Goal: Contribute content: Contribute content

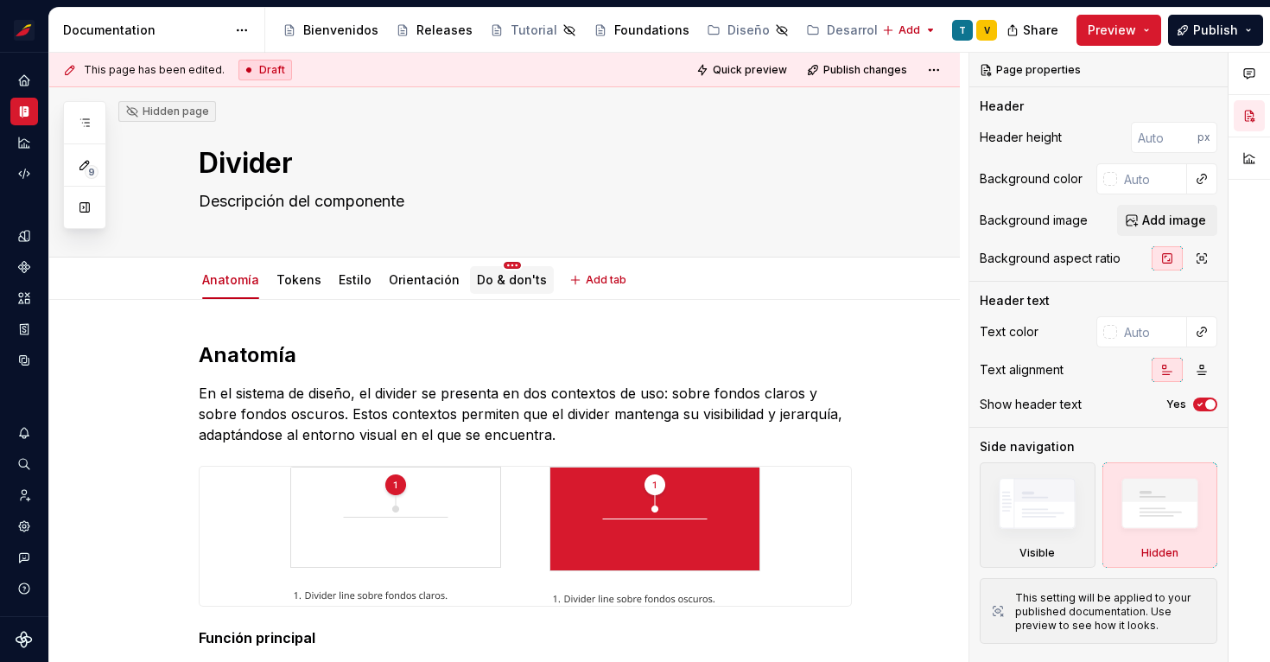
click at [502, 265] on html "Sistema de diseño Iberia V Design system data Documentation Accessibility guide…" at bounding box center [635, 331] width 1270 height 662
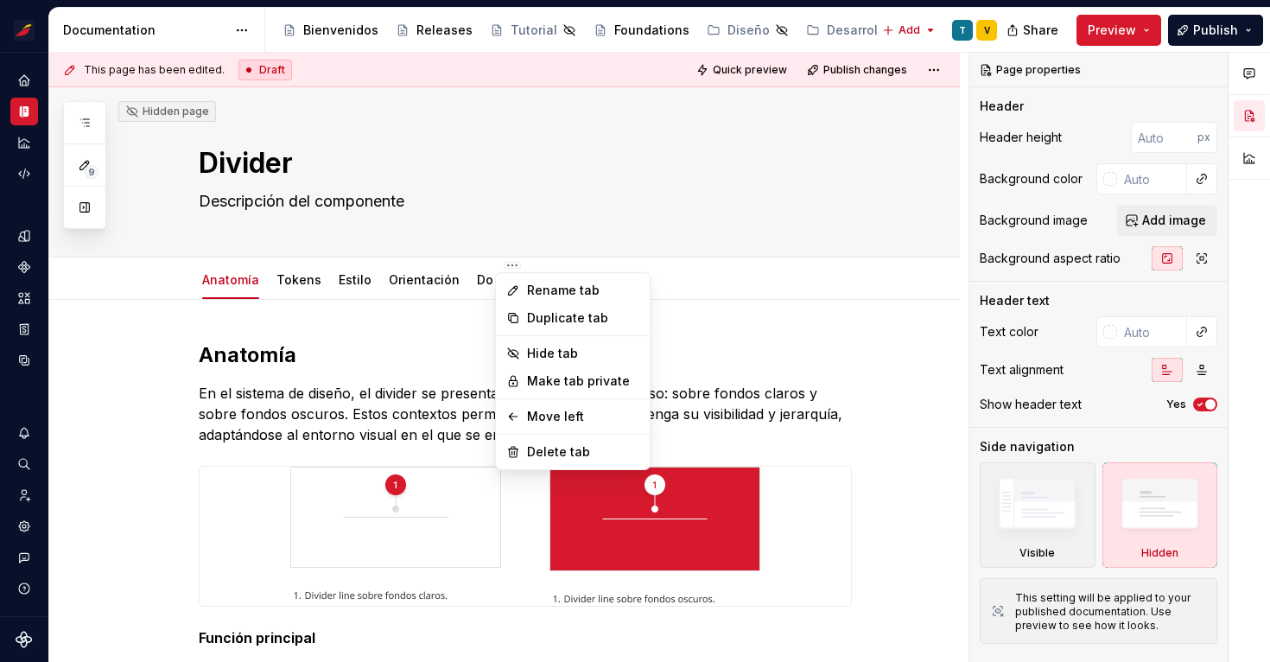
click at [705, 290] on html "Sistema de diseño Iberia V Design system data Documentation Accessibility guide…" at bounding box center [635, 331] width 1270 height 662
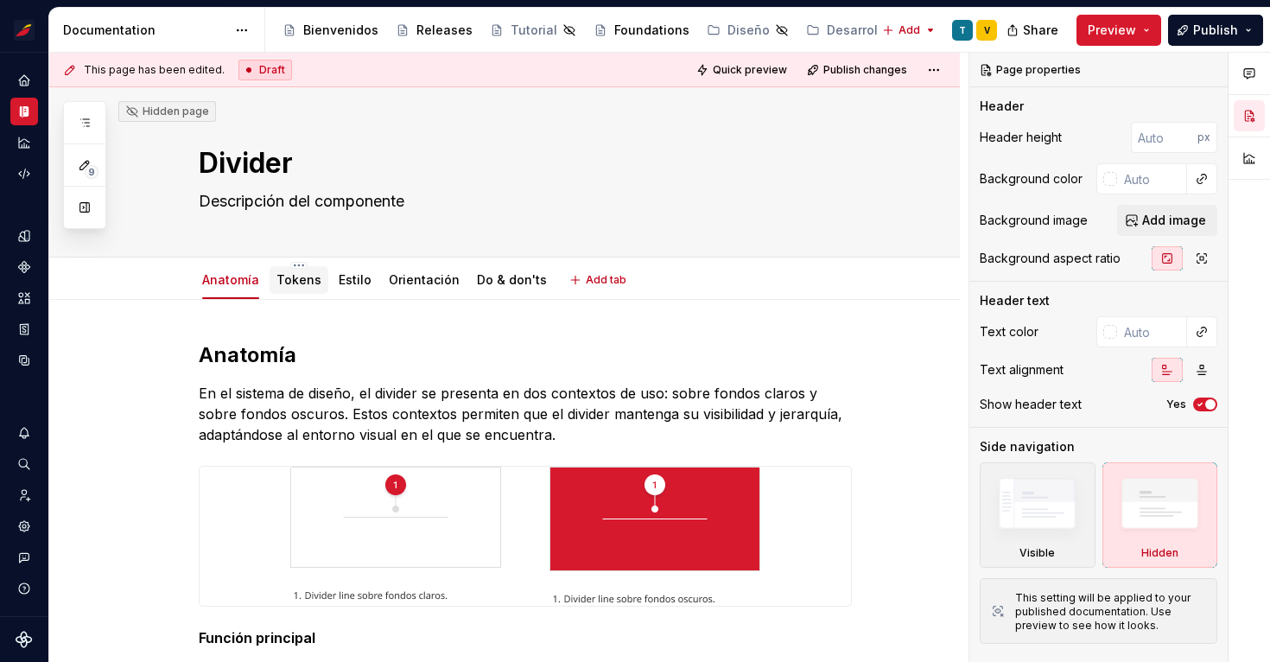
click at [295, 282] on link "Tokens" at bounding box center [298, 279] width 45 height 15
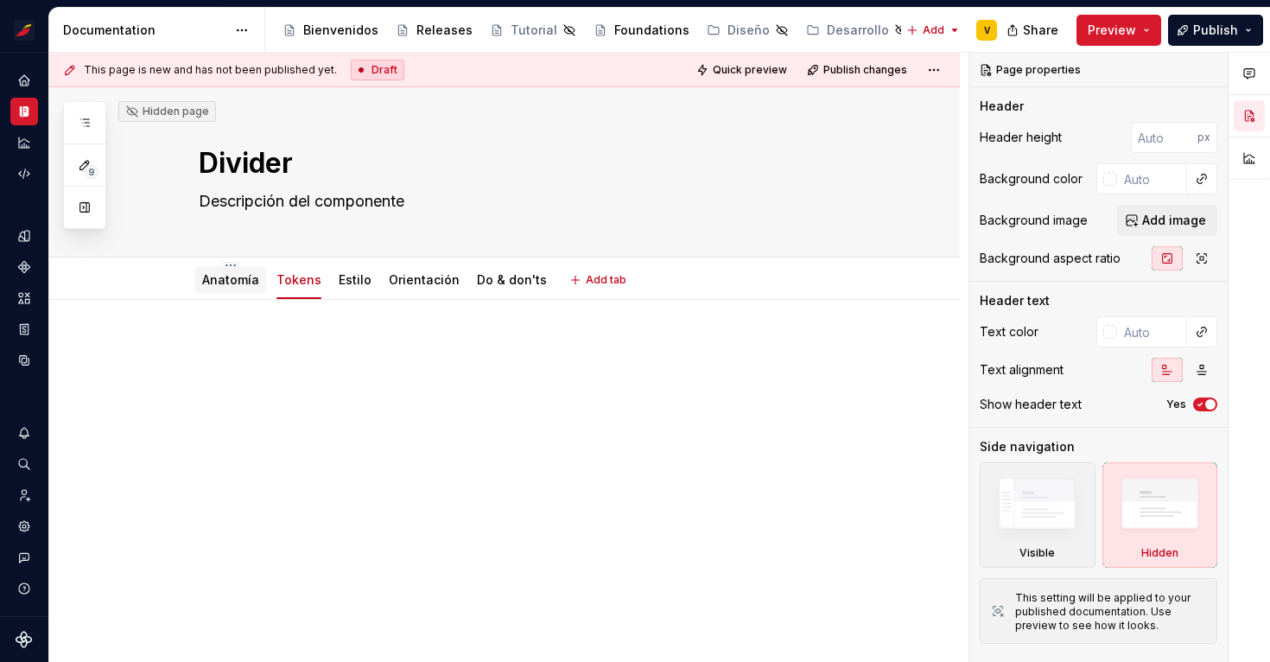
click at [234, 284] on link "Anatomía" at bounding box center [230, 279] width 57 height 15
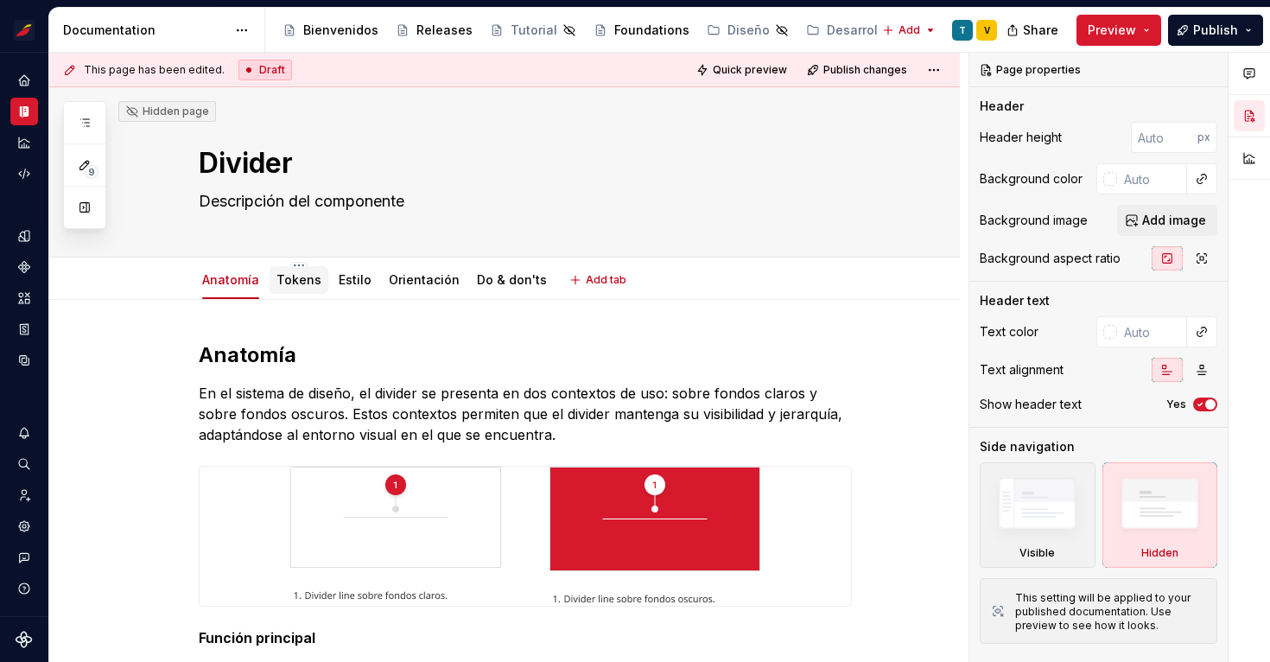
click at [295, 282] on link "Tokens" at bounding box center [298, 279] width 45 height 15
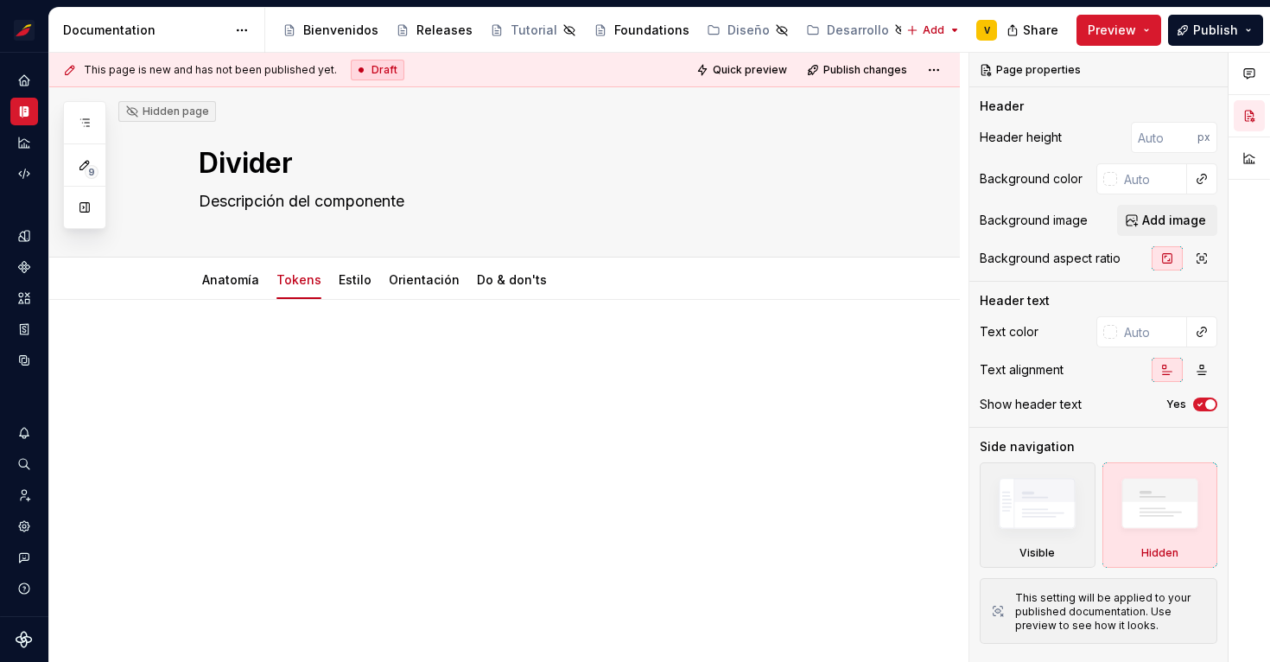
click at [250, 347] on p at bounding box center [525, 351] width 653 height 21
type textarea "*"
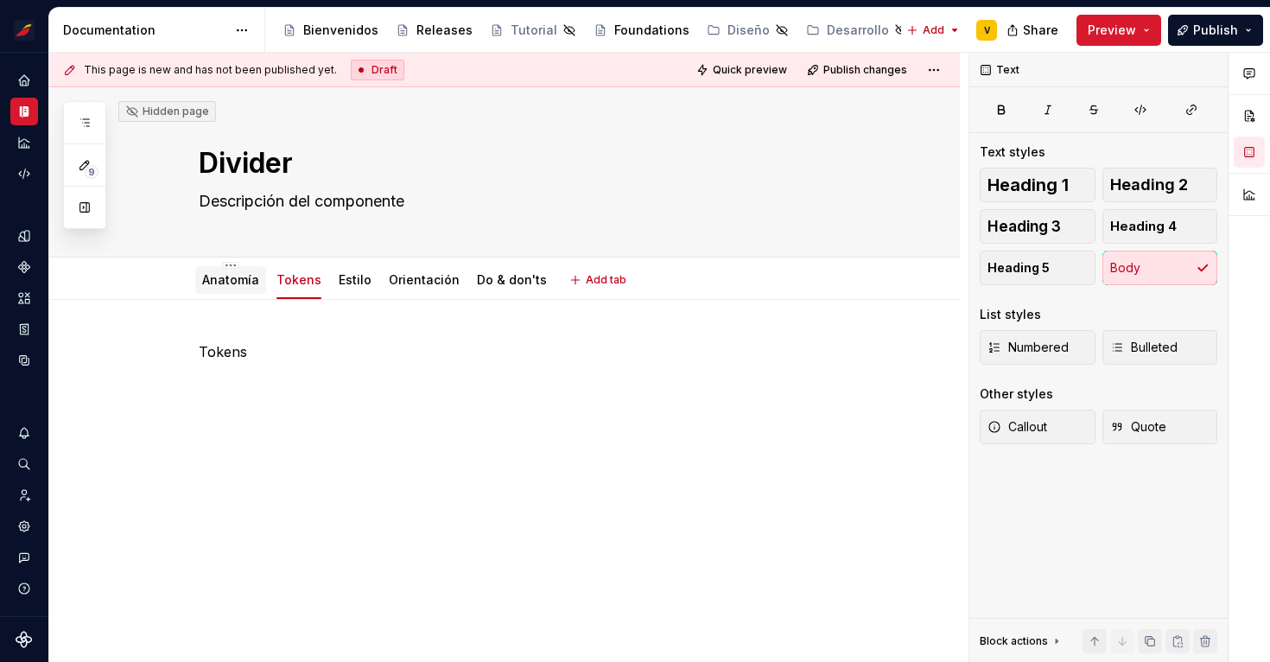
click at [227, 279] on link "Anatomía" at bounding box center [230, 279] width 57 height 15
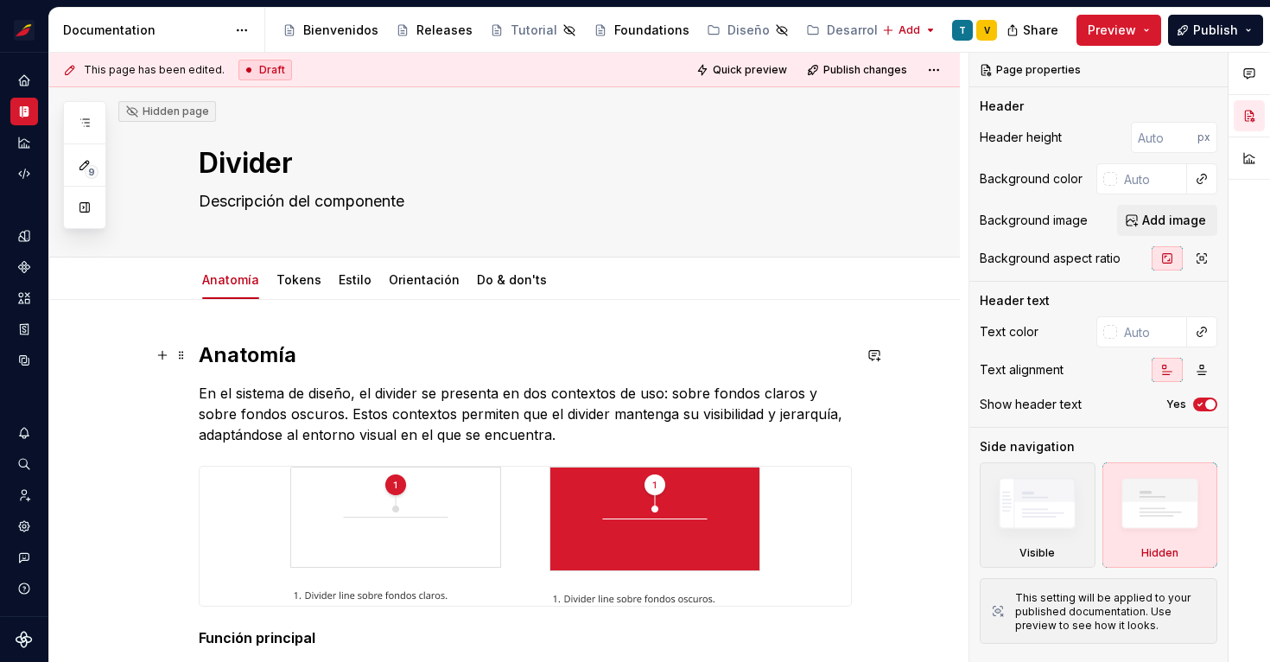
click at [262, 360] on h2 "Anatomía" at bounding box center [525, 355] width 653 height 28
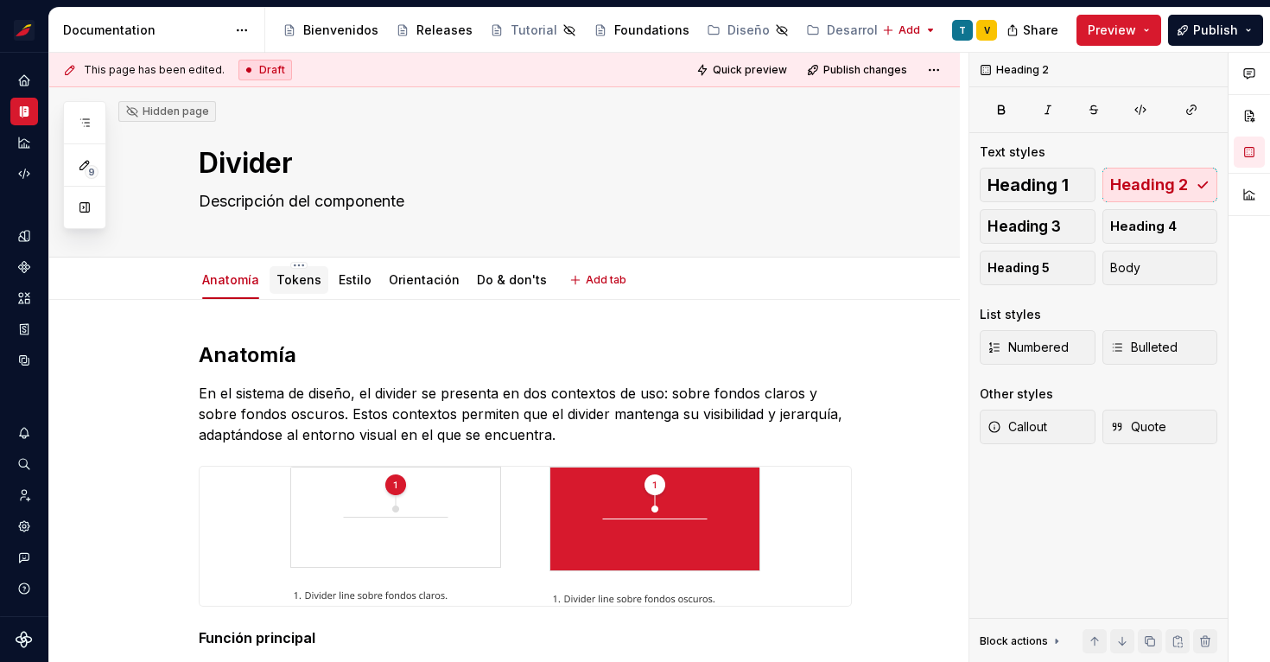
click at [306, 287] on link "Tokens" at bounding box center [298, 279] width 45 height 15
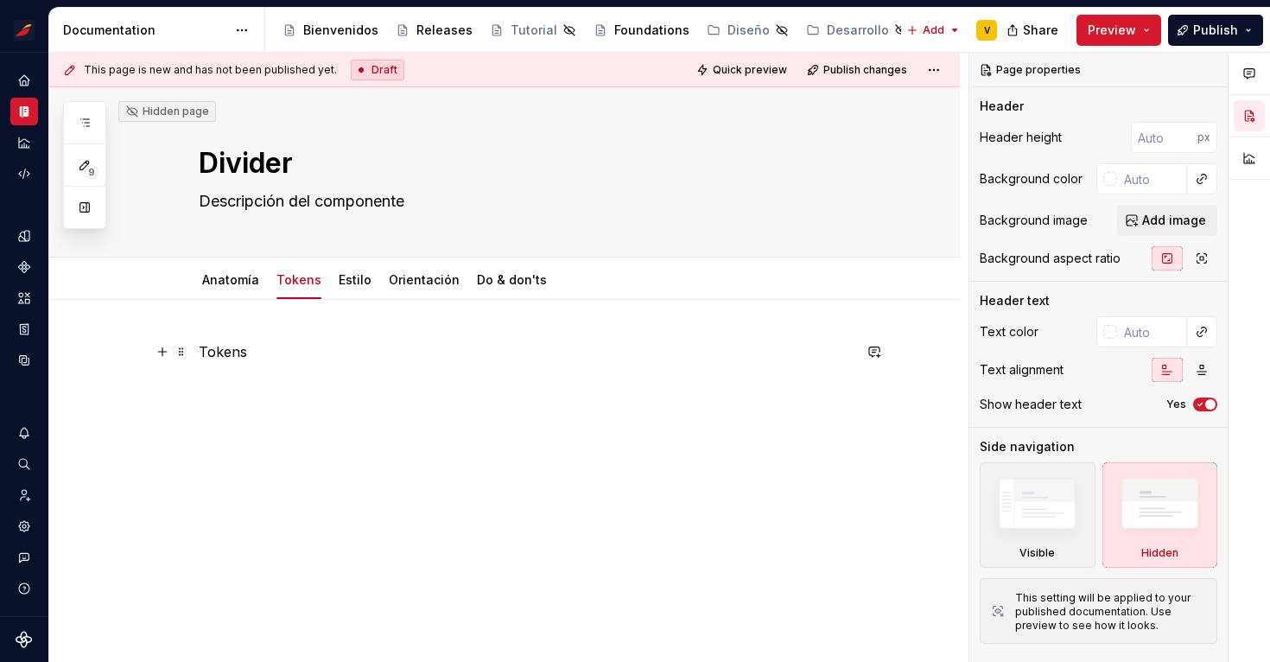
click at [244, 346] on p "Tokens" at bounding box center [525, 351] width 653 height 21
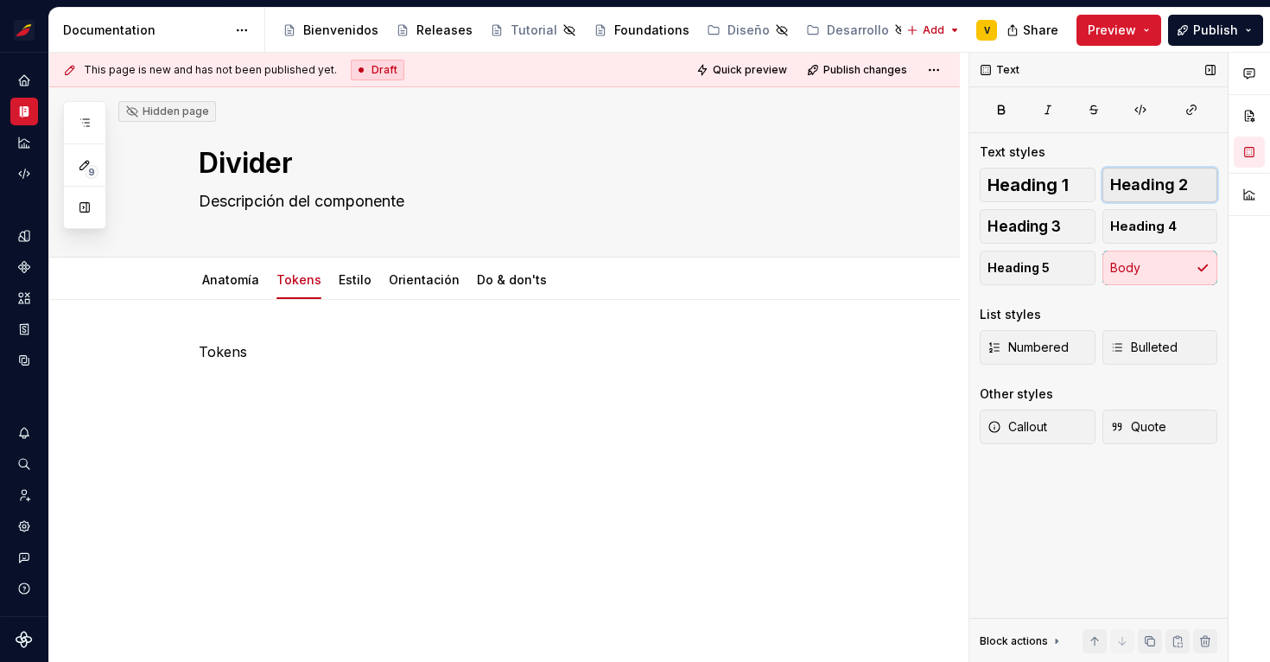
click at [1118, 191] on span "Heading 2" at bounding box center [1149, 184] width 78 height 17
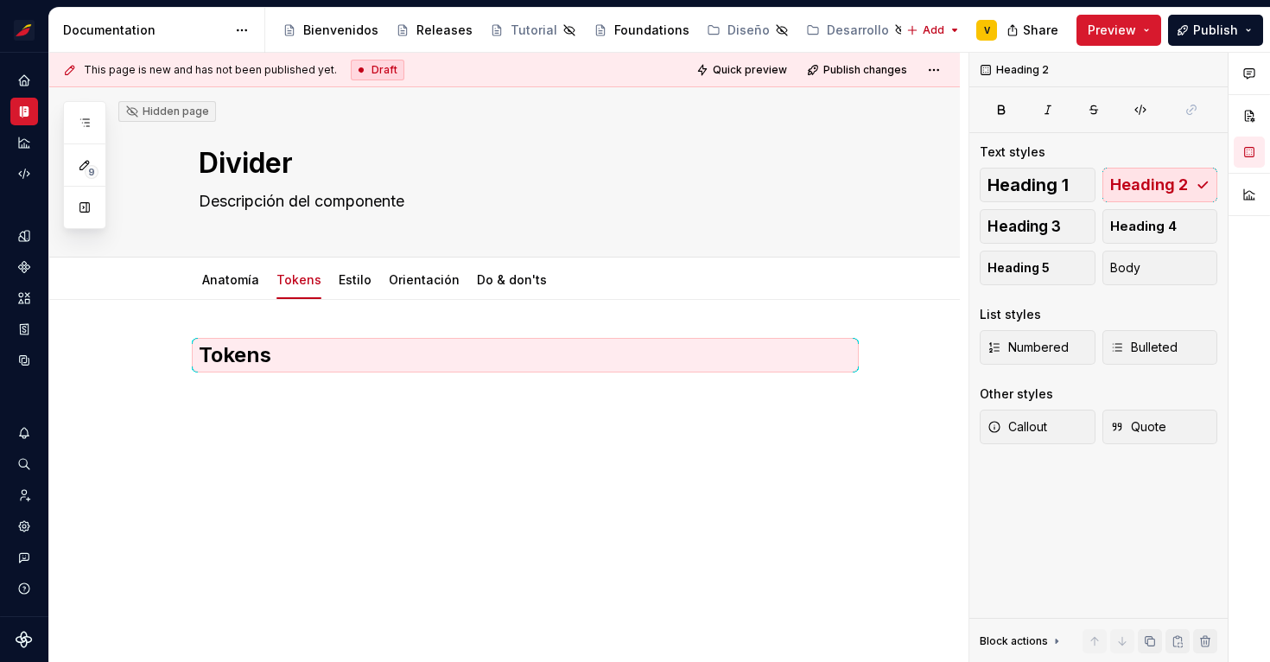
type textarea "*"
click at [307, 367] on h2 "Tokens" at bounding box center [525, 355] width 653 height 28
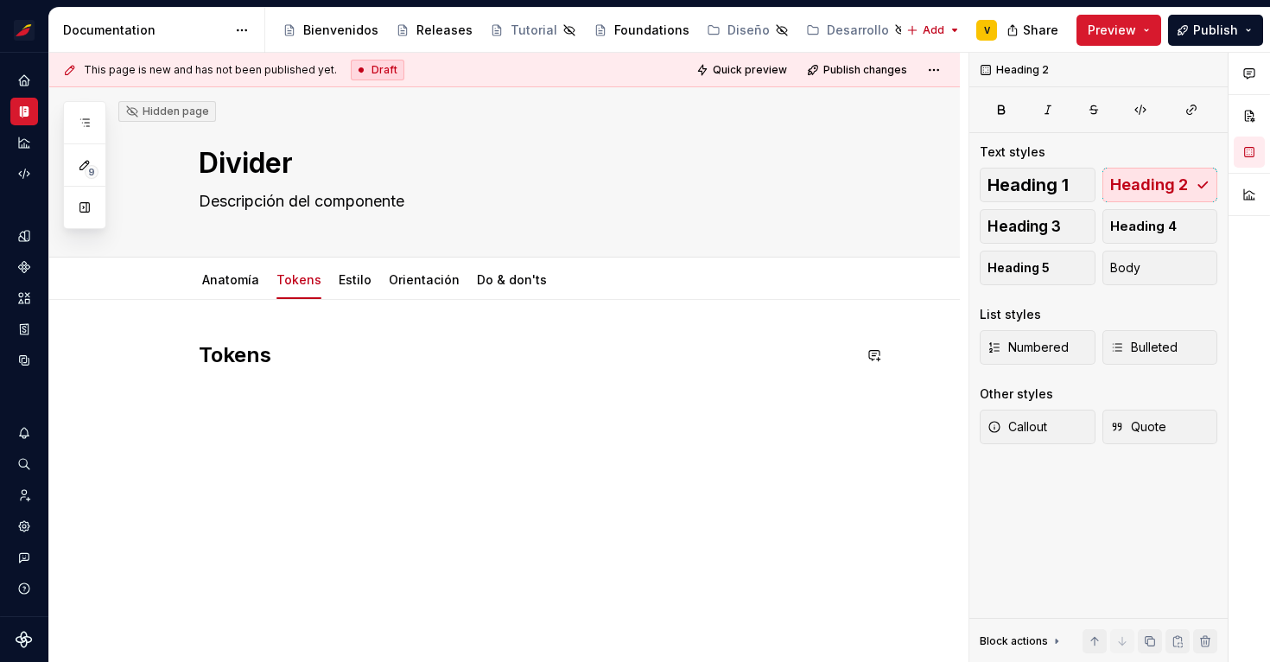
click at [242, 379] on div "Tokens" at bounding box center [525, 374] width 653 height 66
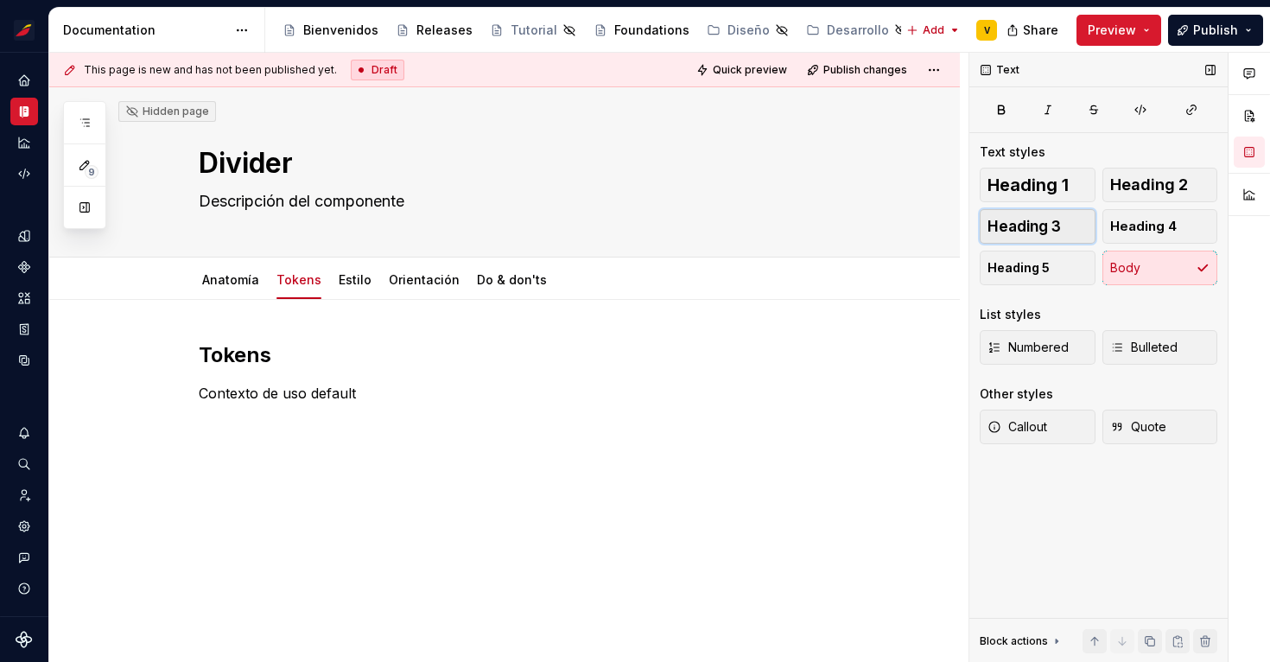
click at [1016, 215] on button "Heading 3" at bounding box center [1037, 226] width 116 height 35
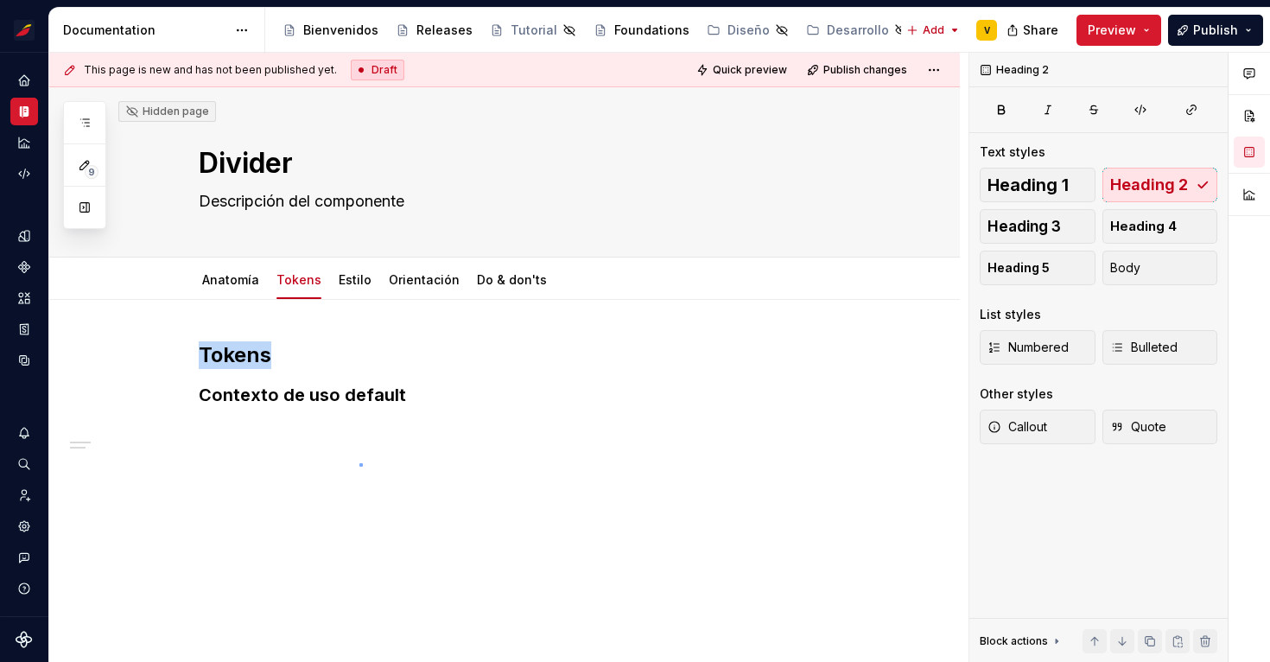
click at [359, 463] on div "This page is new and has not been published yet. Draft Quick preview Publish ch…" at bounding box center [508, 358] width 919 height 610
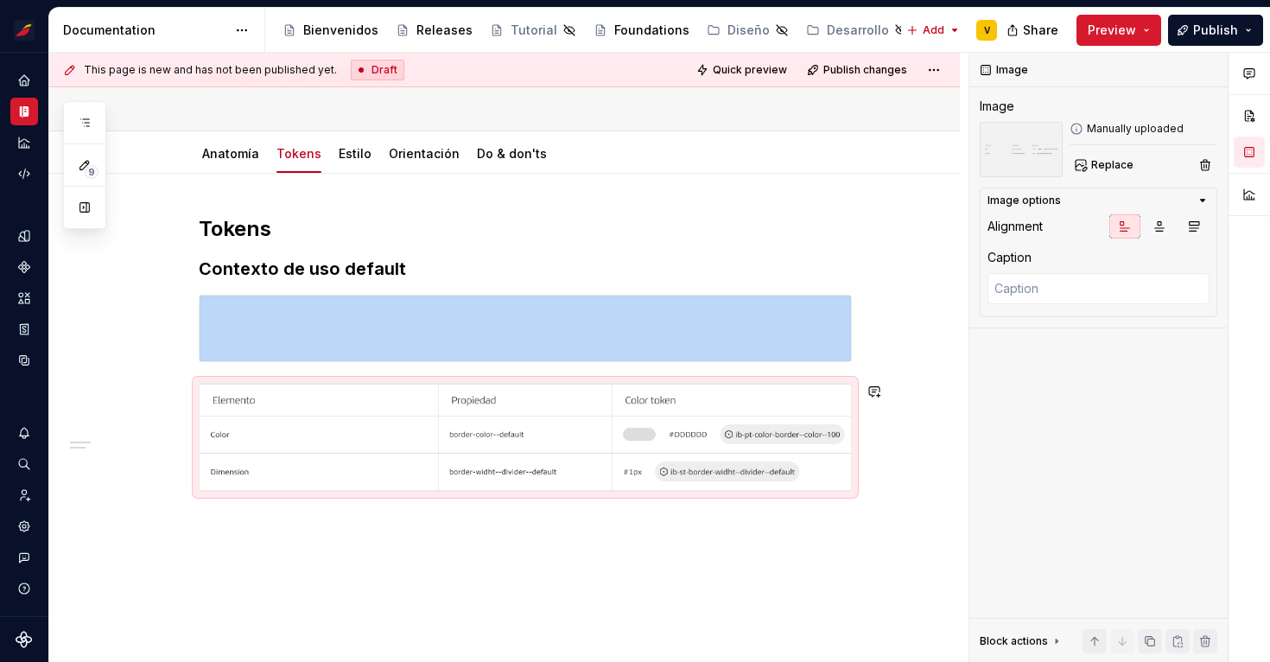
scroll to position [136, 0]
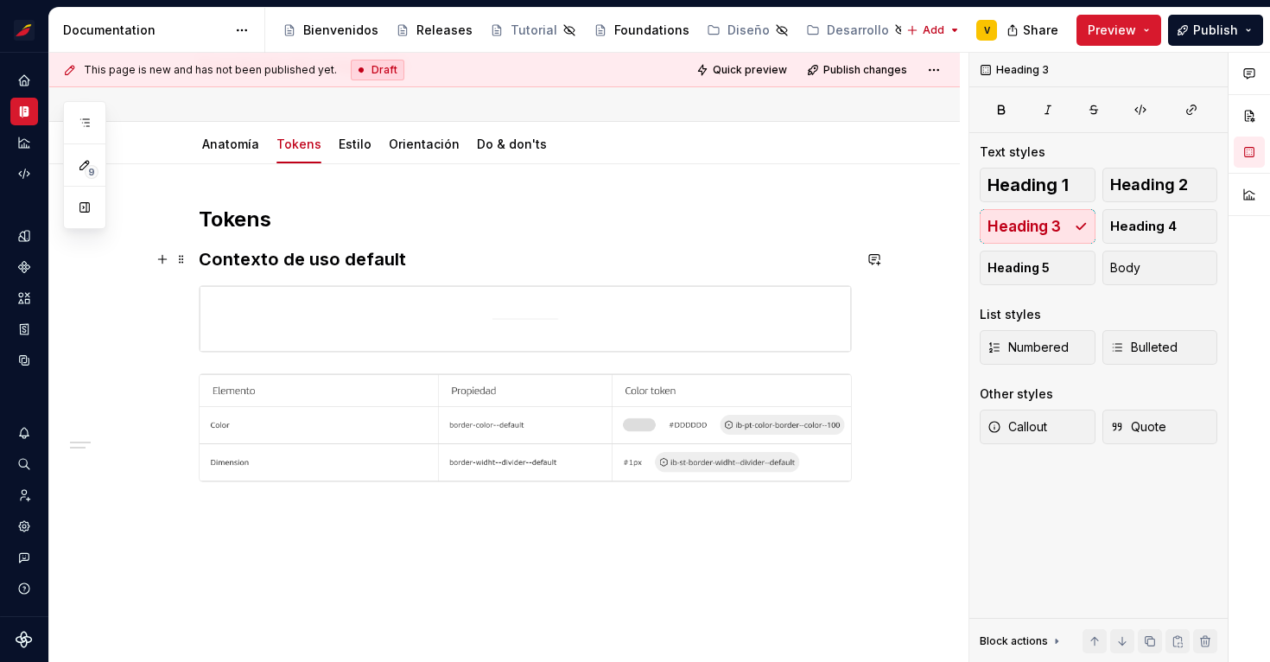
click at [784, 263] on h3 "Contexto de uso default" at bounding box center [525, 259] width 653 height 24
click at [170, 379] on button "button" at bounding box center [162, 382] width 24 height 24
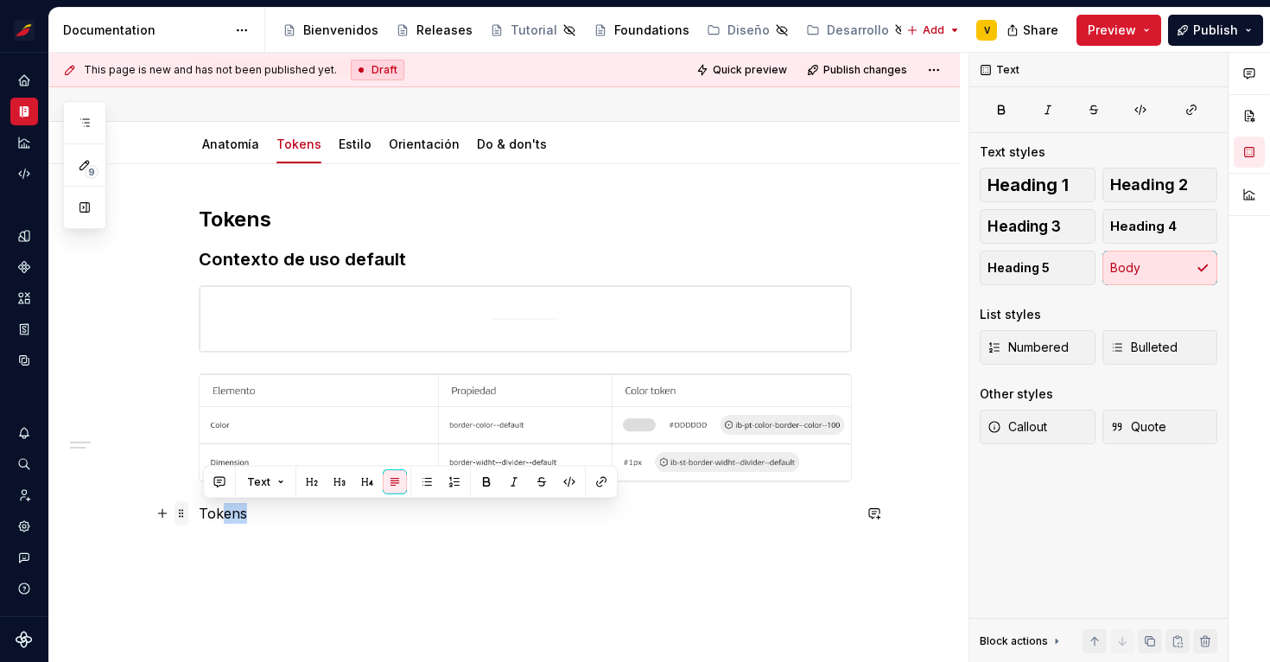
drag, startPoint x: 284, startPoint y: 520, endPoint x: 184, endPoint y: 518, distance: 100.2
click at [199, 518] on div "Tokens Contexto de uso default Tokens" at bounding box center [525, 375] width 653 height 339
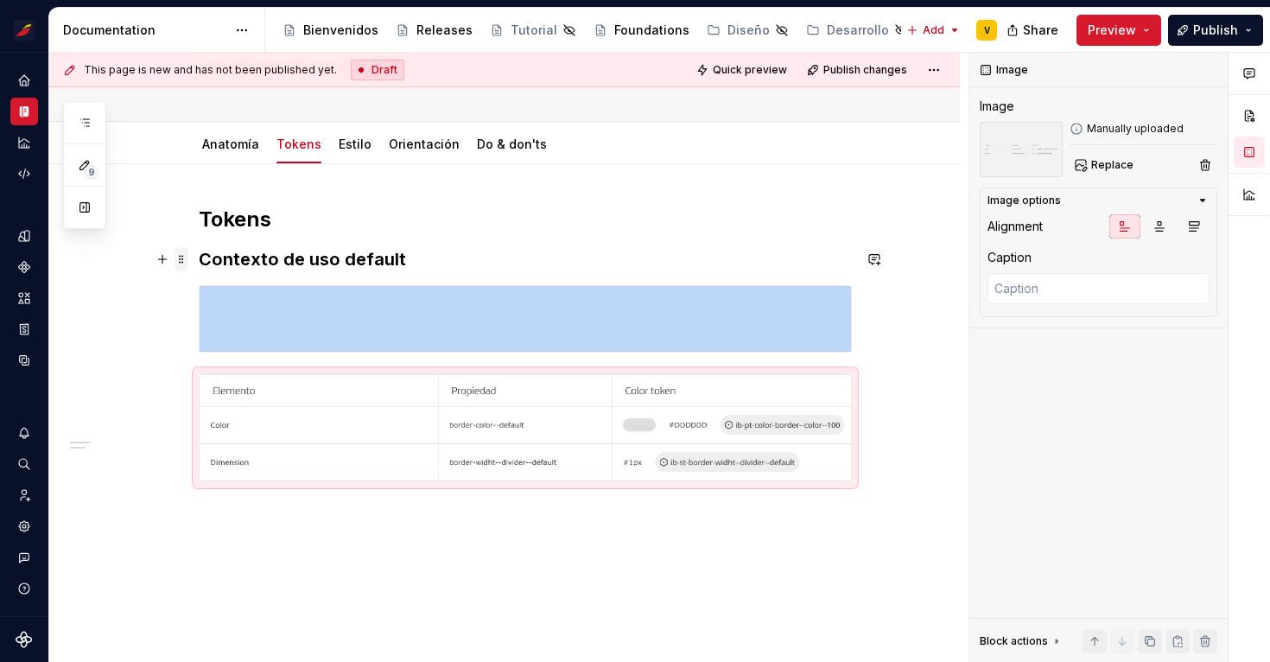
click at [188, 256] on span at bounding box center [181, 259] width 14 height 24
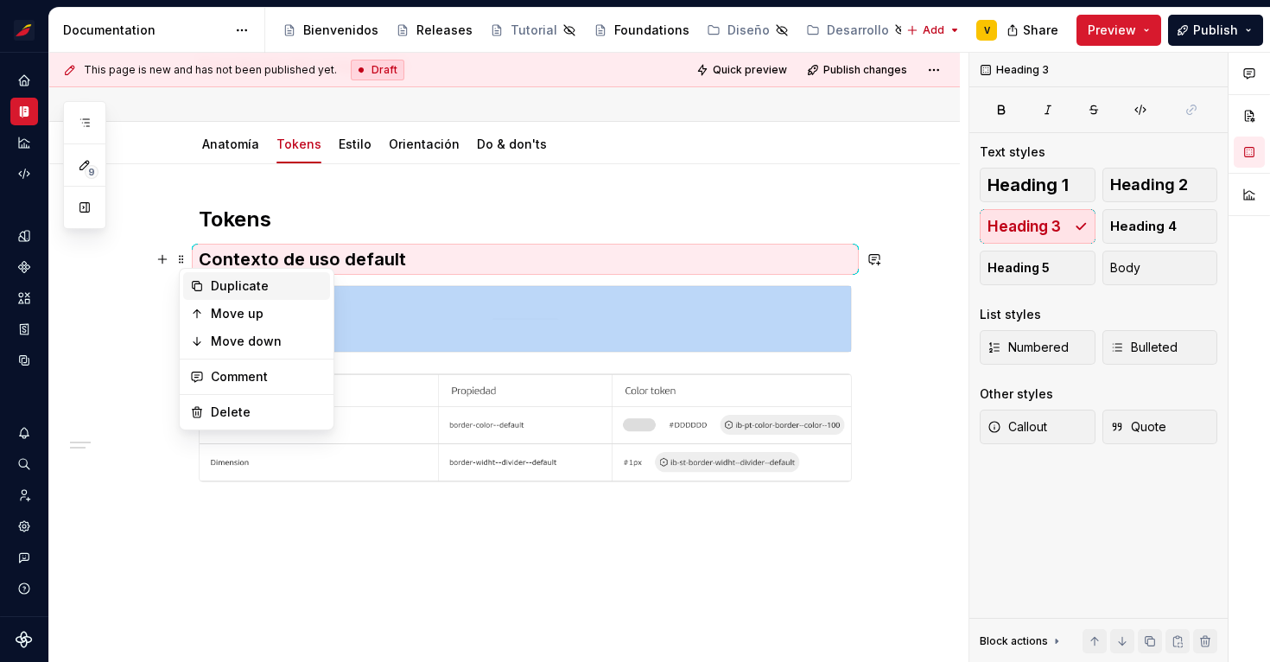
click at [223, 282] on div "Duplicate" at bounding box center [267, 285] width 112 height 17
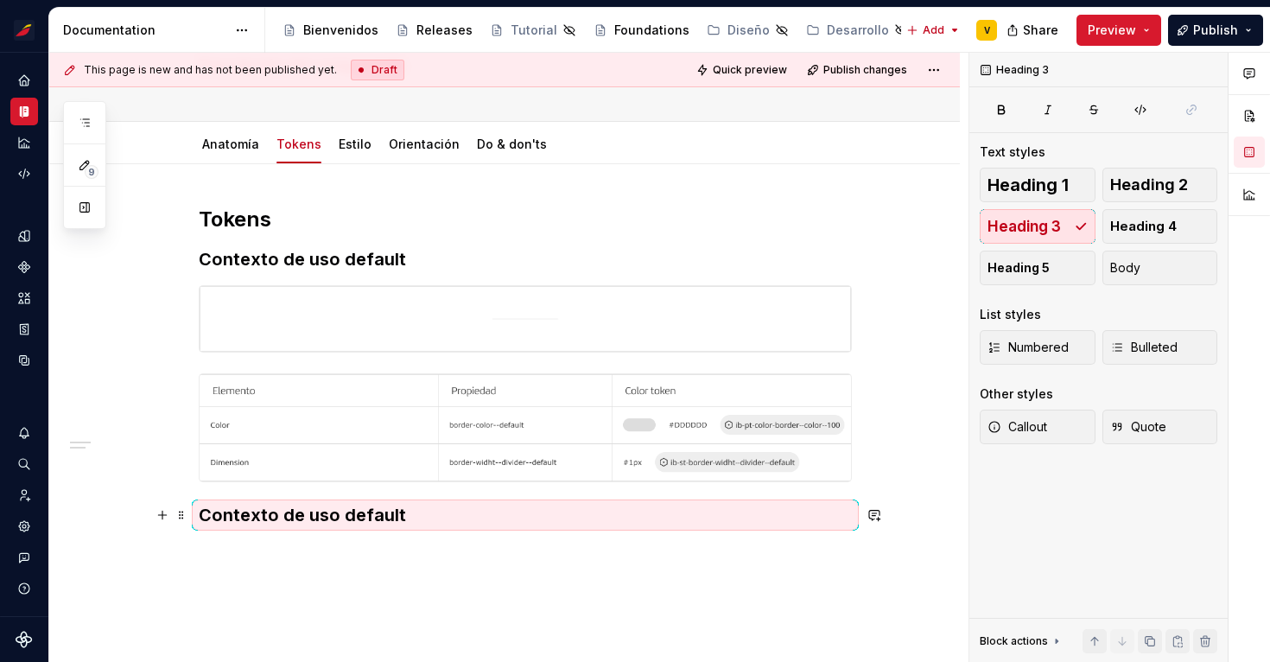
click at [413, 504] on h3 "Contexto de uso default" at bounding box center [525, 515] width 653 height 24
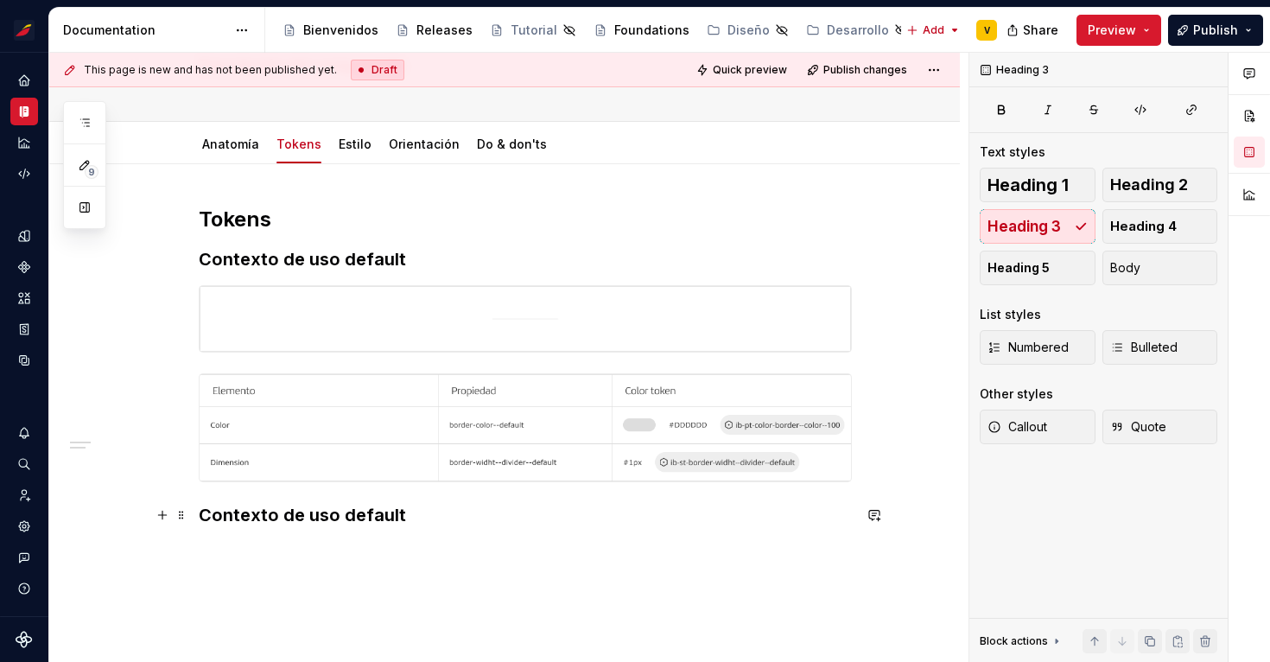
click at [412, 517] on h3 "Contexto de uso default" at bounding box center [525, 515] width 653 height 24
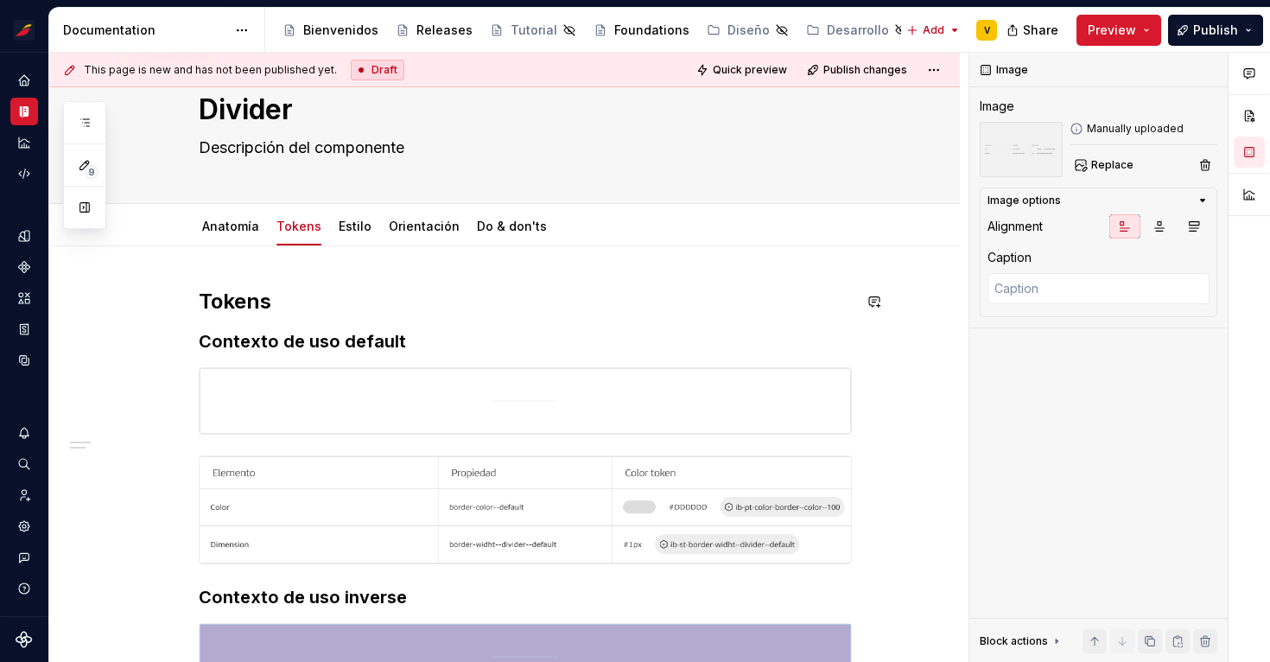
scroll to position [49, 0]
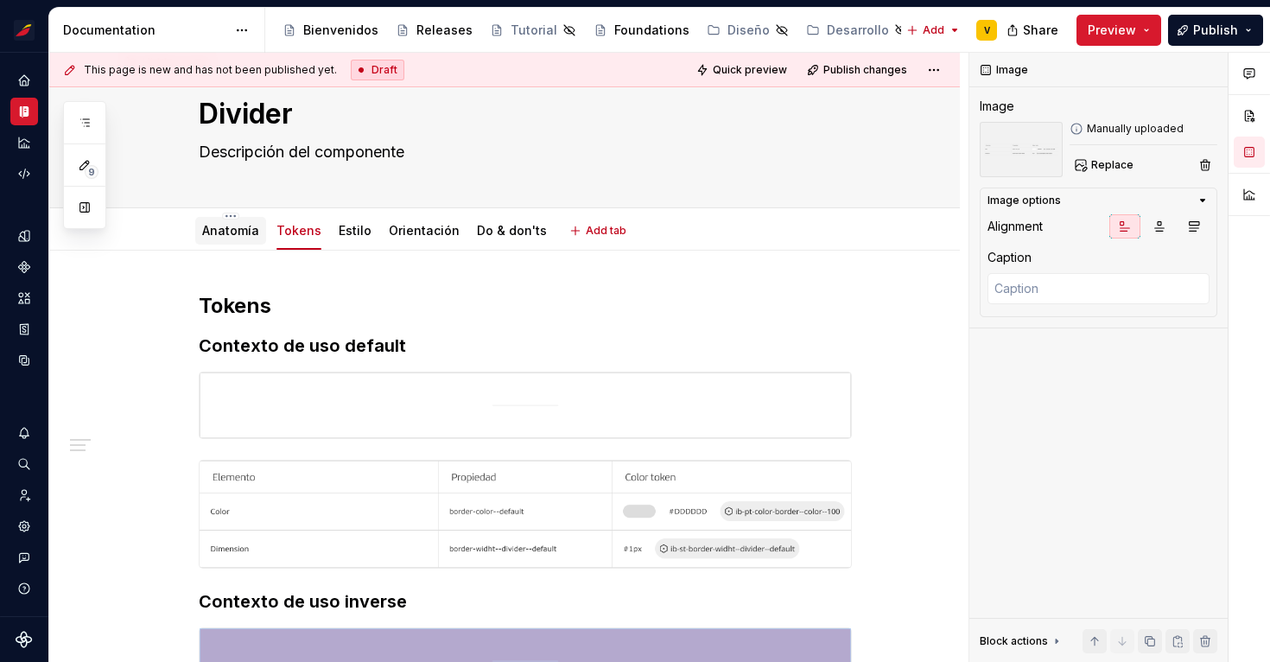
click at [217, 232] on link "Anatomía" at bounding box center [230, 230] width 57 height 15
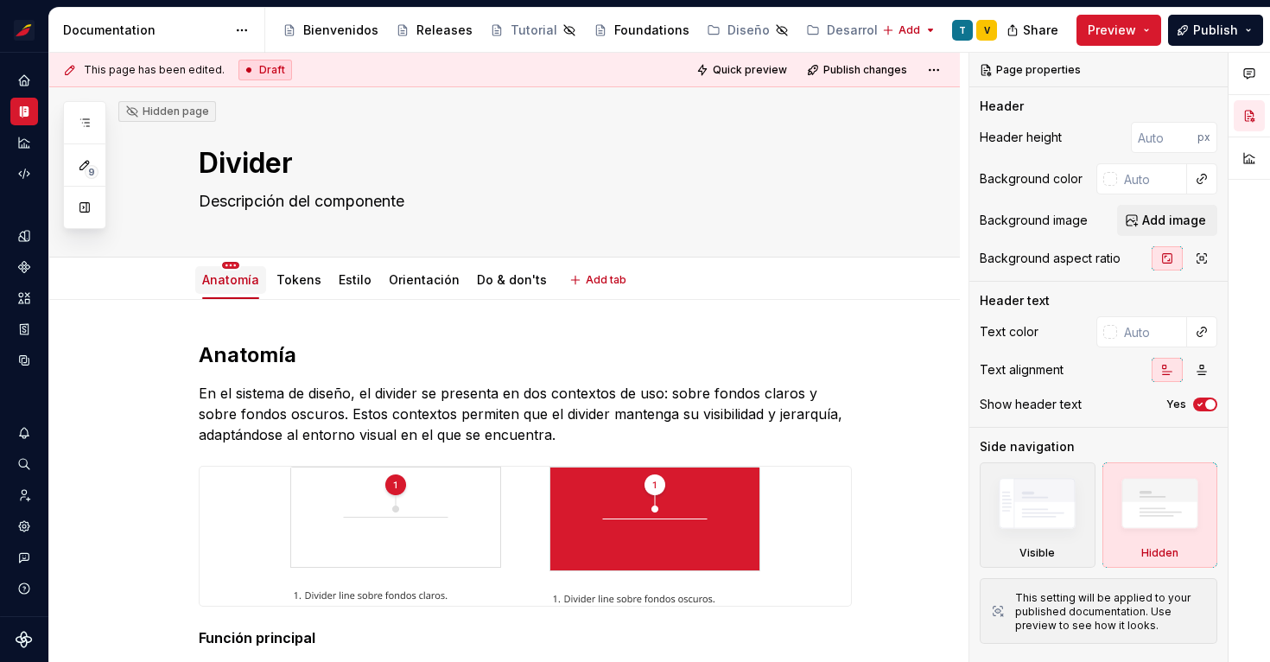
click at [230, 266] on html "Sistema de diseño Iberia V Design system data Documentation Accessibility guide…" at bounding box center [635, 331] width 1270 height 662
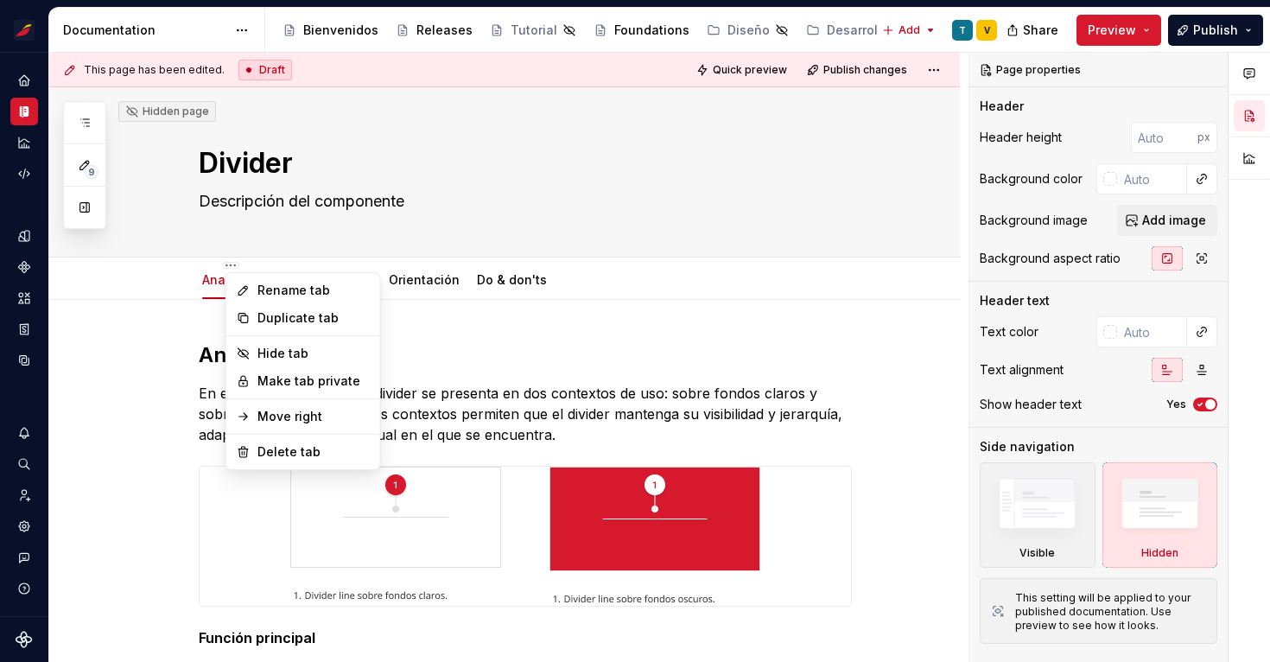
type textarea "*"
click at [266, 290] on div "Rename tab" at bounding box center [313, 290] width 112 height 17
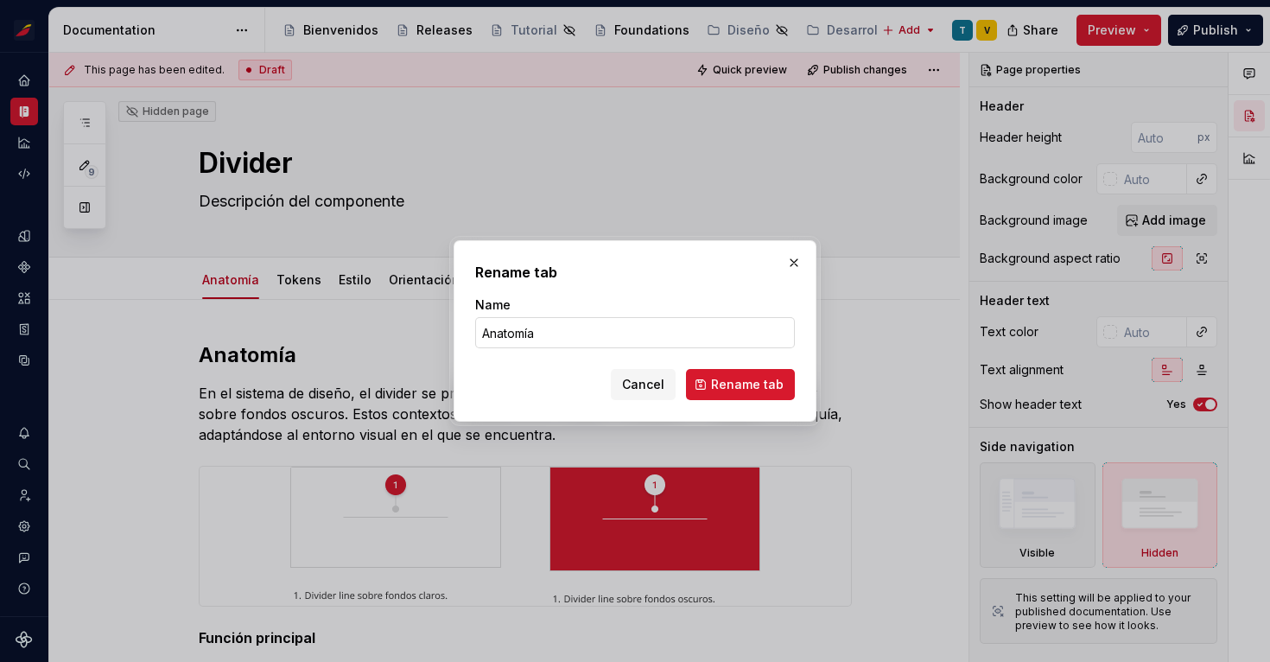
click at [560, 329] on input "Anatomía" at bounding box center [635, 332] width 320 height 31
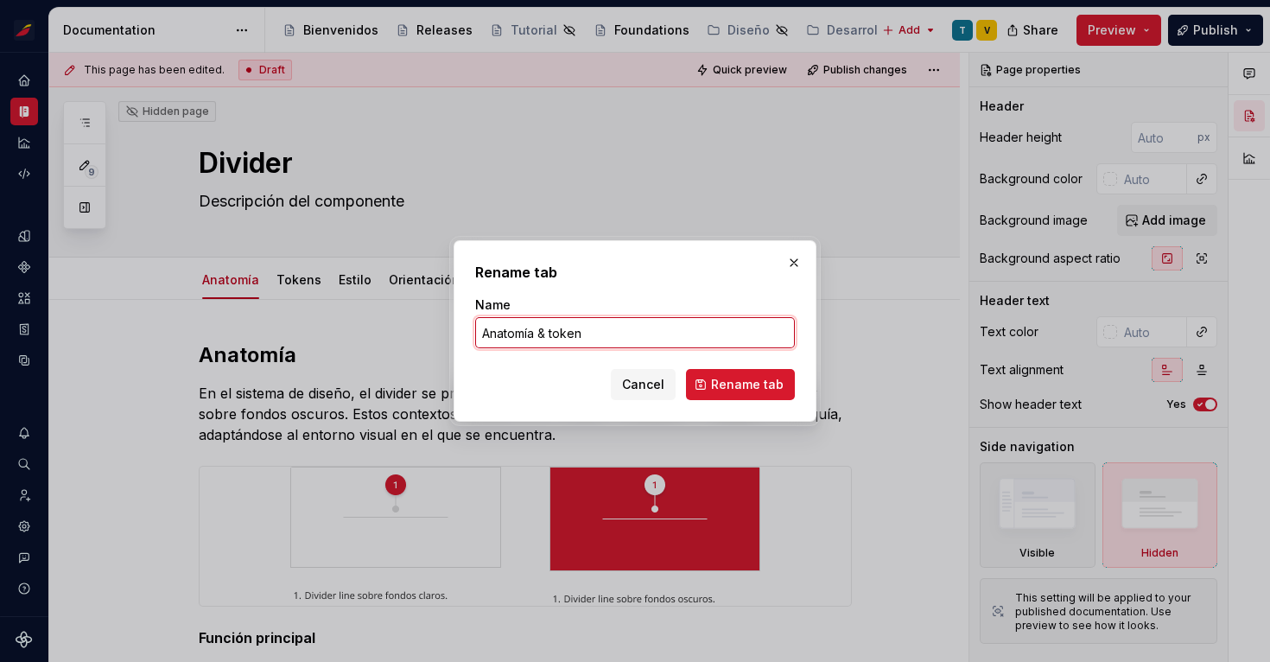
type input "Anatomía & tokens"
click button "Rename tab" at bounding box center [740, 384] width 109 height 31
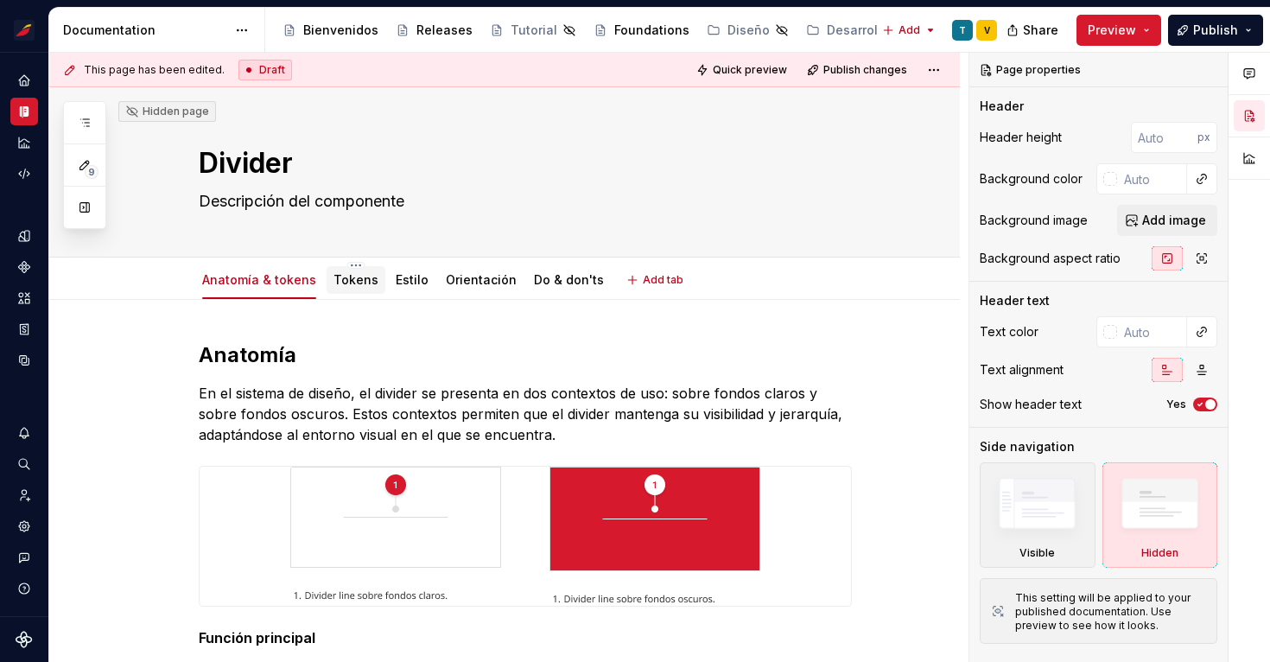
click at [339, 279] on link "Tokens" at bounding box center [355, 279] width 45 height 15
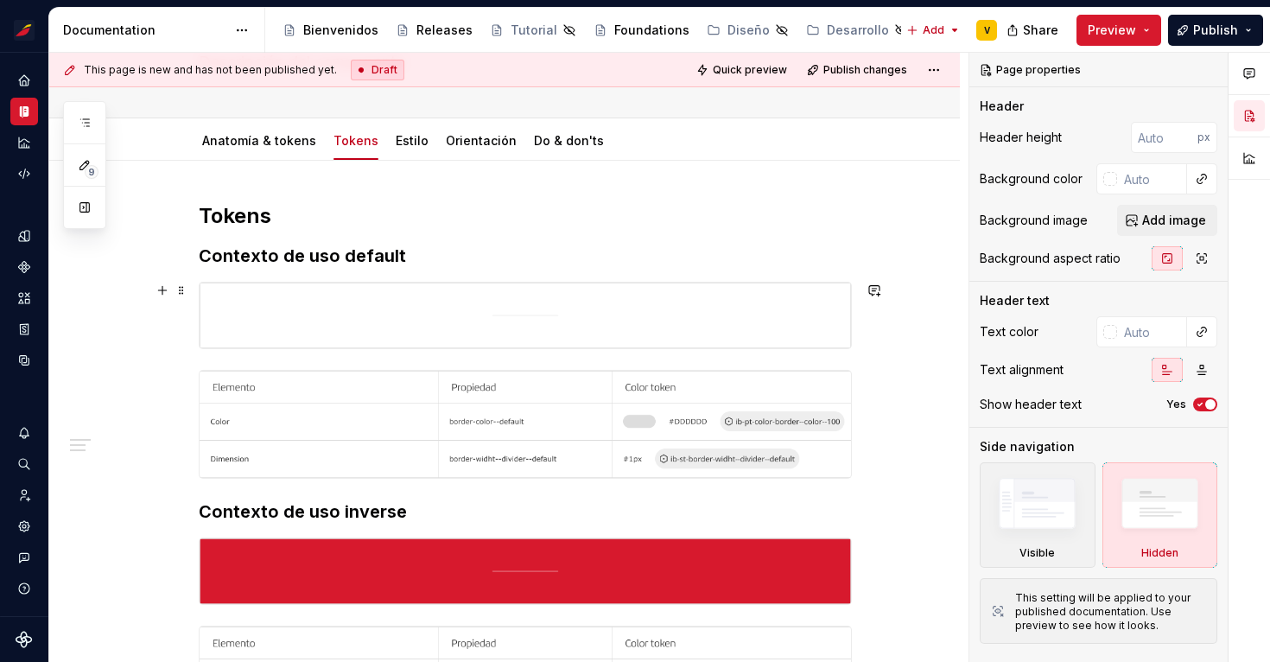
scroll to position [146, 0]
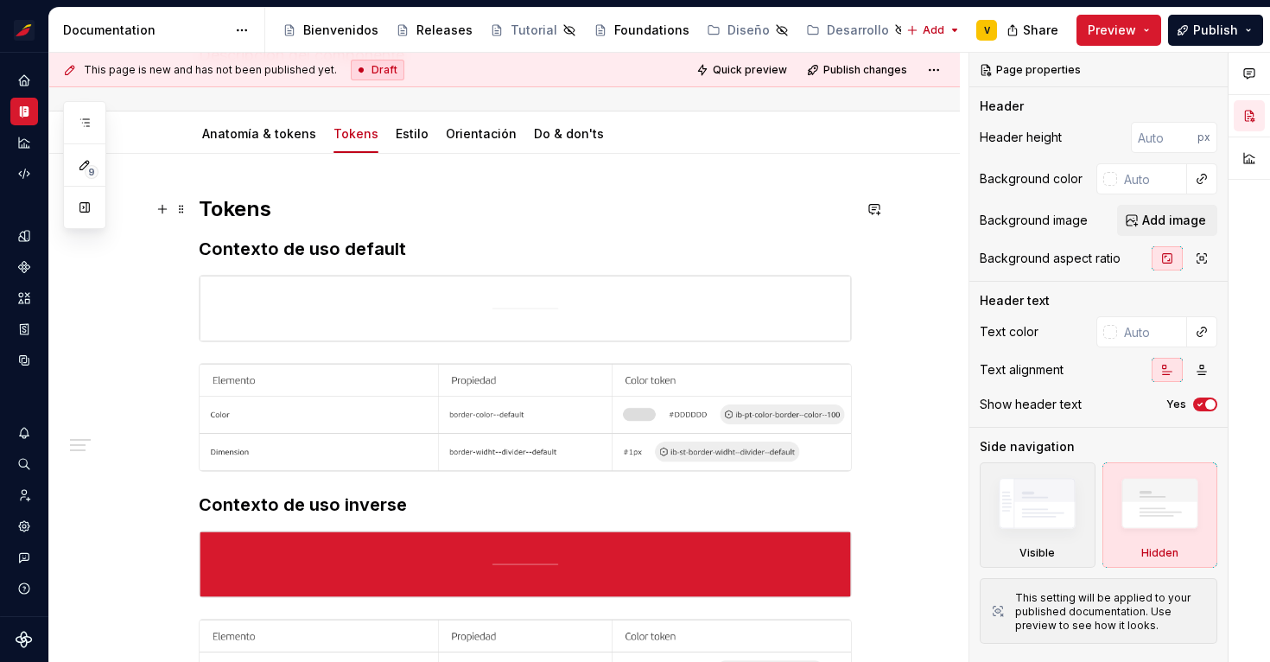
click at [202, 203] on div "Tokens Contexto de uso default Contexto de uso inverse" at bounding box center [504, 551] width 910 height 794
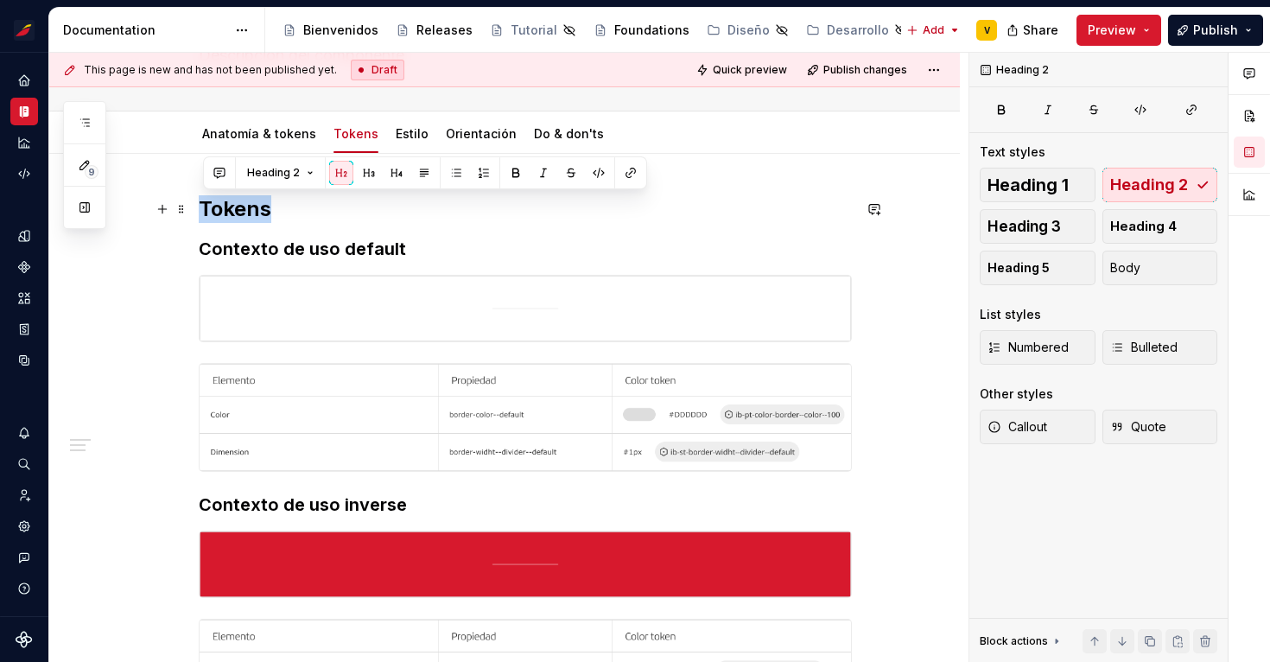
click at [188, 205] on span at bounding box center [181, 209] width 14 height 24
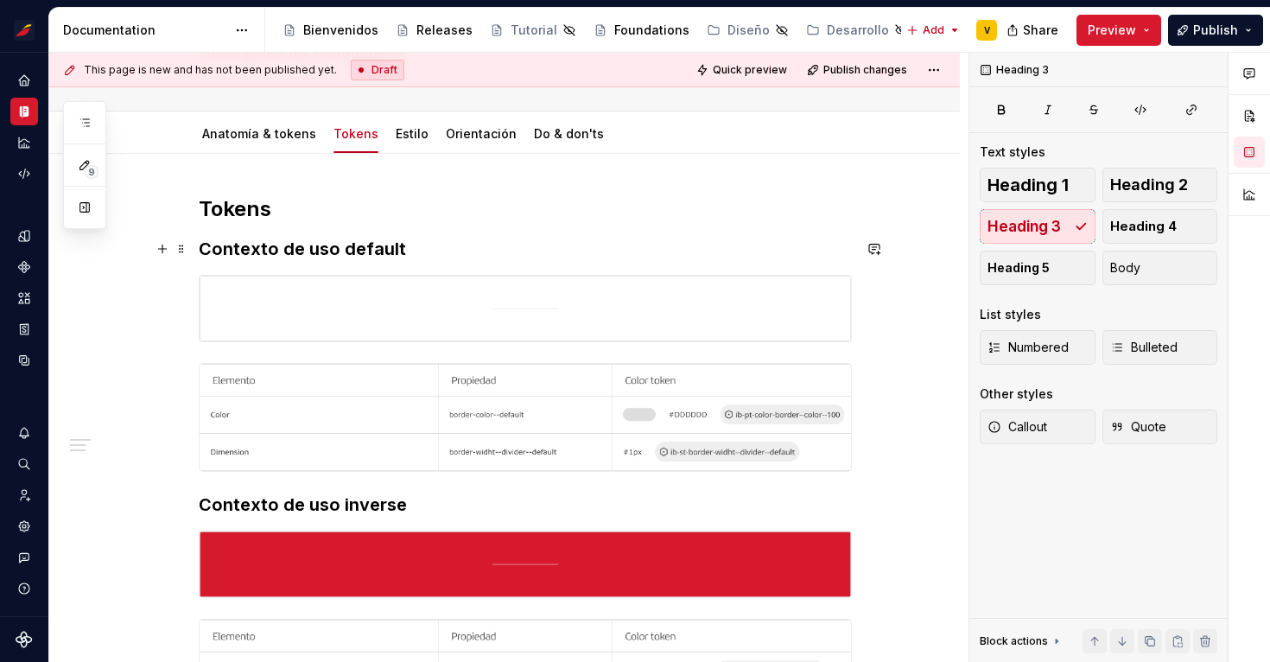
click at [475, 257] on h3 "Contexto de uso default" at bounding box center [525, 249] width 653 height 24
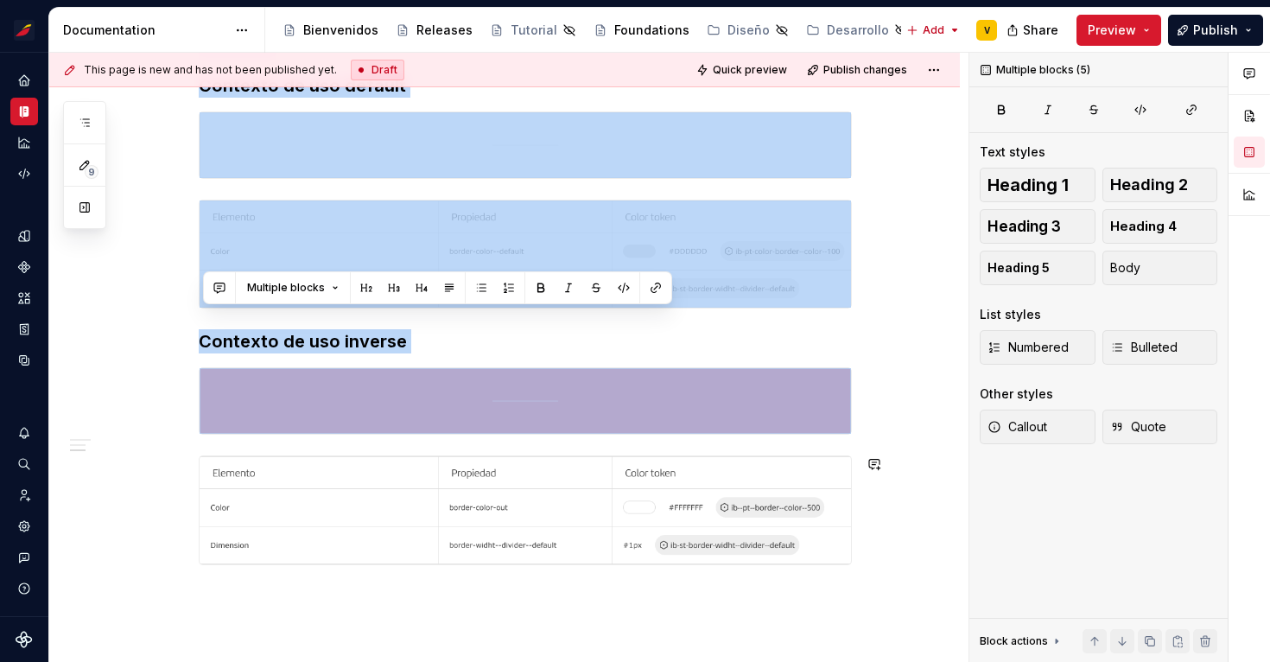
scroll to position [430, 0]
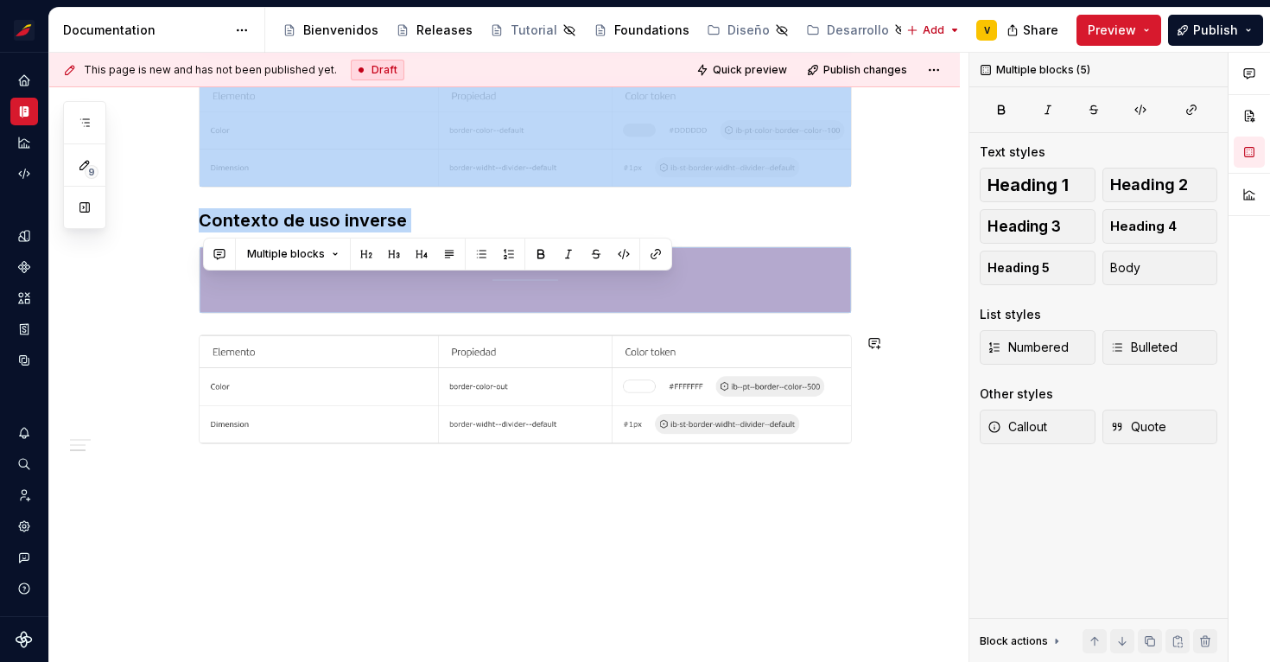
drag, startPoint x: 206, startPoint y: 210, endPoint x: 763, endPoint y: 506, distance: 631.7
click at [763, 506] on div "Tokens Contexto de uso default Contexto de uso inverse" at bounding box center [504, 267] width 910 height 794
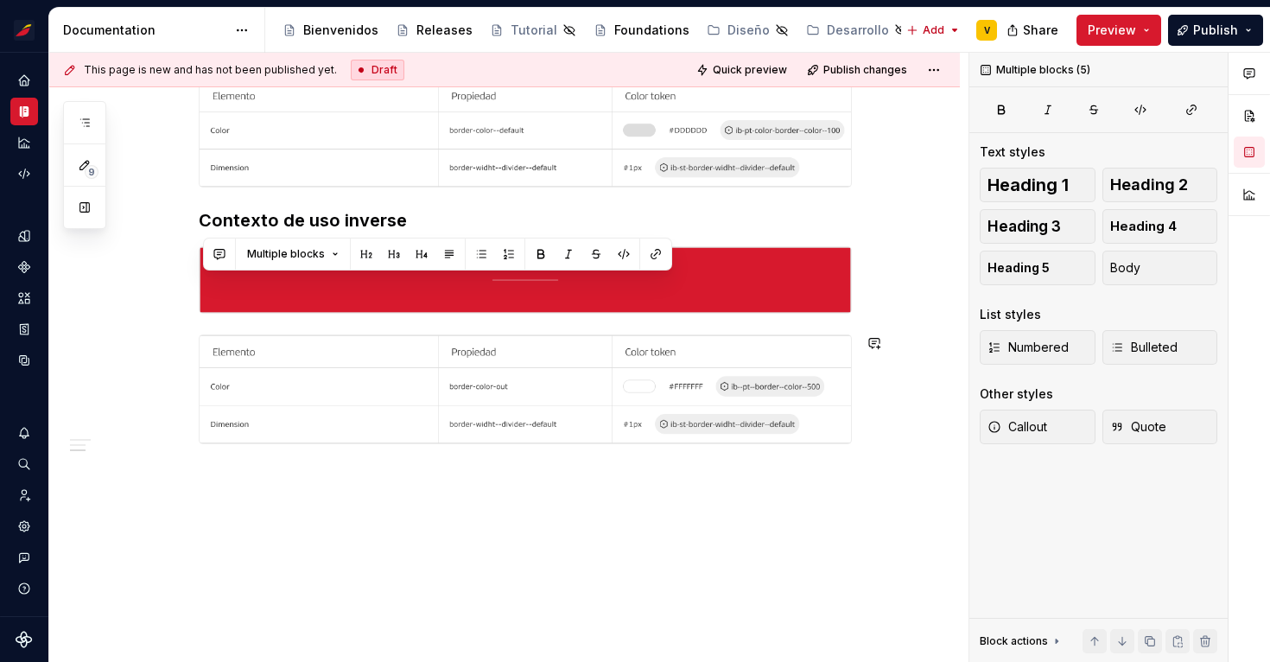
scroll to position [136, 0]
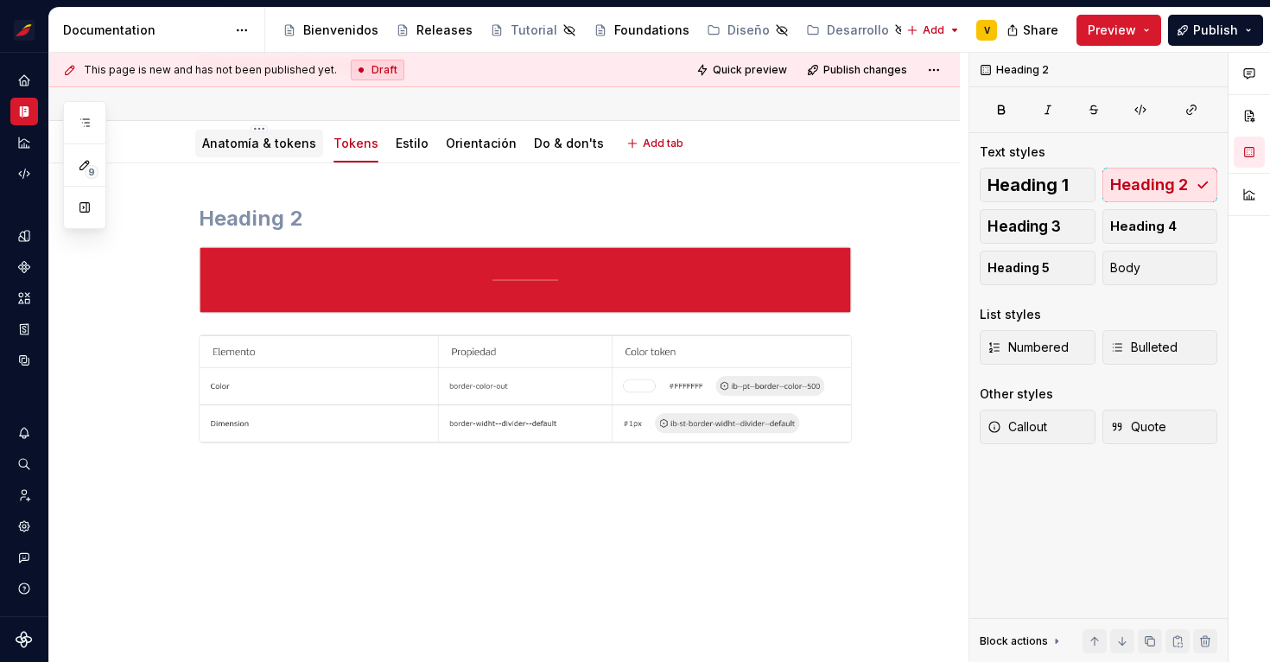
click at [235, 150] on div "Anatomía & tokens" at bounding box center [259, 143] width 114 height 17
click at [231, 149] on link "Anatomía & tokens" at bounding box center [259, 143] width 114 height 15
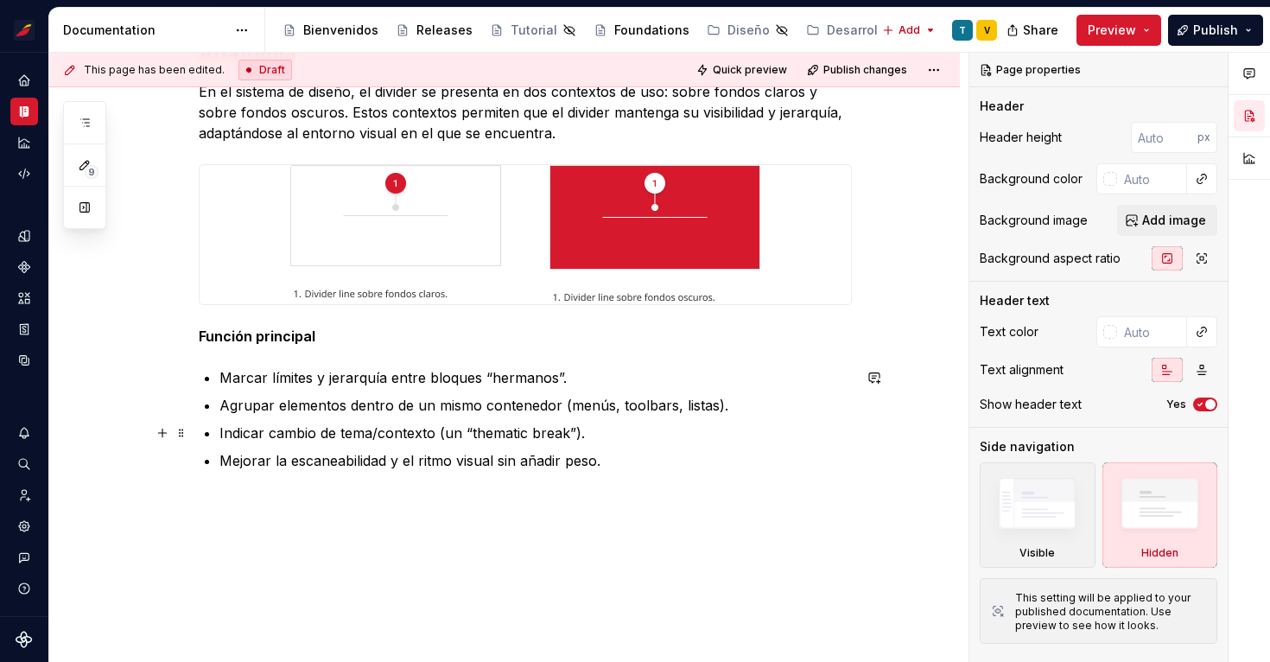
scroll to position [329, 0]
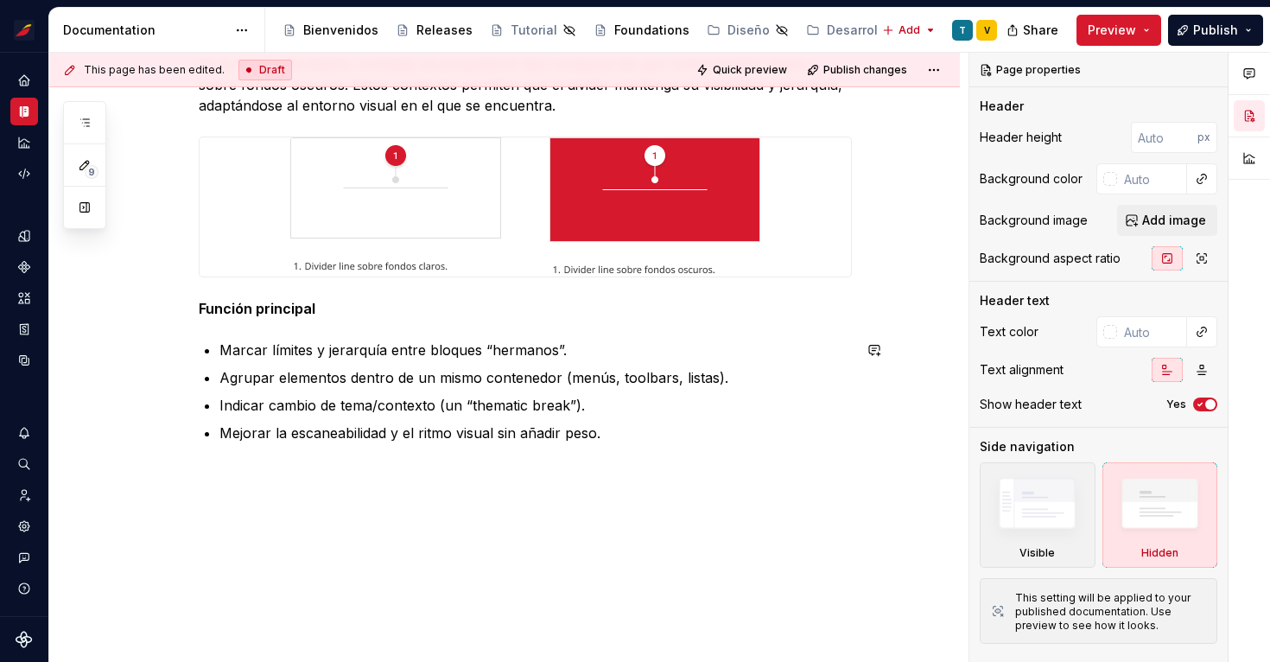
click at [654, 459] on div "Anatomía En el sistema de diseño, el divider se presenta en dos contextos de us…" at bounding box center [525, 238] width 653 height 452
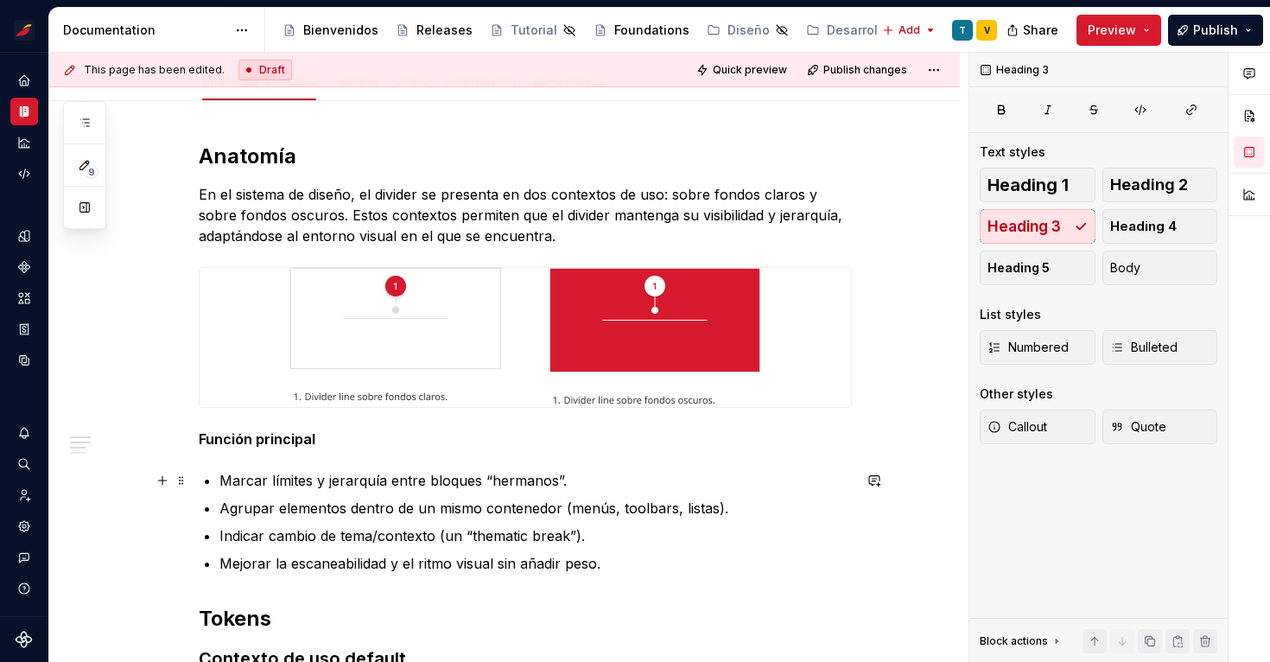
scroll to position [164, 0]
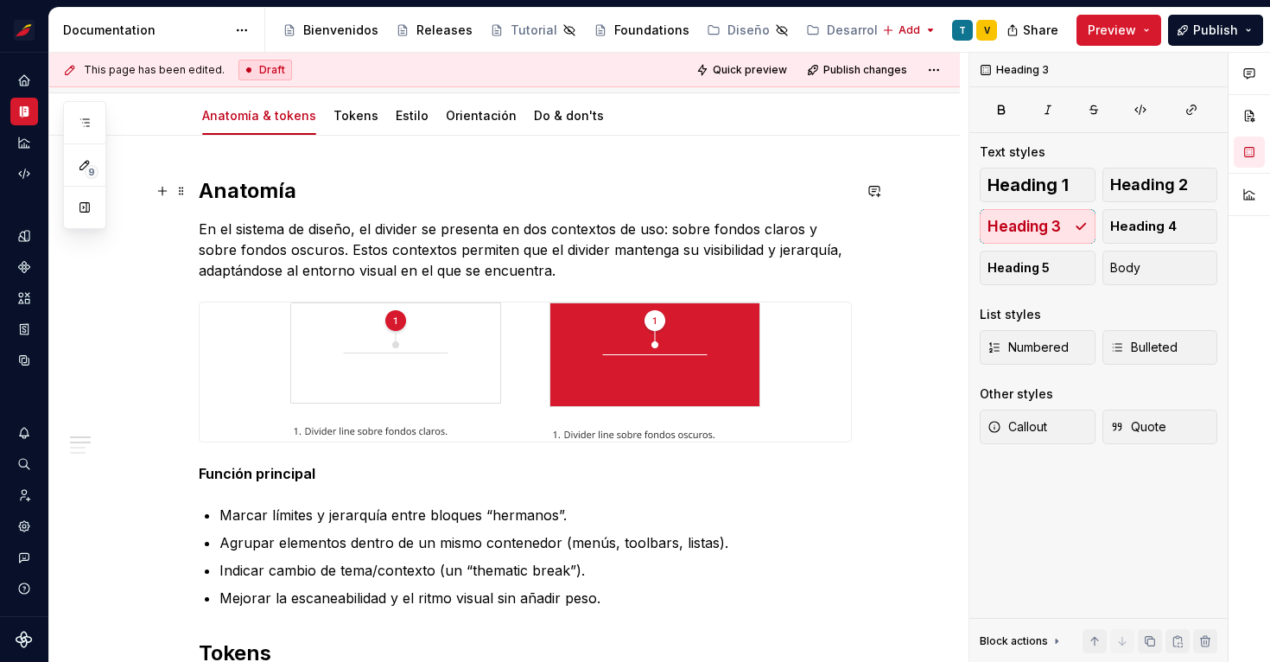
click at [270, 193] on h2 "Anatomía" at bounding box center [525, 191] width 653 height 28
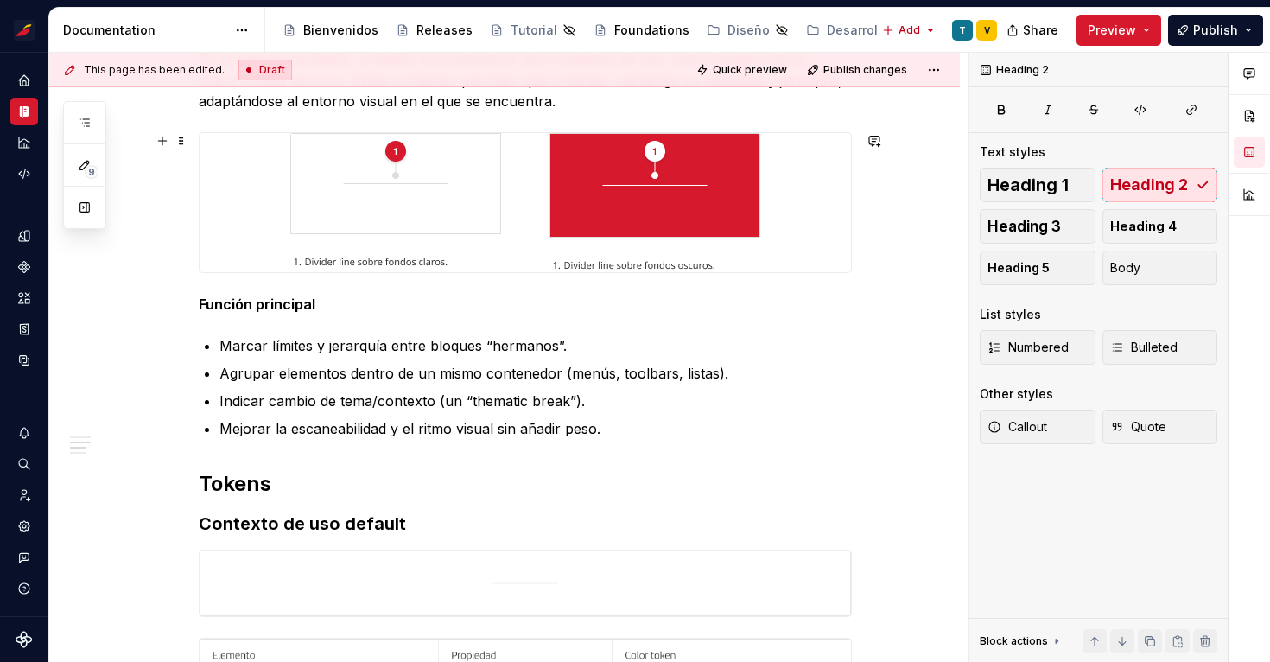
scroll to position [377, 0]
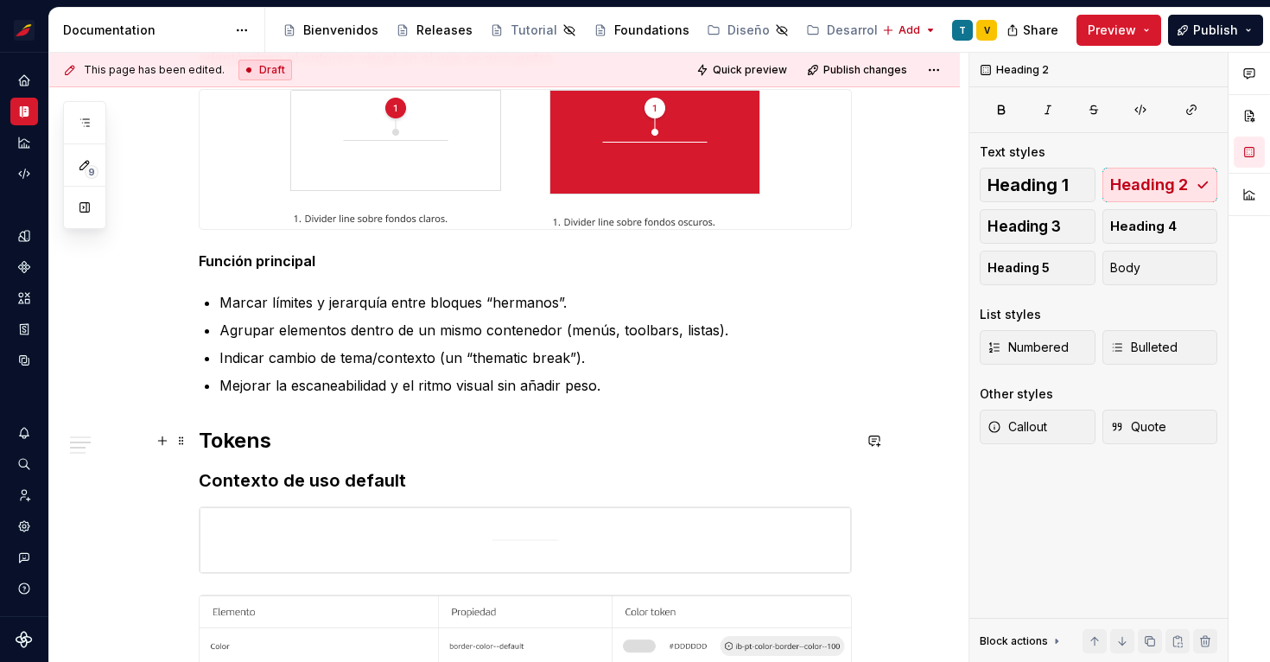
click at [243, 440] on h2 "Tokens" at bounding box center [525, 441] width 653 height 28
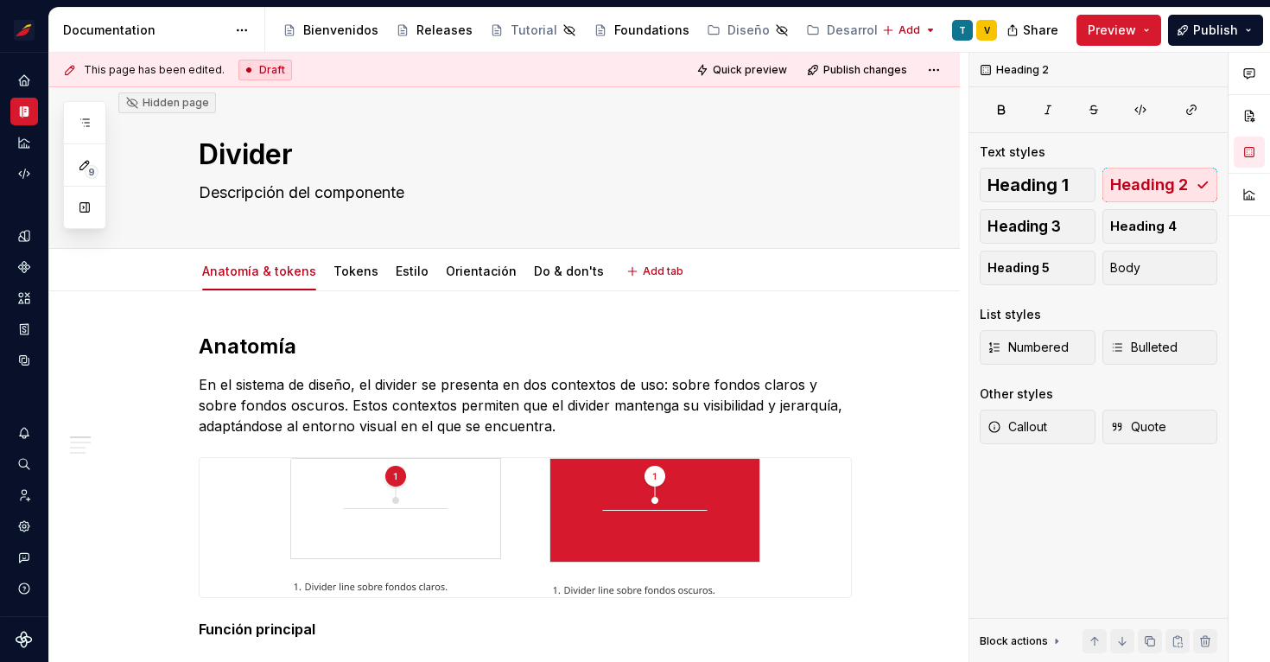
scroll to position [0, 0]
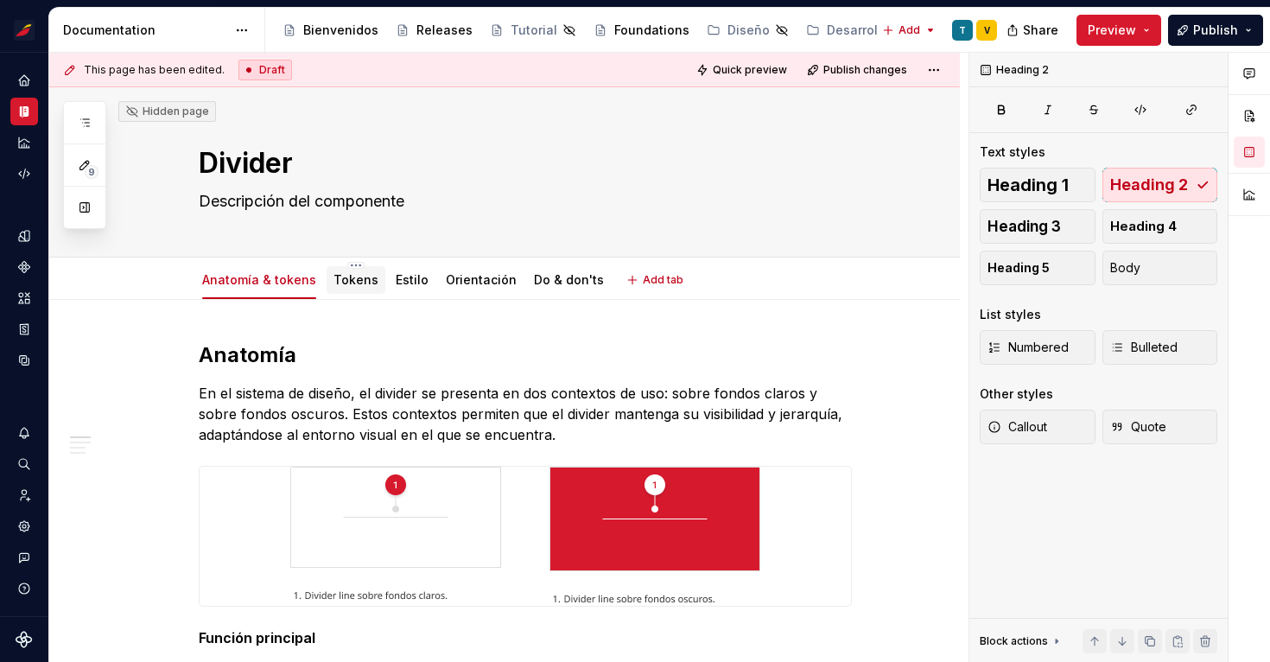
click at [350, 274] on link "Tokens" at bounding box center [355, 279] width 45 height 15
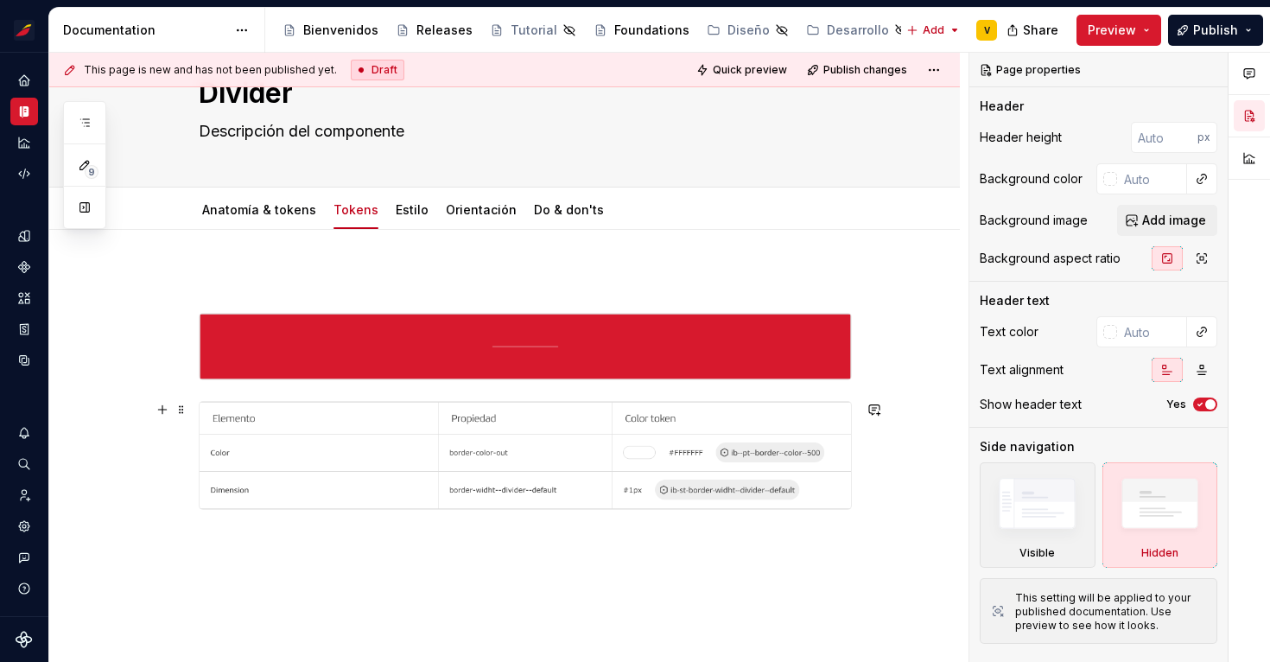
scroll to position [71, 0]
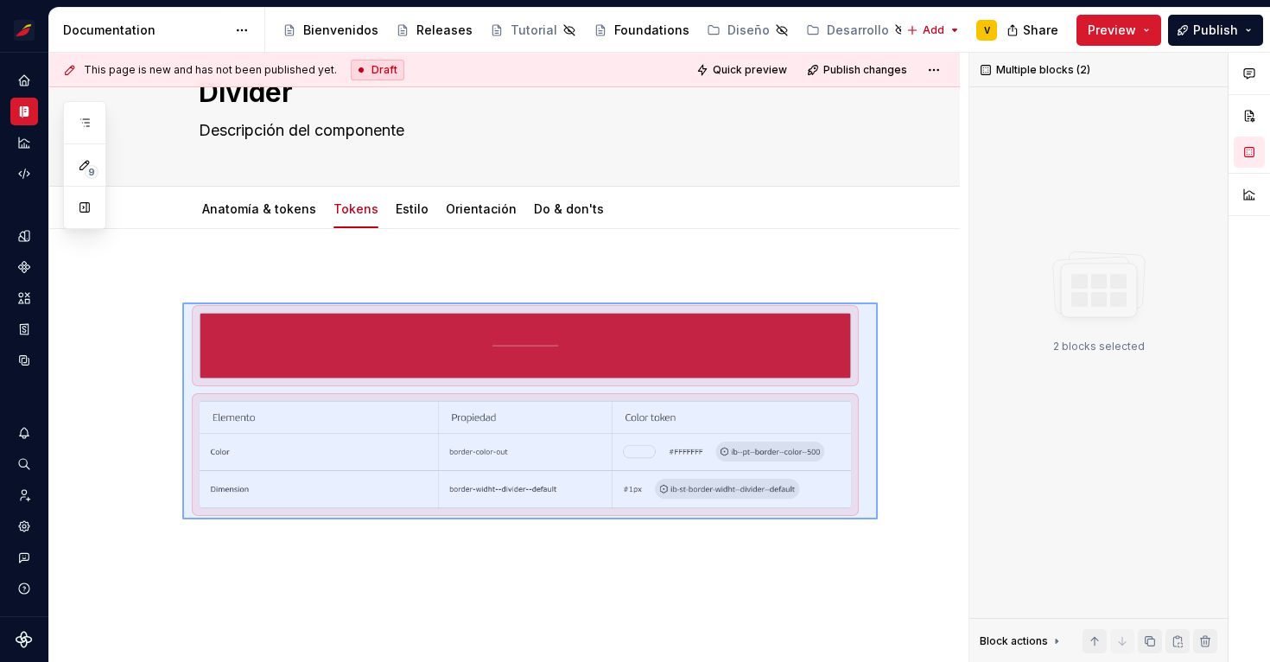
drag, startPoint x: 877, startPoint y: 519, endPoint x: 182, endPoint y: 302, distance: 728.3
click at [182, 302] on div "This page is new and has not been published yet. Draft Quick preview Publish ch…" at bounding box center [508, 358] width 919 height 610
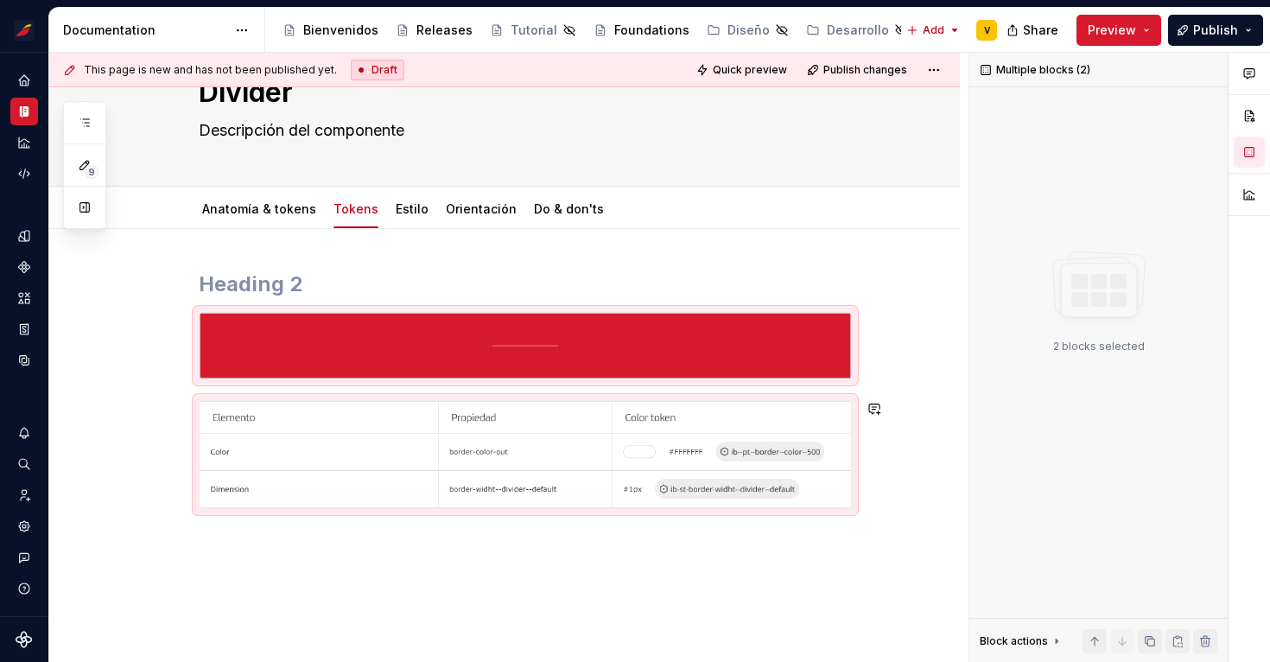
scroll to position [0, 0]
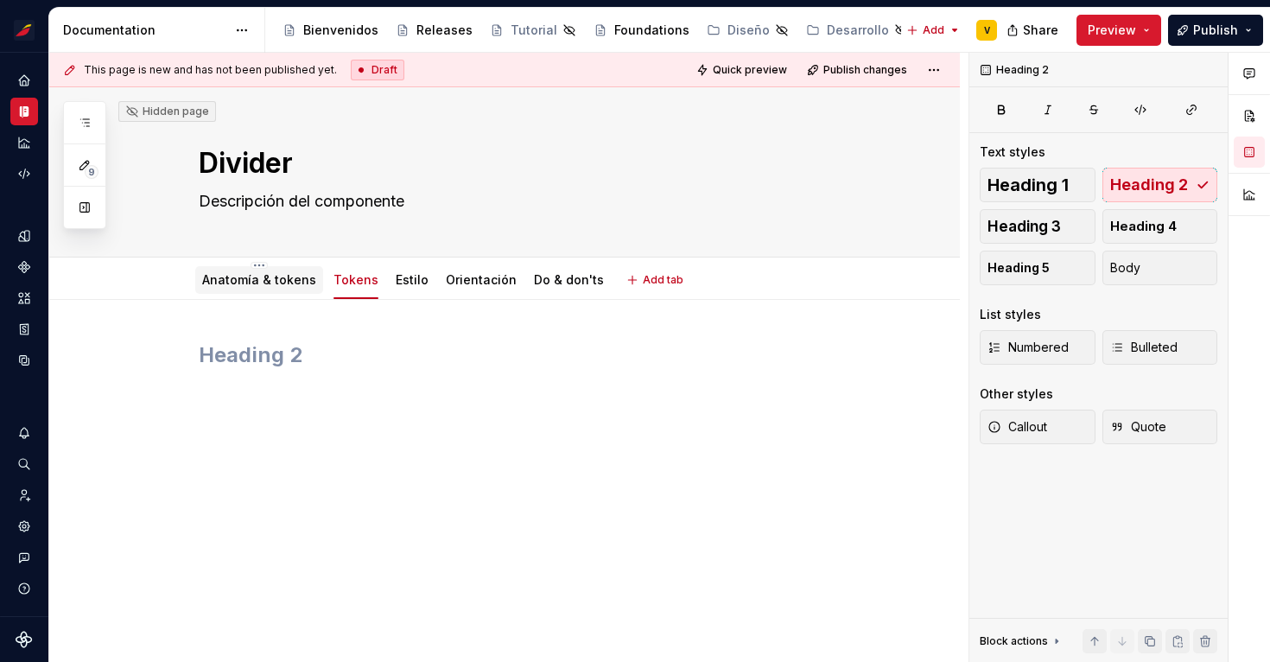
click at [278, 286] on link "Anatomía & tokens" at bounding box center [259, 279] width 114 height 15
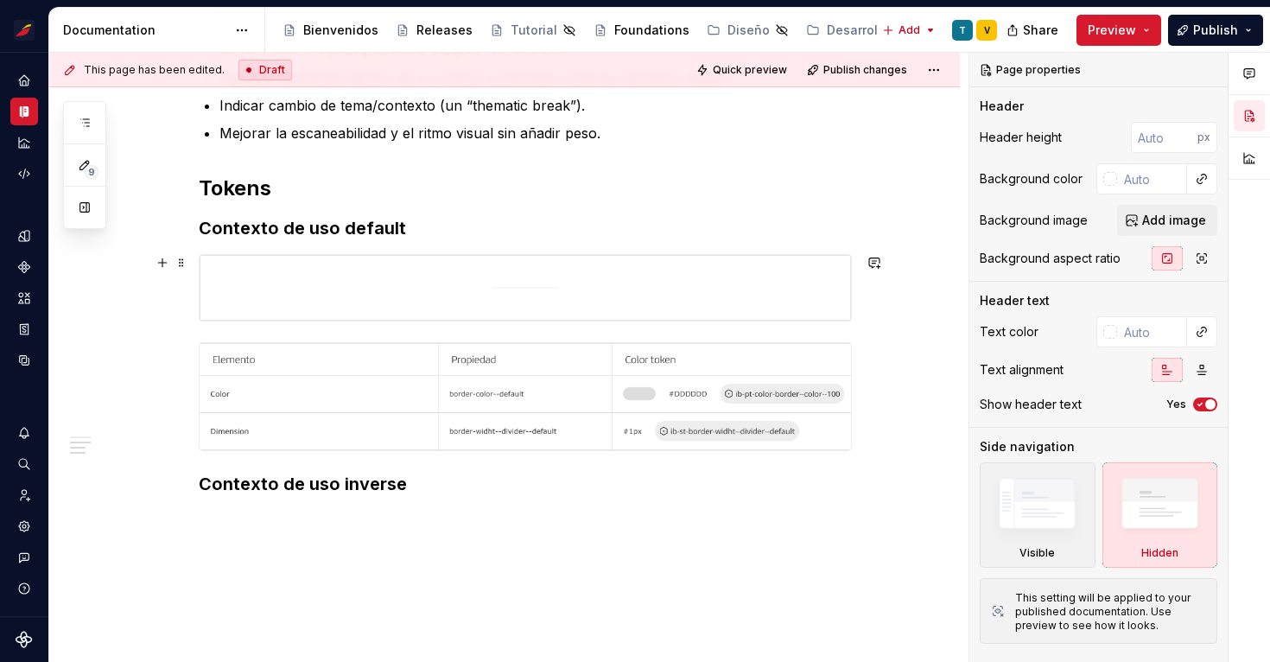
scroll to position [681, 0]
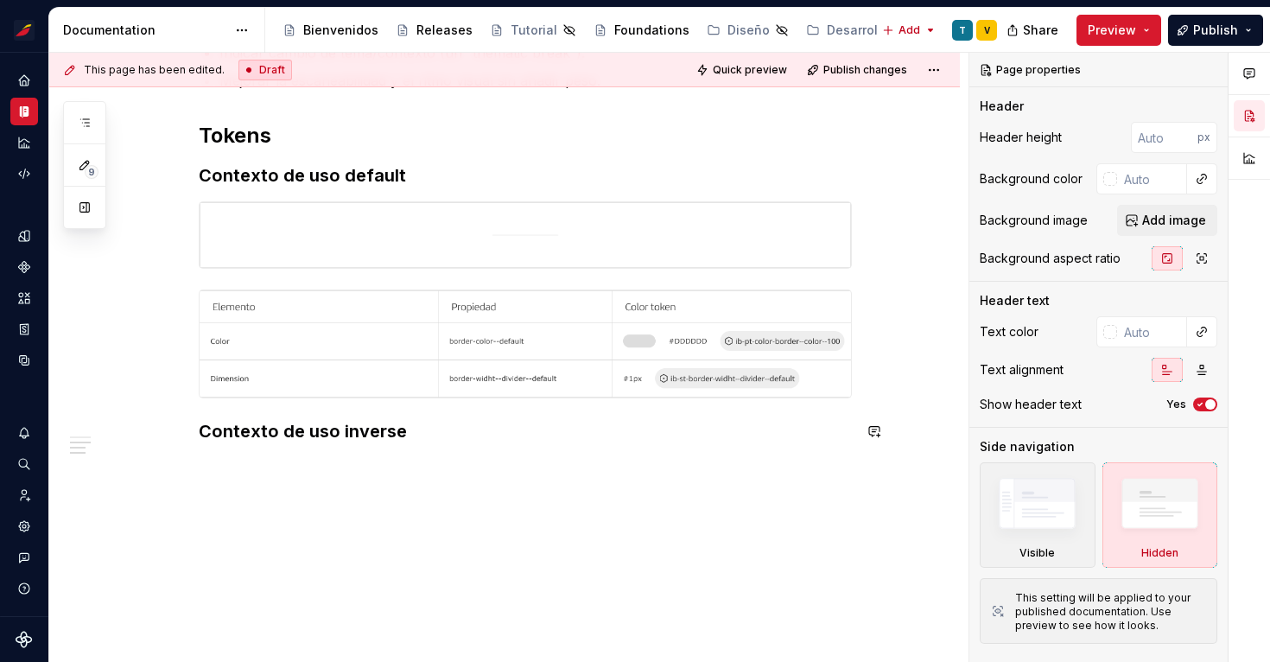
click at [410, 469] on div "Anatomía En el sistema de diseño, el divider se presenta en dos contextos de us…" at bounding box center [504, 140] width 910 height 1044
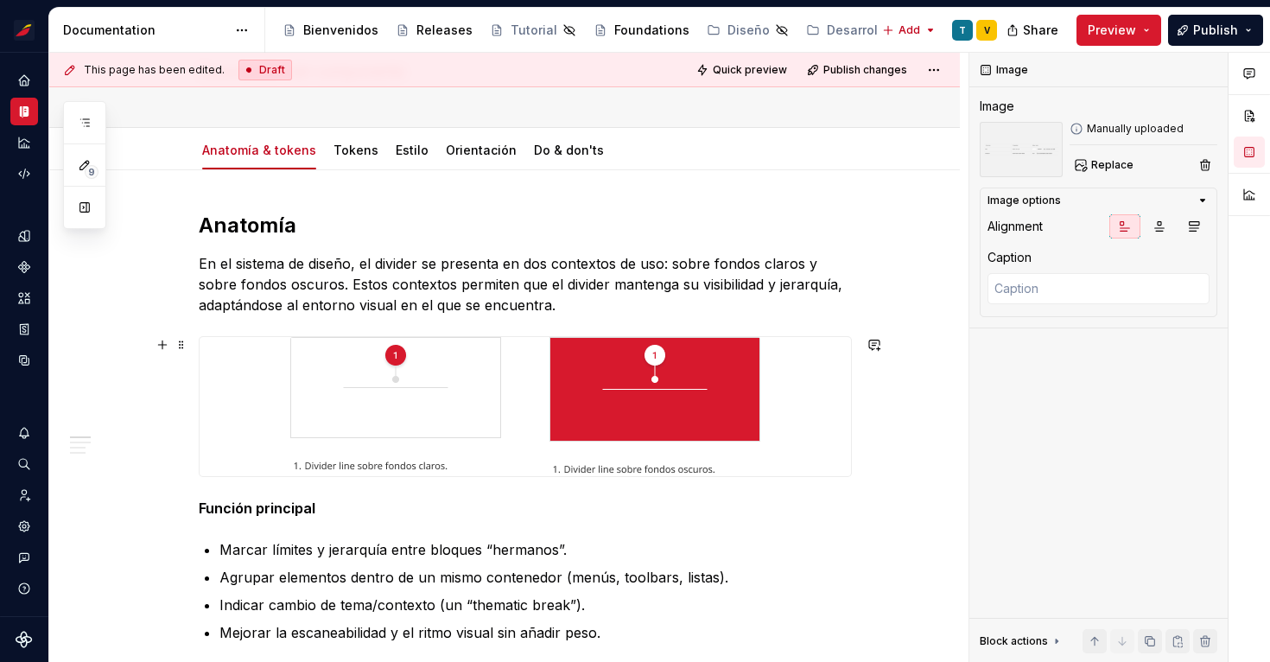
scroll to position [0, 0]
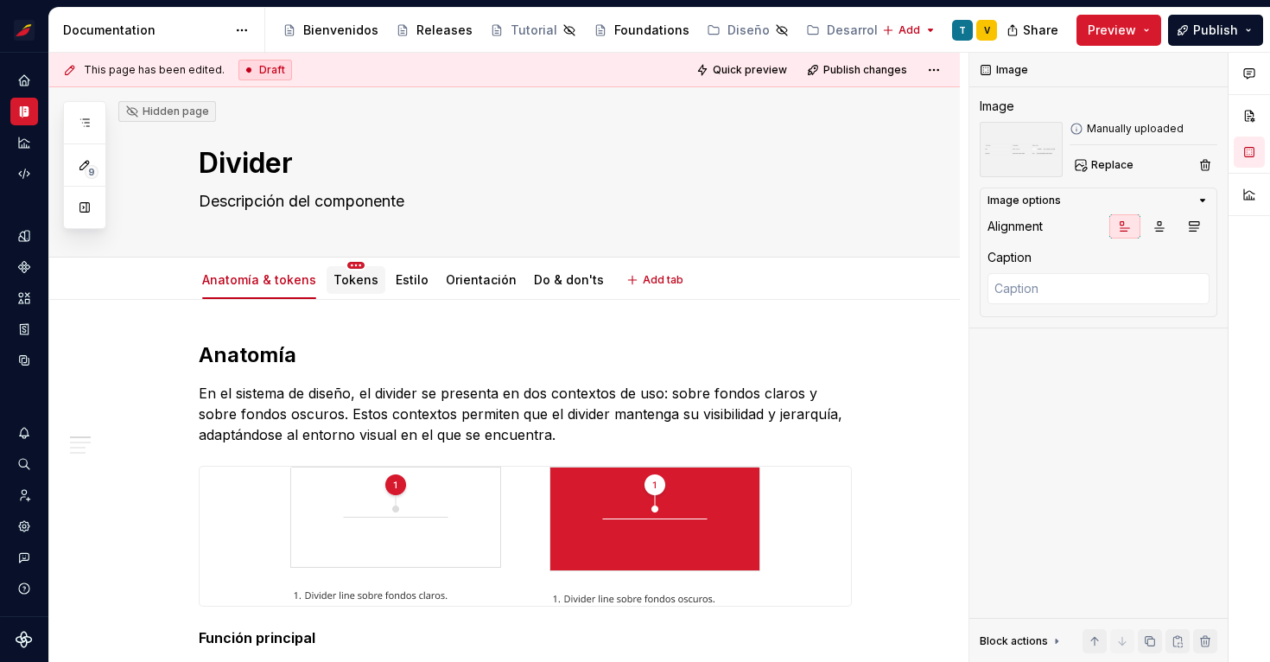
click at [352, 264] on html "Sistema de diseño Iberia V Design system data Documentation Accessibility guide…" at bounding box center [635, 331] width 1270 height 662
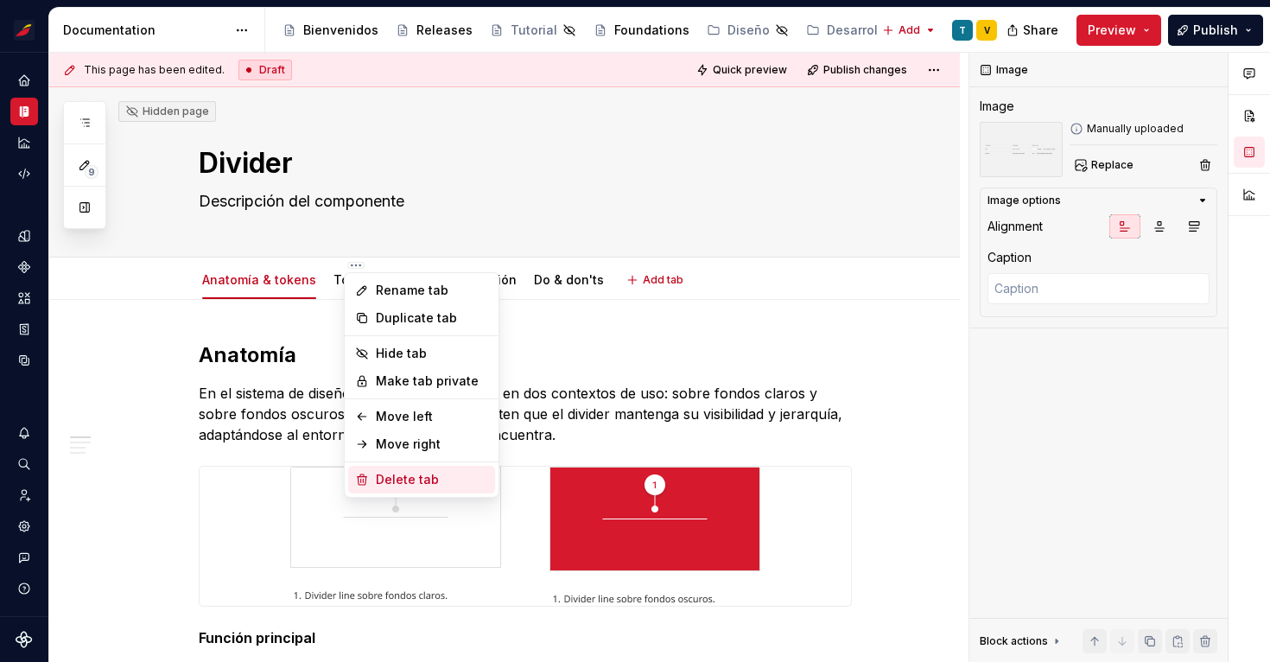
click at [415, 484] on div "Delete tab" at bounding box center [432, 479] width 112 height 17
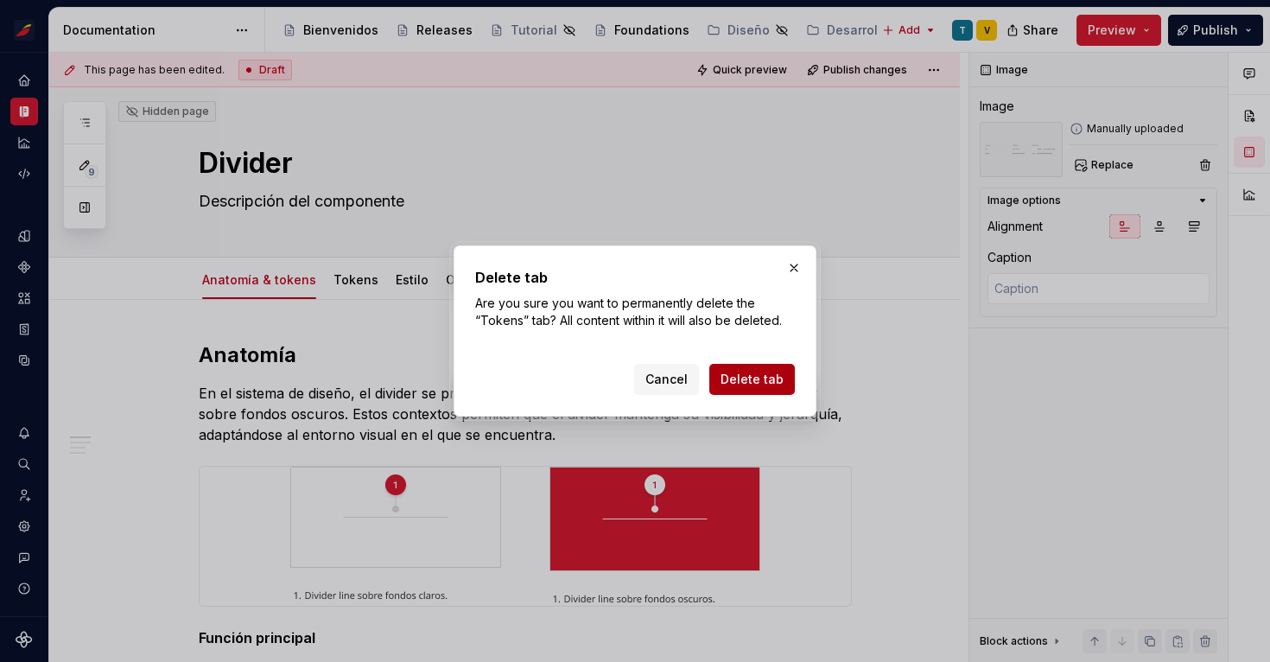
click at [763, 377] on span "Delete tab" at bounding box center [751, 379] width 63 height 17
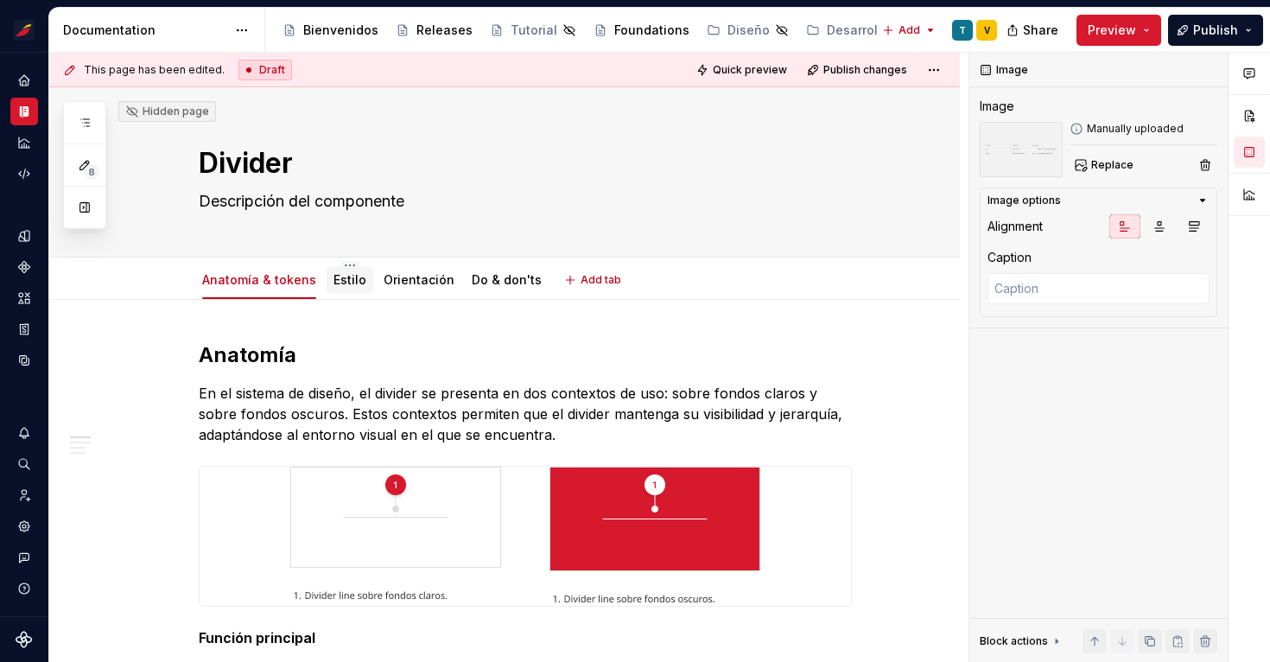
click at [345, 284] on link "Estilo" at bounding box center [349, 279] width 33 height 15
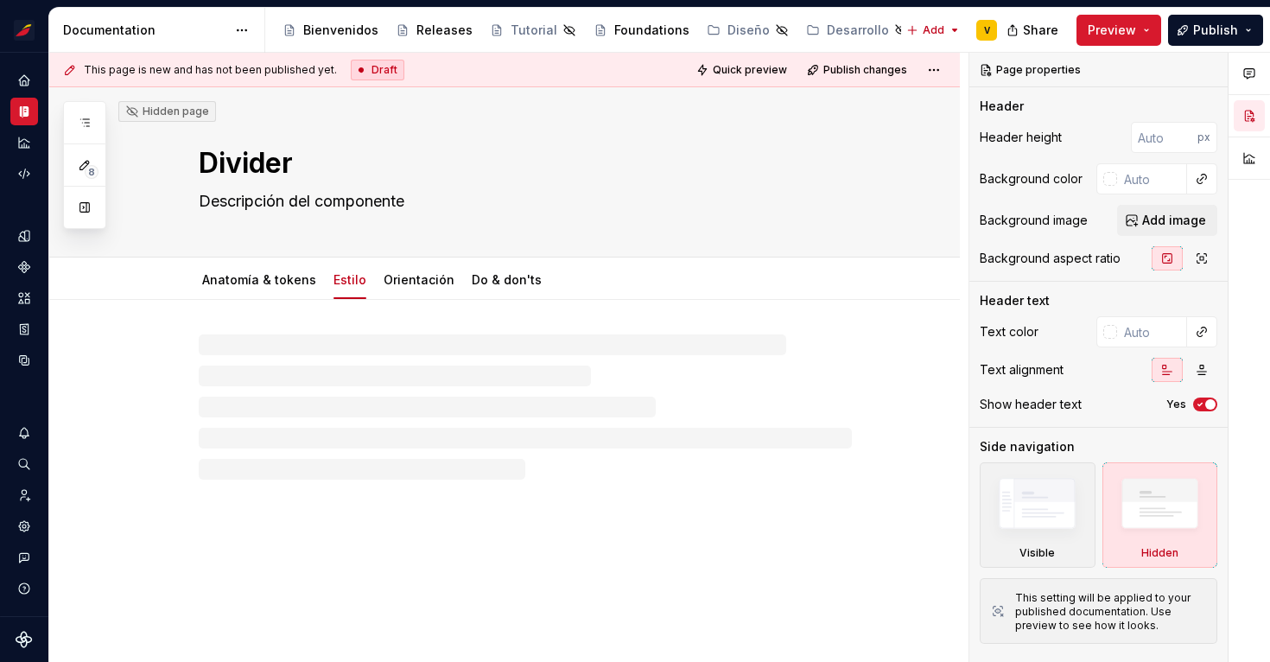
type textarea "*"
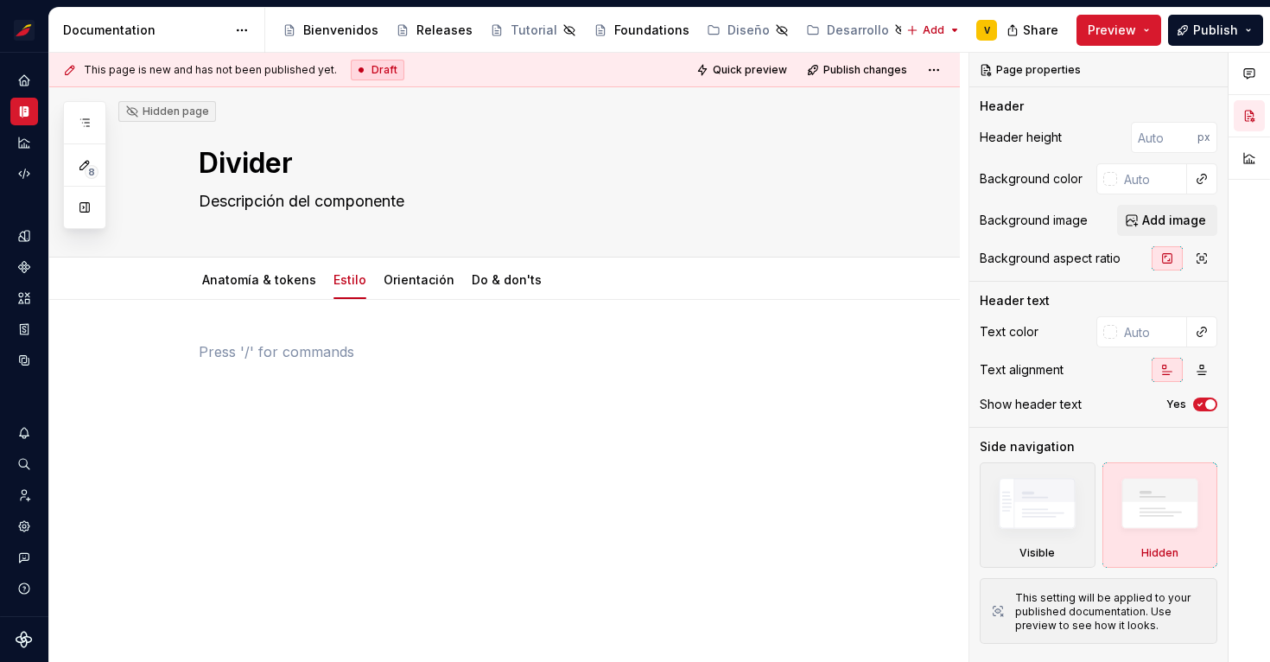
click at [253, 345] on p at bounding box center [525, 351] width 653 height 21
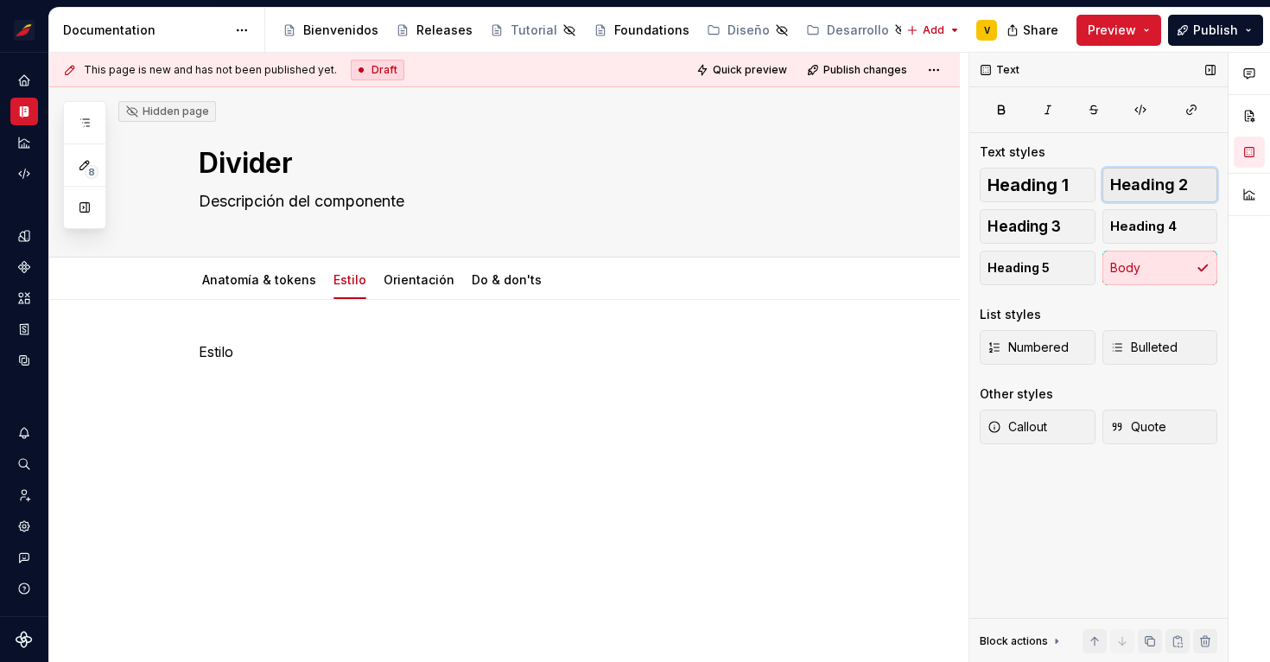
click at [1168, 176] on span "Heading 2" at bounding box center [1149, 184] width 78 height 17
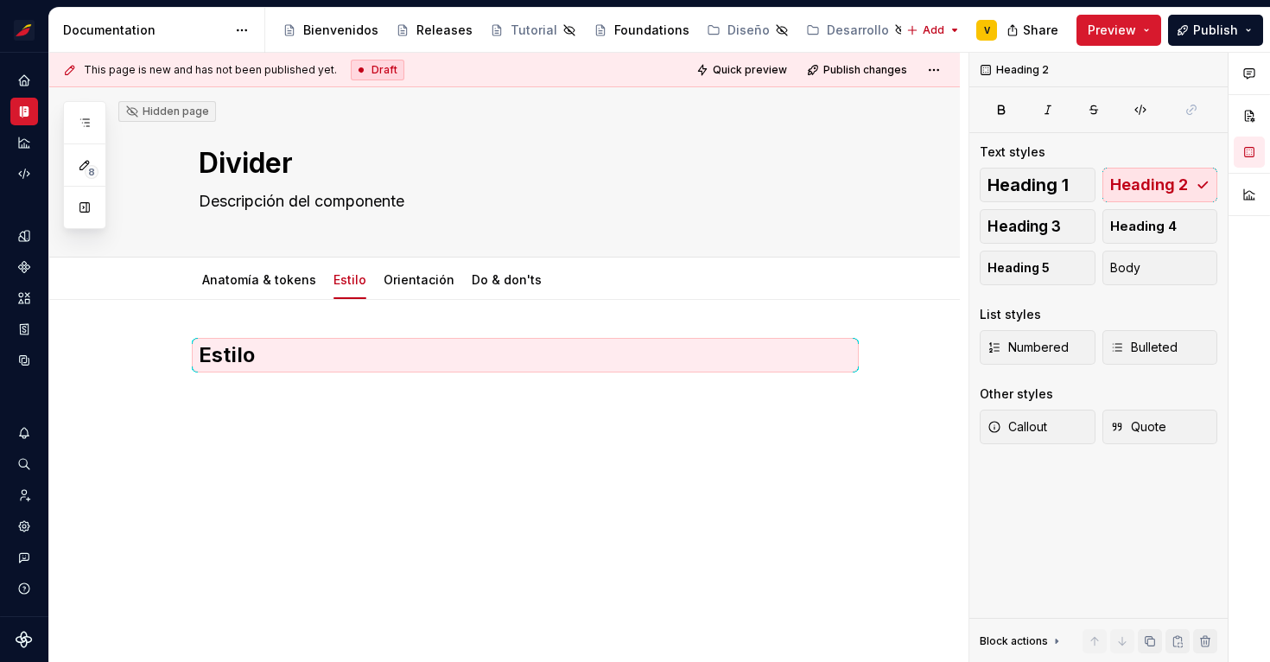
click at [249, 390] on div "Estilo" at bounding box center [525, 374] width 653 height 66
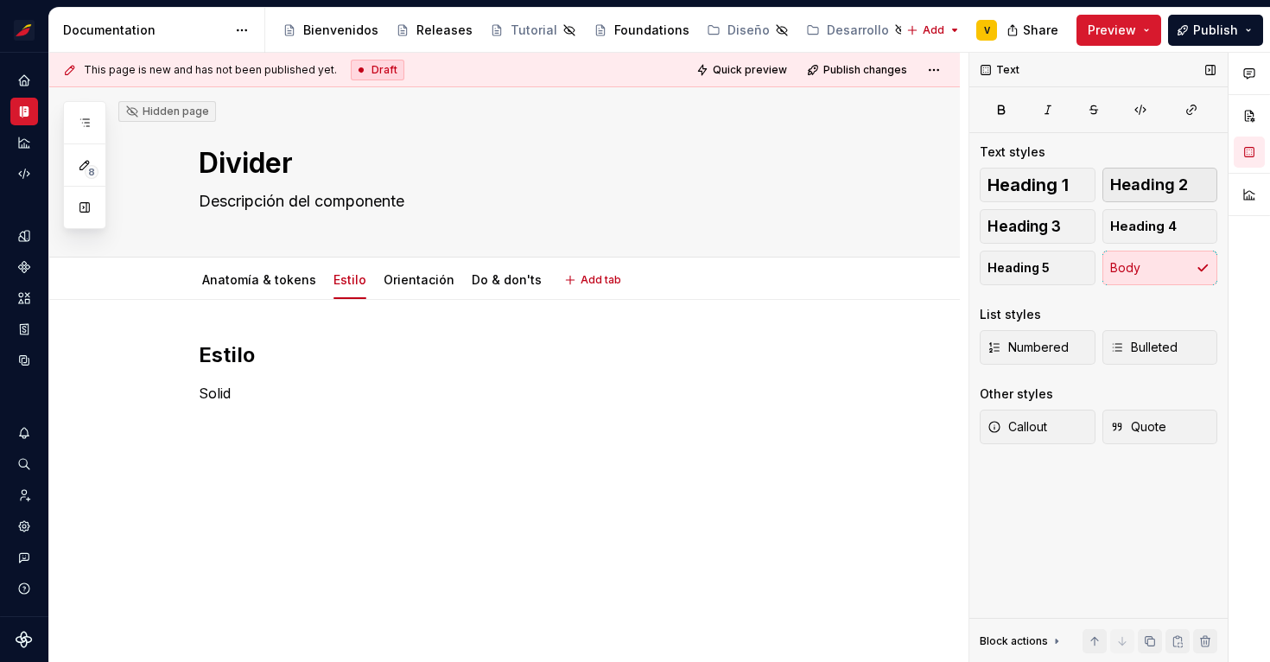
type textarea "*"
click at [1061, 217] on button "Heading 3" at bounding box center [1037, 226] width 116 height 35
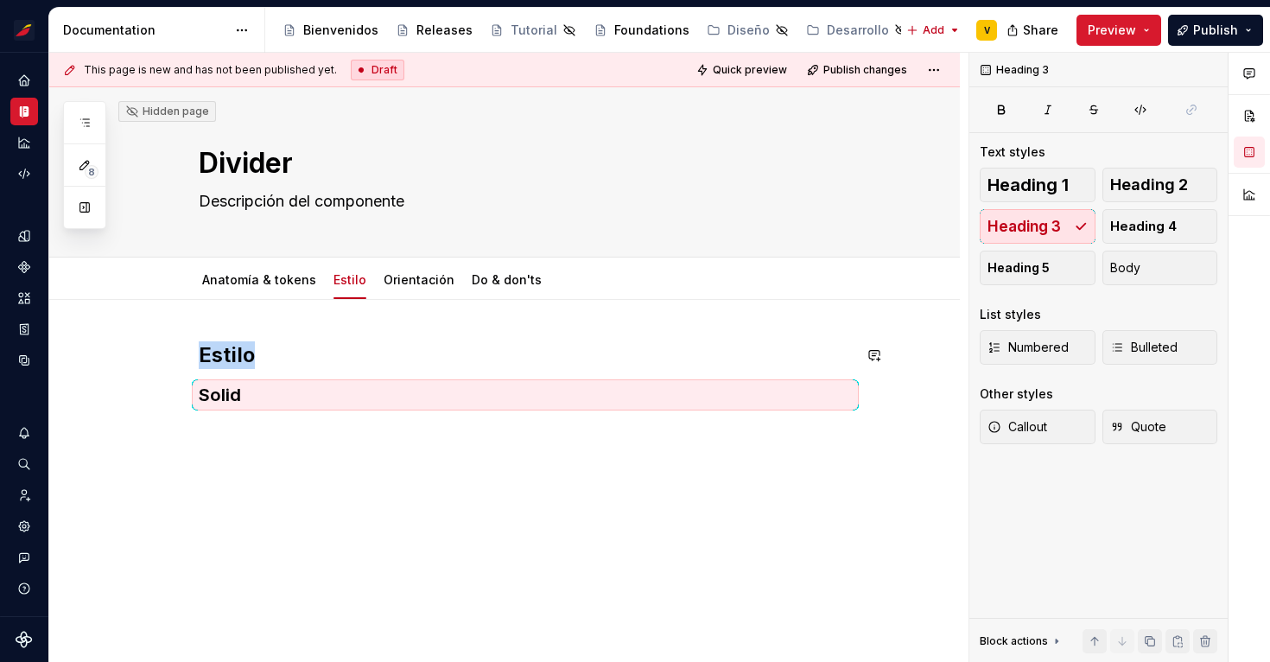
click at [241, 428] on div "Estilo Solid" at bounding box center [504, 463] width 910 height 326
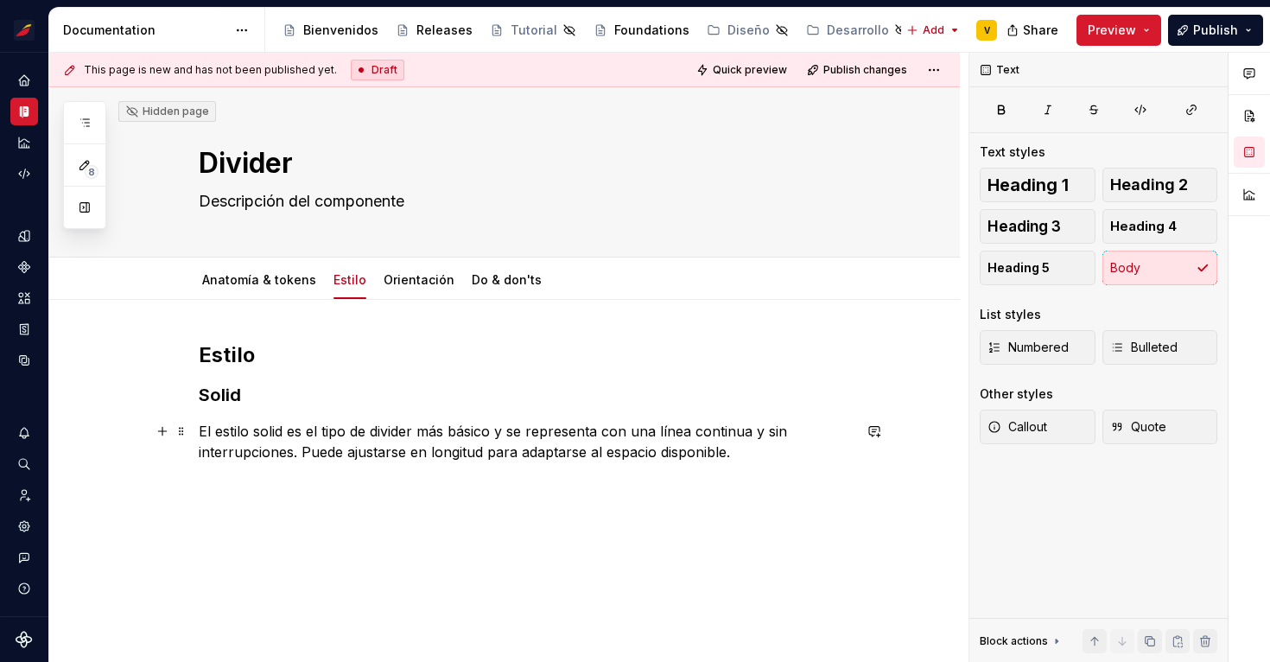
scroll to position [19, 0]
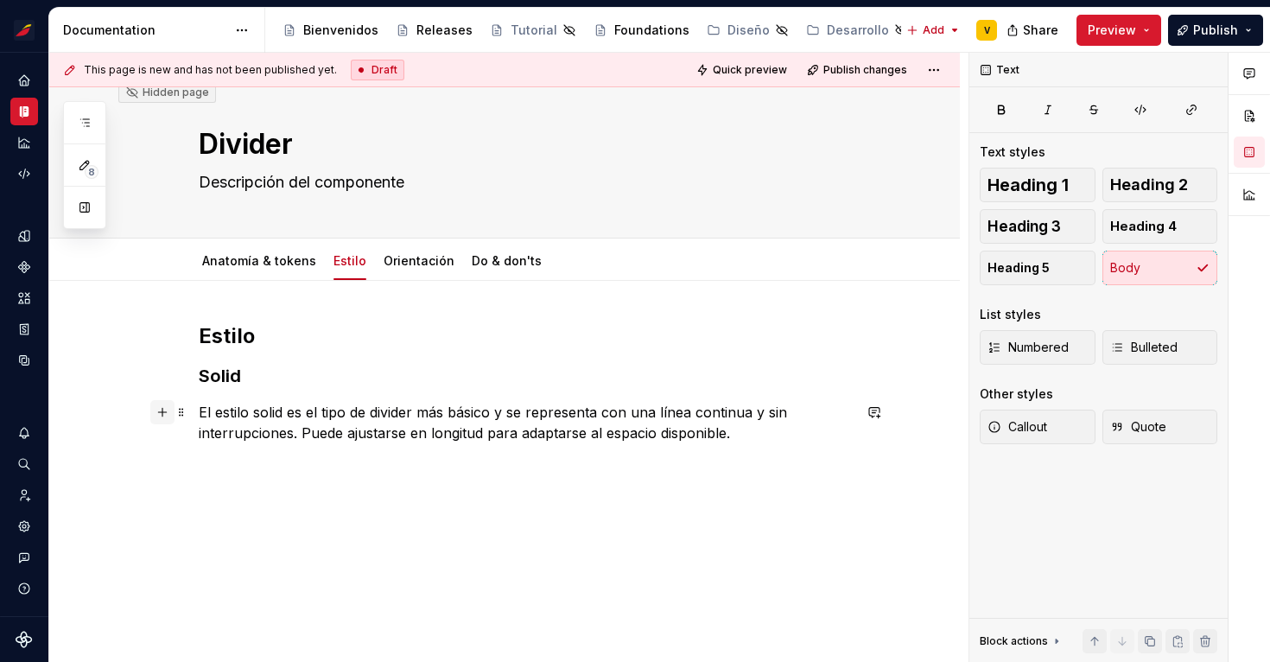
click at [170, 415] on button "button" at bounding box center [162, 412] width 24 height 24
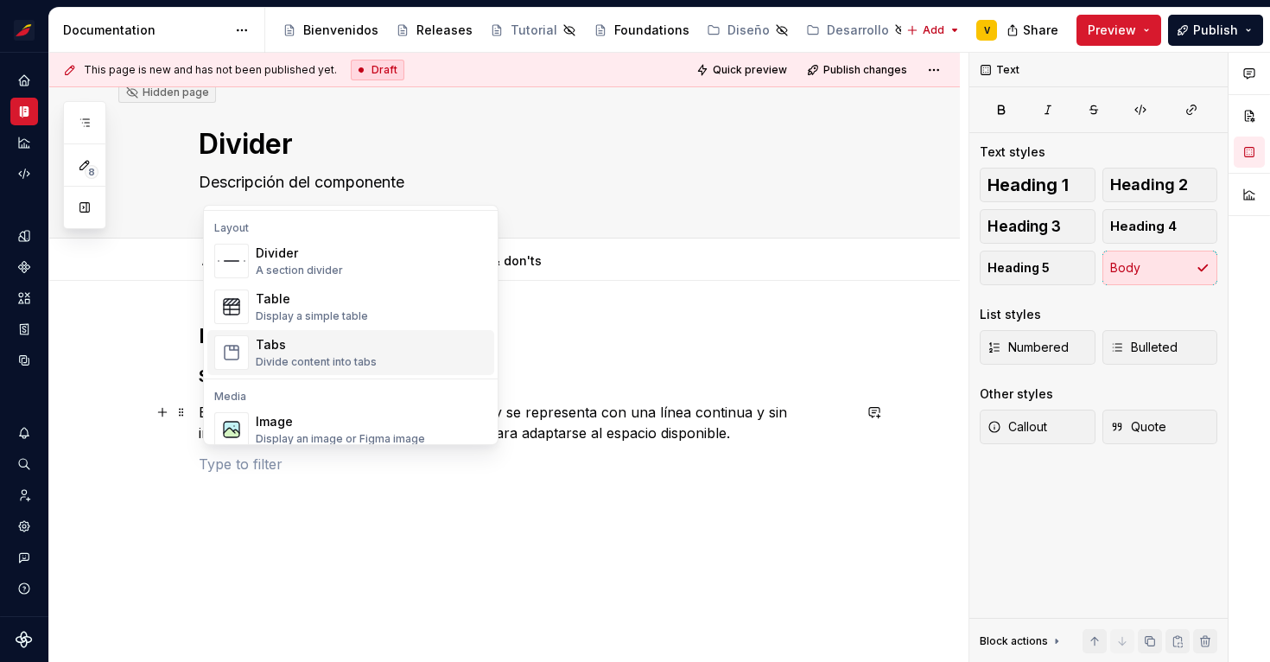
scroll to position [567, 0]
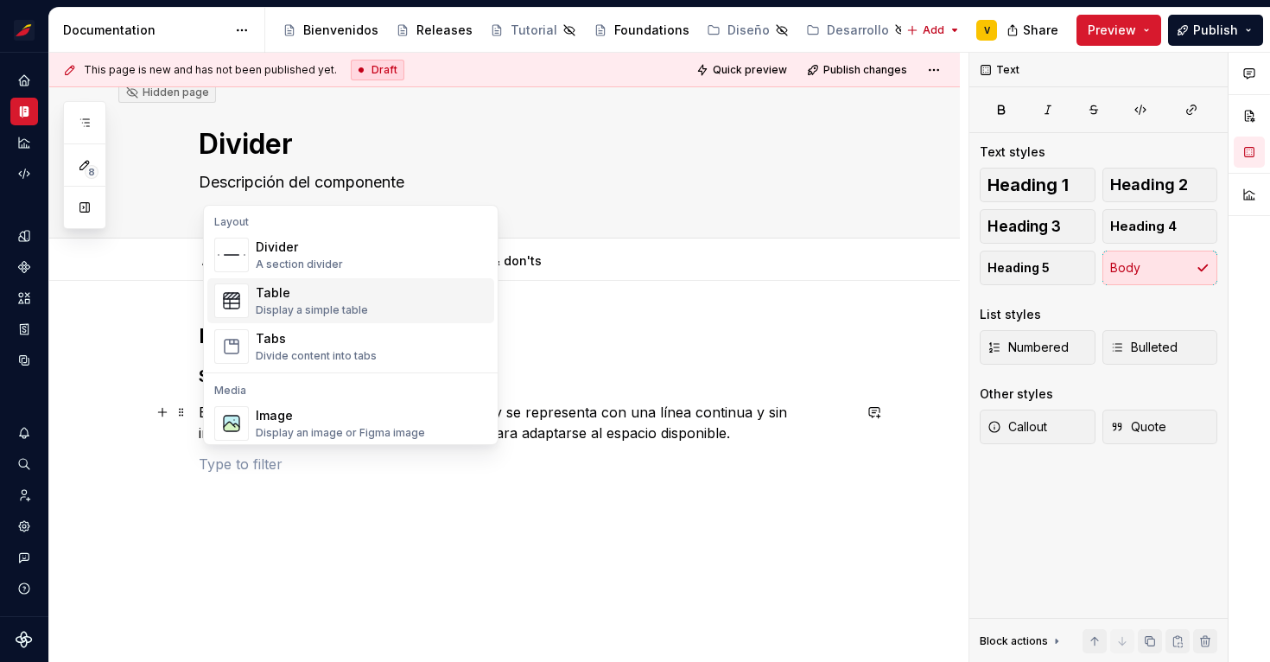
click at [290, 305] on div "Display a simple table" at bounding box center [312, 310] width 112 height 14
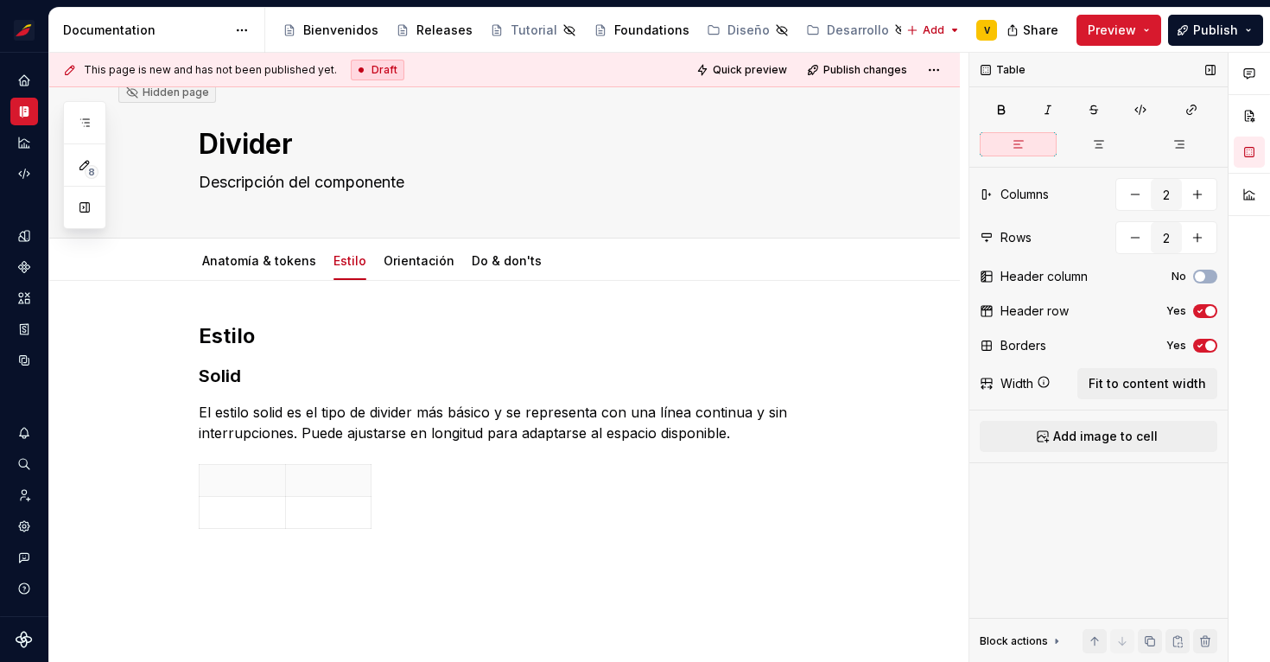
click at [1201, 311] on icon "button" at bounding box center [1200, 311] width 14 height 10
click at [1133, 239] on button "button" at bounding box center [1134, 237] width 31 height 31
type input "1"
click at [326, 499] on td at bounding box center [328, 662] width 86 height 395
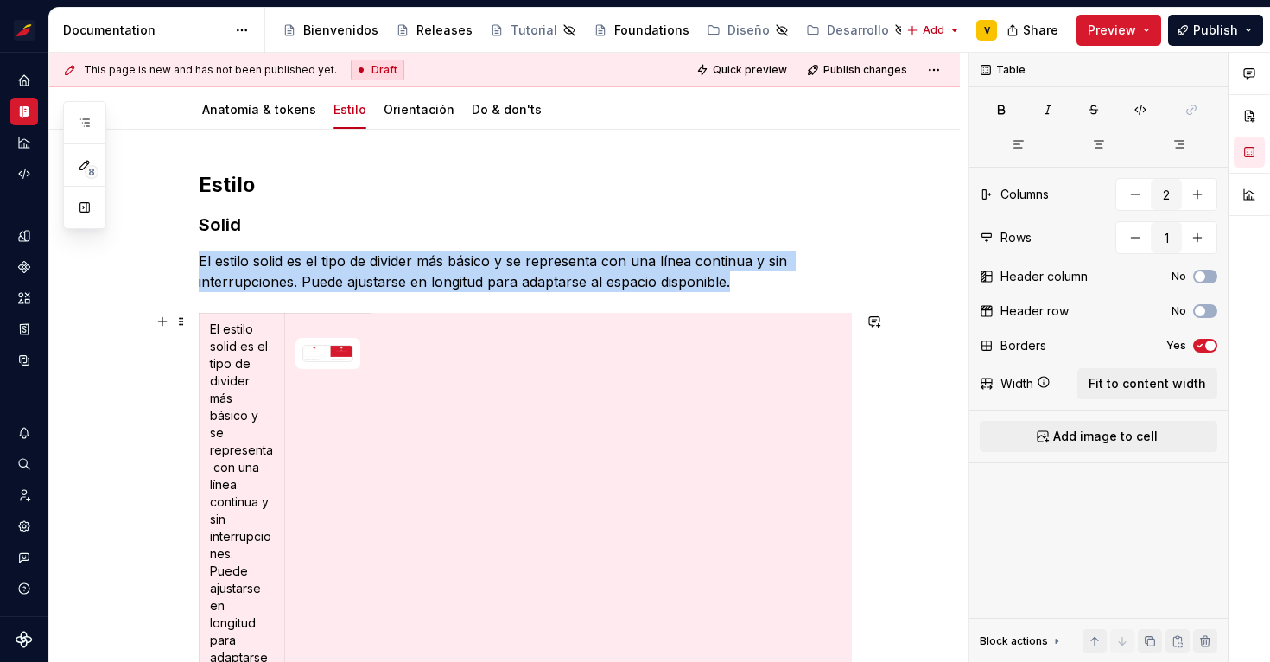
scroll to position [192, 0]
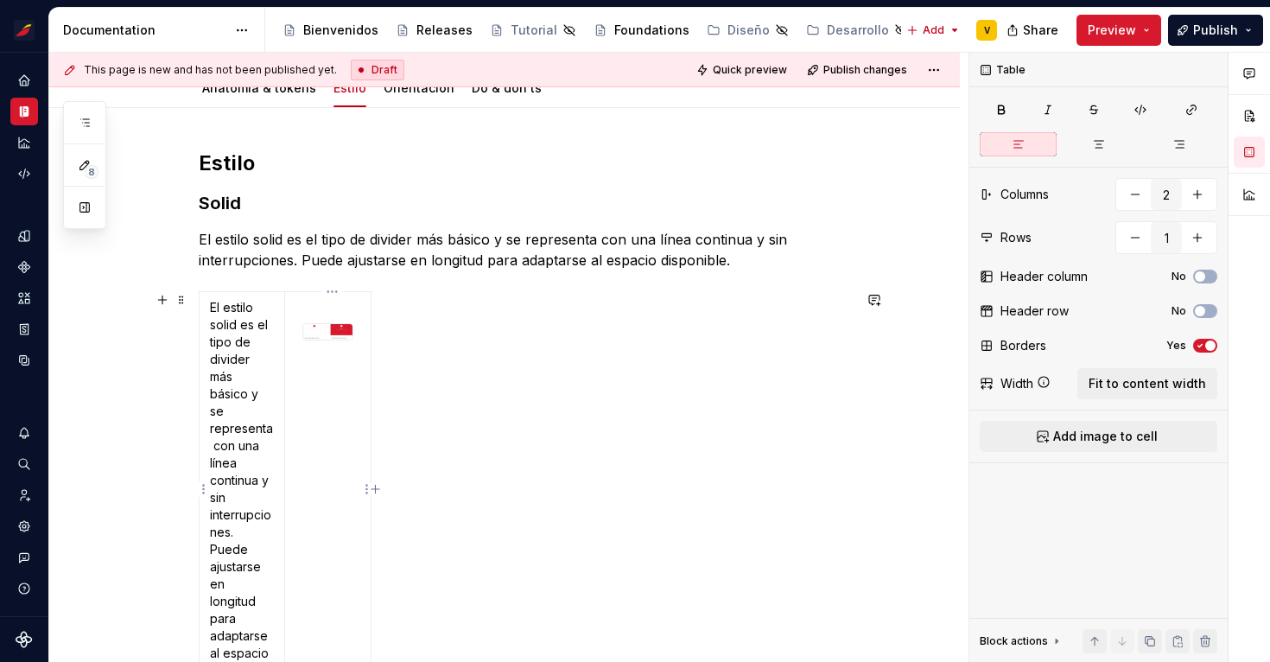
click at [352, 437] on td at bounding box center [328, 489] width 86 height 395
click at [1143, 378] on span "Fit to content width" at bounding box center [1146, 383] width 117 height 17
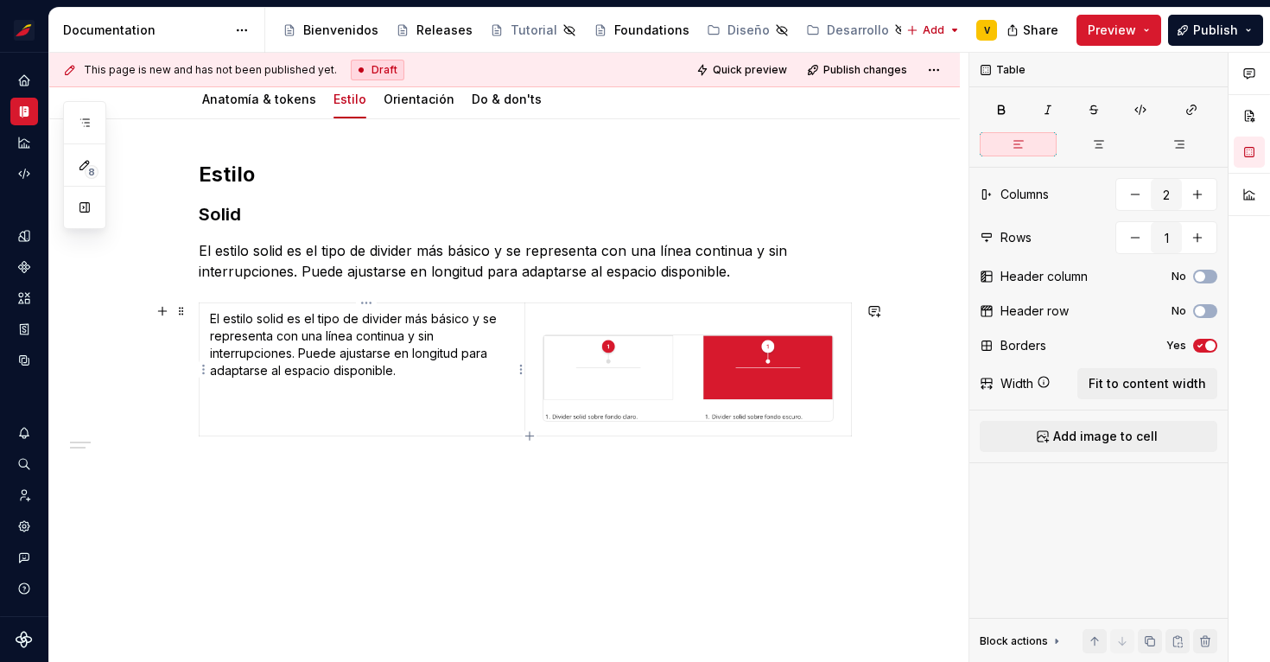
click at [326, 338] on p "El estilo solid es el tipo de divider más básico y se representa con una línea …" at bounding box center [362, 344] width 304 height 69
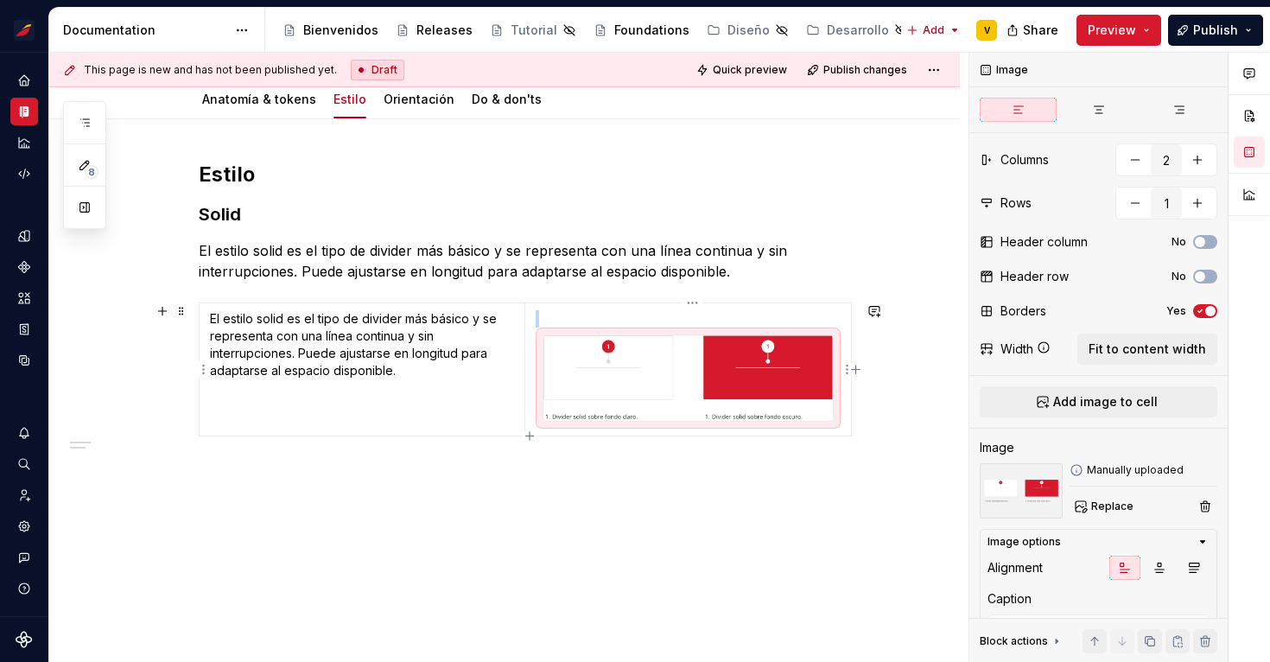
click at [685, 362] on img at bounding box center [687, 378] width 289 height 86
click at [543, 314] on p at bounding box center [687, 318] width 305 height 17
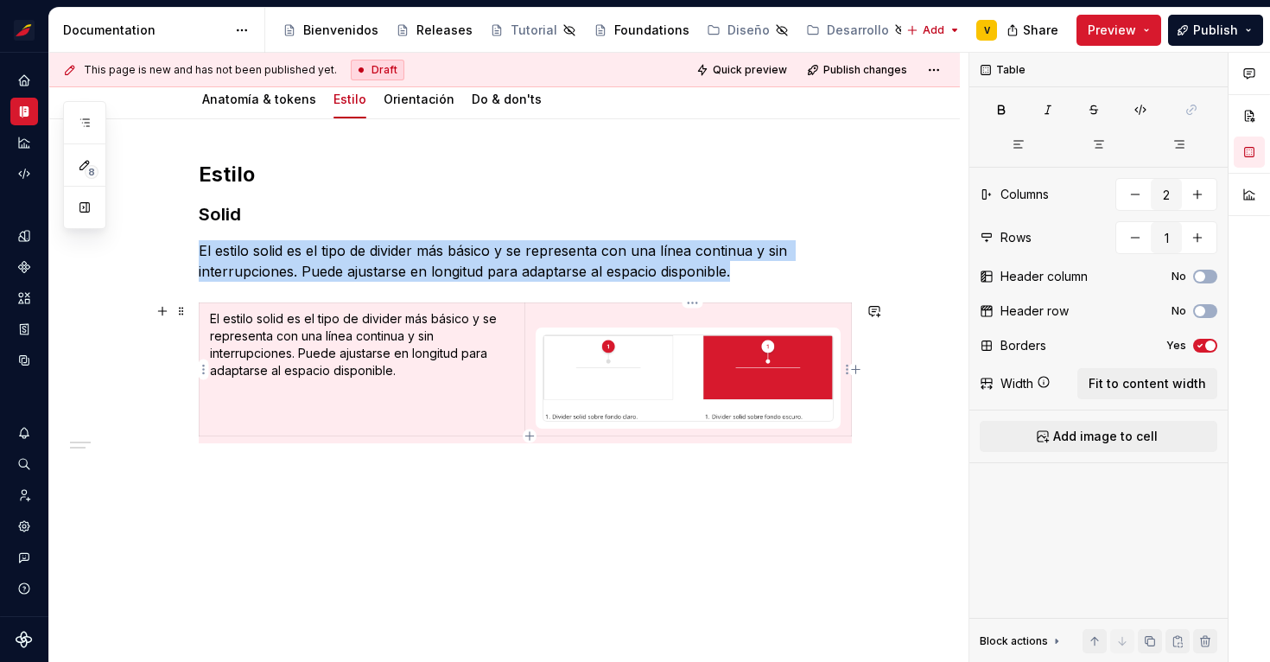
click at [536, 337] on td at bounding box center [688, 369] width 326 height 133
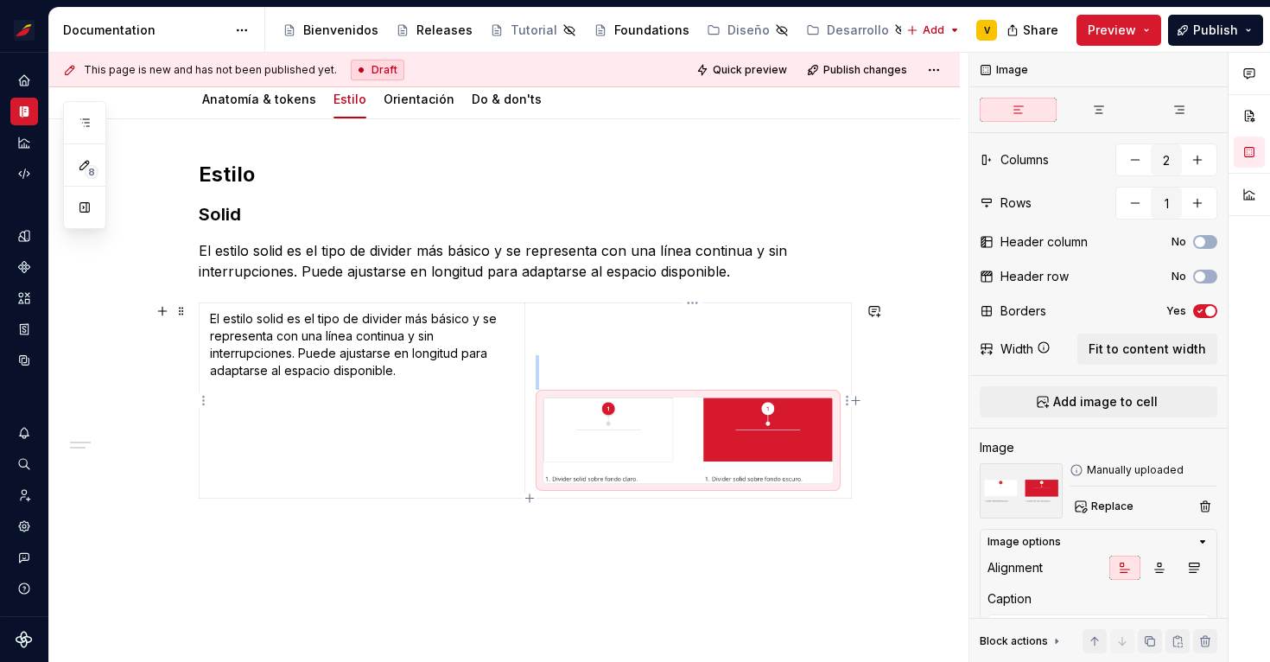
click at [564, 374] on p at bounding box center [687, 372] width 305 height 35
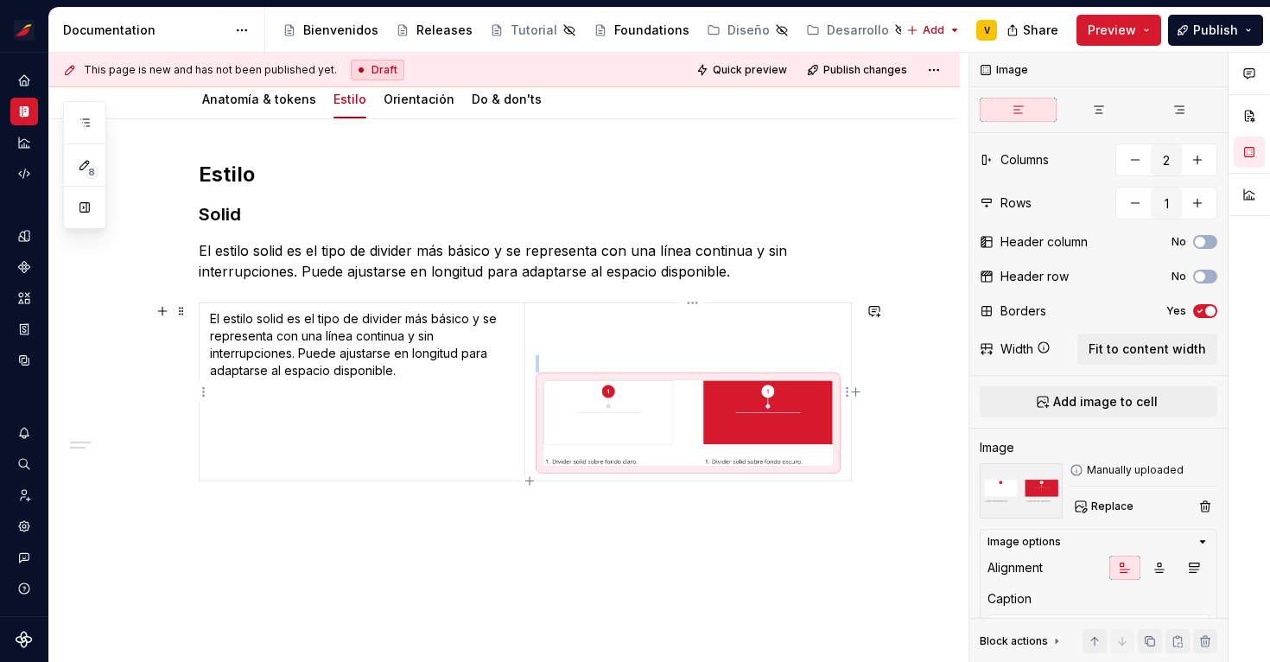
click at [654, 417] on img at bounding box center [687, 423] width 289 height 86
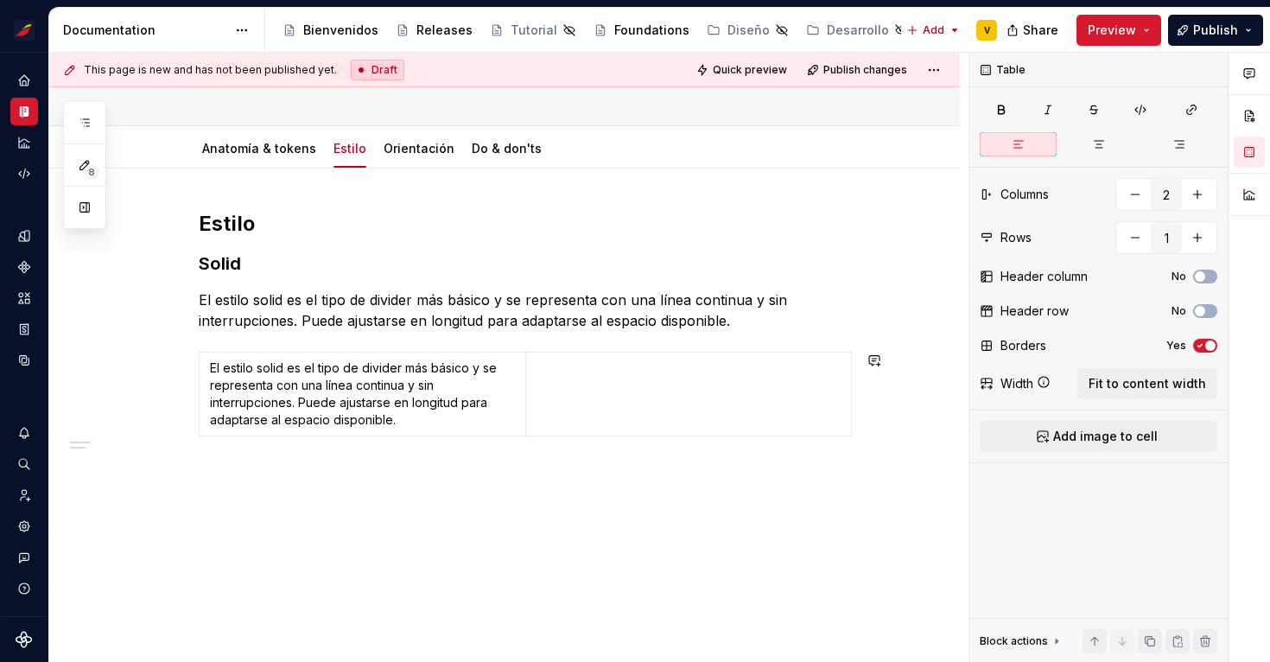
scroll to position [131, 0]
click at [612, 507] on div "Estilo Solid El estilo solid es el tipo de divider más básico y se representa c…" at bounding box center [504, 415] width 910 height 494
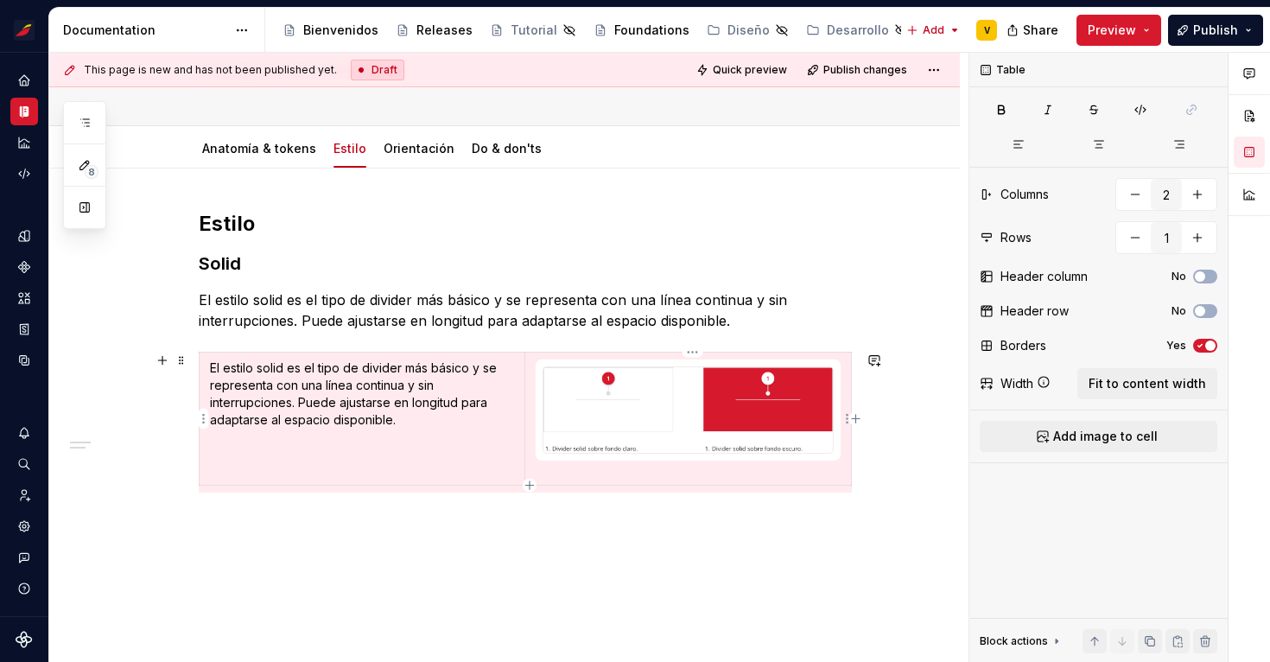
click at [560, 475] on p at bounding box center [687, 468] width 305 height 17
click at [646, 472] on p at bounding box center [687, 468] width 305 height 17
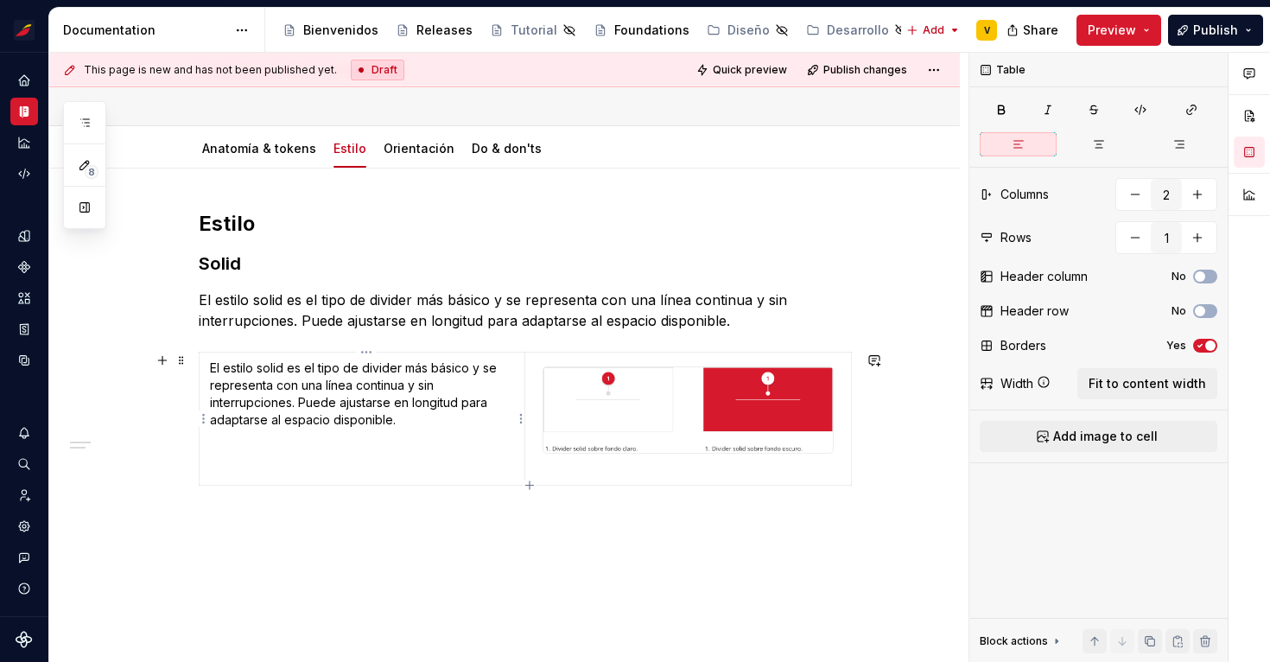
click at [407, 460] on td "El estilo solid es el tipo de divider más básico y se representa con una línea …" at bounding box center [363, 418] width 326 height 133
click at [585, 470] on p at bounding box center [687, 468] width 305 height 17
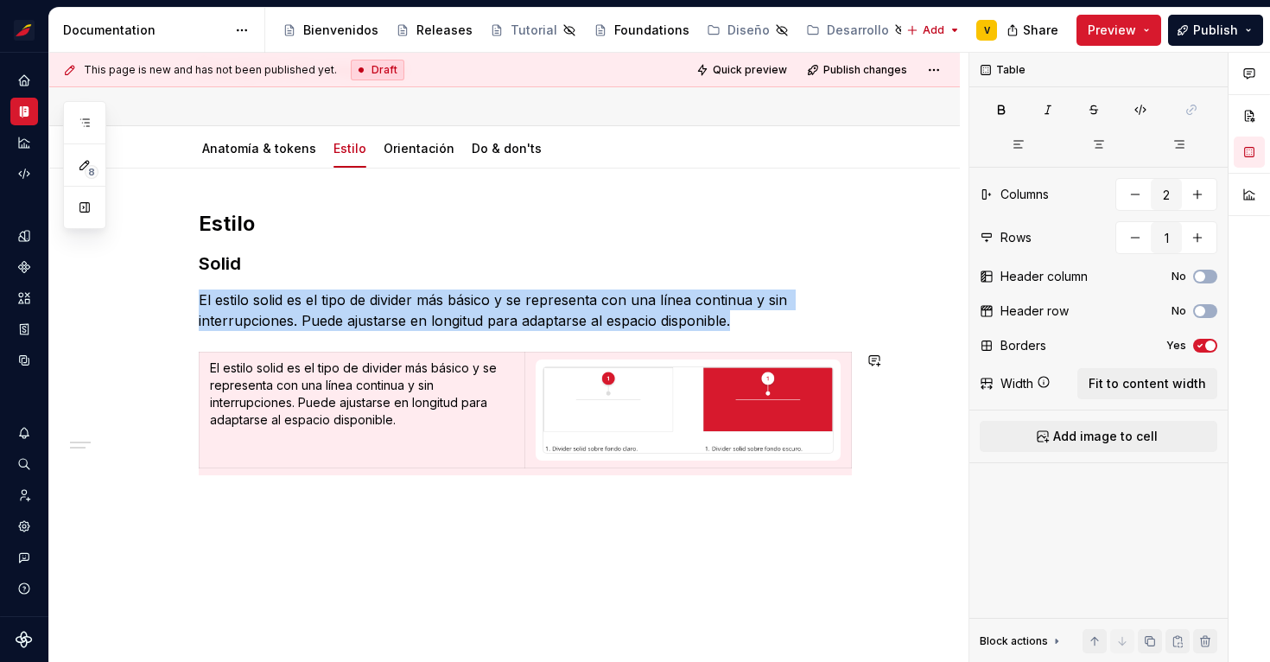
click at [681, 545] on div "Estilo Solid El estilo solid es el tipo de divider más básico y se representa c…" at bounding box center [504, 431] width 910 height 526
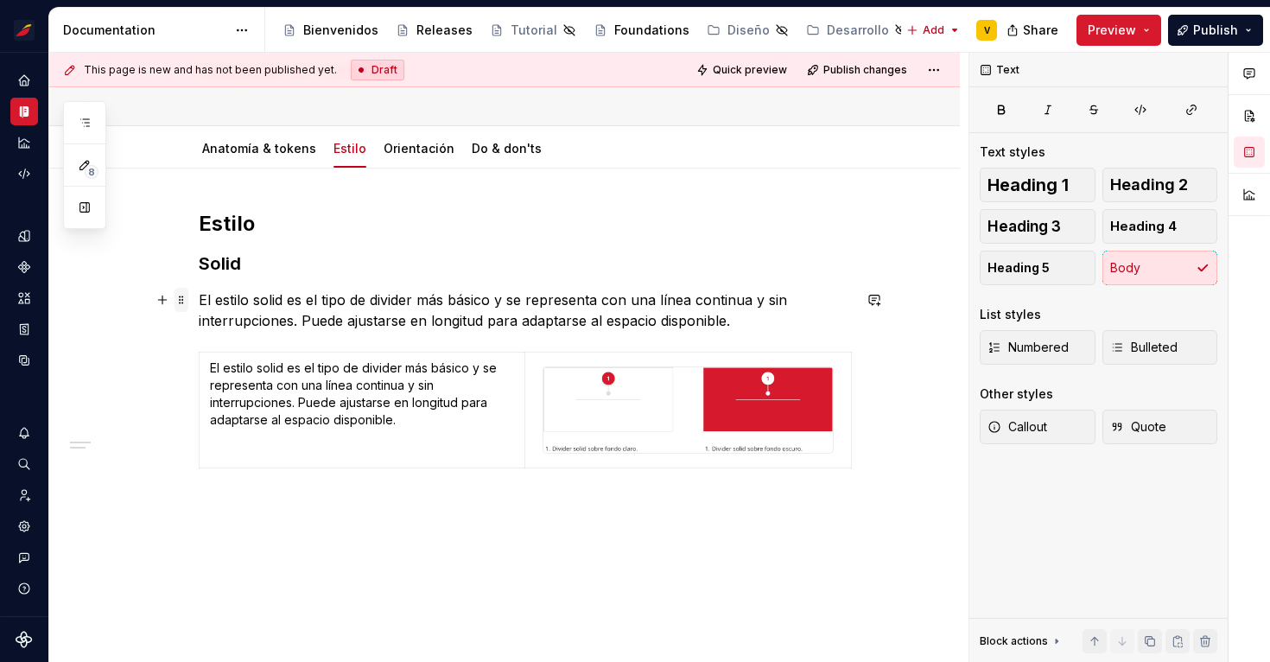
click at [188, 302] on span at bounding box center [181, 300] width 14 height 24
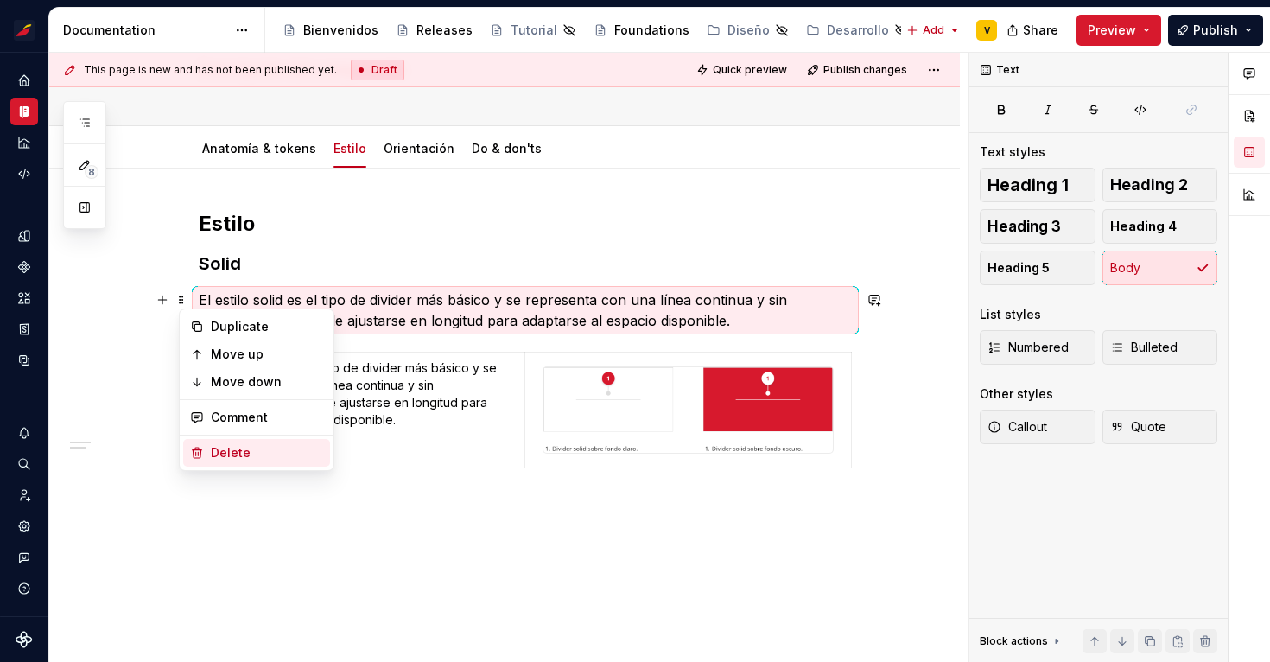
click at [258, 449] on div "Delete" at bounding box center [267, 452] width 112 height 17
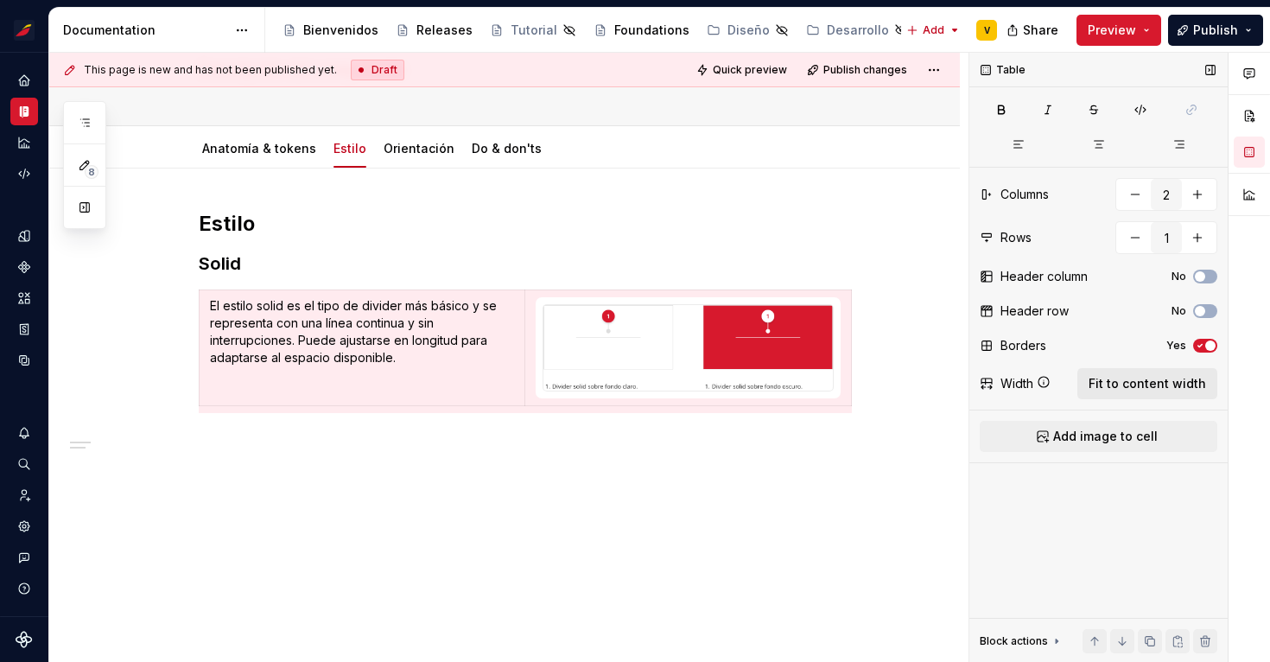
click at [1164, 382] on span "Fit to content width" at bounding box center [1146, 383] width 117 height 17
click at [239, 440] on p at bounding box center [525, 444] width 653 height 21
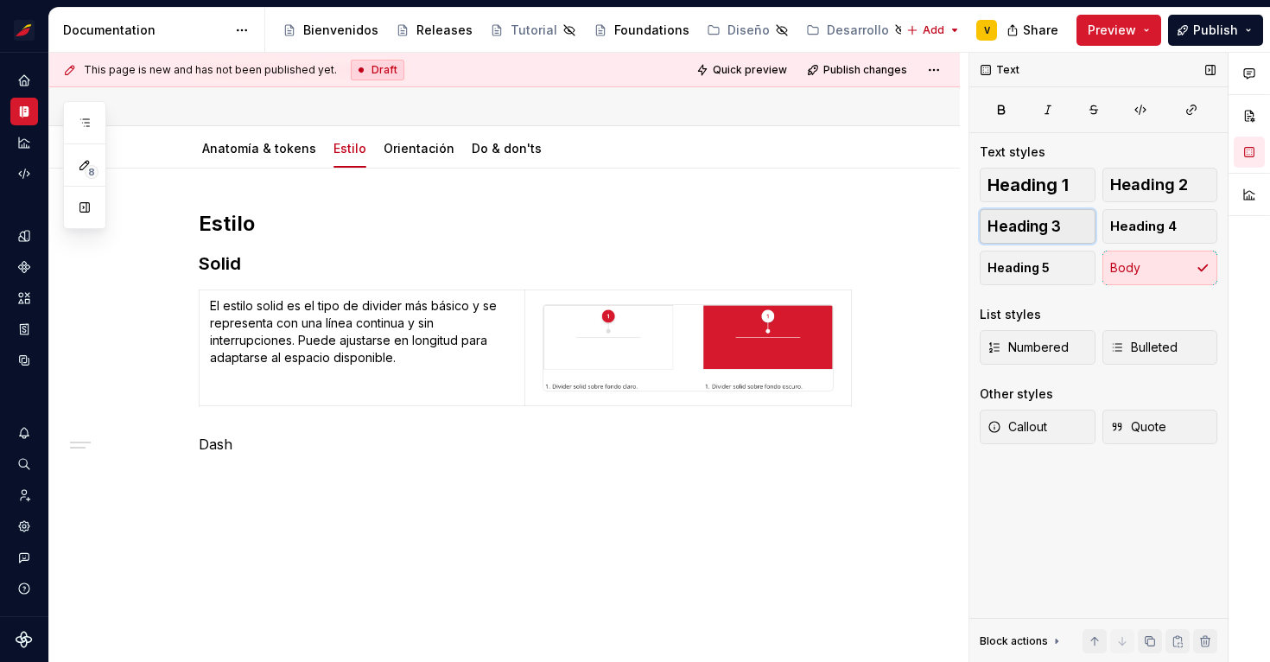
click at [1071, 225] on button "Heading 3" at bounding box center [1037, 226] width 116 height 35
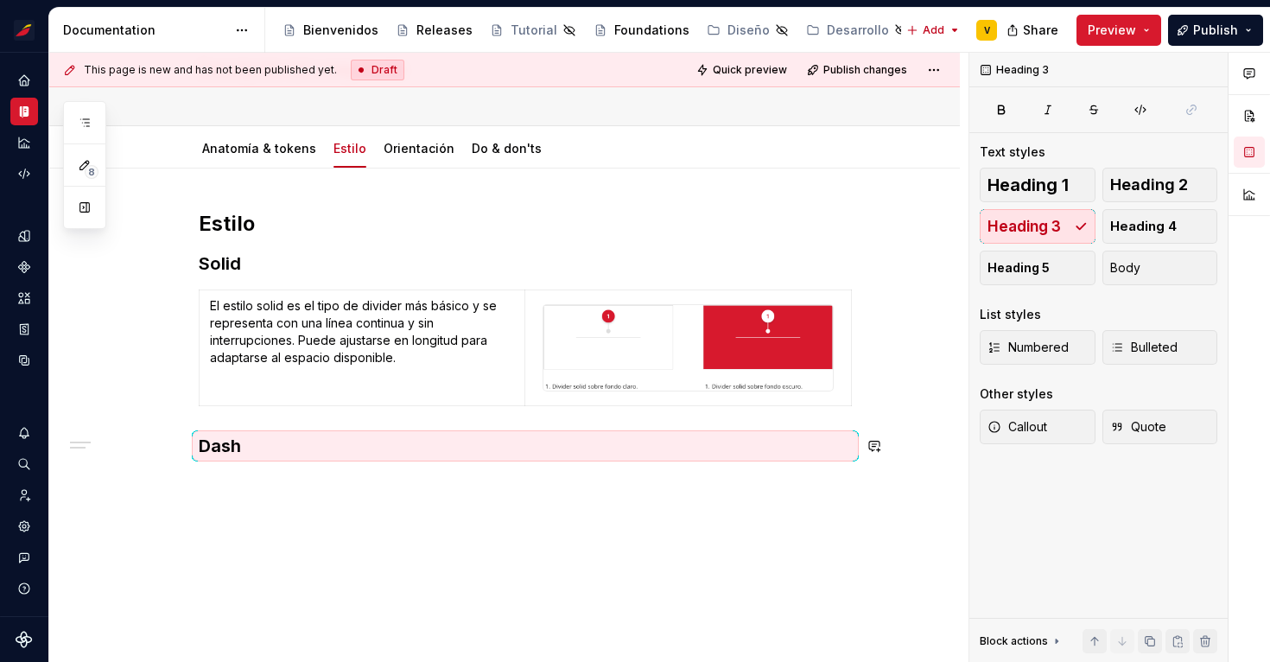
click at [282, 494] on div "Estilo Solid El estilo solid es el tipo de divider más básico y se representa c…" at bounding box center [504, 422] width 910 height 509
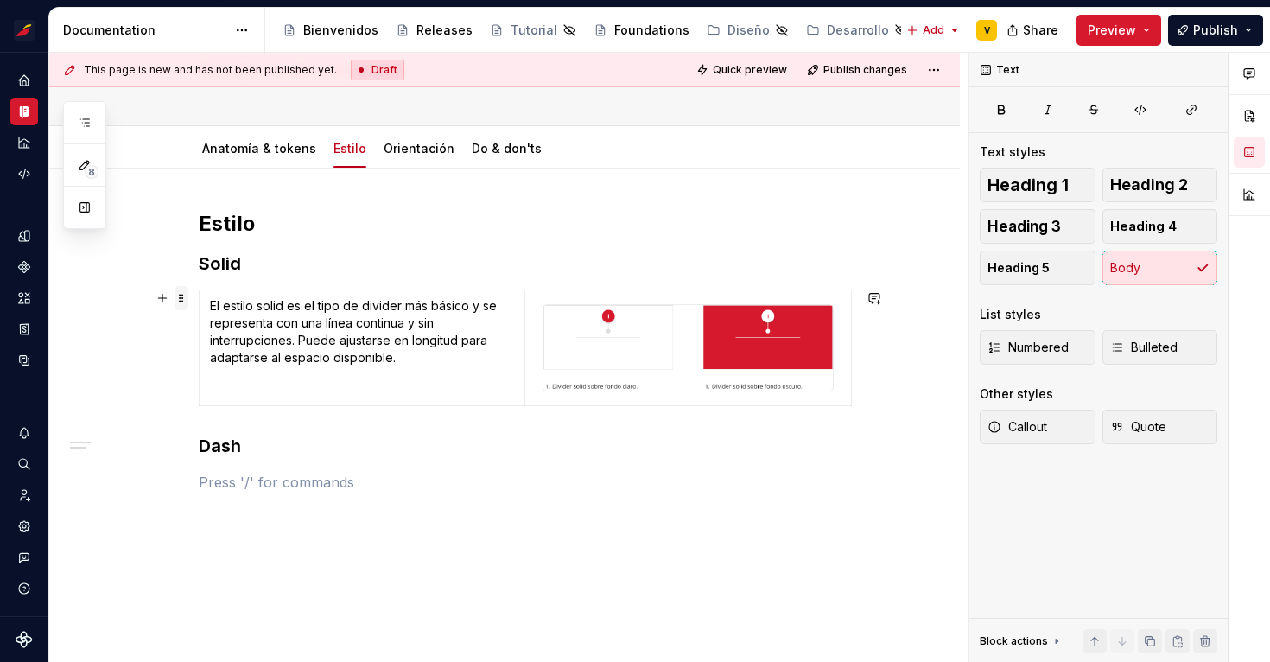
click at [183, 298] on span at bounding box center [181, 298] width 14 height 24
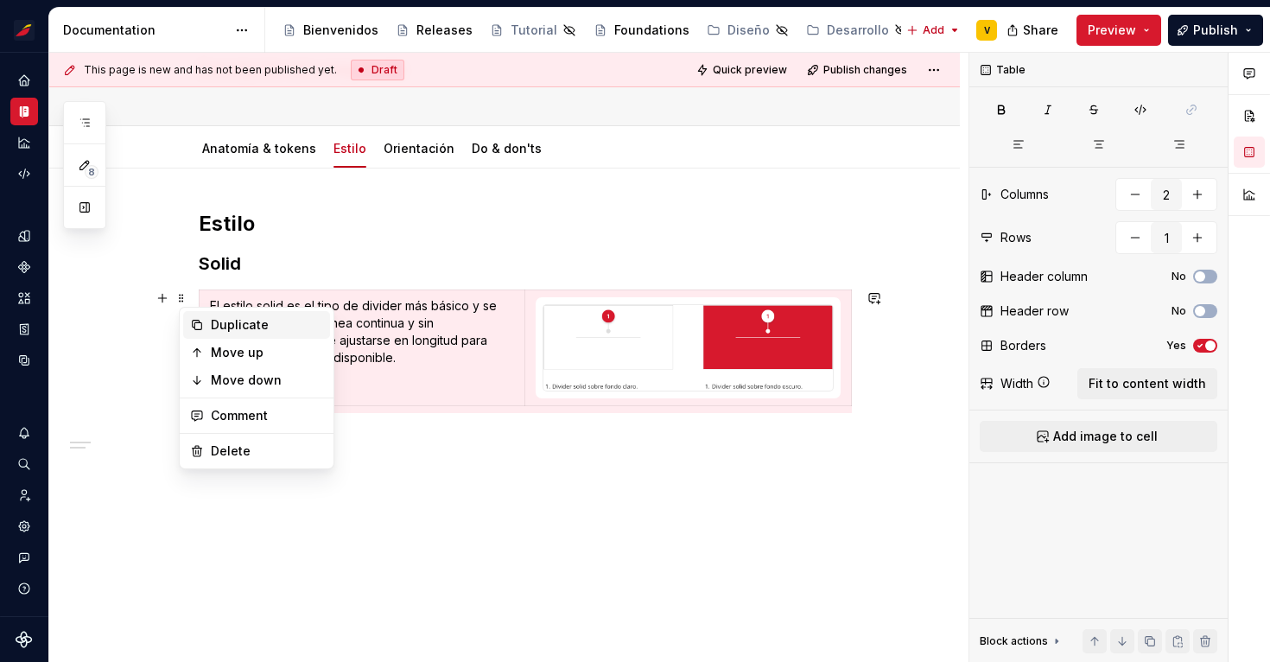
click at [235, 329] on div "Duplicate" at bounding box center [267, 324] width 112 height 17
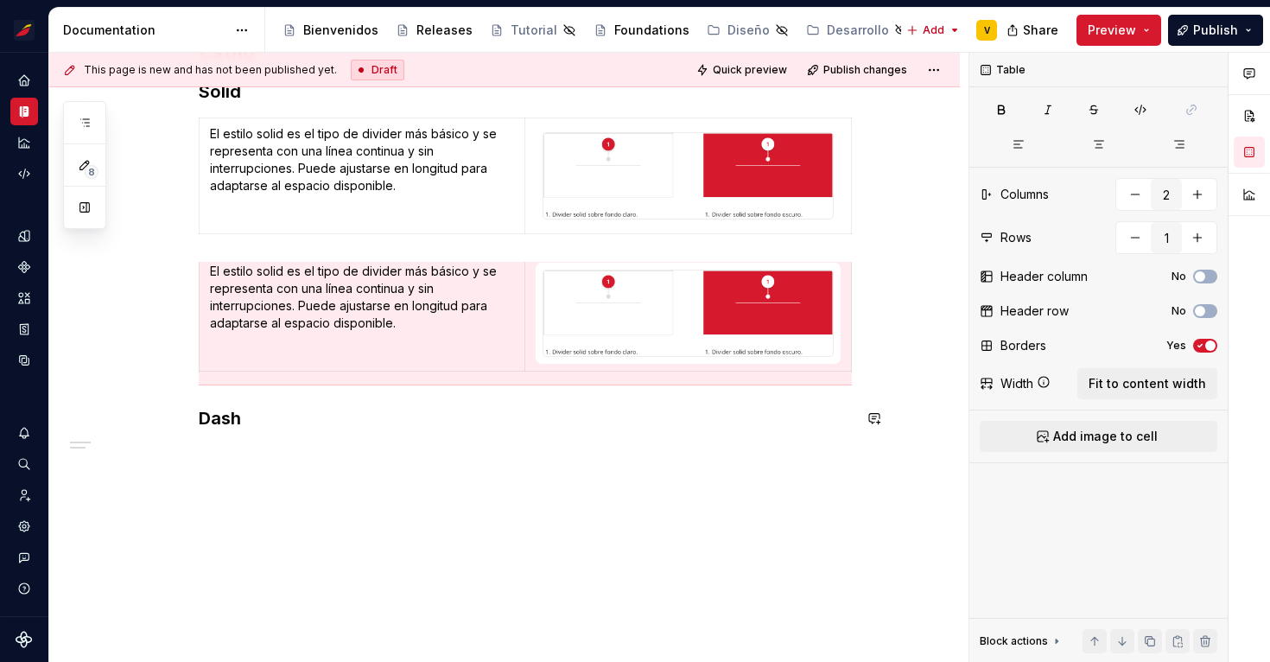
scroll to position [307, 0]
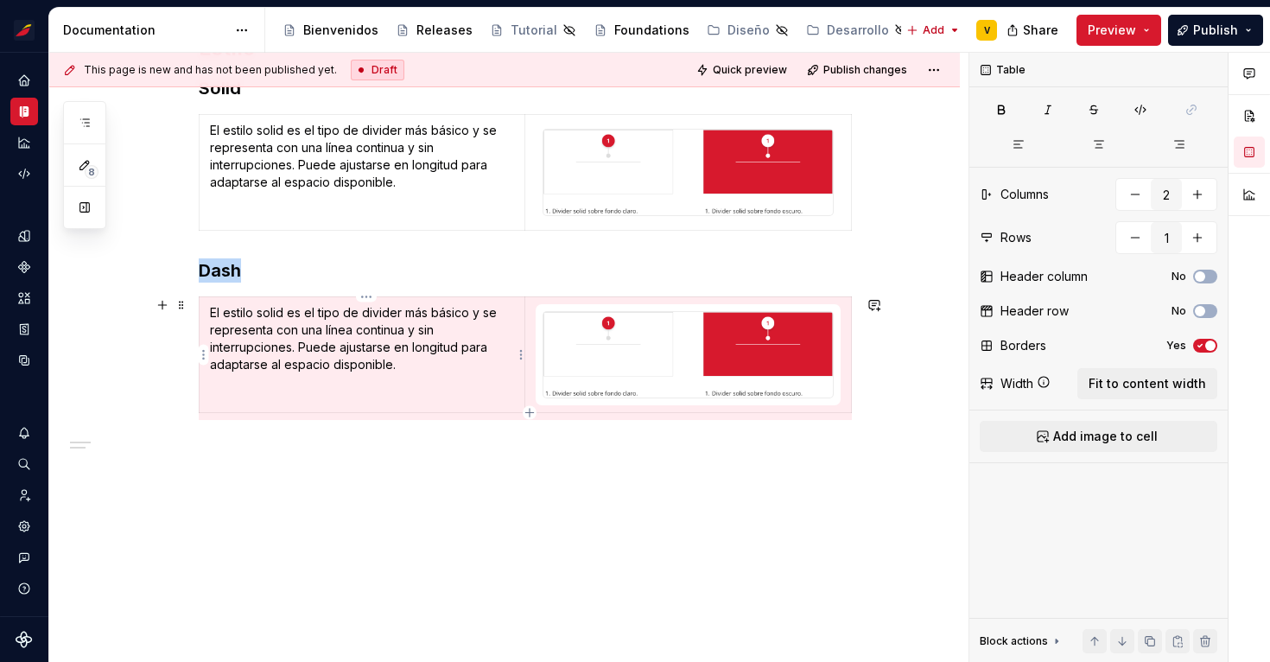
click at [352, 326] on p "El estilo solid es el tipo de divider más básico y se representa con una línea …" at bounding box center [362, 338] width 304 height 69
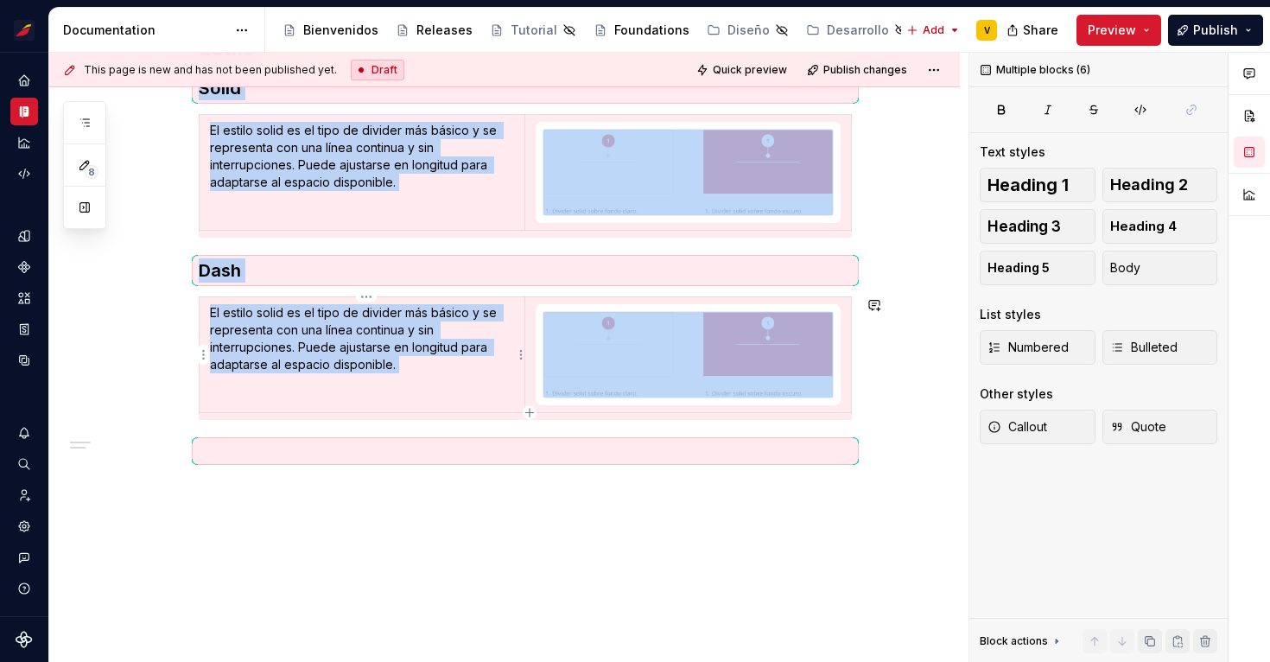
click at [352, 326] on p "El estilo solid es el tipo de divider más básico y se representa con una línea …" at bounding box center [362, 338] width 304 height 69
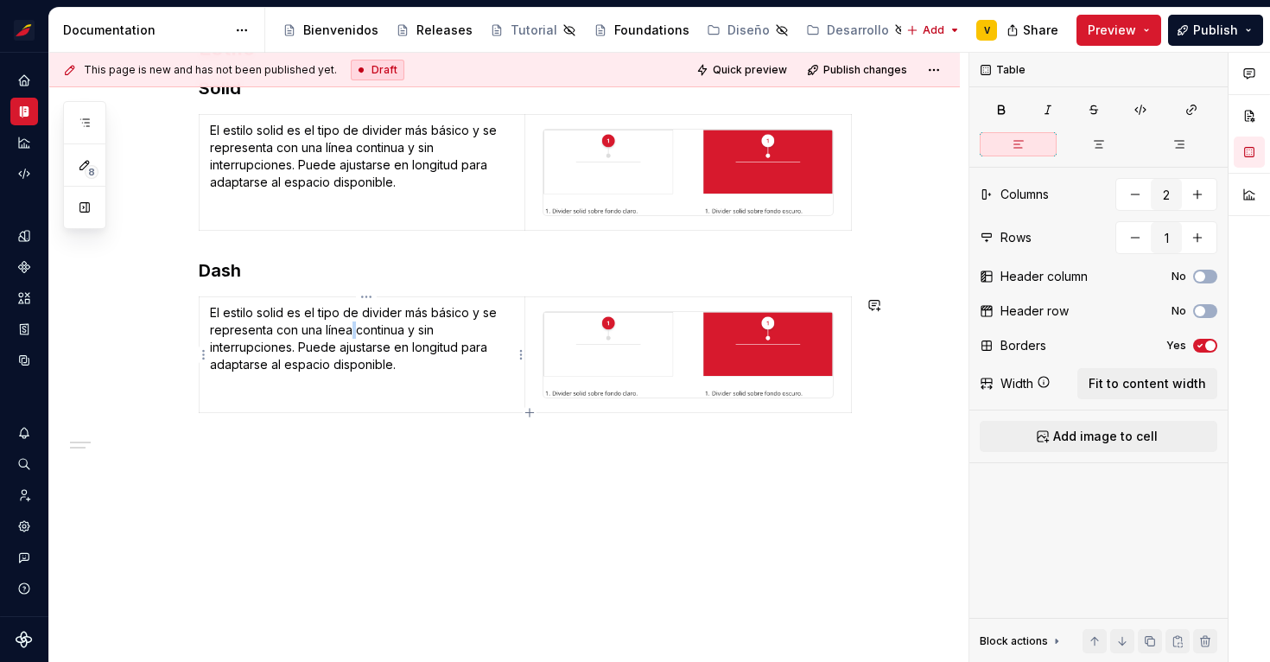
click at [352, 326] on p "El estilo solid es el tipo de divider más básico y se representa con una línea …" at bounding box center [362, 338] width 304 height 69
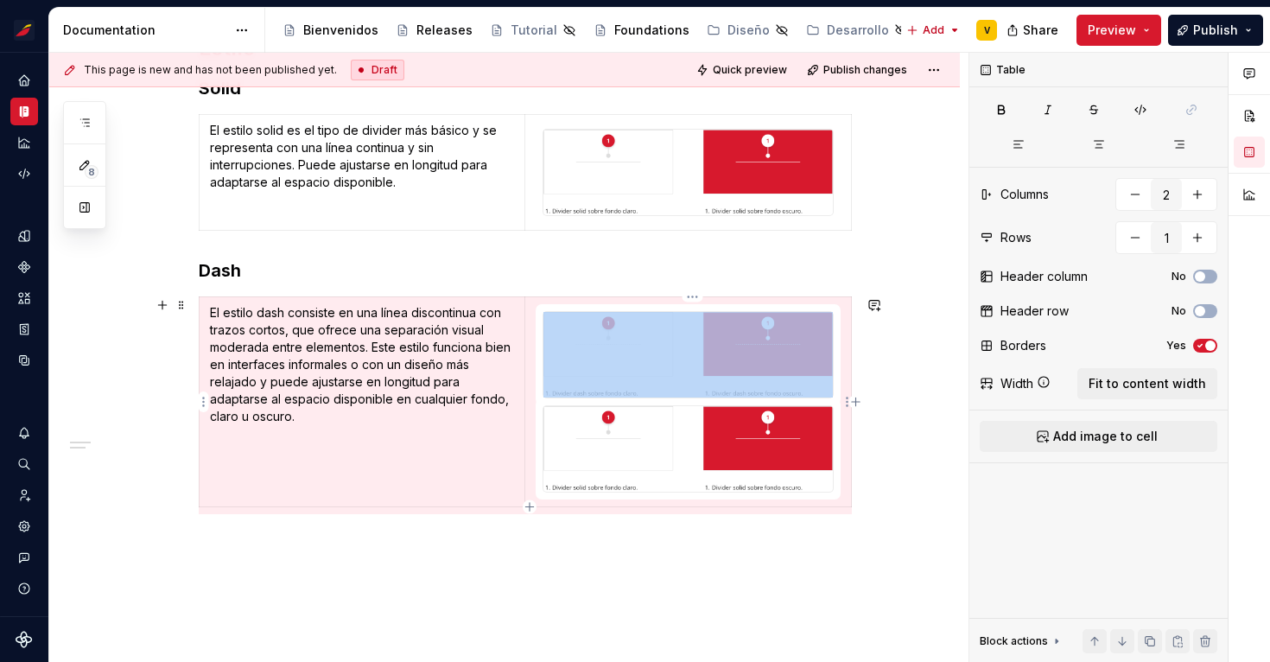
click at [833, 454] on img at bounding box center [687, 449] width 289 height 86
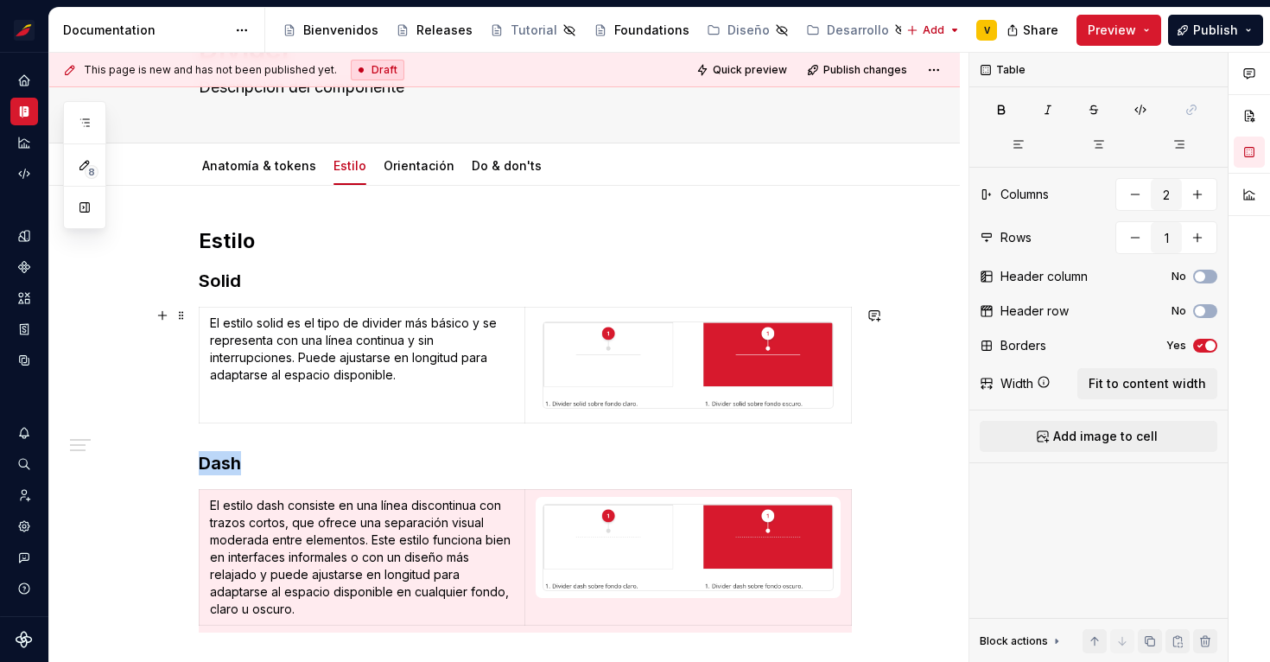
scroll to position [0, 0]
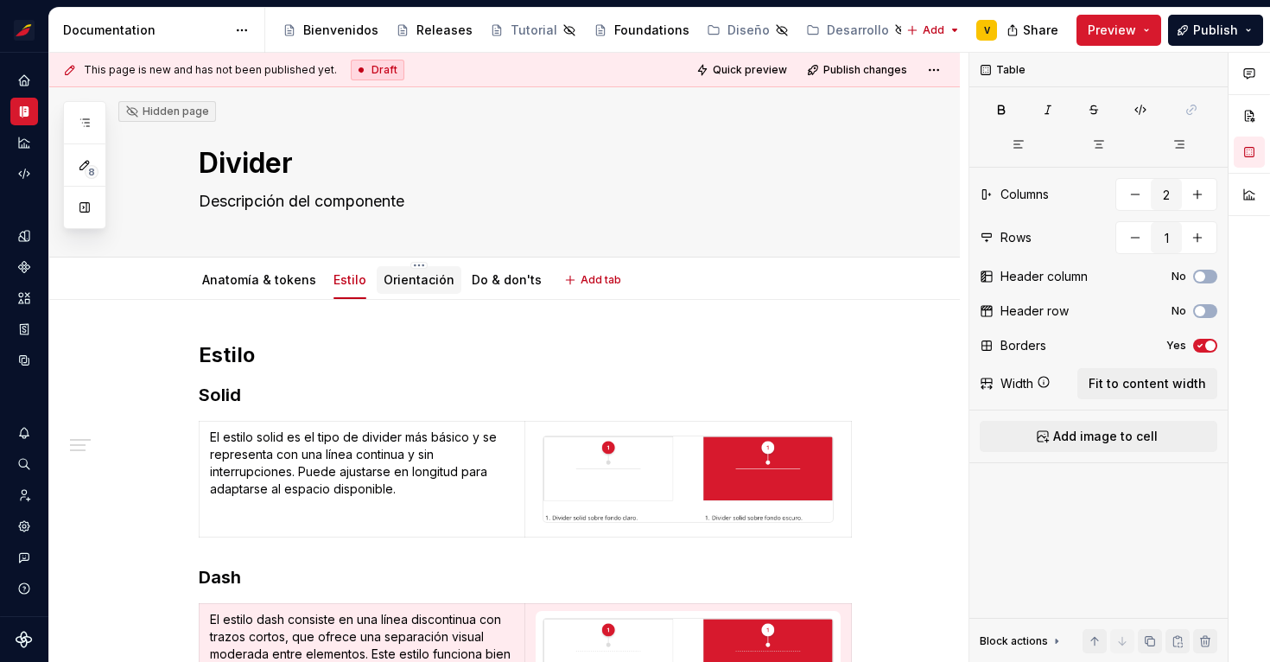
click at [402, 288] on div "Orientación" at bounding box center [418, 279] width 71 height 17
click at [352, 267] on html "Sistema de diseño Iberia V Design system data Documentation Accessibility guide…" at bounding box center [635, 331] width 1270 height 662
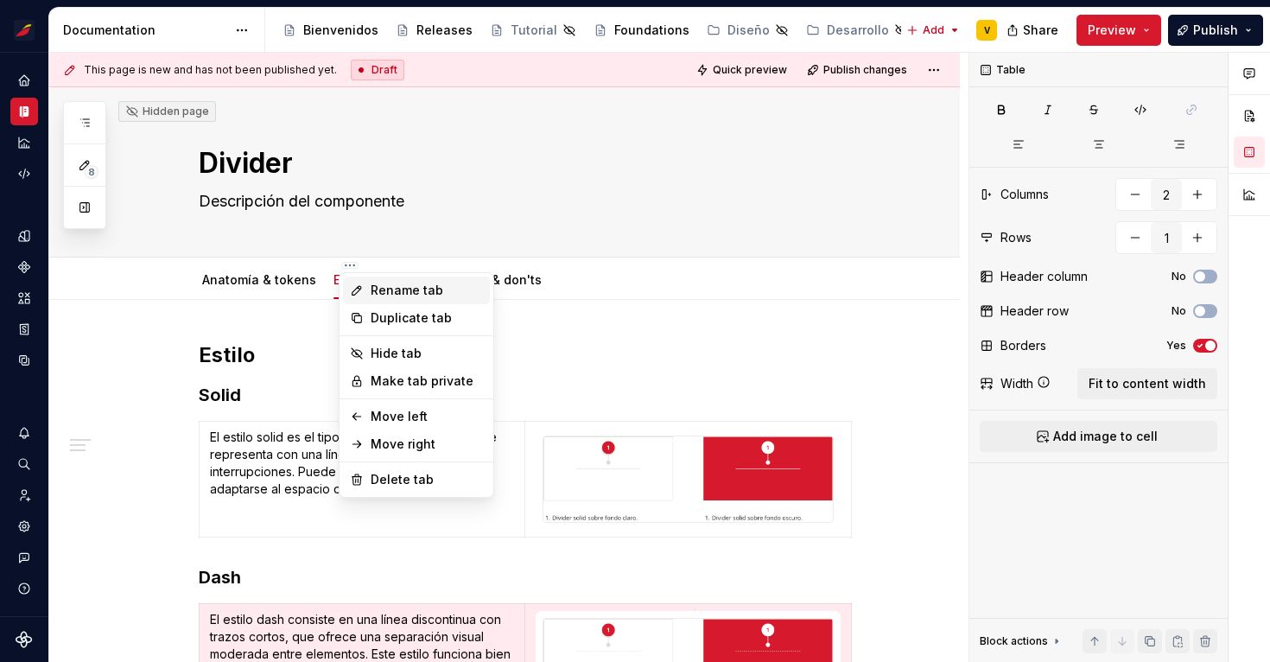
type textarea "*"
click at [398, 295] on div "Rename tab" at bounding box center [427, 290] width 112 height 17
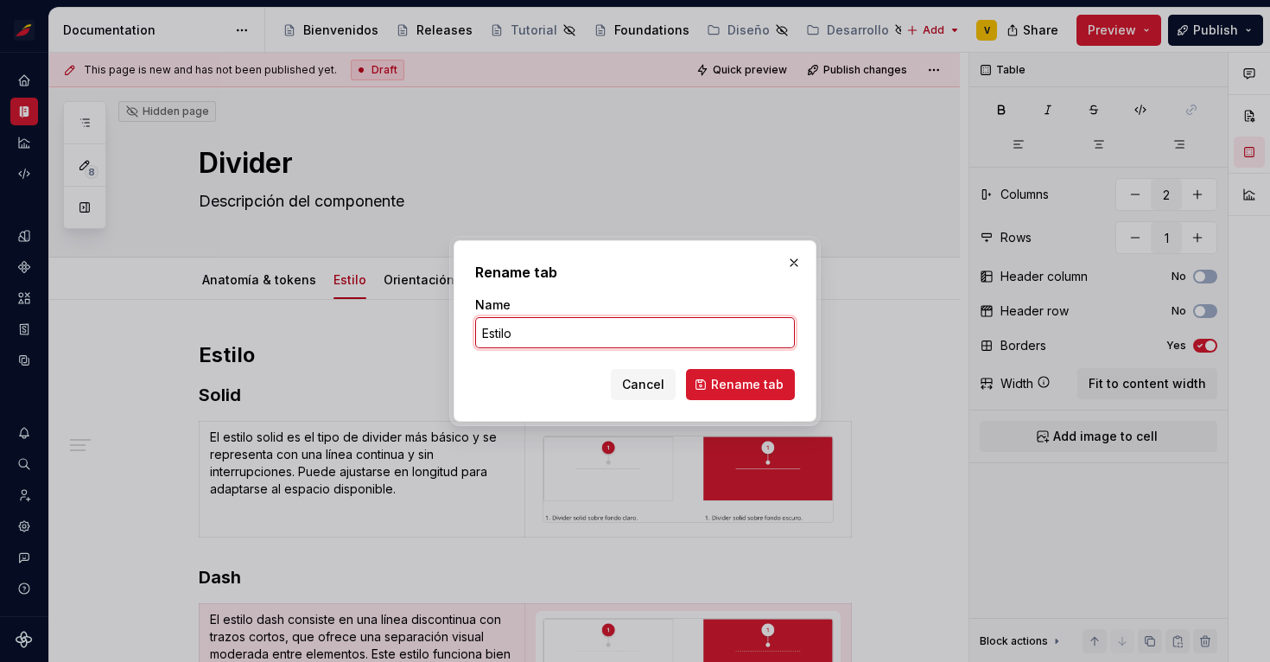
click at [528, 330] on input "Estilo" at bounding box center [635, 332] width 320 height 31
type input "Estilo & orientación"
click button "Rename tab" at bounding box center [740, 384] width 109 height 31
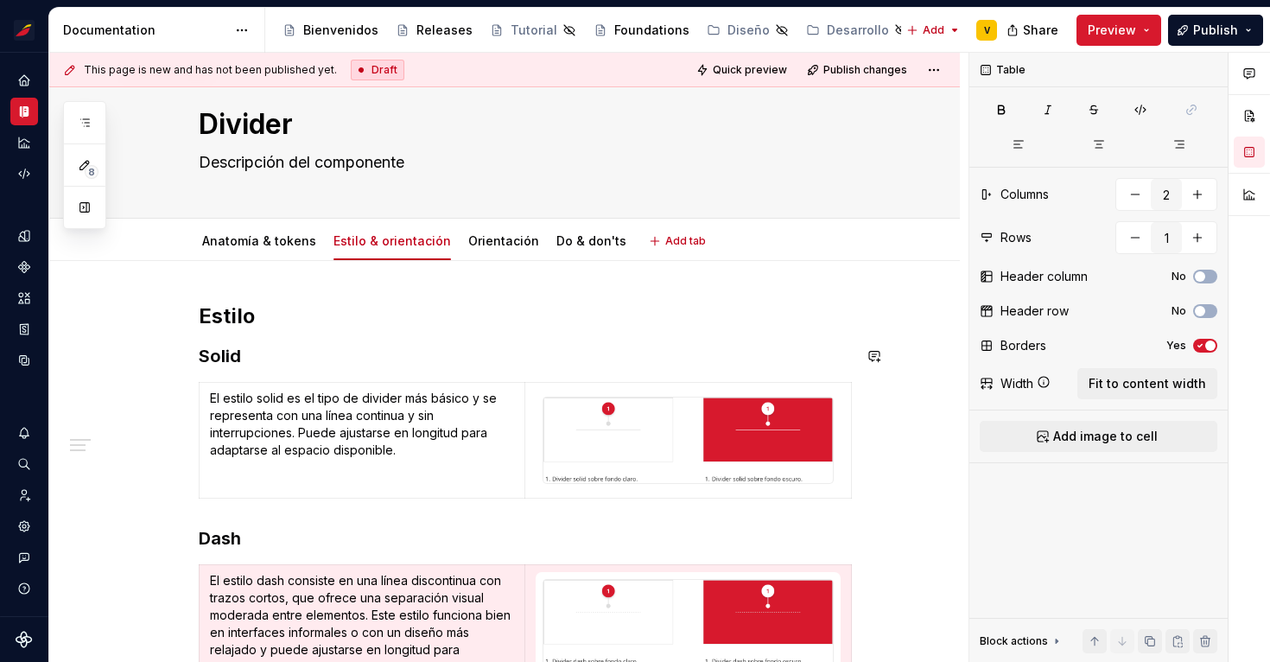
scroll to position [35, 0]
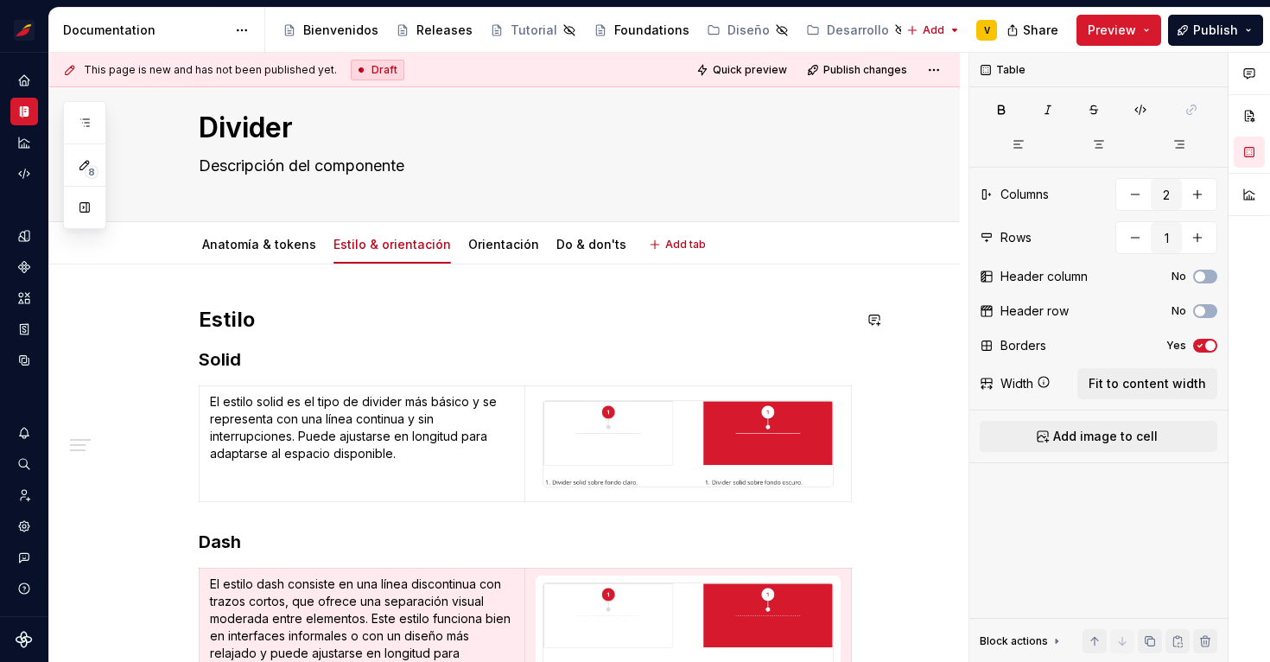
click at [364, 314] on h2 "Estilo" at bounding box center [525, 320] width 653 height 28
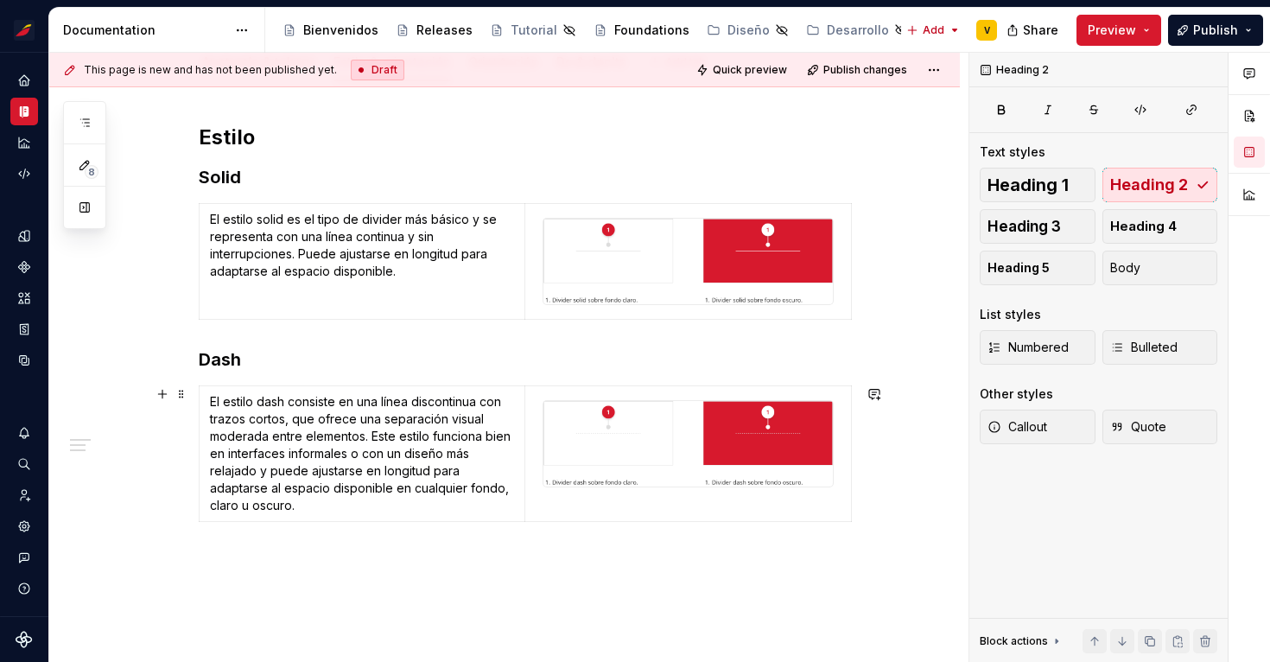
scroll to position [303, 0]
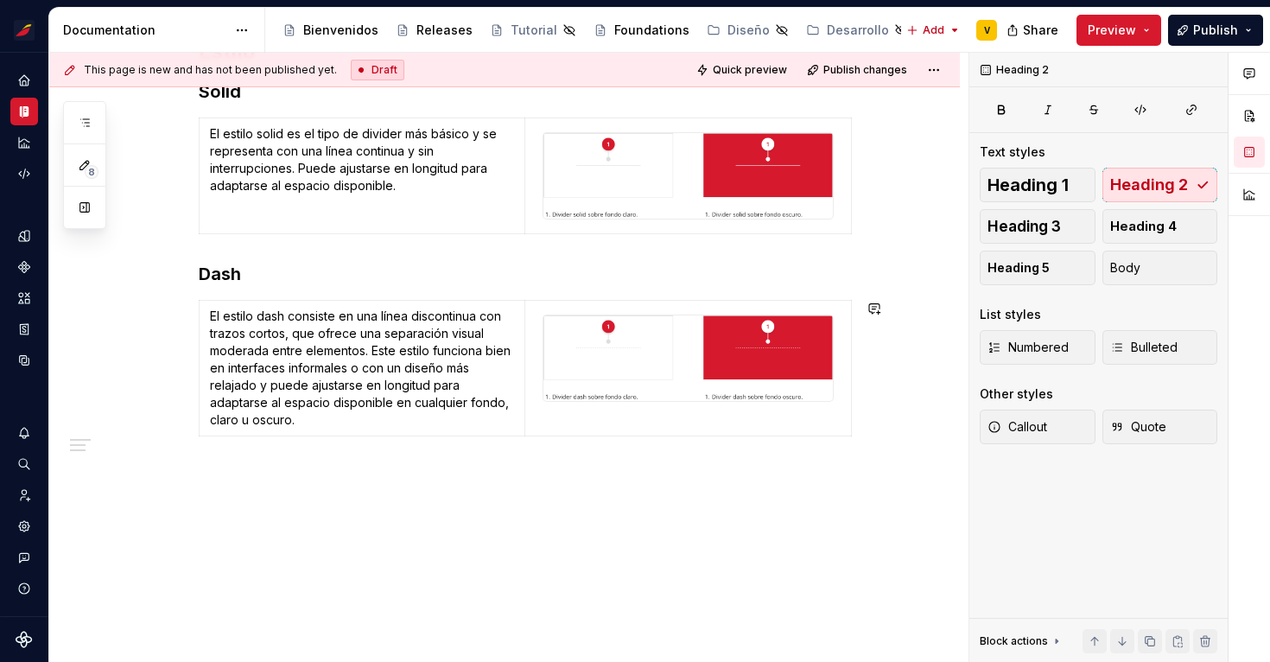
click at [307, 464] on div "Estilo Solid El estilo solid es el tipo de divider más básico y se representa c…" at bounding box center [504, 330] width 910 height 666
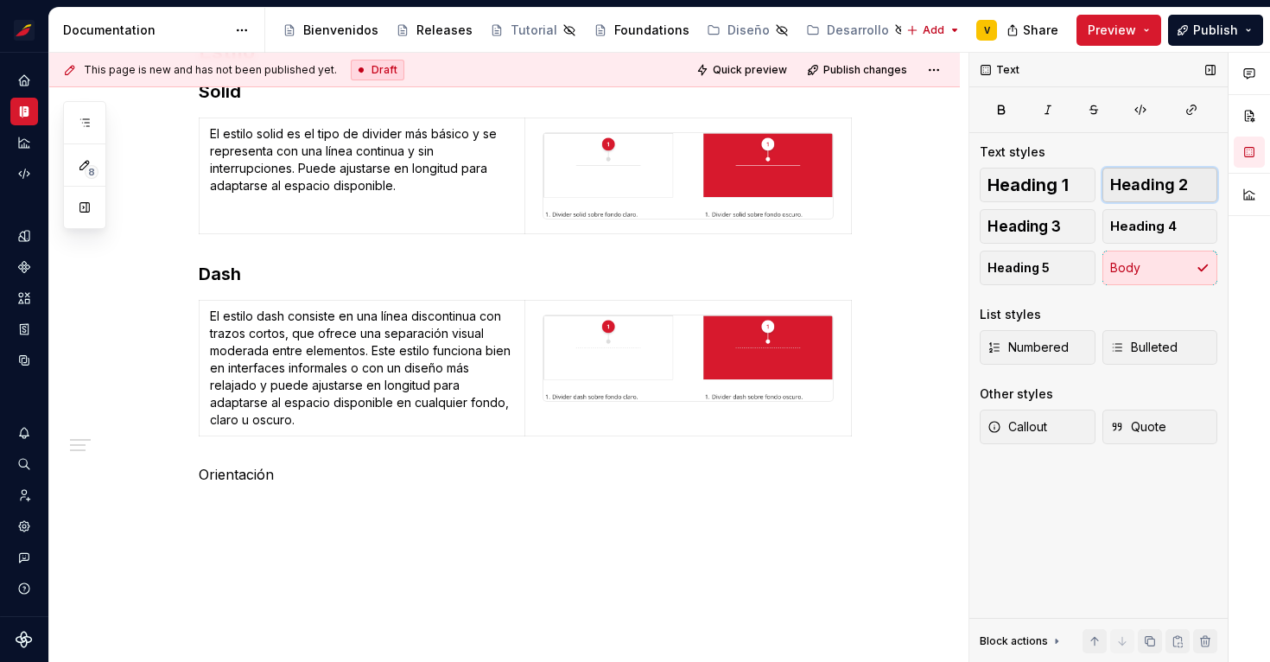
click at [1148, 186] on span "Heading 2" at bounding box center [1149, 184] width 78 height 17
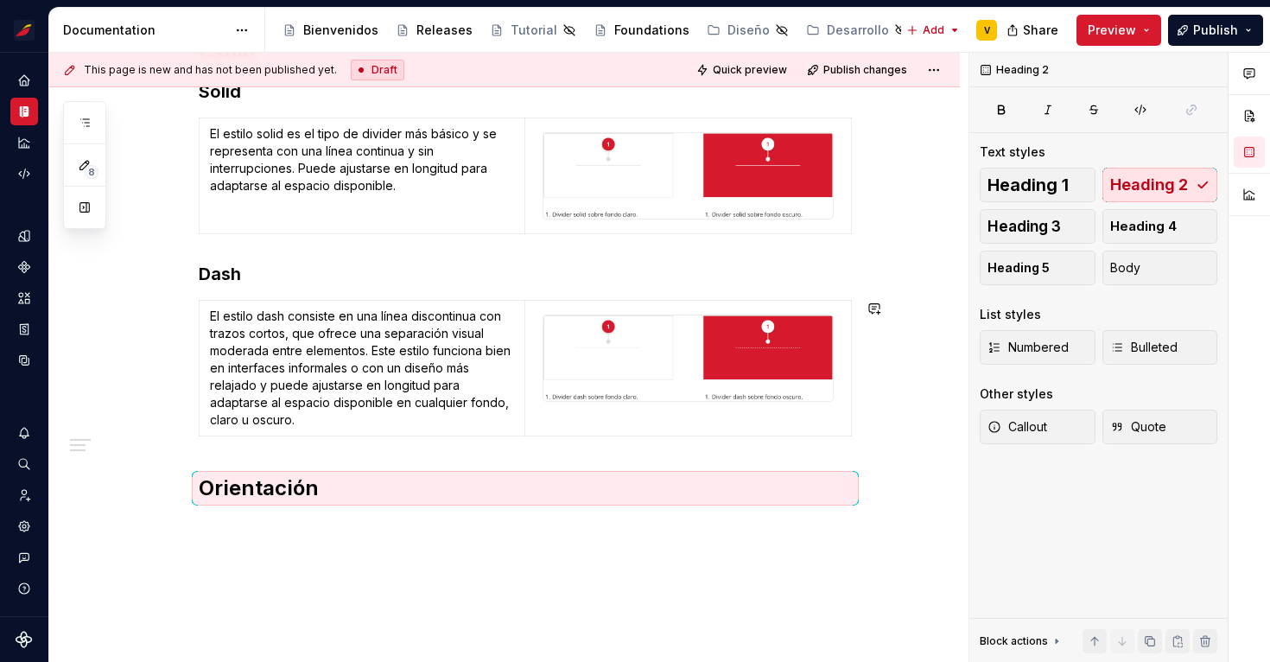
scroll to position [362, 0]
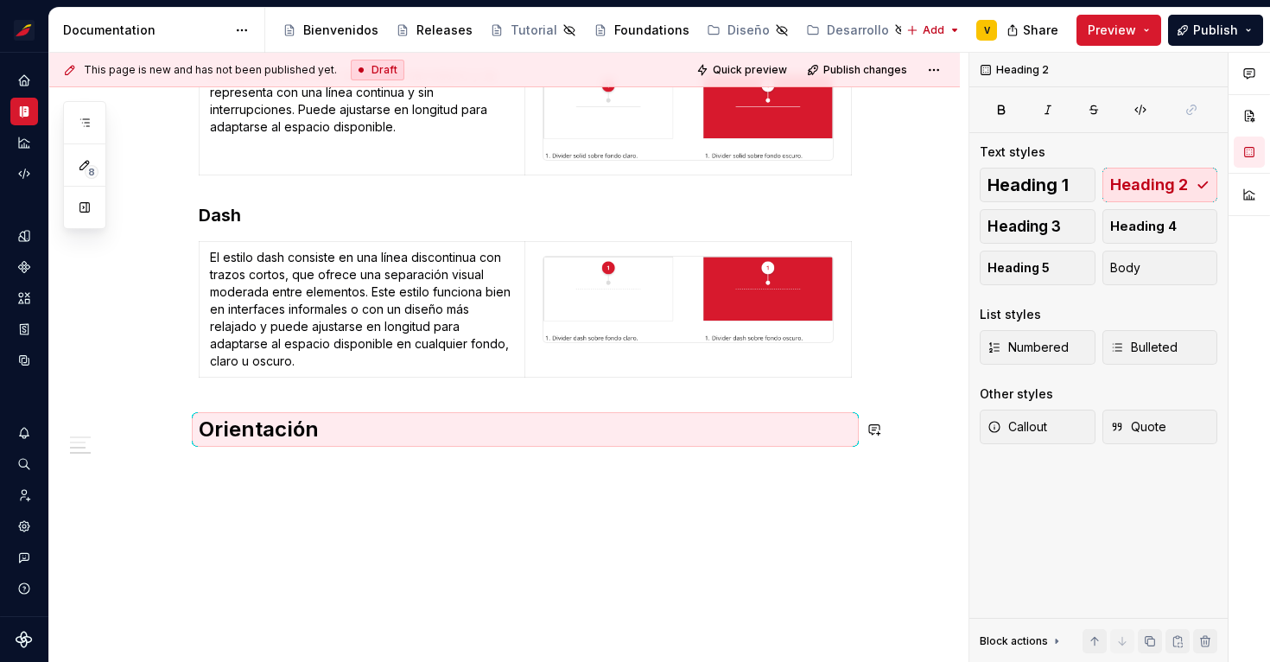
click at [268, 487] on div "Estilo Solid El estilo solid es el tipo de divider más básico y se representa c…" at bounding box center [504, 300] width 910 height 725
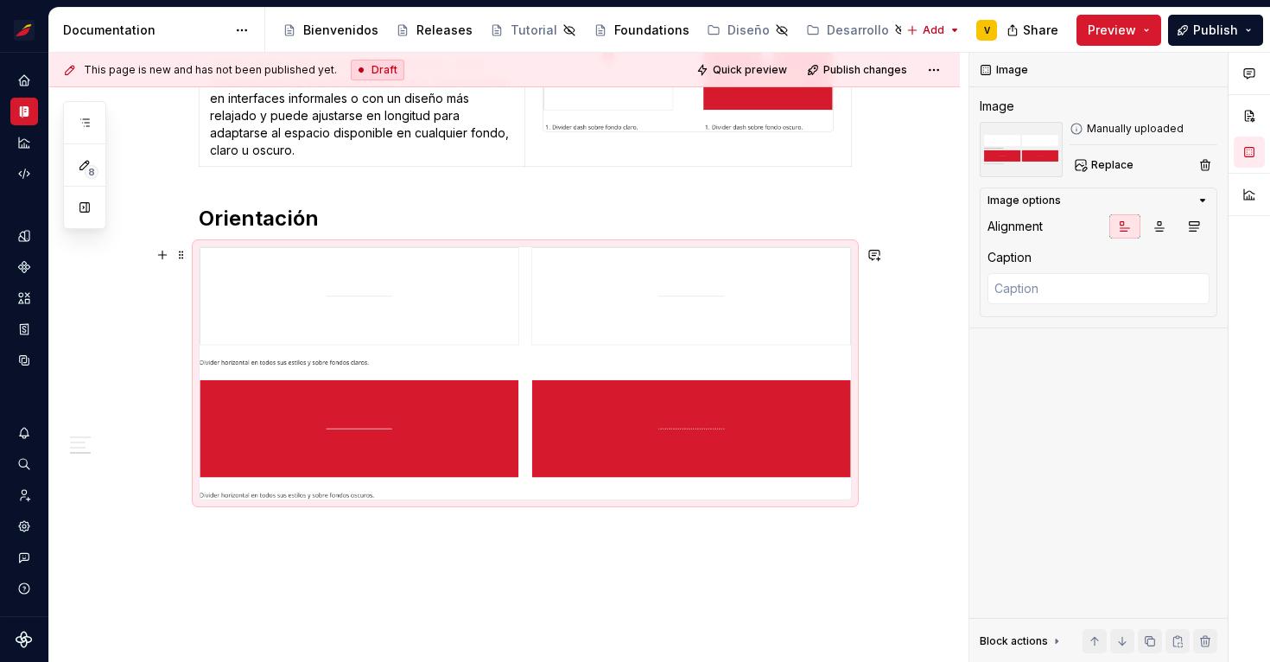
scroll to position [640, 0]
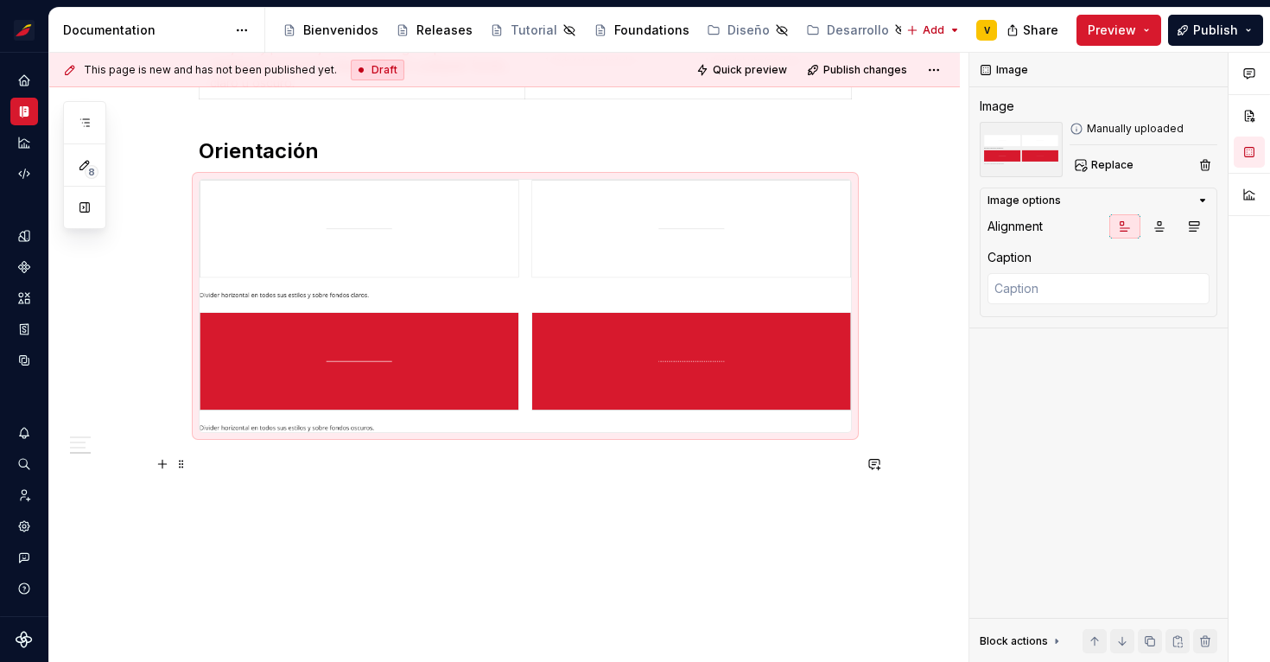
click at [472, 465] on p at bounding box center [525, 463] width 653 height 21
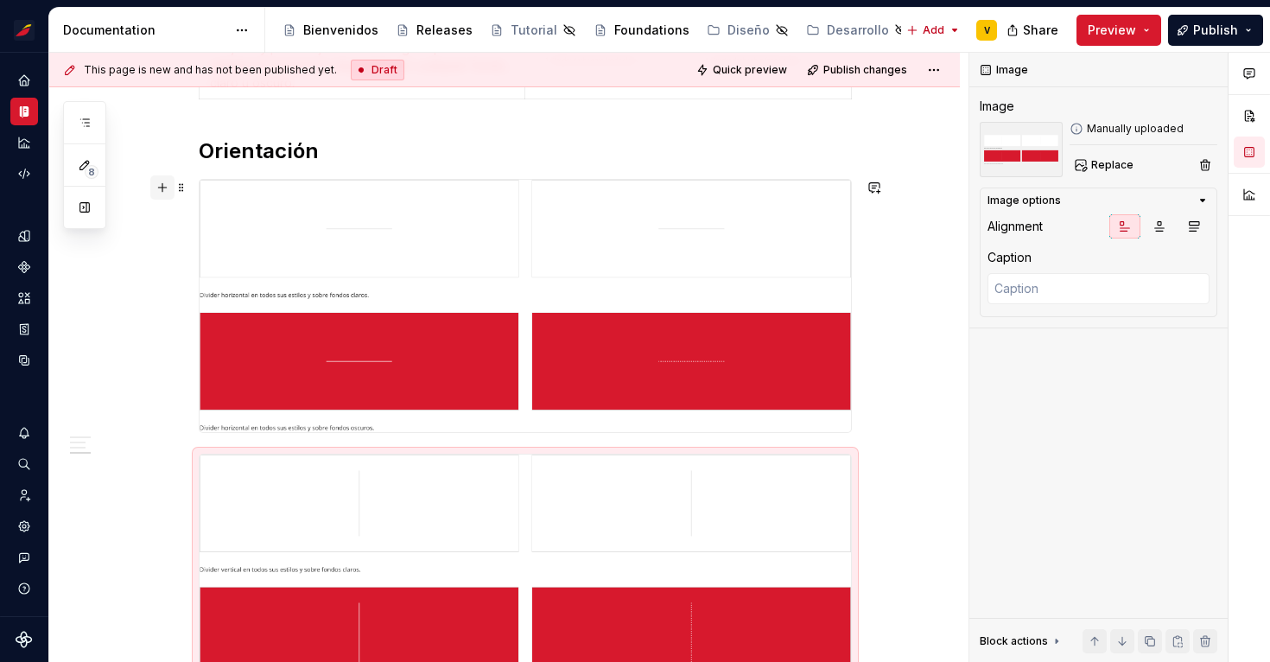
click at [167, 187] on button "button" at bounding box center [162, 187] width 24 height 24
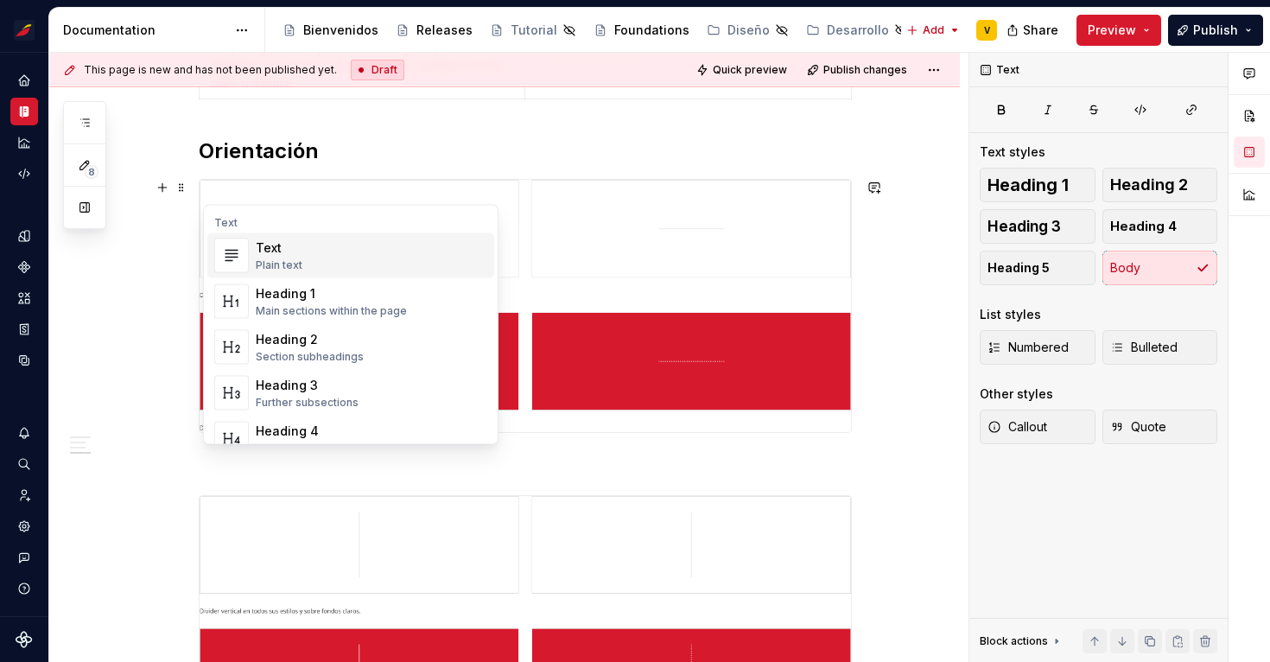
click at [305, 247] on div "Text Plain text" at bounding box center [371, 255] width 231 height 35
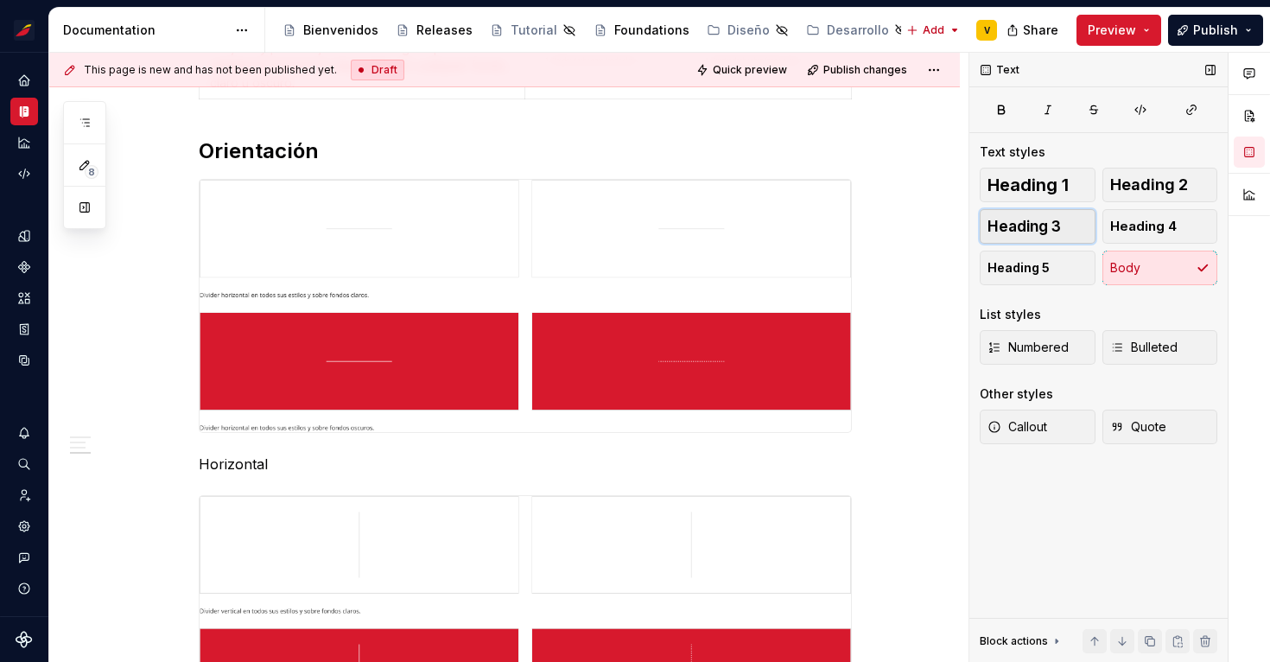
click at [1054, 229] on span "Heading 3" at bounding box center [1023, 226] width 73 height 17
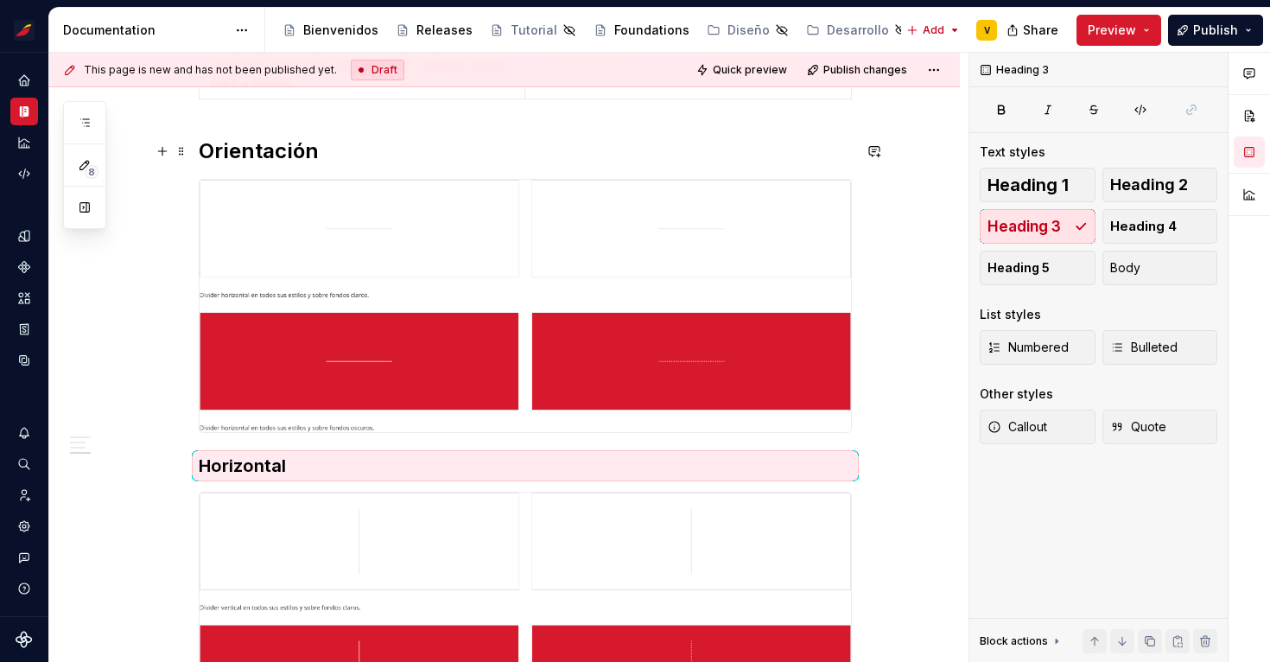
click at [294, 146] on h2 "Orientación" at bounding box center [525, 151] width 653 height 28
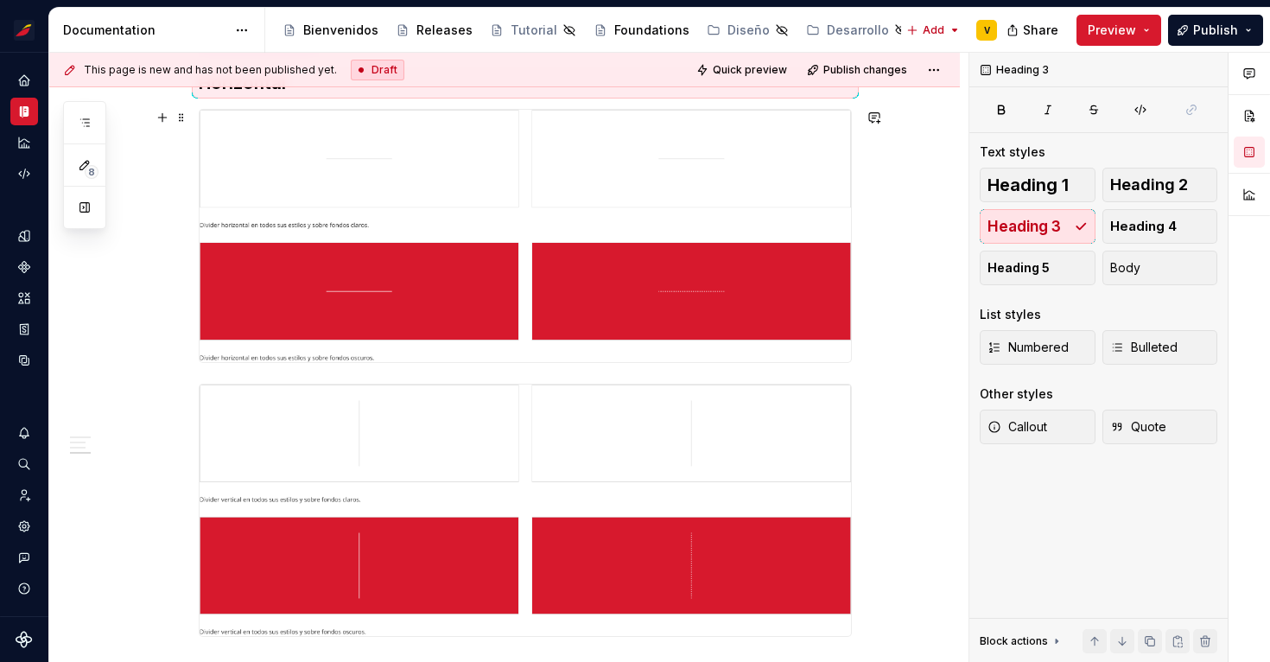
scroll to position [751, 0]
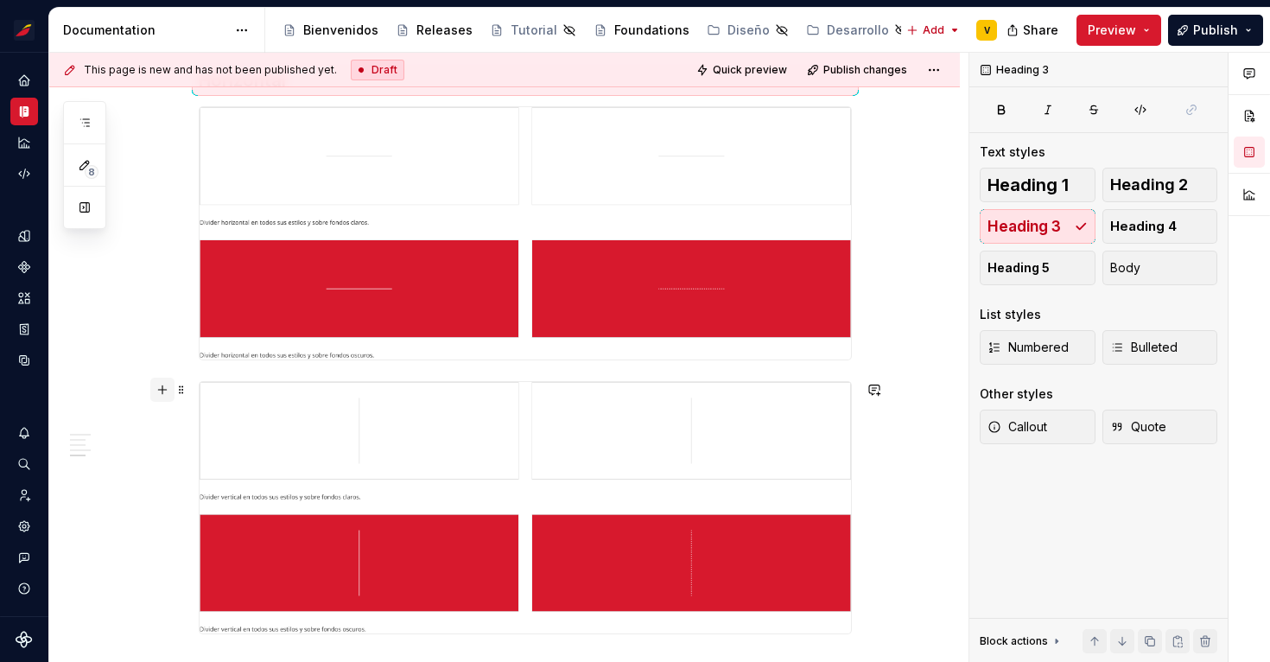
click at [173, 387] on button "button" at bounding box center [162, 389] width 24 height 24
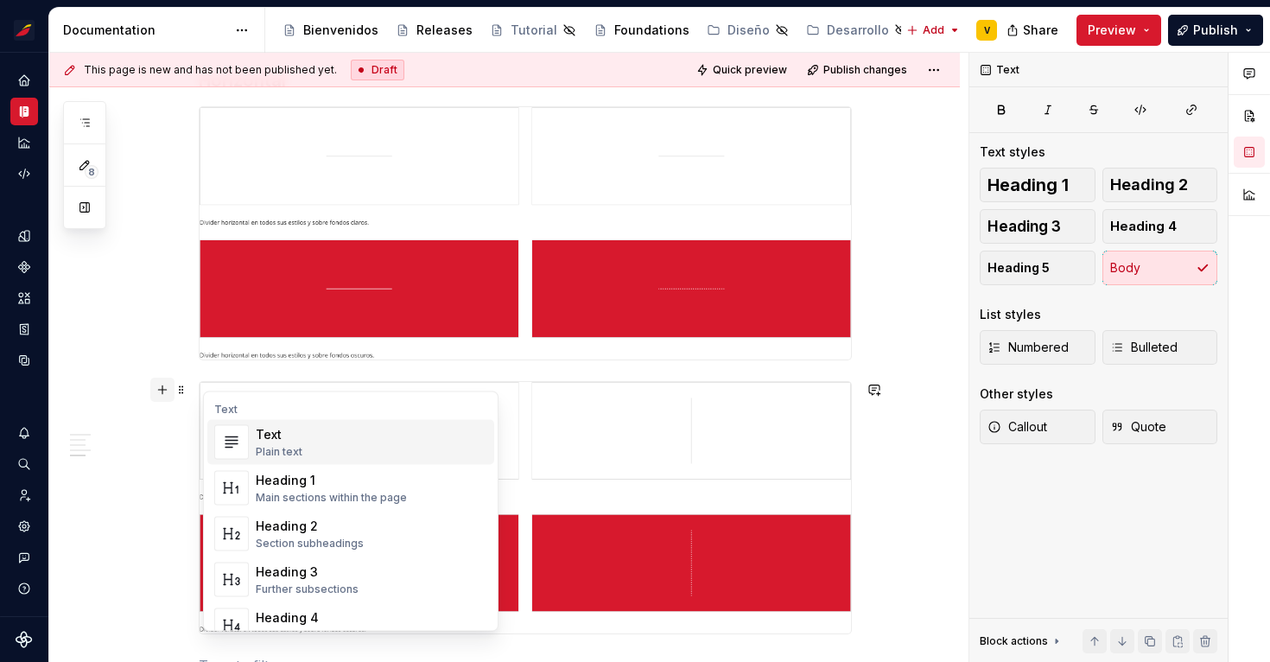
scroll to position [765, 0]
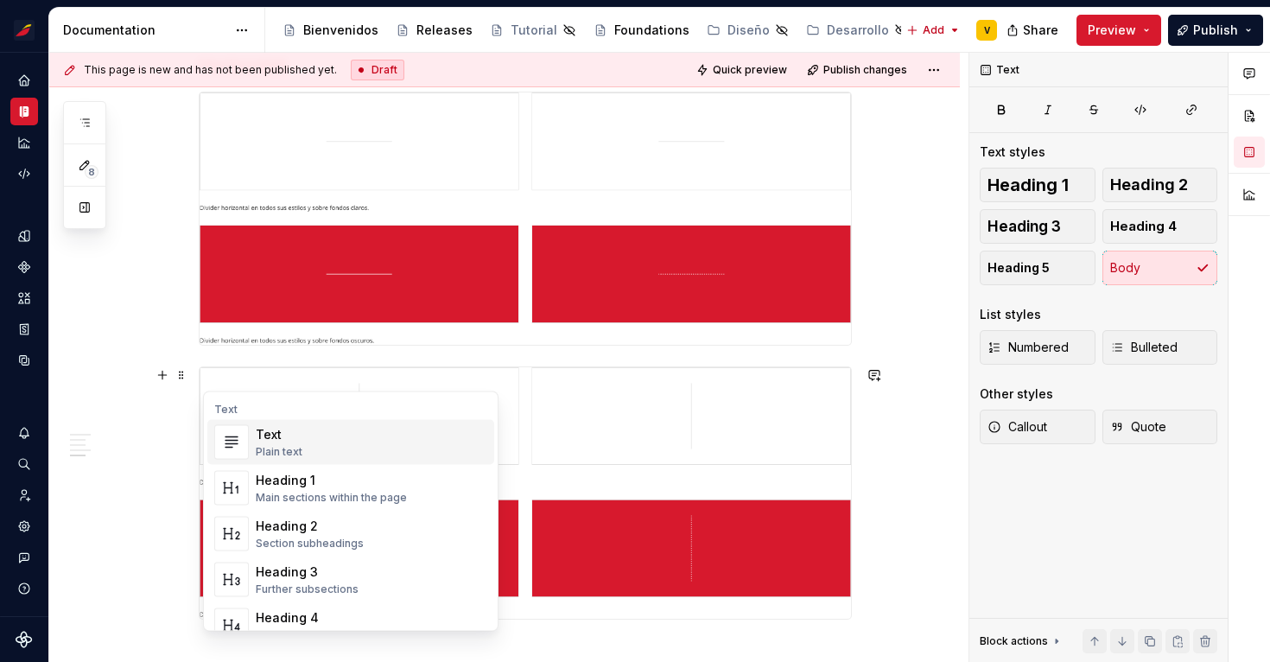
click at [305, 429] on div "Text Plain text" at bounding box center [371, 442] width 231 height 35
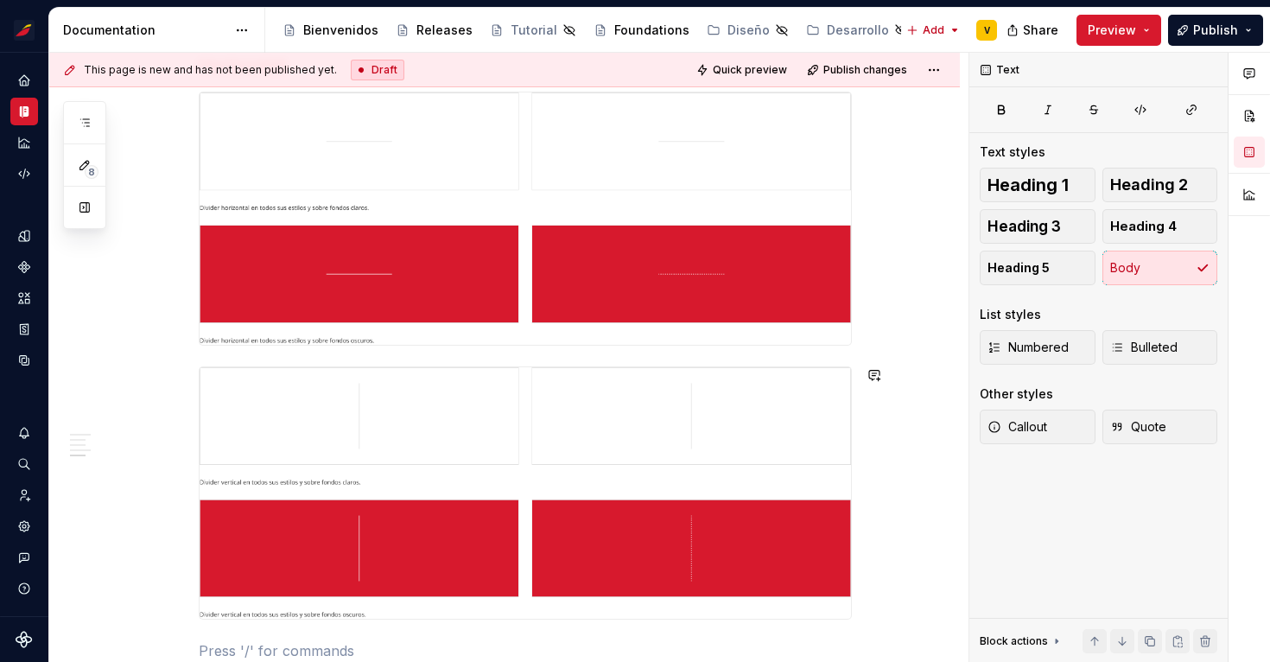
scroll to position [848, 0]
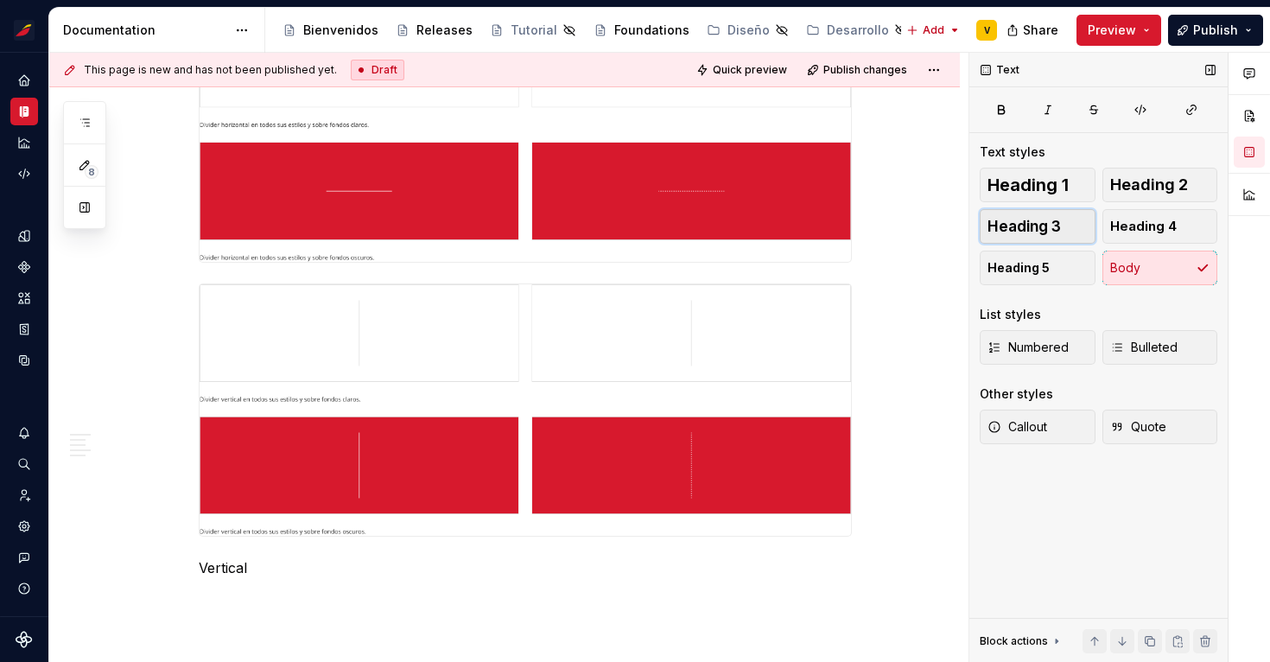
click at [1027, 221] on span "Heading 3" at bounding box center [1023, 226] width 73 height 17
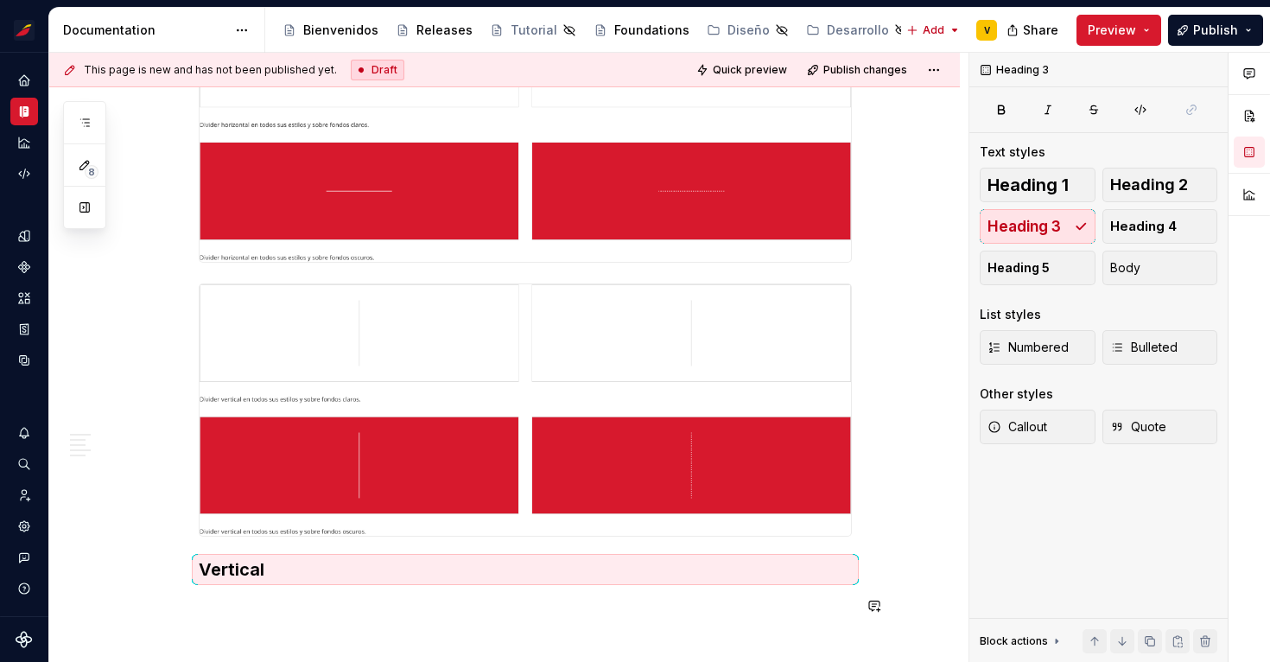
click at [268, 606] on p at bounding box center [525, 605] width 653 height 21
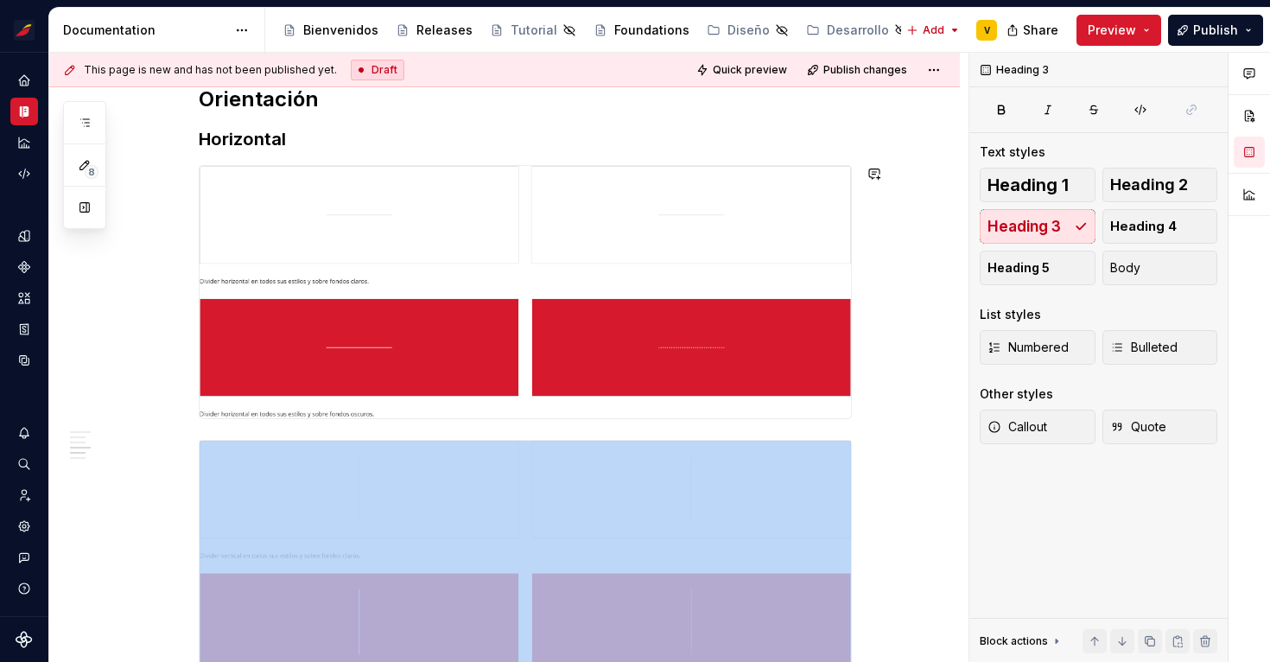
scroll to position [649, 0]
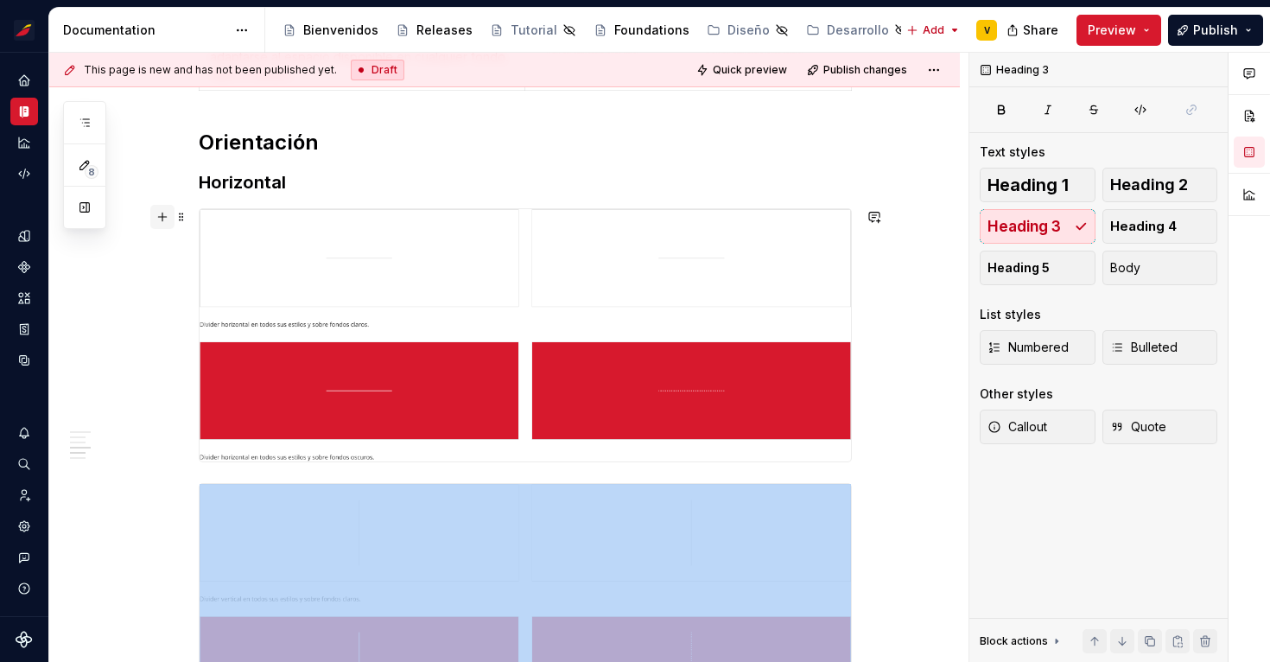
click at [167, 219] on button "button" at bounding box center [162, 217] width 24 height 24
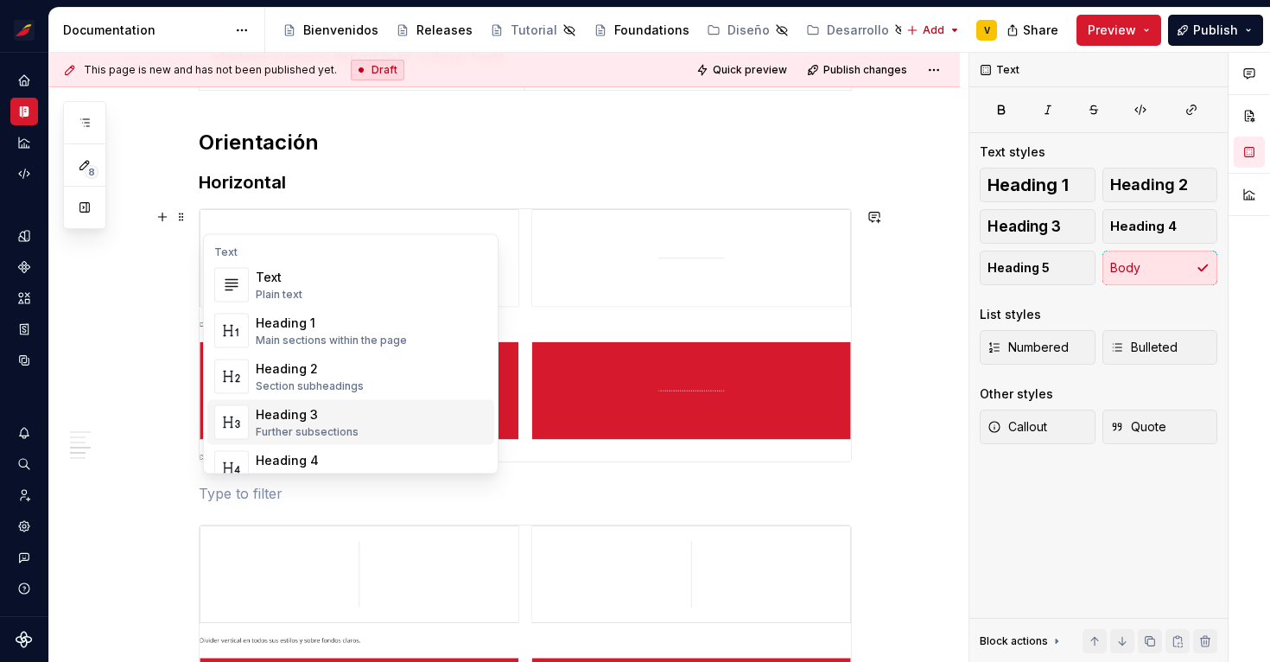
click at [299, 408] on div "Heading 3" at bounding box center [307, 414] width 103 height 17
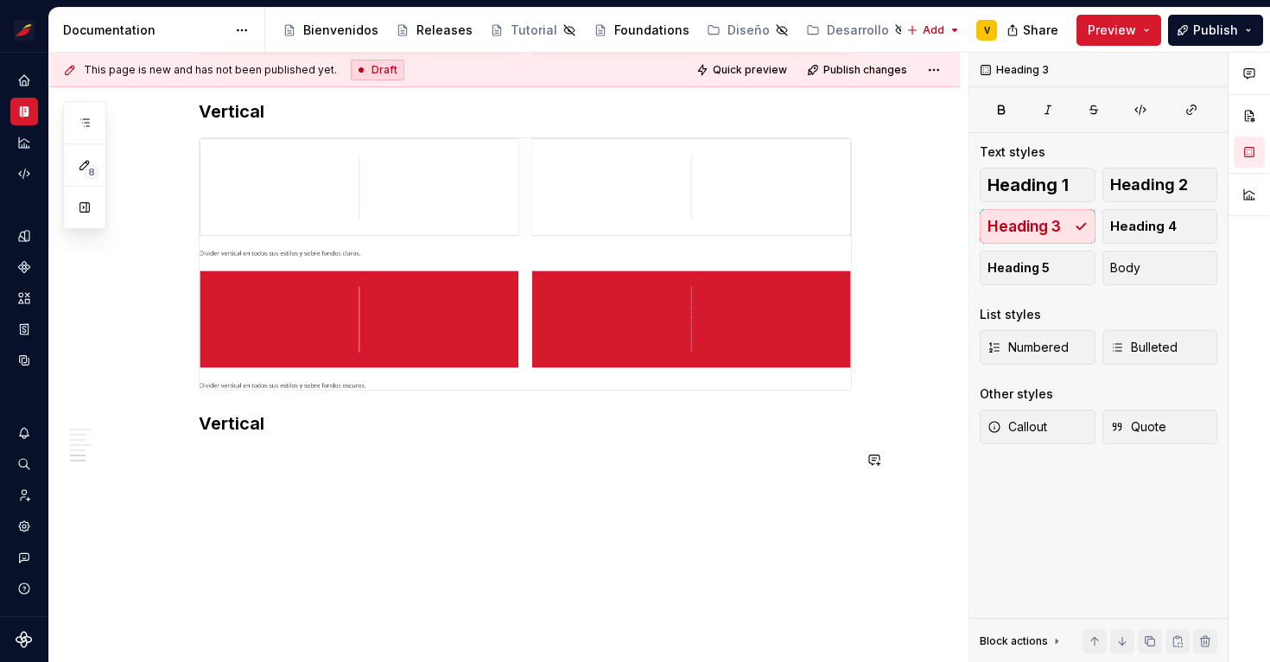
scroll to position [1051, 0]
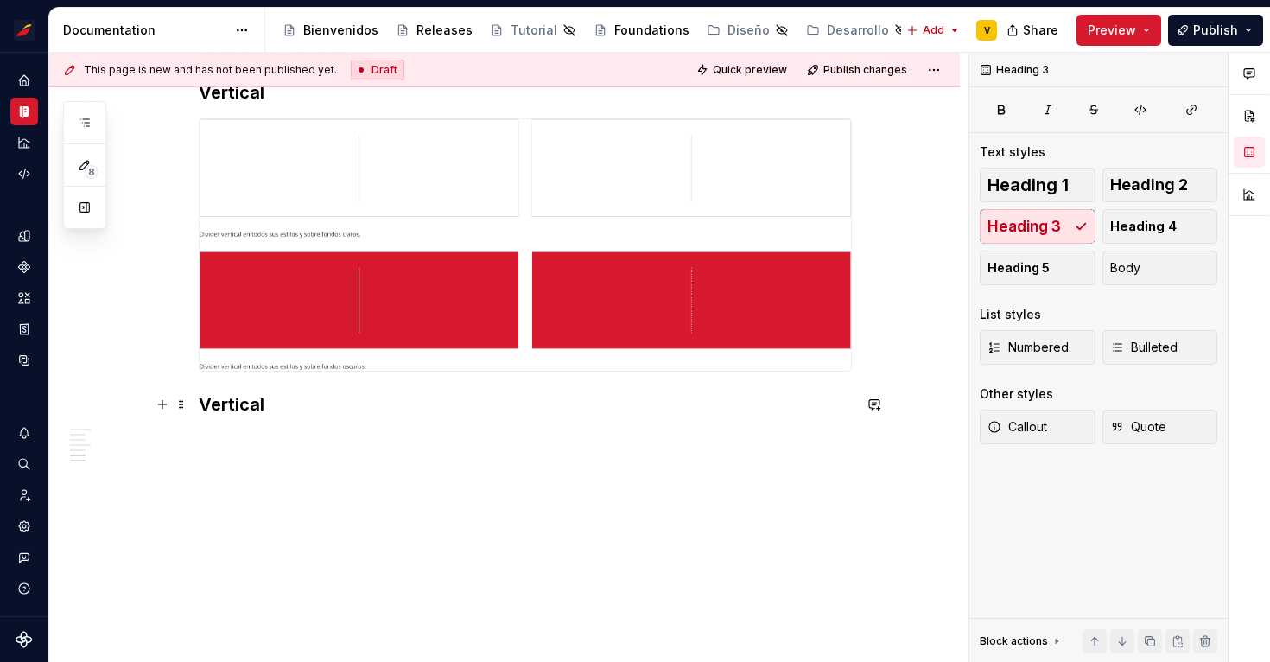
click at [290, 409] on h3 "Vertical" at bounding box center [525, 404] width 653 height 24
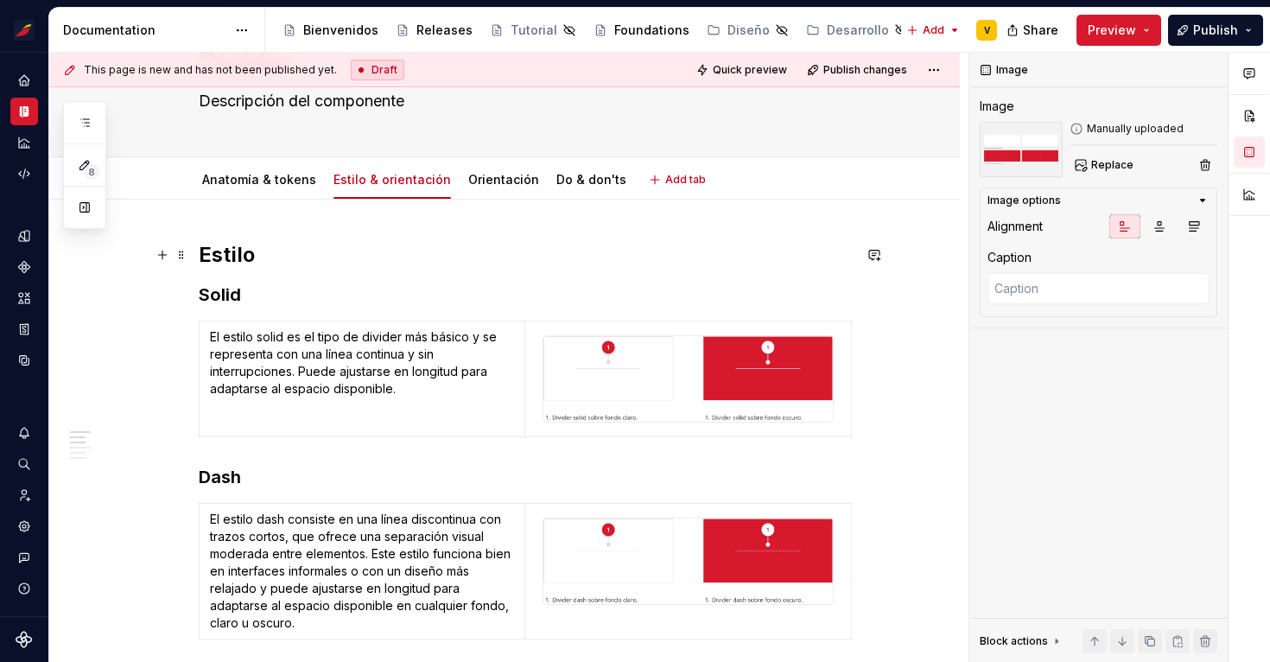
scroll to position [0, 0]
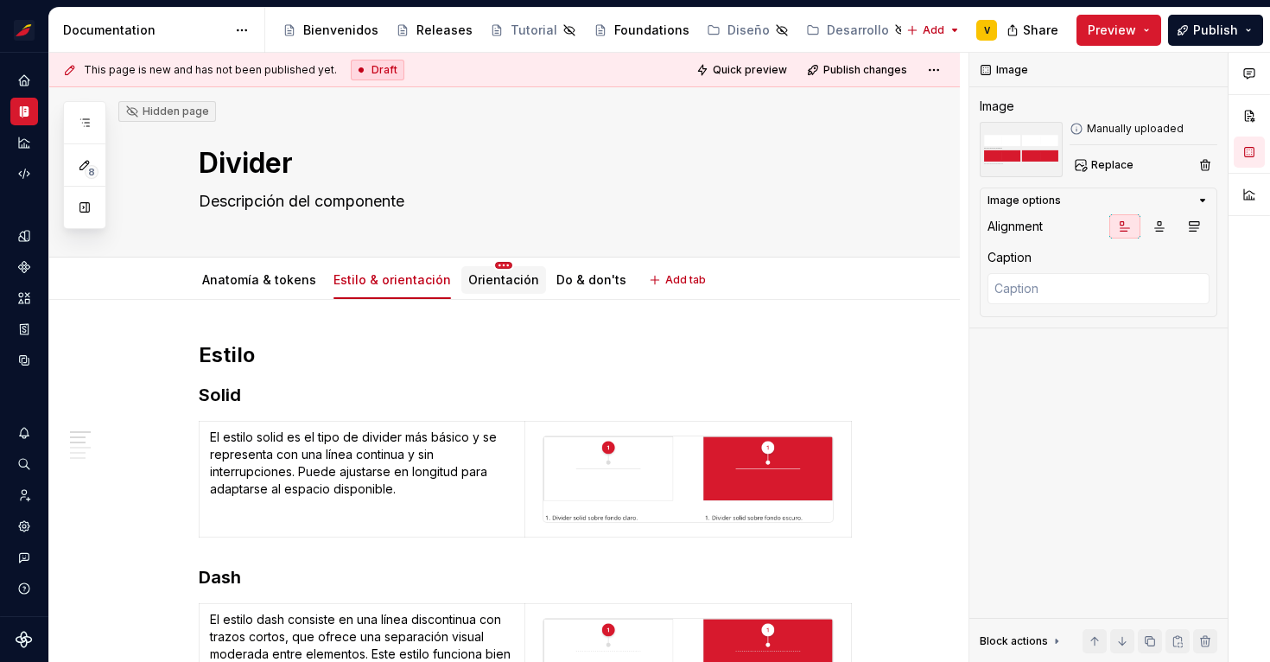
click at [492, 267] on html "Sistema de diseño Iberia V Design system data Documentation Accessibility guide…" at bounding box center [635, 331] width 1270 height 662
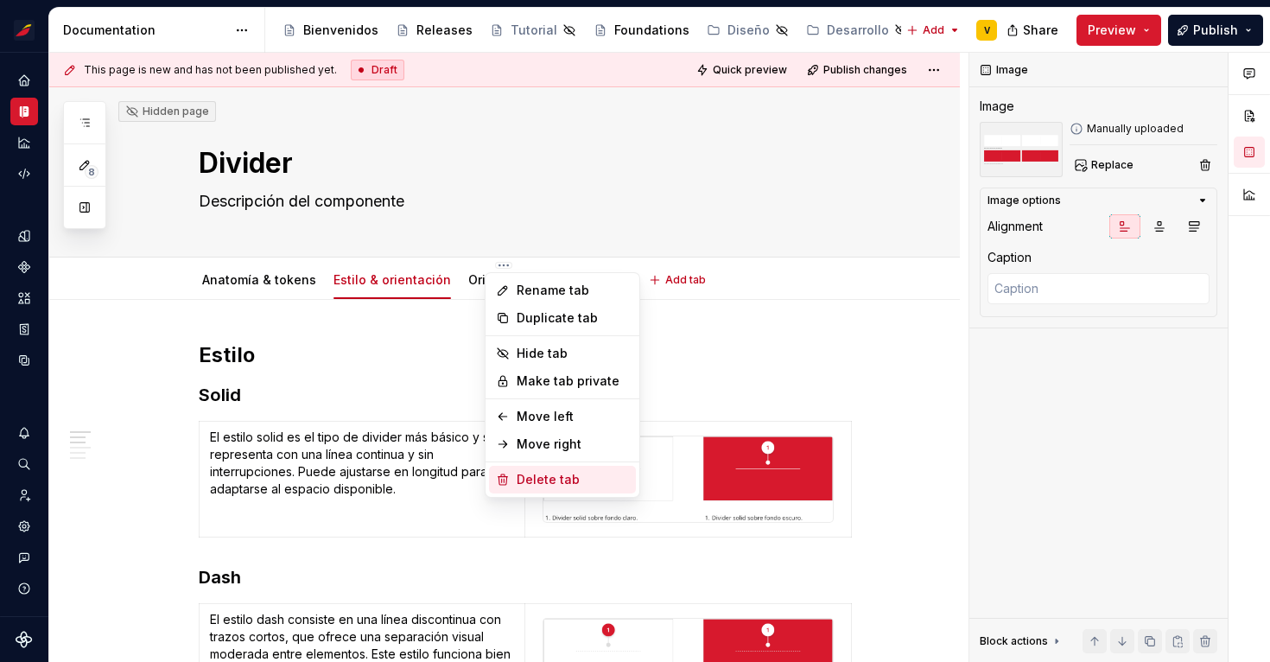
click at [526, 485] on div "Delete tab" at bounding box center [572, 479] width 112 height 17
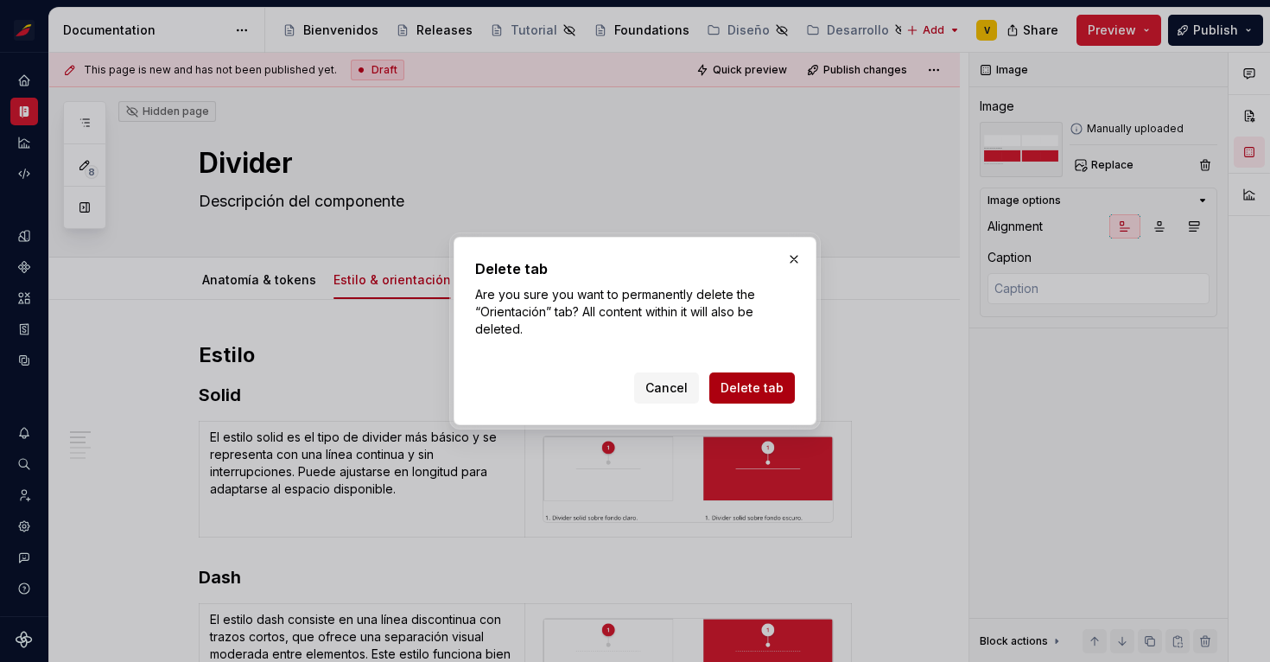
click at [762, 383] on span "Delete tab" at bounding box center [751, 387] width 63 height 17
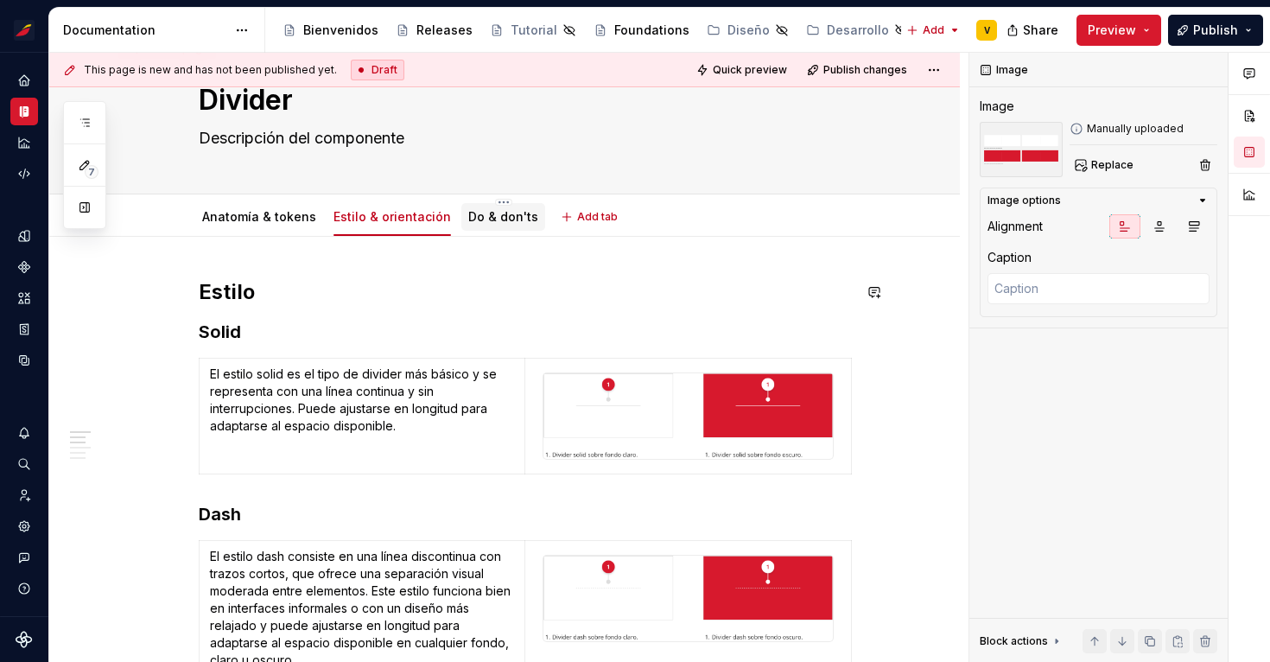
scroll to position [64, 0]
click at [486, 222] on link "Do & don'ts" at bounding box center [503, 215] width 70 height 15
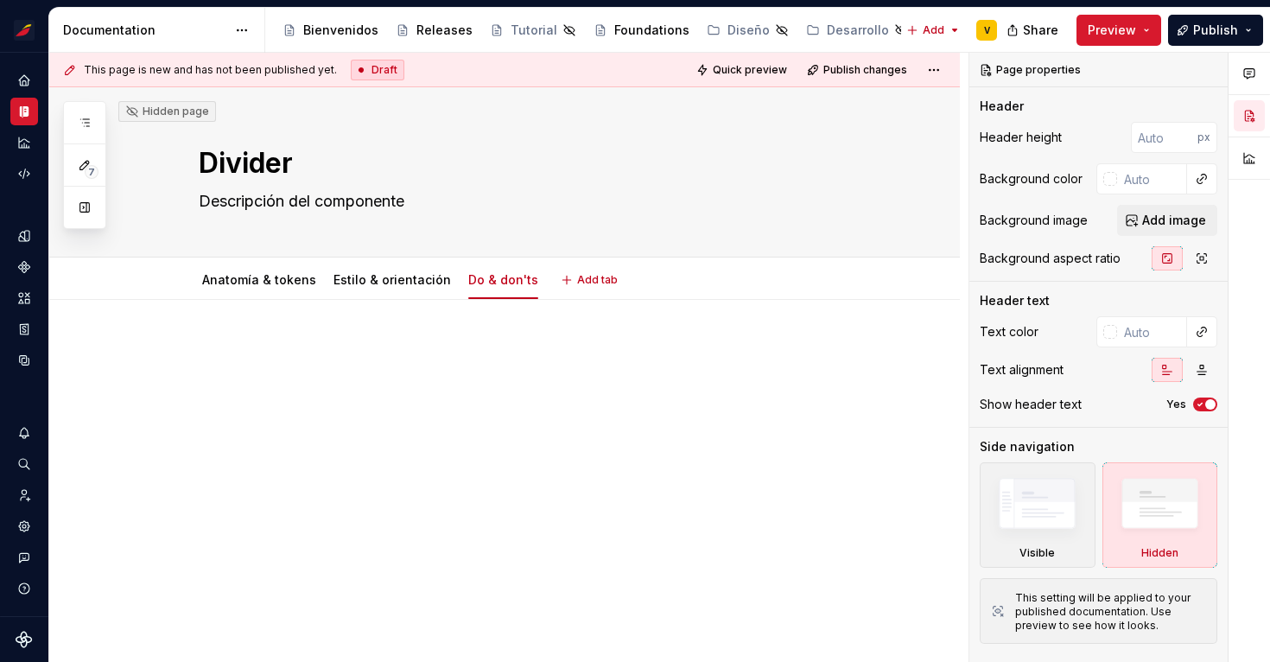
type textarea "*"
click at [261, 345] on p at bounding box center [525, 351] width 653 height 21
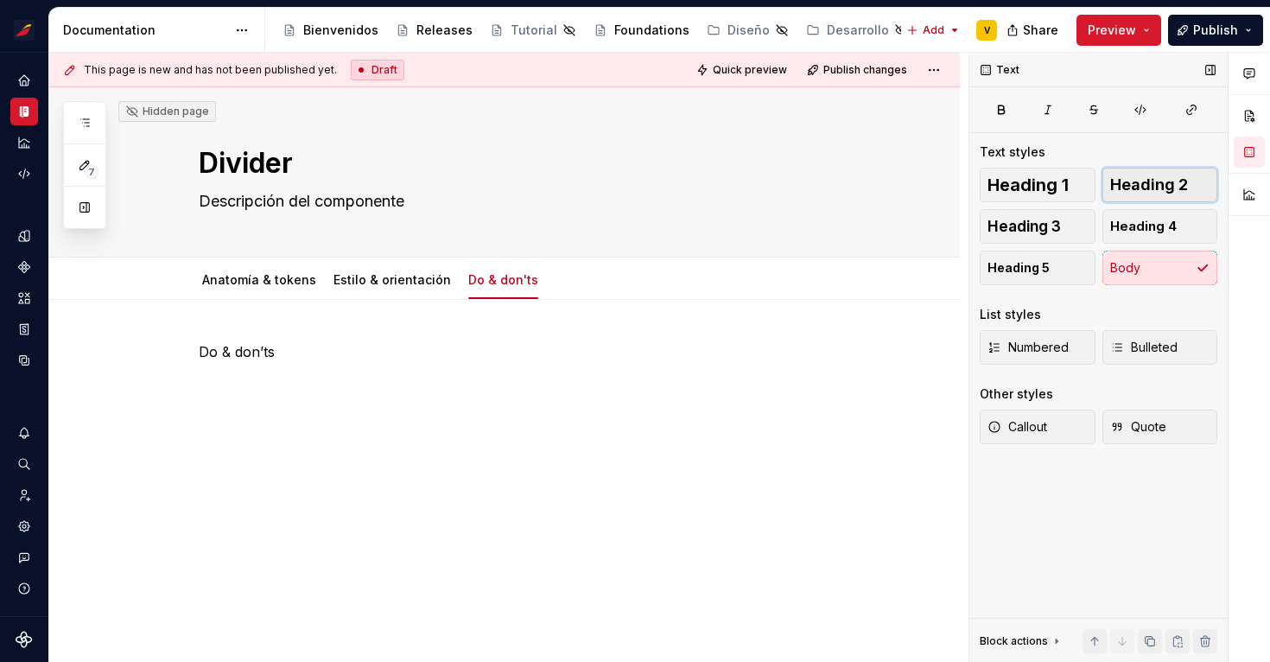
click at [1142, 181] on span "Heading 2" at bounding box center [1149, 184] width 78 height 17
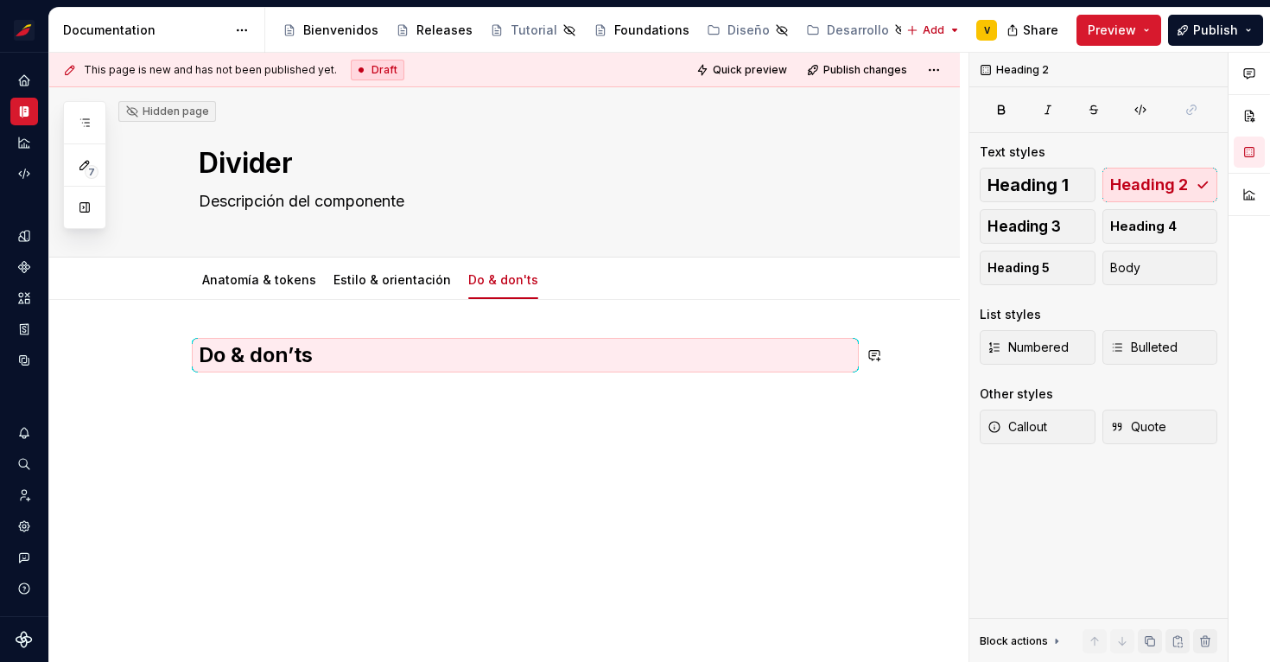
click at [319, 413] on div "Do & don’ts" at bounding box center [525, 384] width 653 height 86
click at [204, 318] on div "This page is new and has not been published yet. Draft Quick preview Publish ch…" at bounding box center [508, 358] width 919 height 610
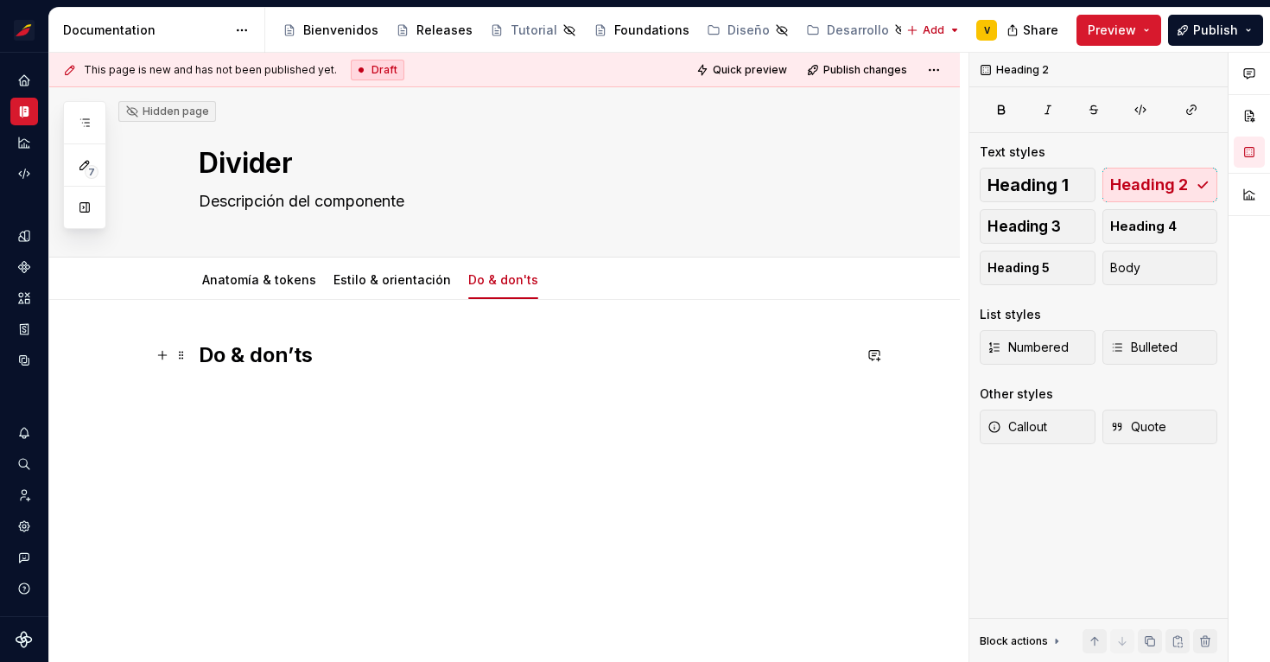
click at [197, 353] on div "Do & don’ts" at bounding box center [504, 463] width 910 height 326
click at [301, 388] on div "Do & don’ts" at bounding box center [525, 374] width 653 height 66
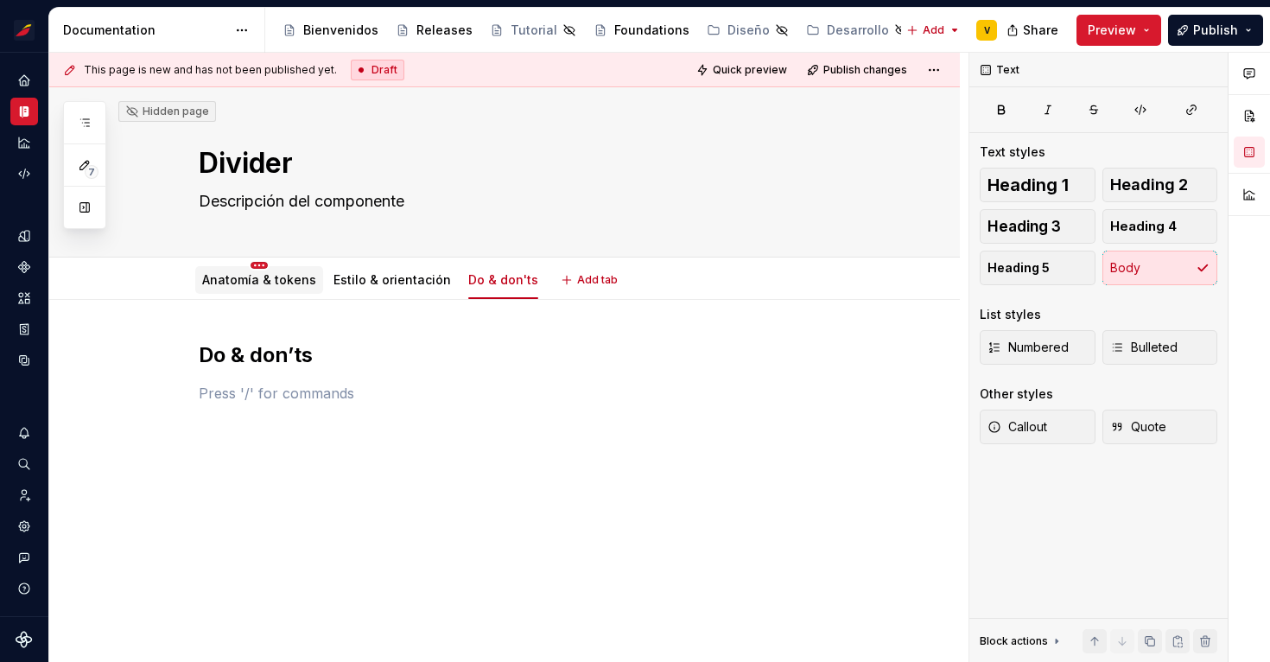
click at [257, 266] on html "Sistema de diseño Iberia V Design system data Documentation Accessibility guide…" at bounding box center [635, 331] width 1270 height 662
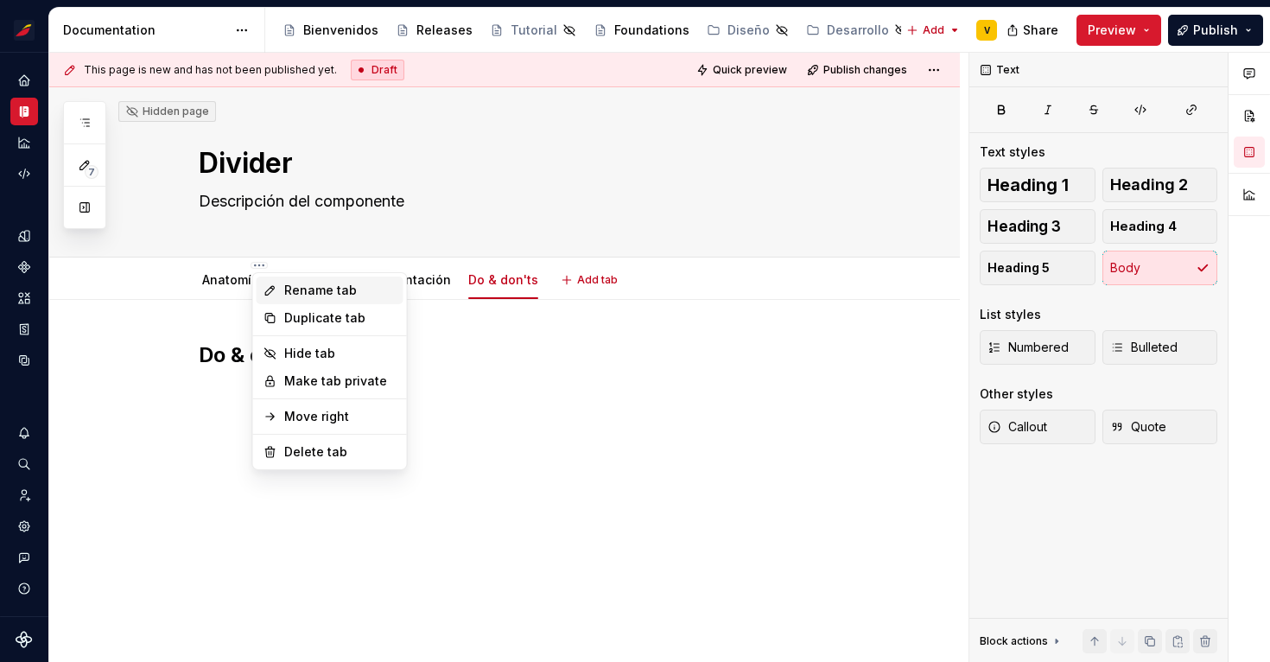
click at [277, 282] on div "Rename tab" at bounding box center [330, 290] width 147 height 28
type textarea "*"
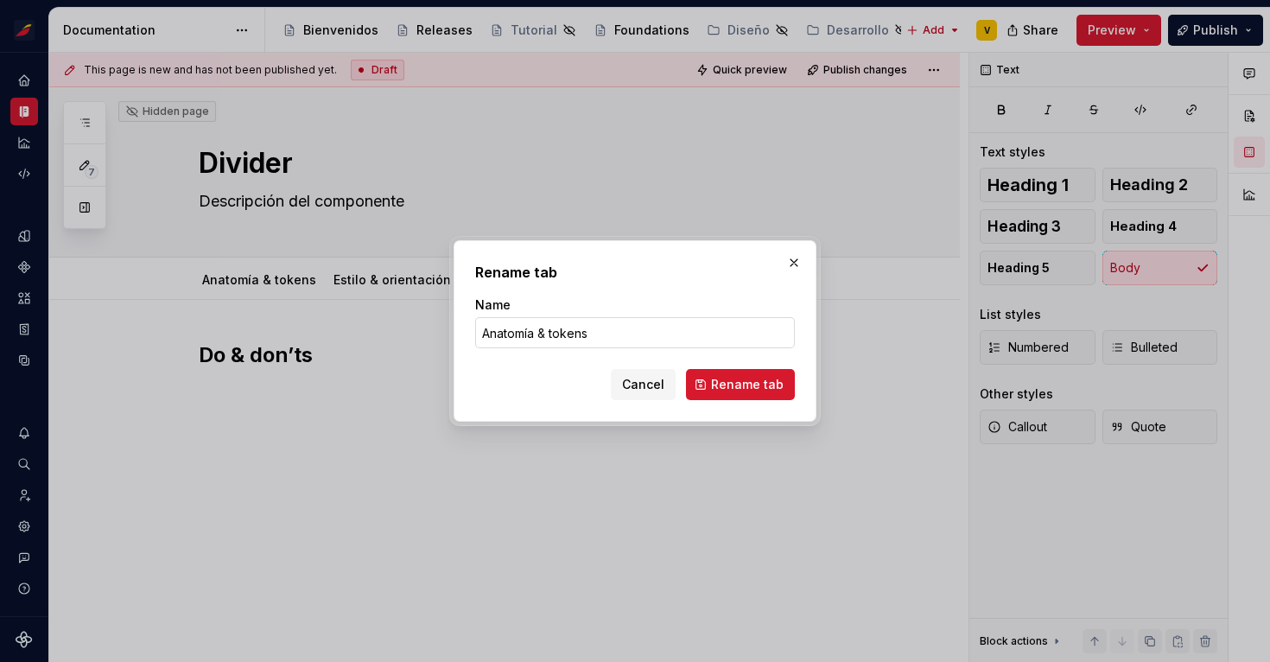
click at [544, 332] on input "Anatomía & tokens" at bounding box center [635, 332] width 320 height 31
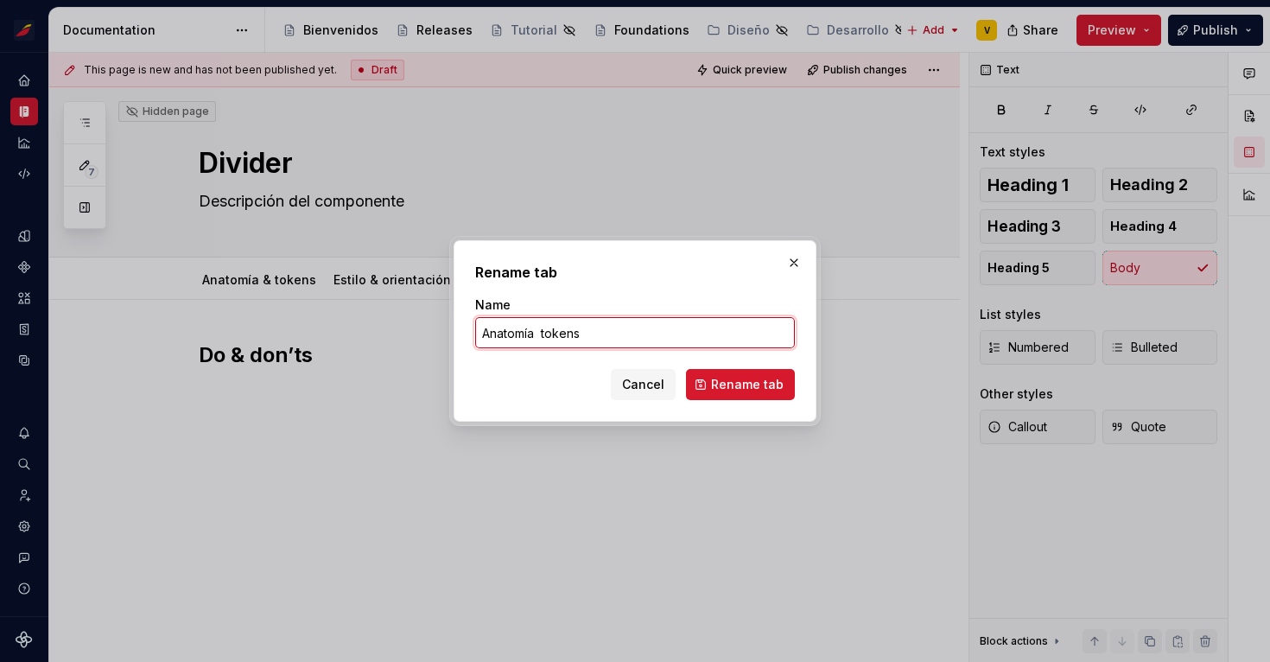
type input "Anatomía y tokens"
click button "Rename tab" at bounding box center [740, 384] width 109 height 31
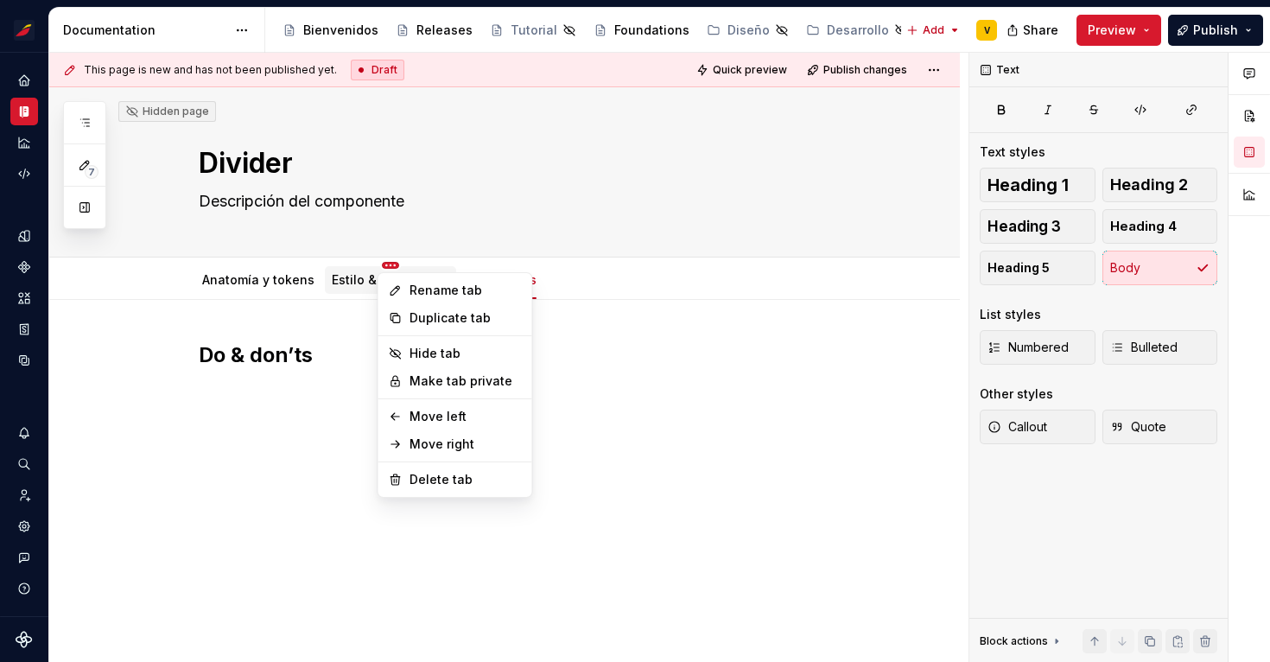
click at [380, 262] on html "Sistema de diseño Iberia V Design system data Documentation Accessibility guide…" at bounding box center [635, 331] width 1270 height 662
type textarea "*"
click at [415, 289] on div "Rename tab" at bounding box center [465, 290] width 112 height 17
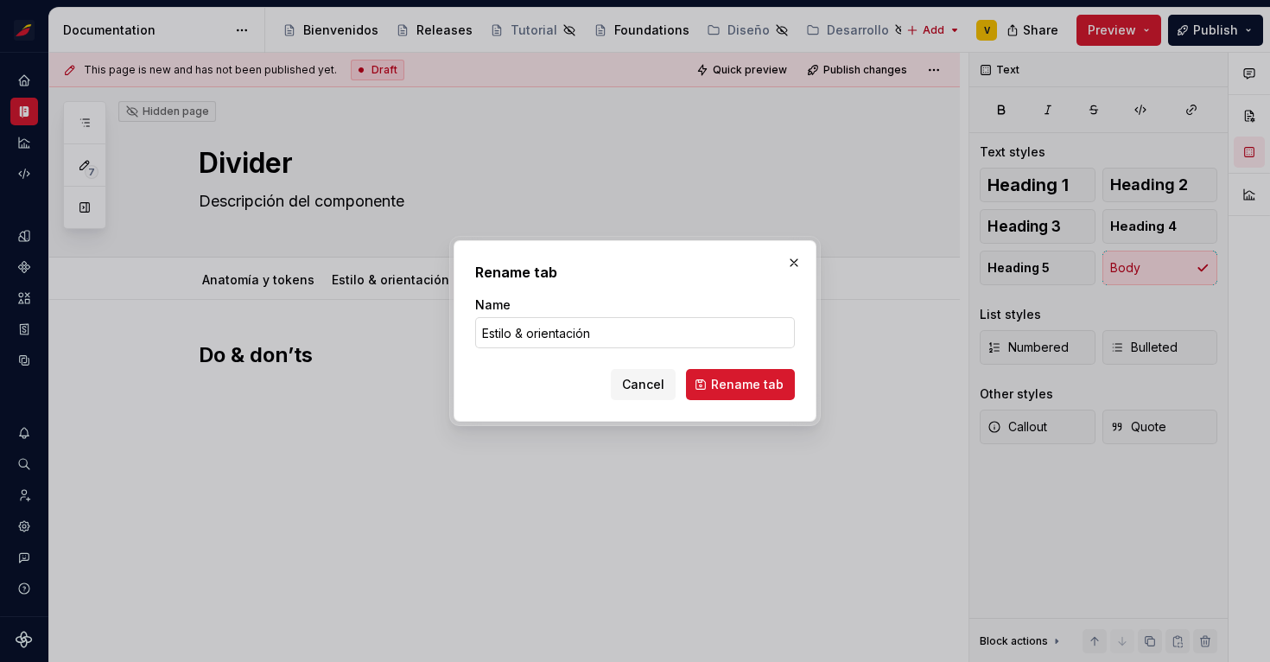
click at [522, 333] on input "Estilo & orientación" at bounding box center [635, 332] width 320 height 31
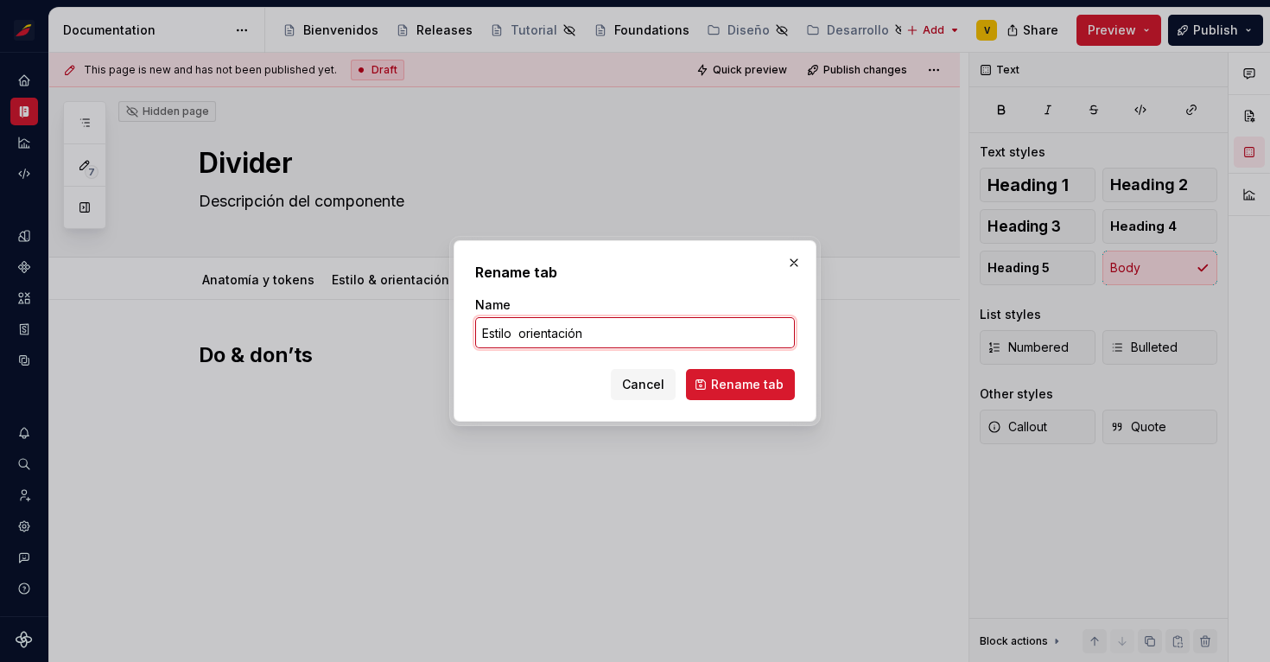
type input "Estilo y orientación"
click button "Rename tab" at bounding box center [740, 384] width 109 height 31
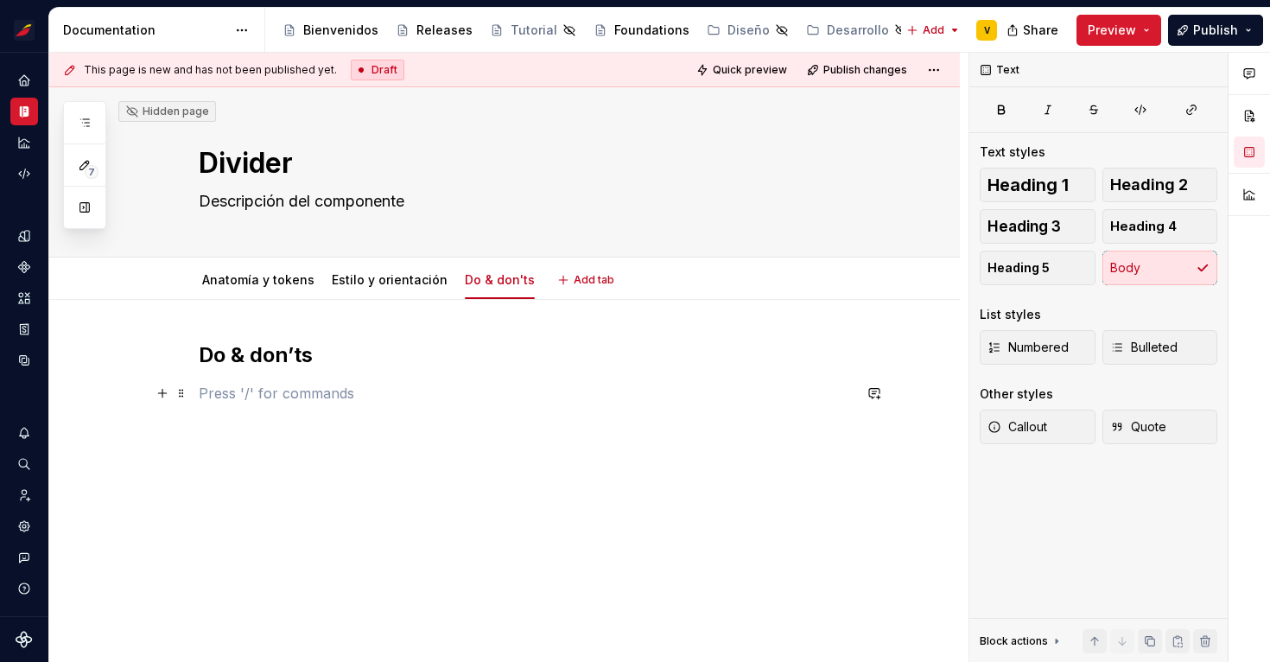
click at [297, 400] on p at bounding box center [525, 393] width 653 height 21
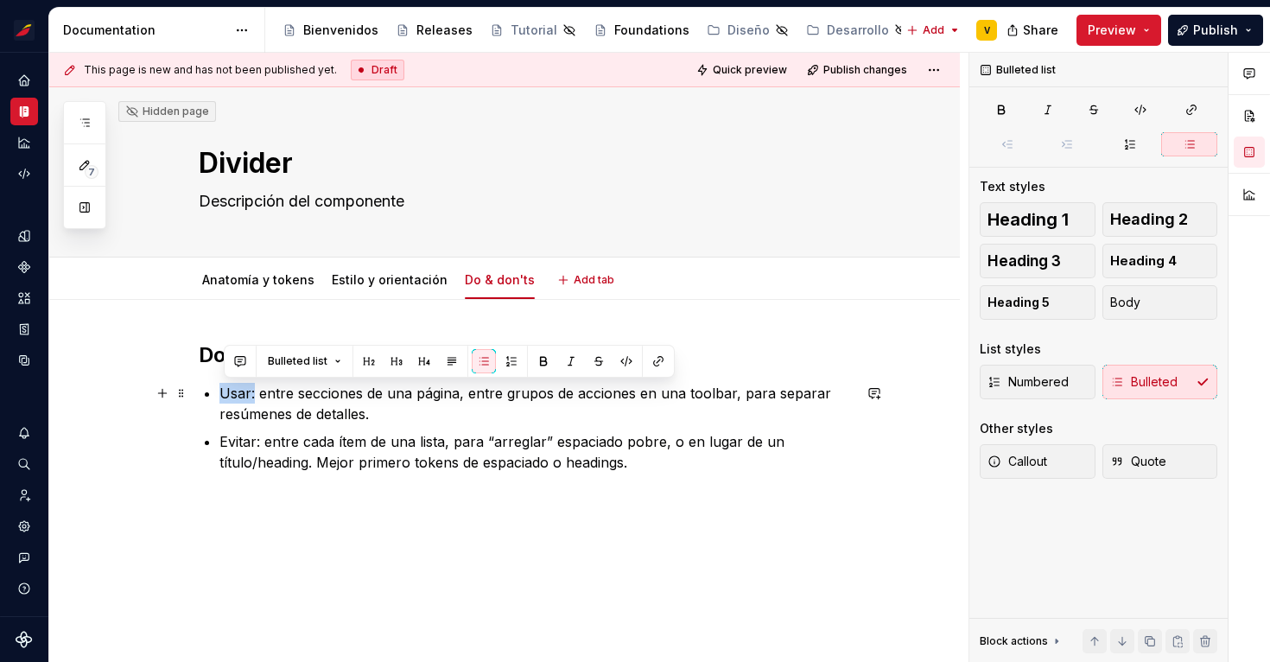
drag, startPoint x: 258, startPoint y: 394, endPoint x: 226, endPoint y: 394, distance: 32.0
click at [226, 394] on p "Usar: entre secciones de una página, entre grupos de acciones en una toolbar, p…" at bounding box center [535, 403] width 632 height 41
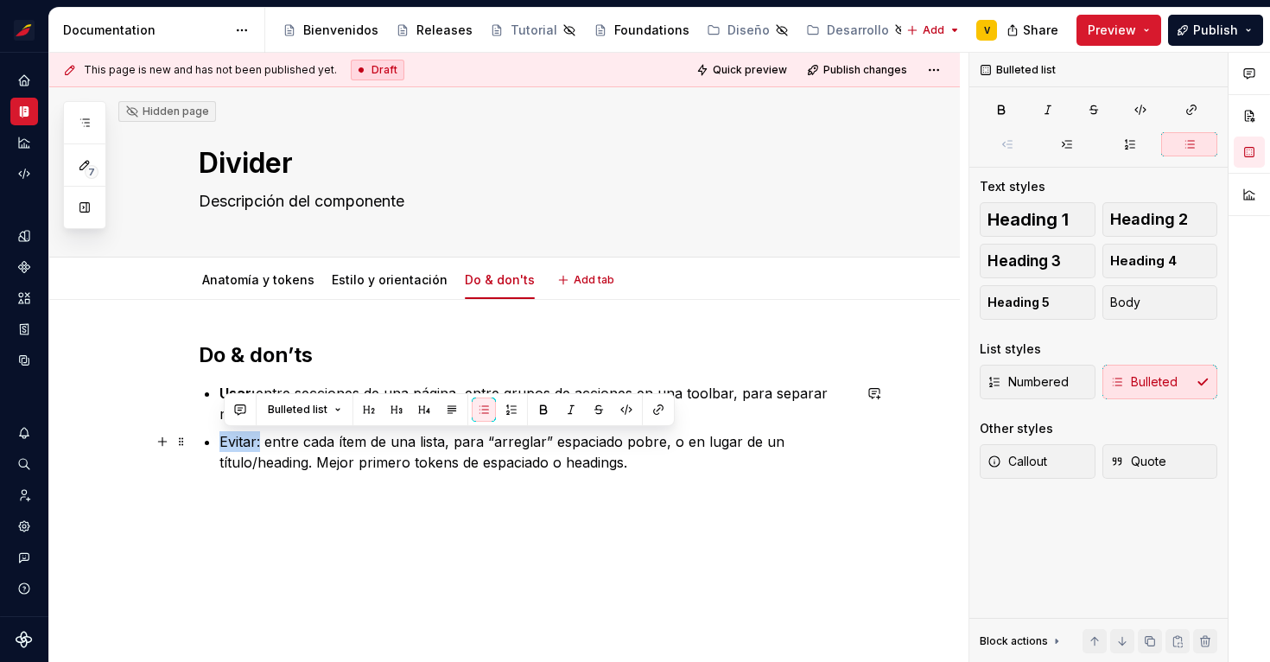
drag, startPoint x: 264, startPoint y: 442, endPoint x: 226, endPoint y: 442, distance: 38.0
click at [226, 442] on p "Evitar: entre cada ítem de una lista, para “arreglar” espaciado pobre, o en lug…" at bounding box center [535, 451] width 632 height 41
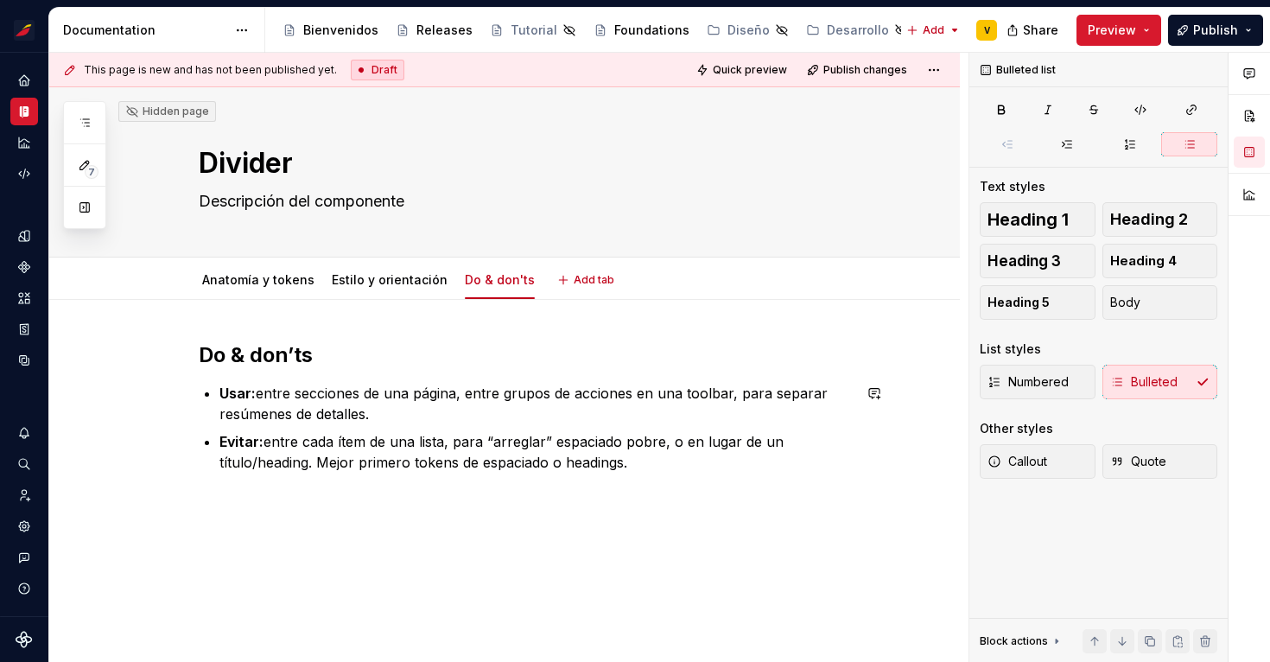
click at [677, 486] on div "Do & don’ts Usar: entre secciones de una página, entre grupos de acciones en un…" at bounding box center [525, 417] width 653 height 152
click at [263, 390] on p "Usar: entre secciones de una página, entre grupos de acciones en una toolbar, p…" at bounding box center [535, 403] width 632 height 41
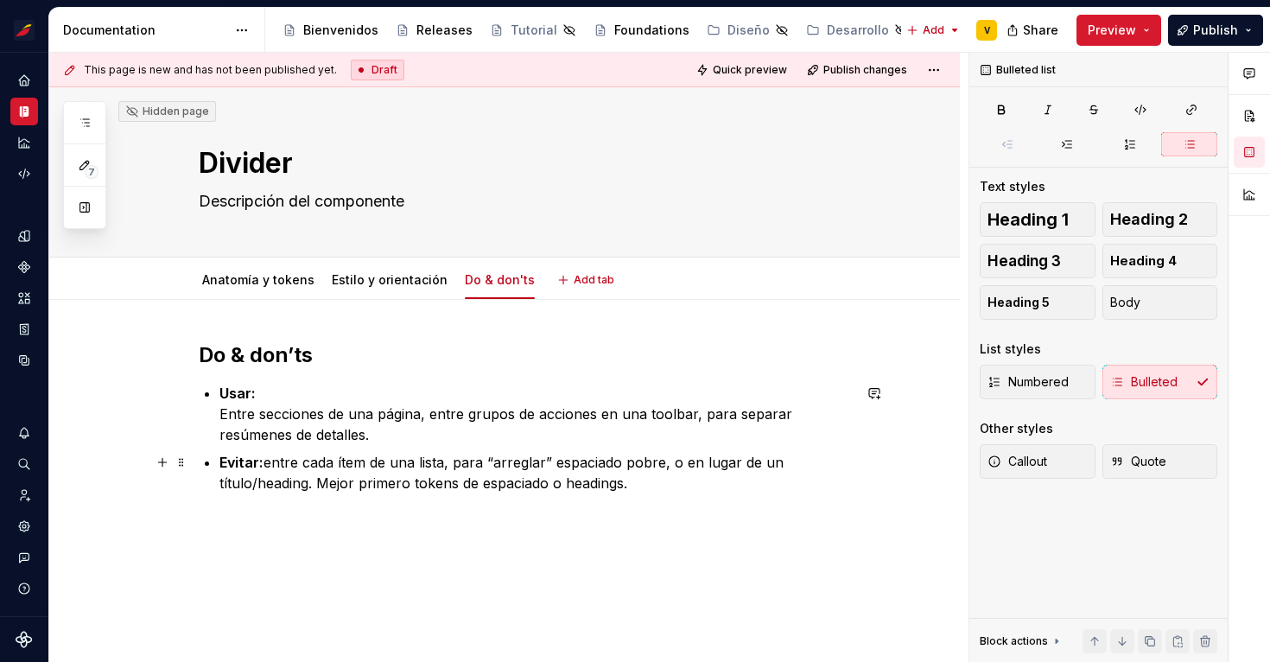
click at [276, 464] on p "Evitar: entre cada ítem de una lista, para “arreglar” espaciado pobre, o en lug…" at bounding box center [535, 472] width 632 height 41
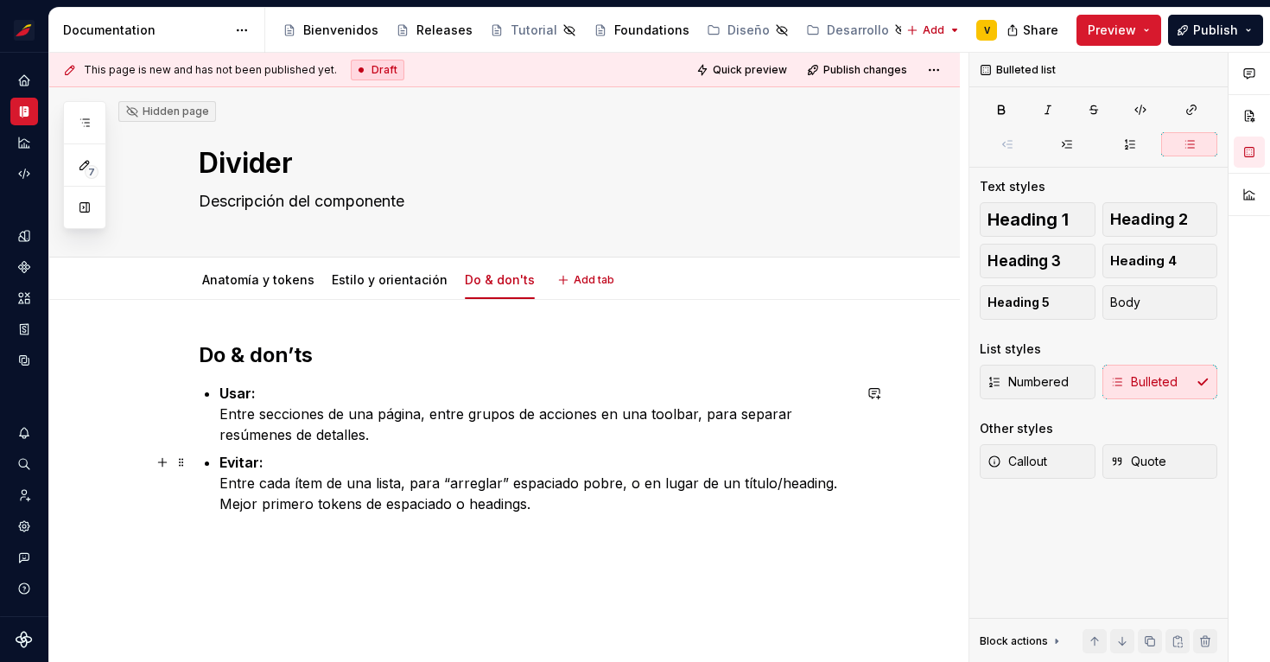
scroll to position [71, 0]
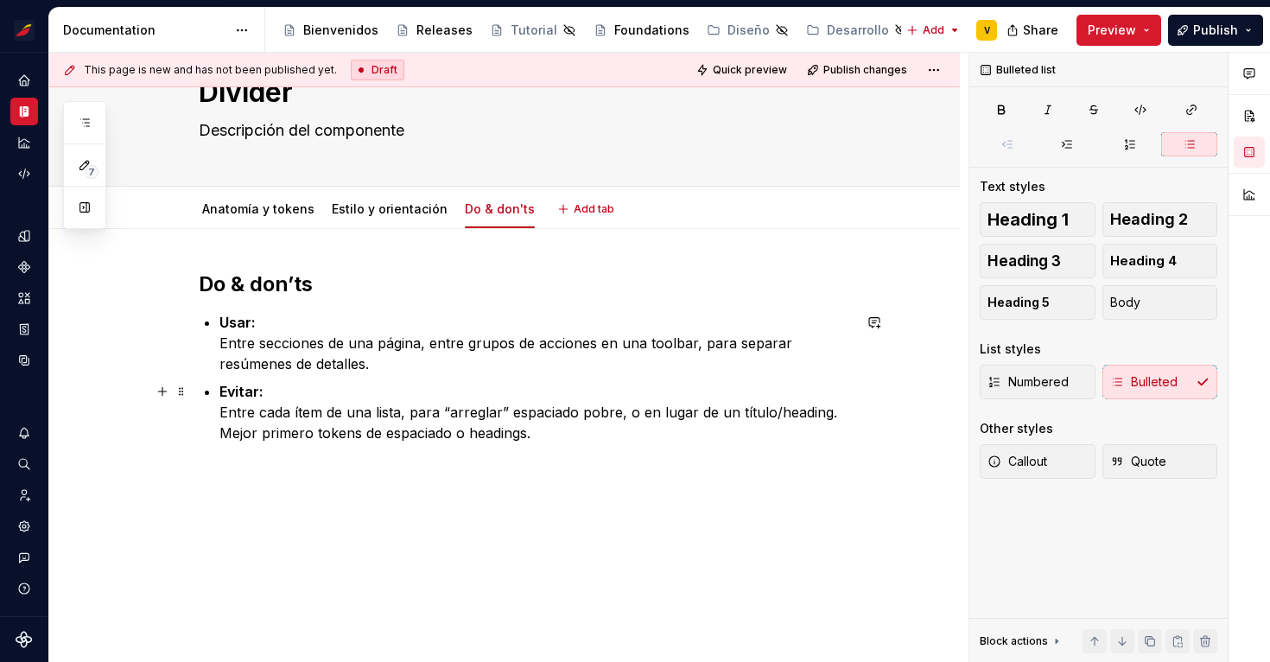
click at [586, 441] on p "Evitar: Entre cada ítem de una lista, para “arreglar” espaciado pobre, o en lug…" at bounding box center [535, 412] width 632 height 62
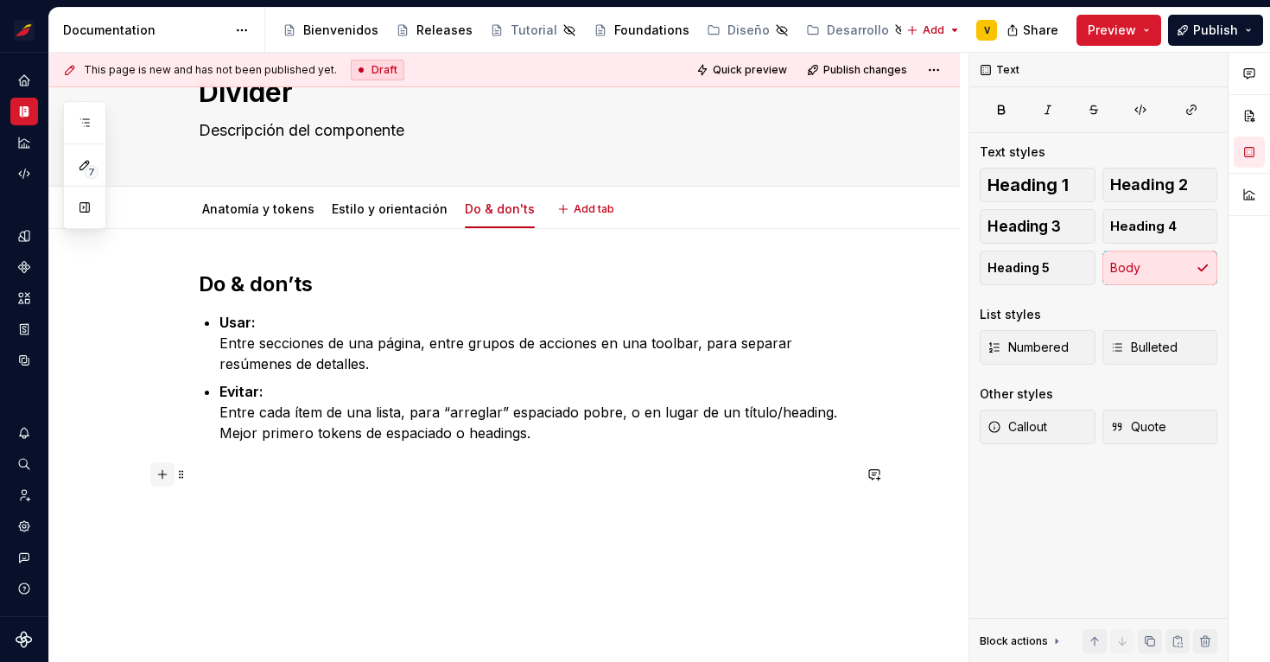
click at [171, 478] on button "button" at bounding box center [162, 474] width 24 height 24
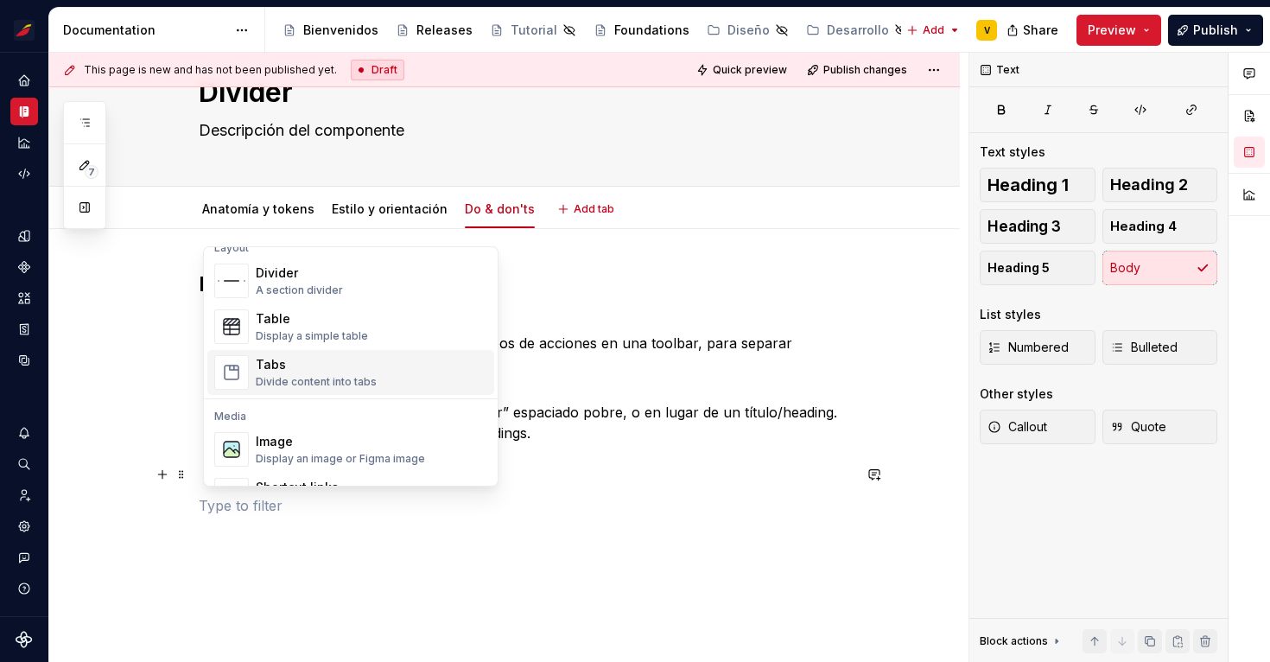
scroll to position [605, 0]
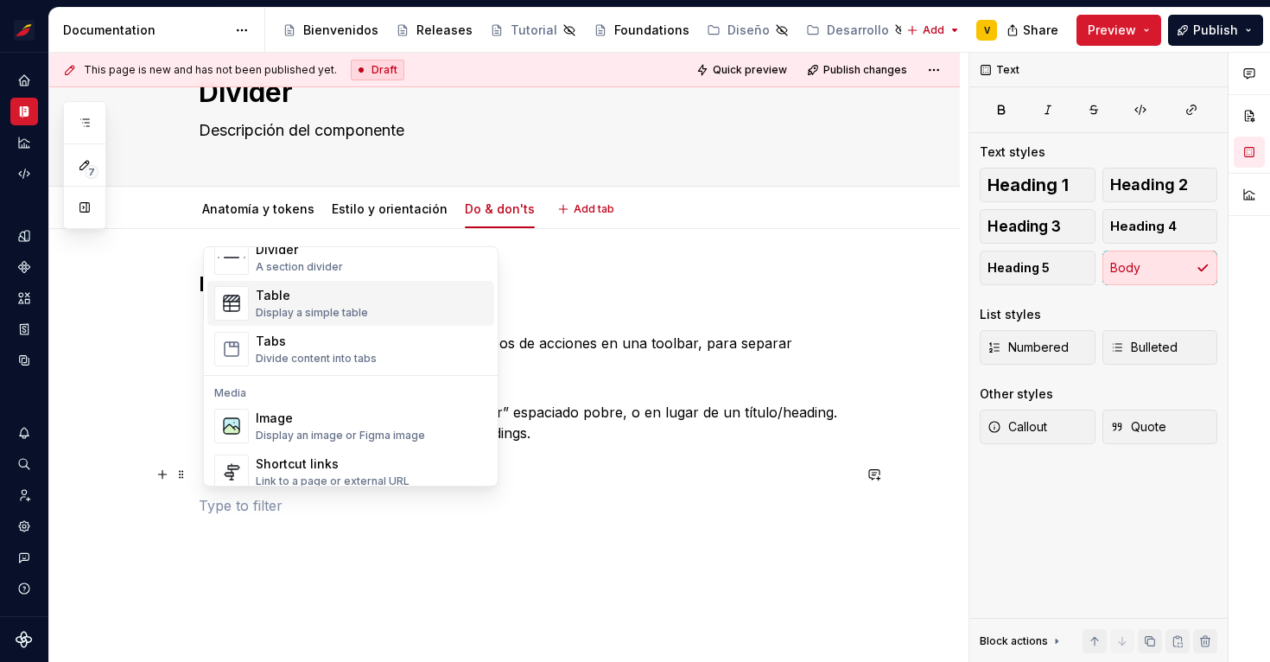
click at [321, 307] on div "Display a simple table" at bounding box center [312, 313] width 112 height 14
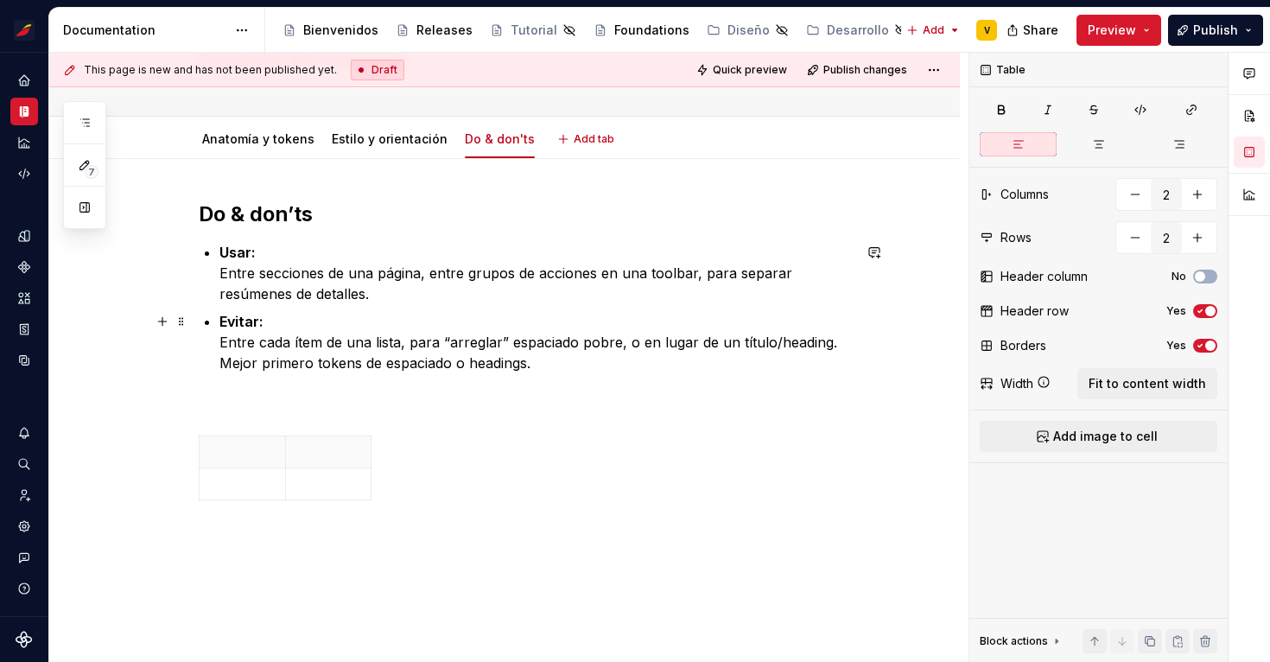
scroll to position [157, 0]
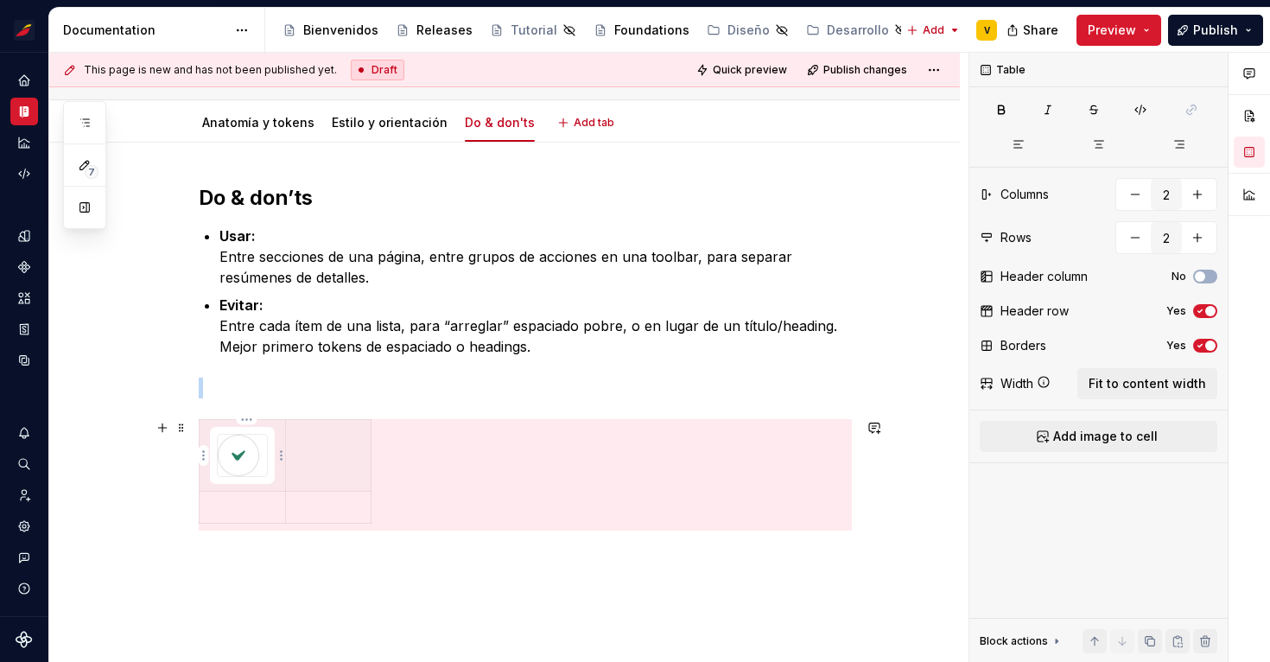
click at [280, 437] on th at bounding box center [243, 456] width 86 height 72
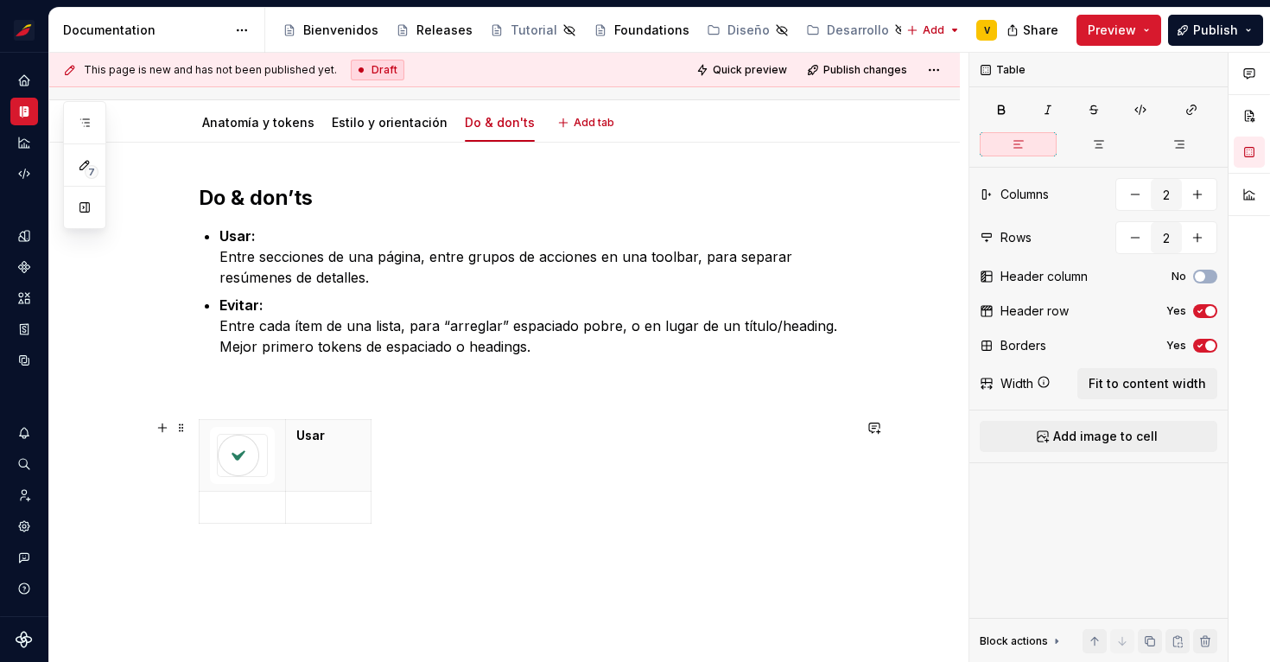
click at [469, 466] on div "Usar" at bounding box center [525, 474] width 653 height 111
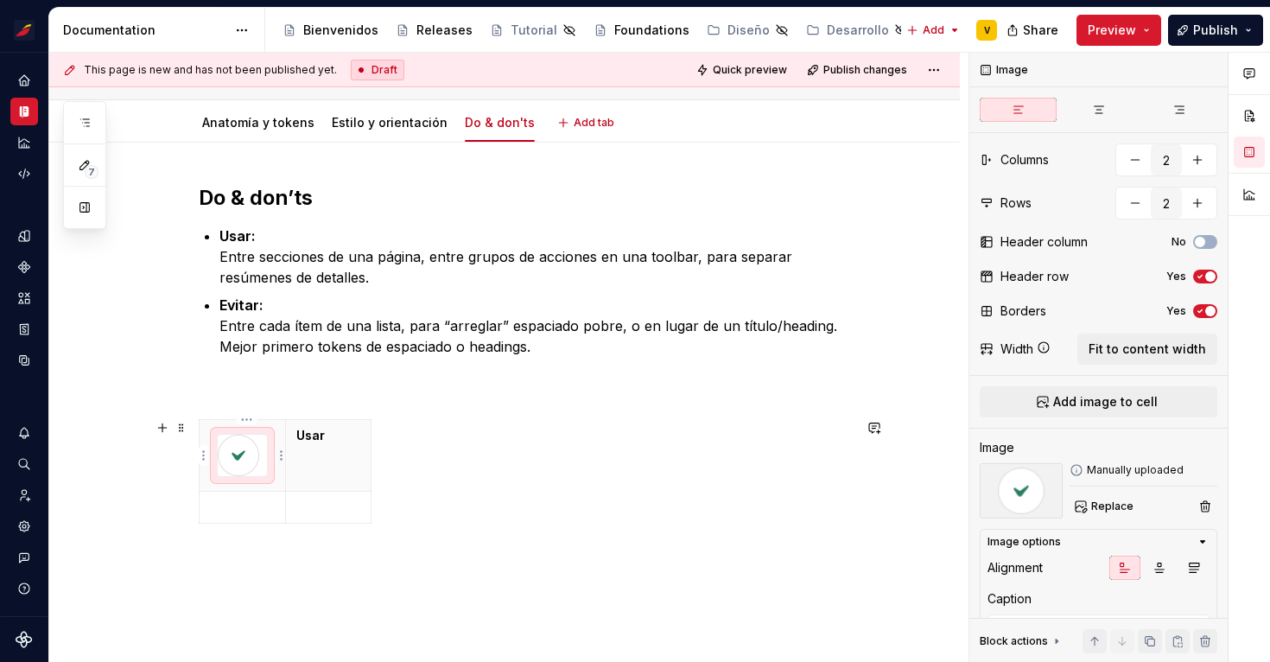
click at [247, 464] on img at bounding box center [238, 454] width 41 height 41
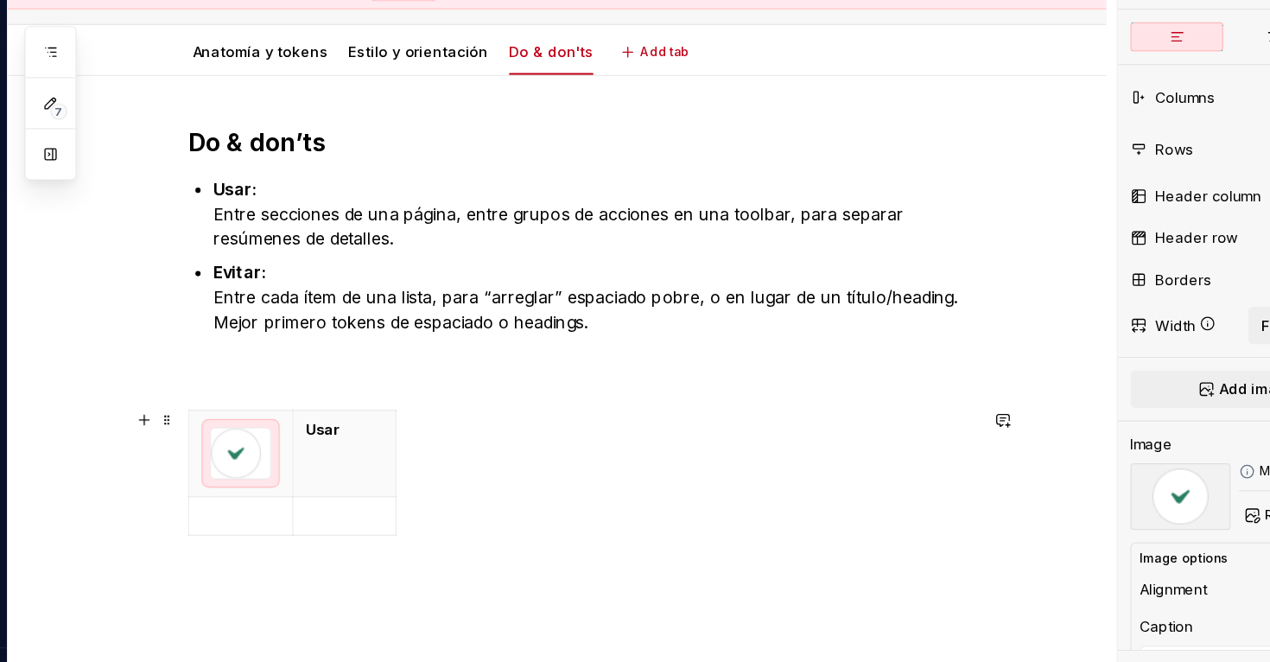
click at [250, 466] on img at bounding box center [238, 454] width 41 height 41
click at [247, 447] on img at bounding box center [238, 454] width 41 height 41
click at [268, 477] on div at bounding box center [242, 455] width 51 height 43
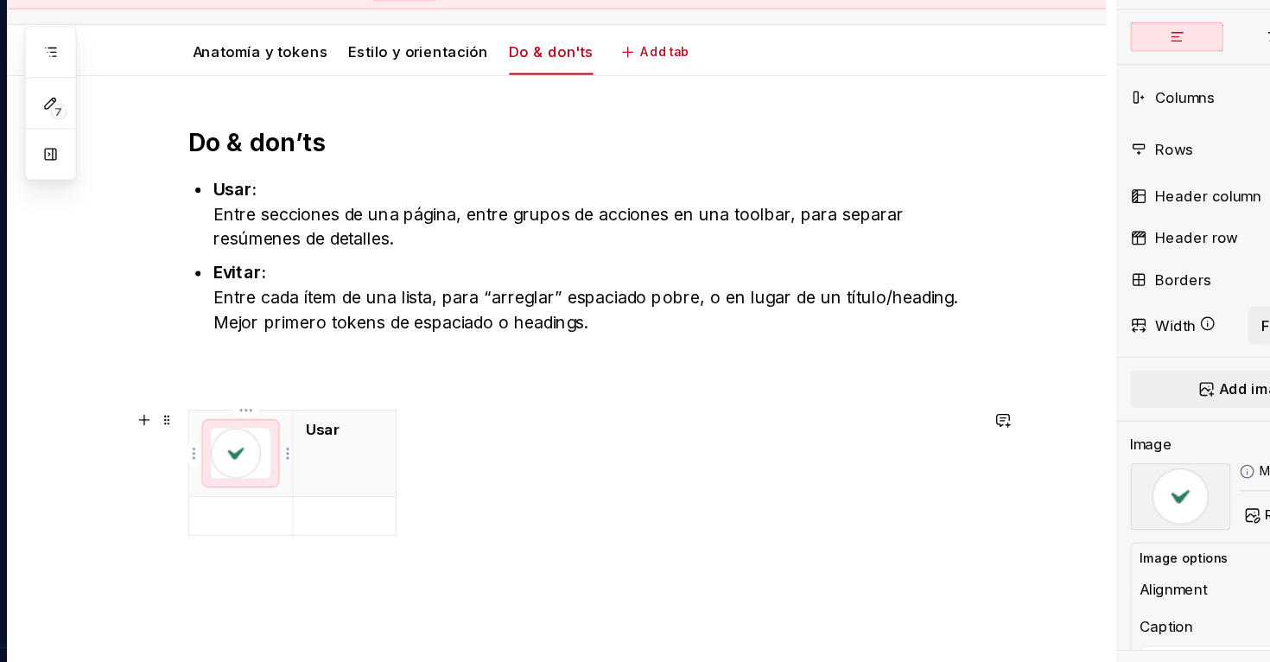
click at [268, 477] on div at bounding box center [242, 455] width 51 height 43
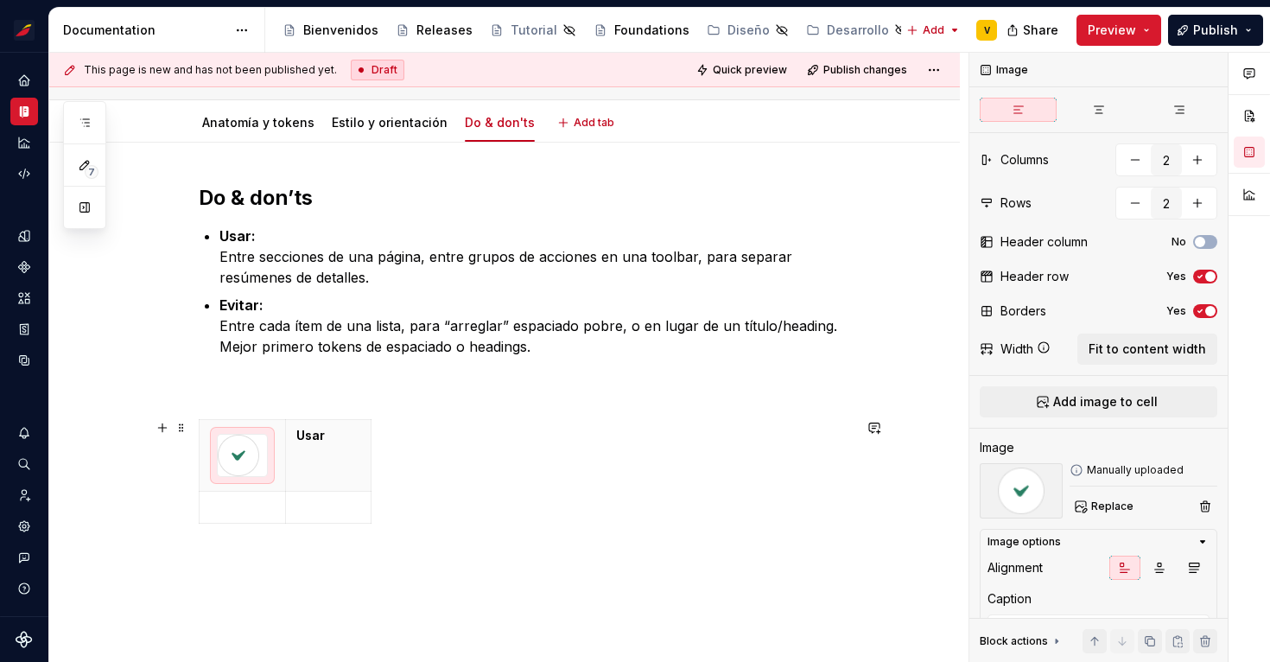
click at [450, 472] on div "Usar" at bounding box center [525, 474] width 653 height 111
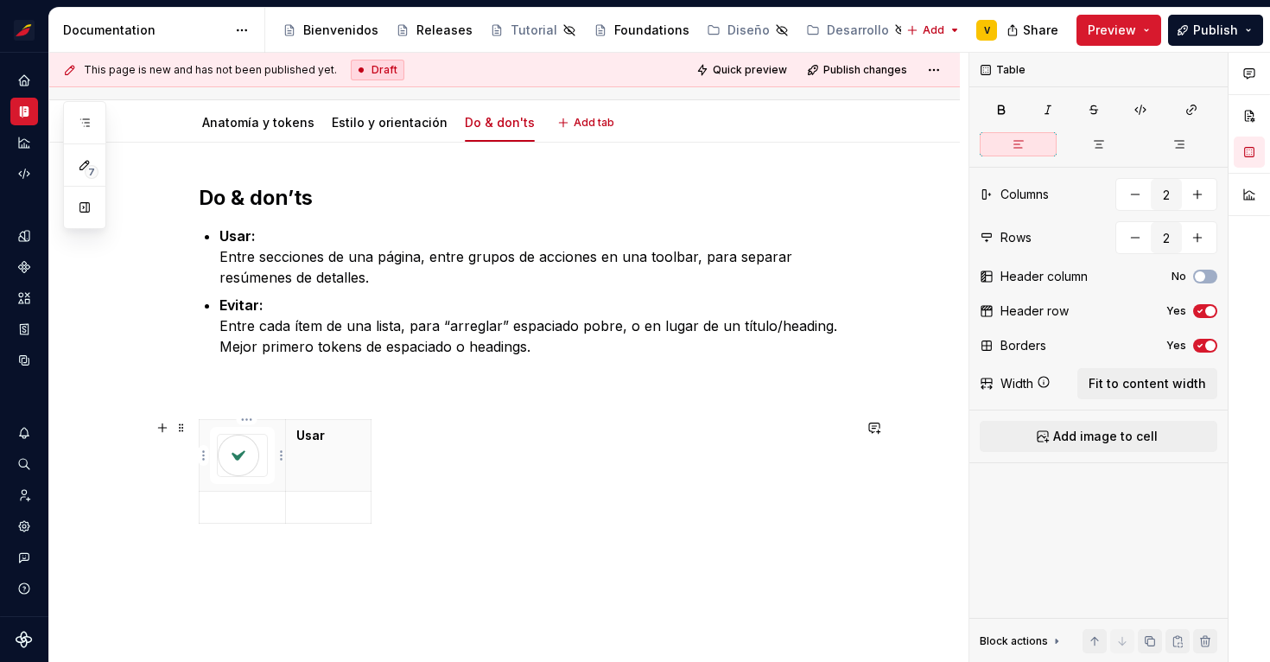
click at [250, 463] on img at bounding box center [238, 454] width 41 height 41
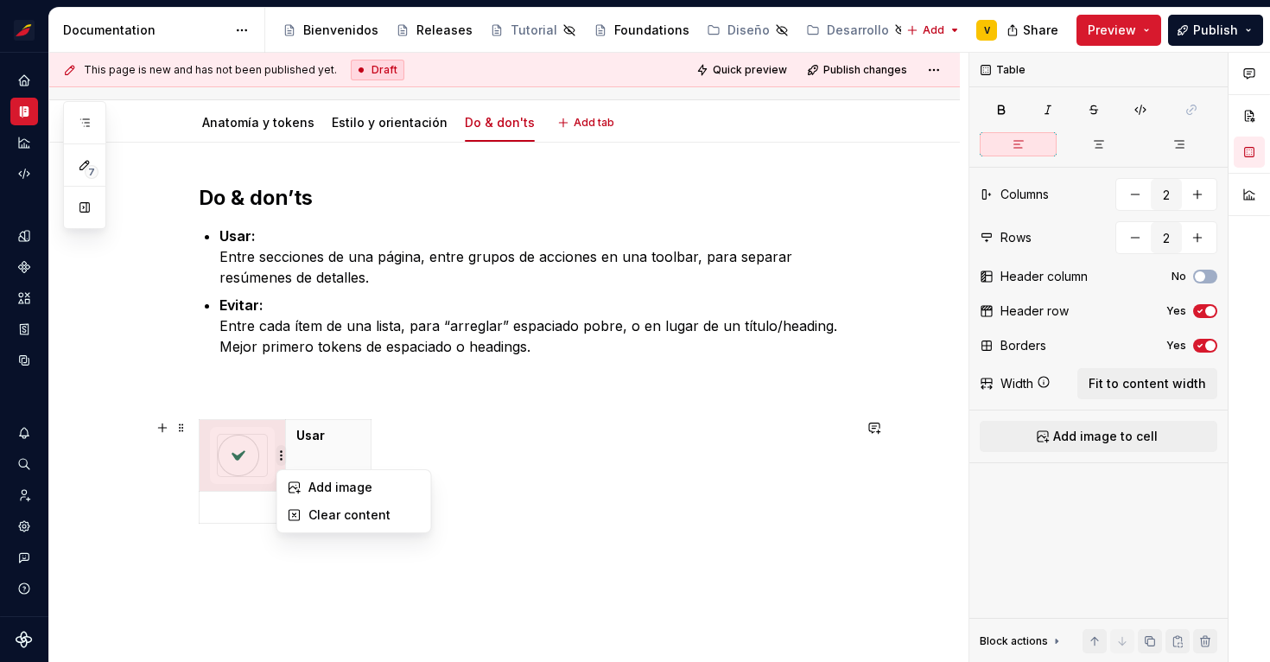
click at [261, 456] on html "Sistema de diseño Iberia V Design system data Documentation Accessibility guide…" at bounding box center [635, 331] width 1270 height 662
click at [243, 458] on html "Sistema de diseño Iberia V Design system data Documentation Accessibility guide…" at bounding box center [635, 331] width 1270 height 662
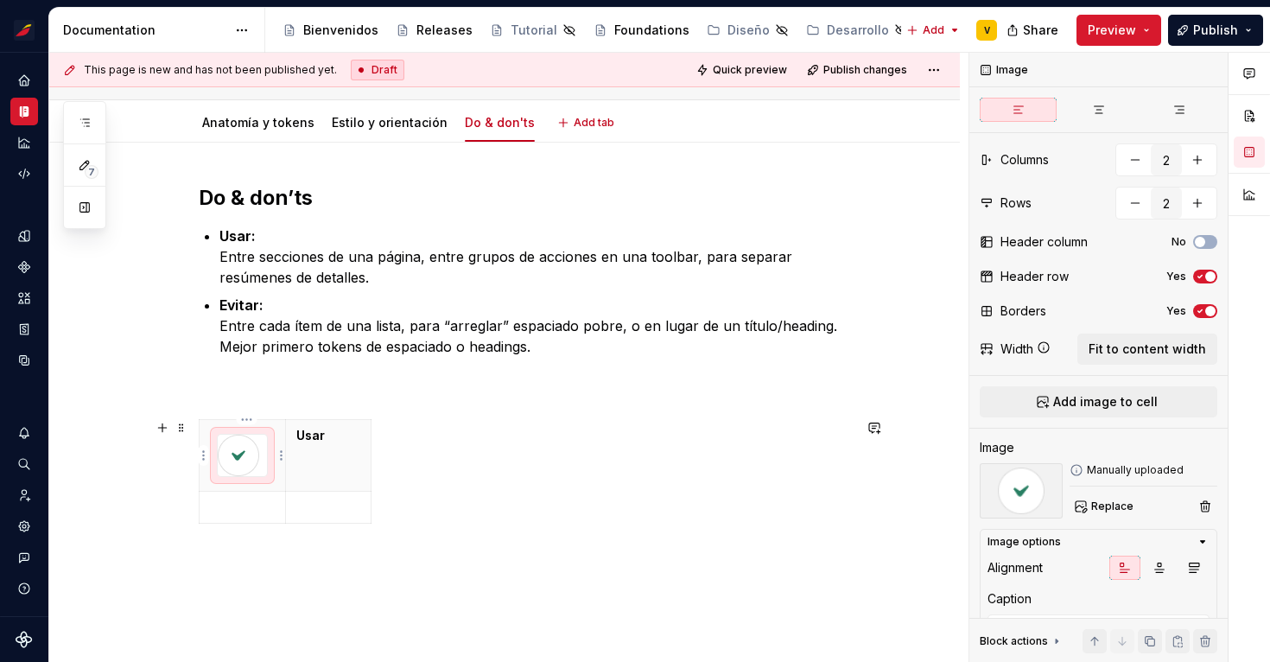
click at [268, 472] on div at bounding box center [242, 455] width 51 height 43
click at [1204, 277] on icon "button" at bounding box center [1200, 276] width 14 height 10
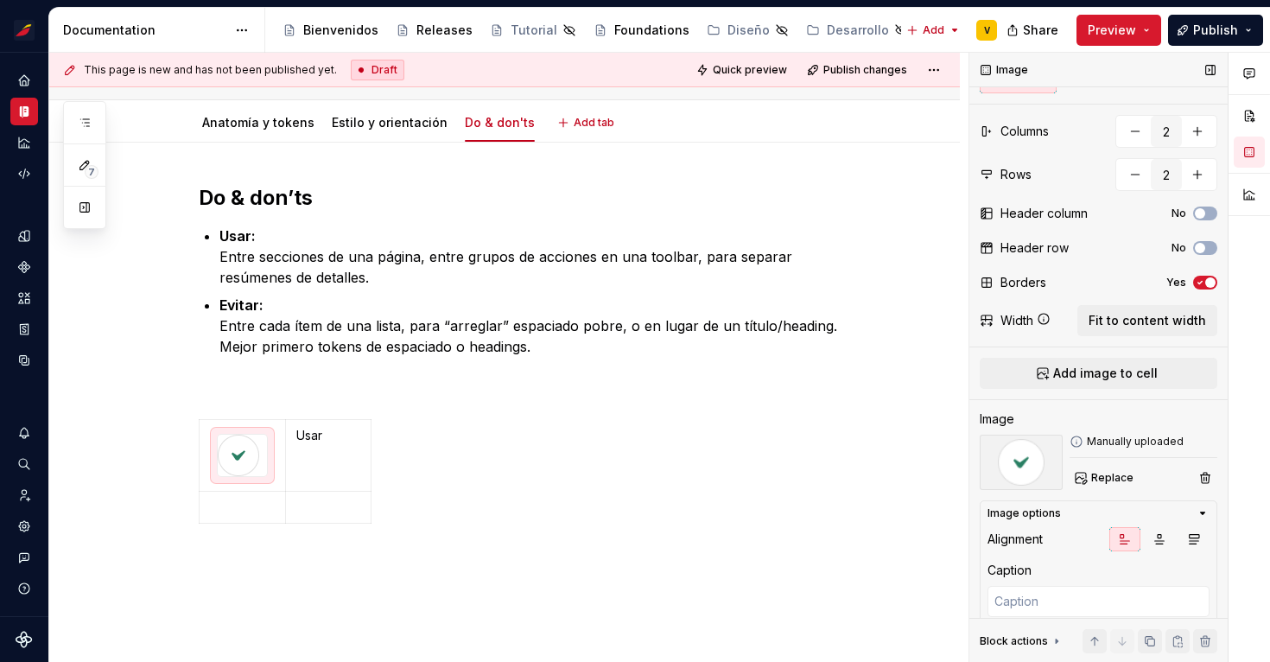
scroll to position [62, 0]
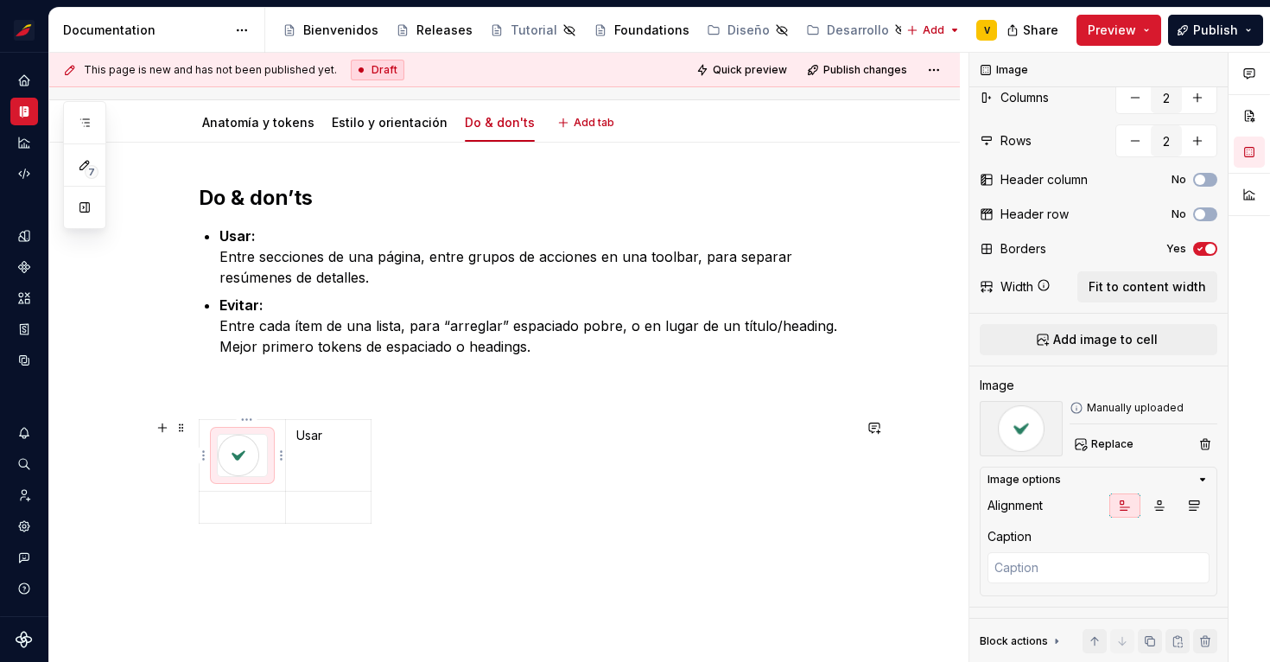
click at [250, 460] on img at bounding box center [238, 454] width 41 height 41
drag, startPoint x: 292, startPoint y: 457, endPoint x: 434, endPoint y: 463, distance: 141.8
click at [434, 463] on td "Usar" at bounding box center [470, 456] width 86 height 72
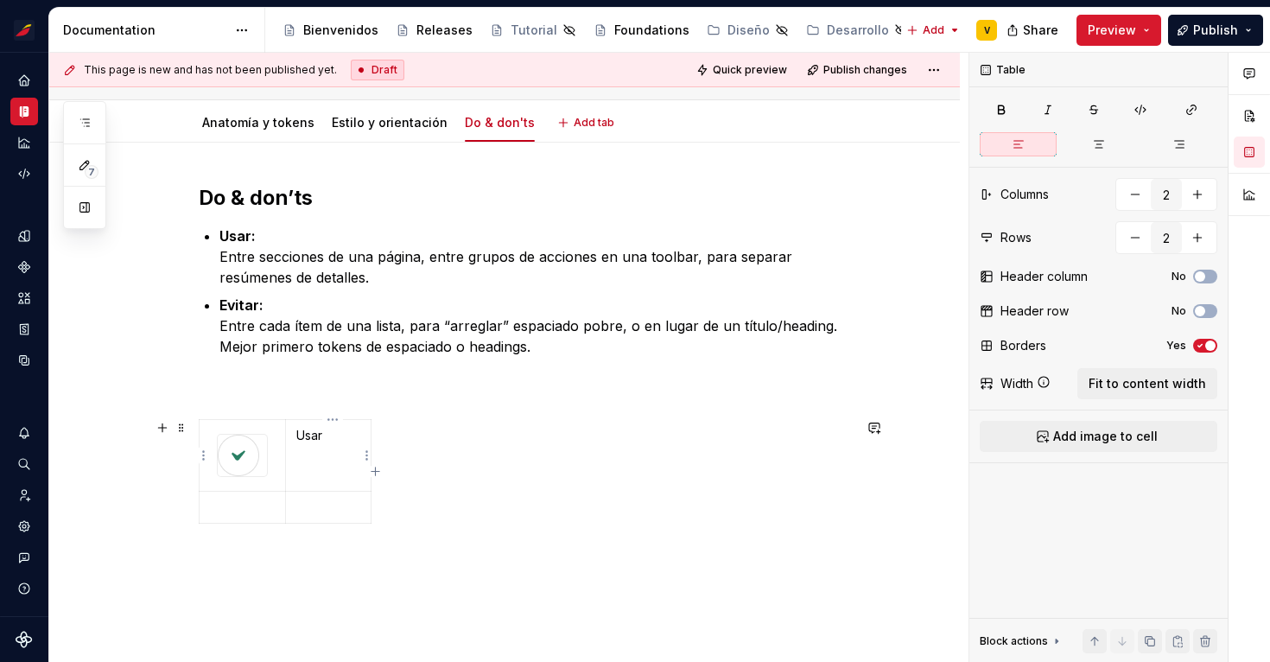
click at [338, 437] on p "Usar" at bounding box center [328, 435] width 64 height 17
click at [431, 486] on div "[DEMOGRAPHIC_DATA] cuando se necesite dividir secciones de contenido entre sí." at bounding box center [525, 532] width 653 height 227
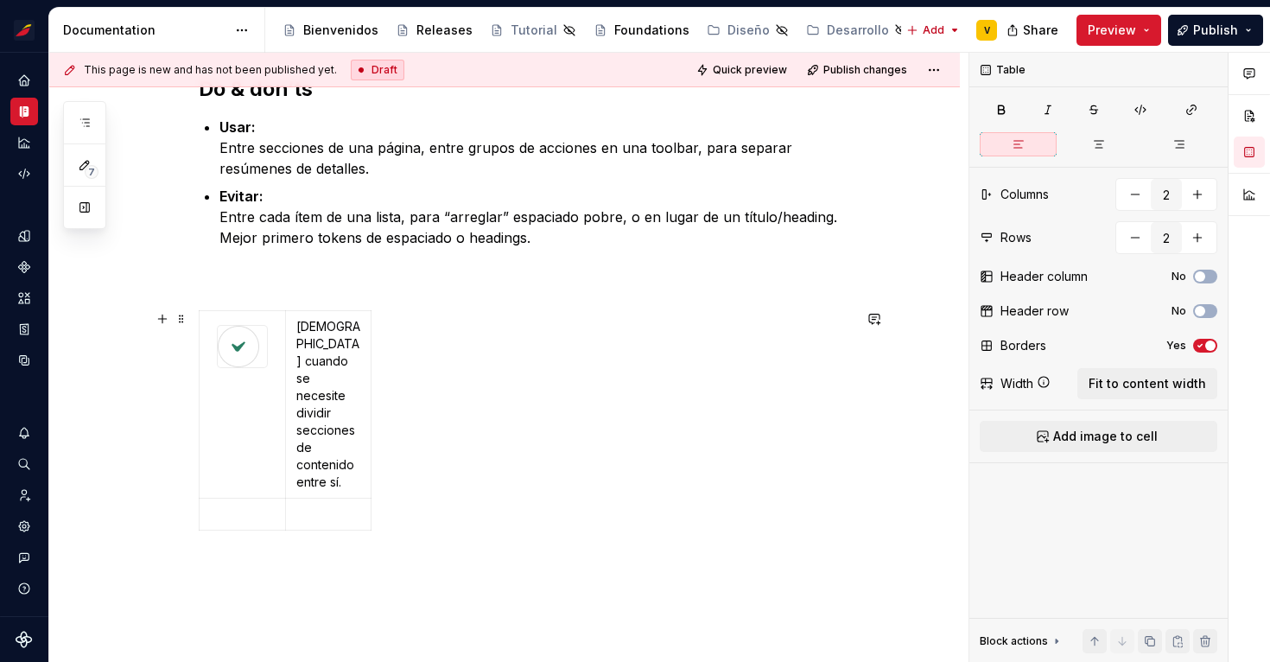
scroll to position [298, 0]
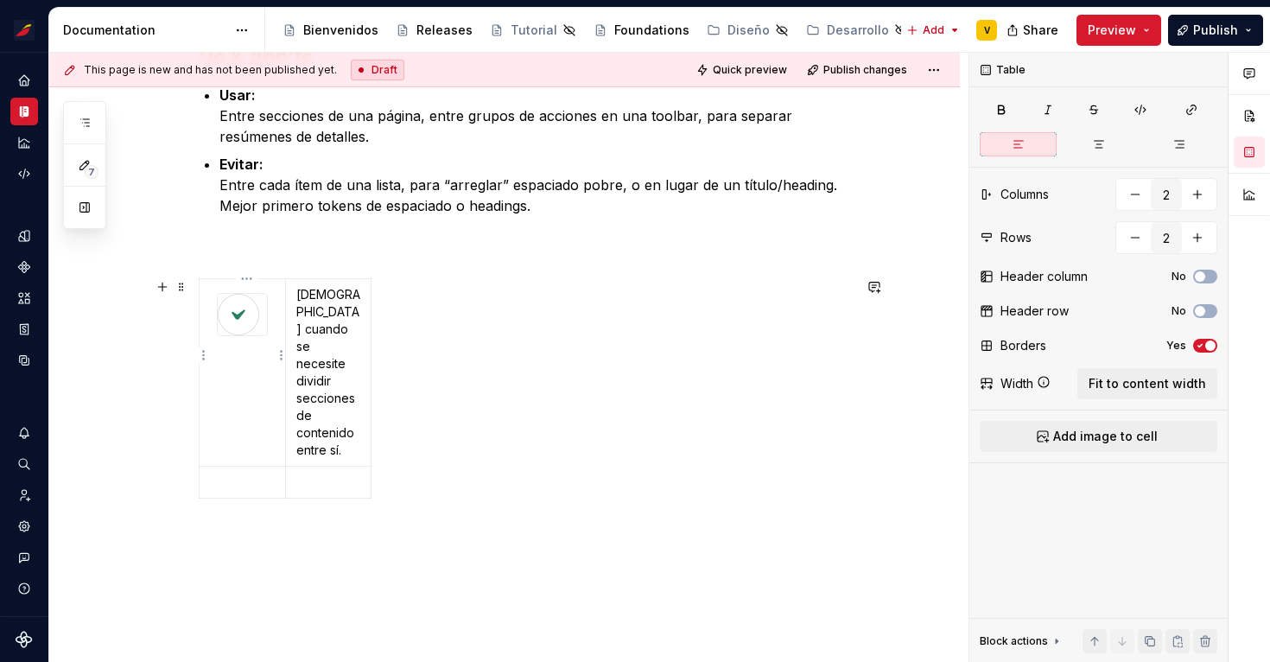
type textarea "*"
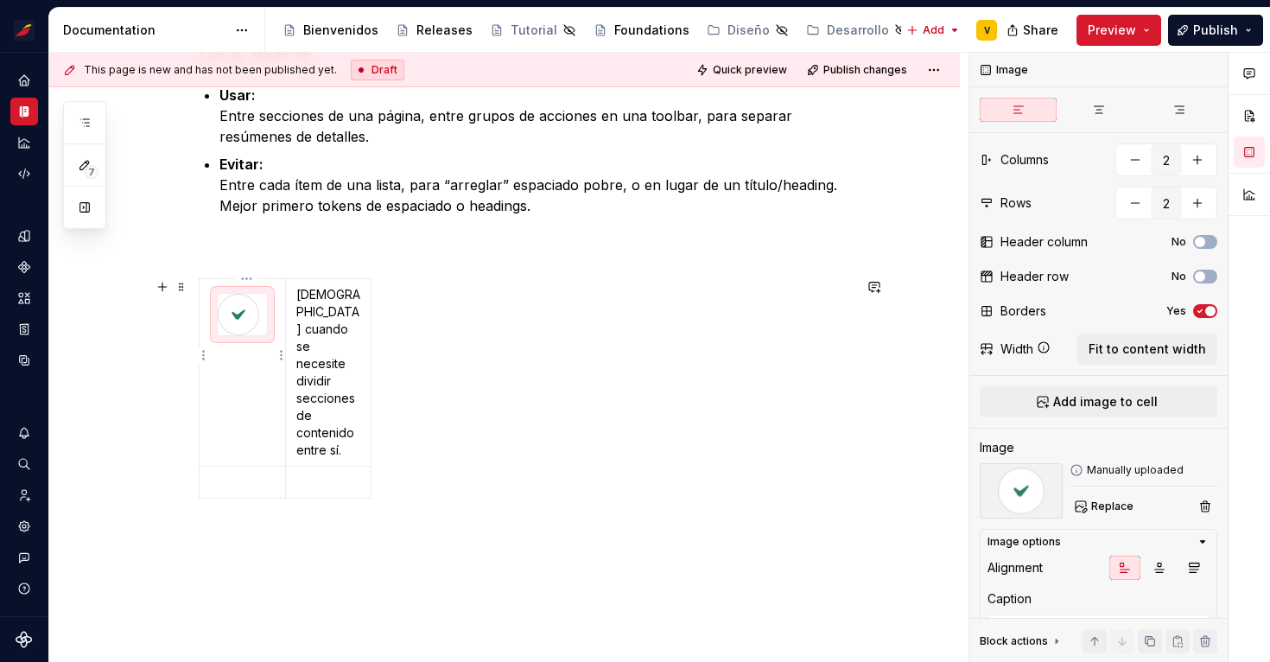
click at [250, 314] on img at bounding box center [238, 314] width 41 height 41
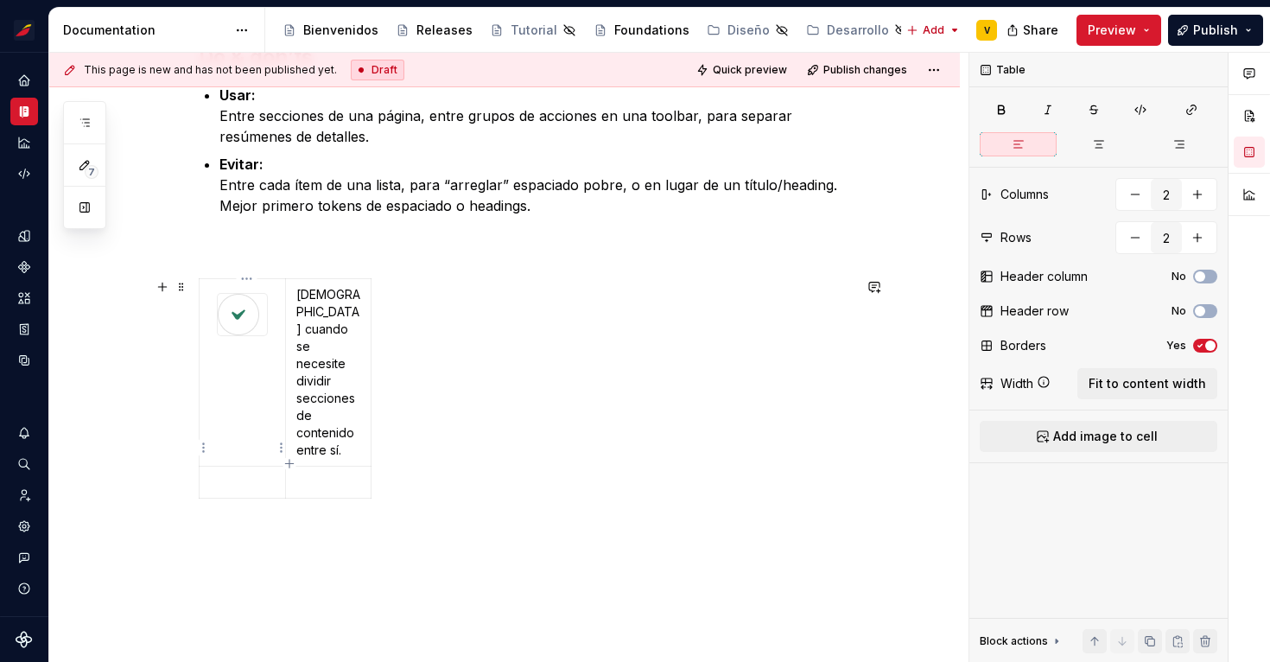
click at [248, 473] on p at bounding box center [242, 481] width 65 height 17
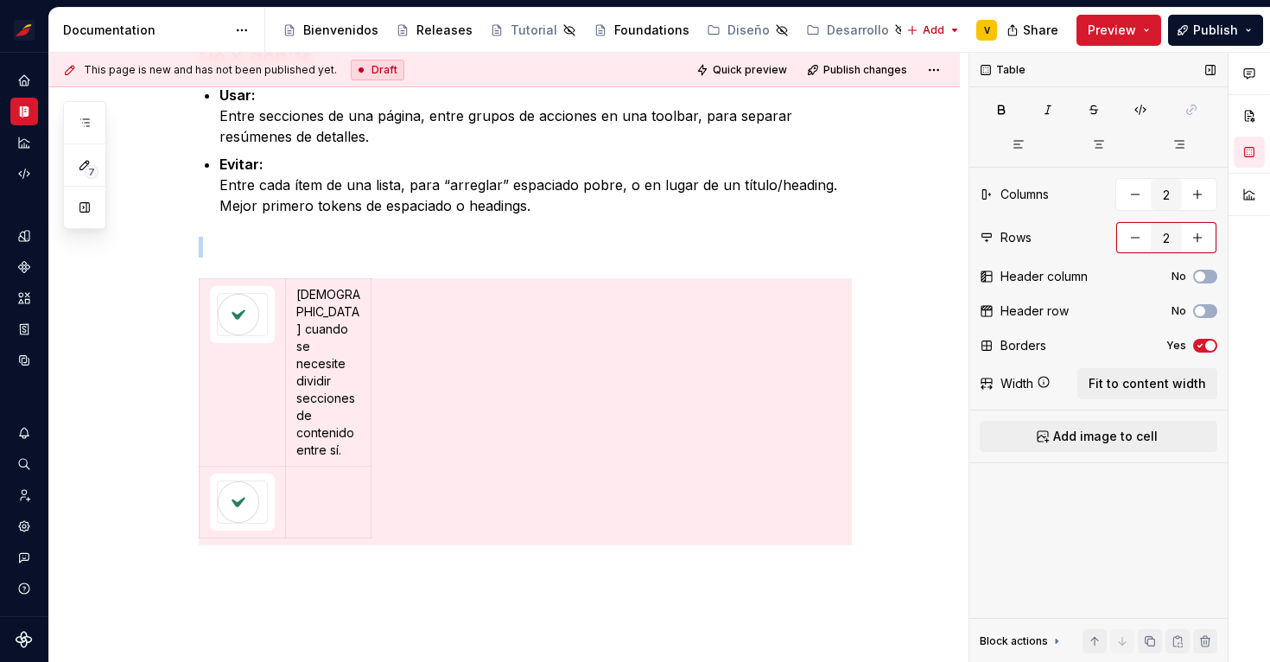
click at [1202, 233] on button "button" at bounding box center [1197, 237] width 31 height 31
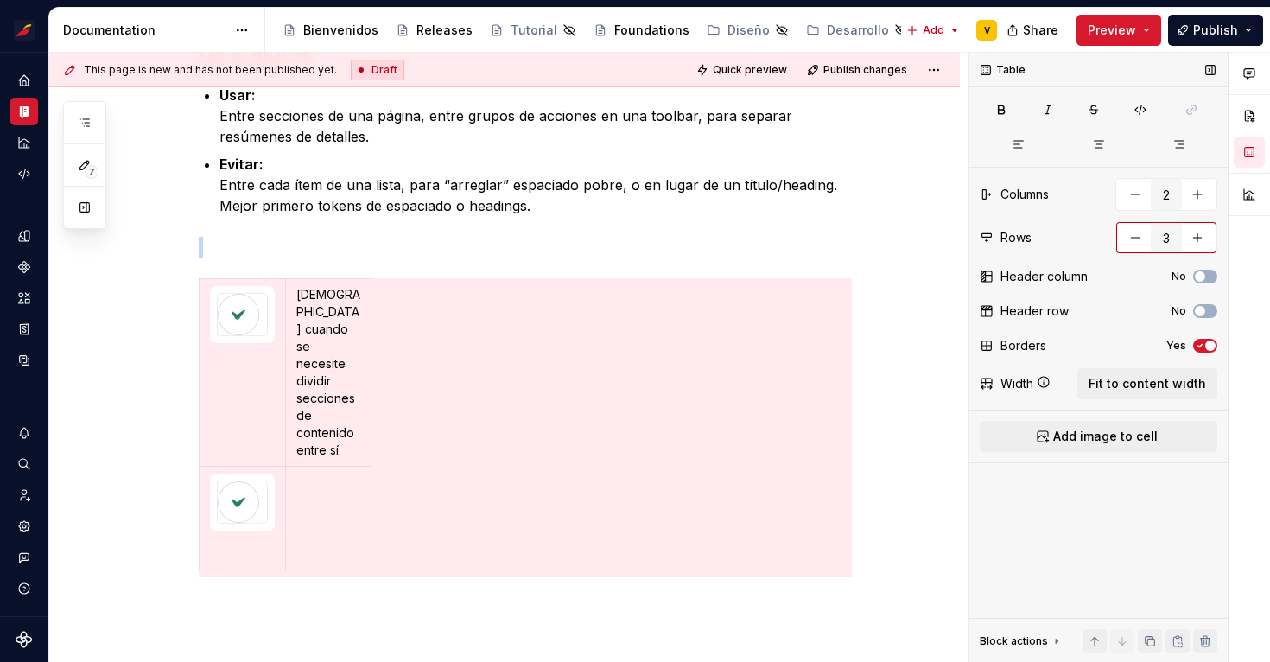
click at [1202, 233] on button "button" at bounding box center [1197, 237] width 31 height 31
type input "4"
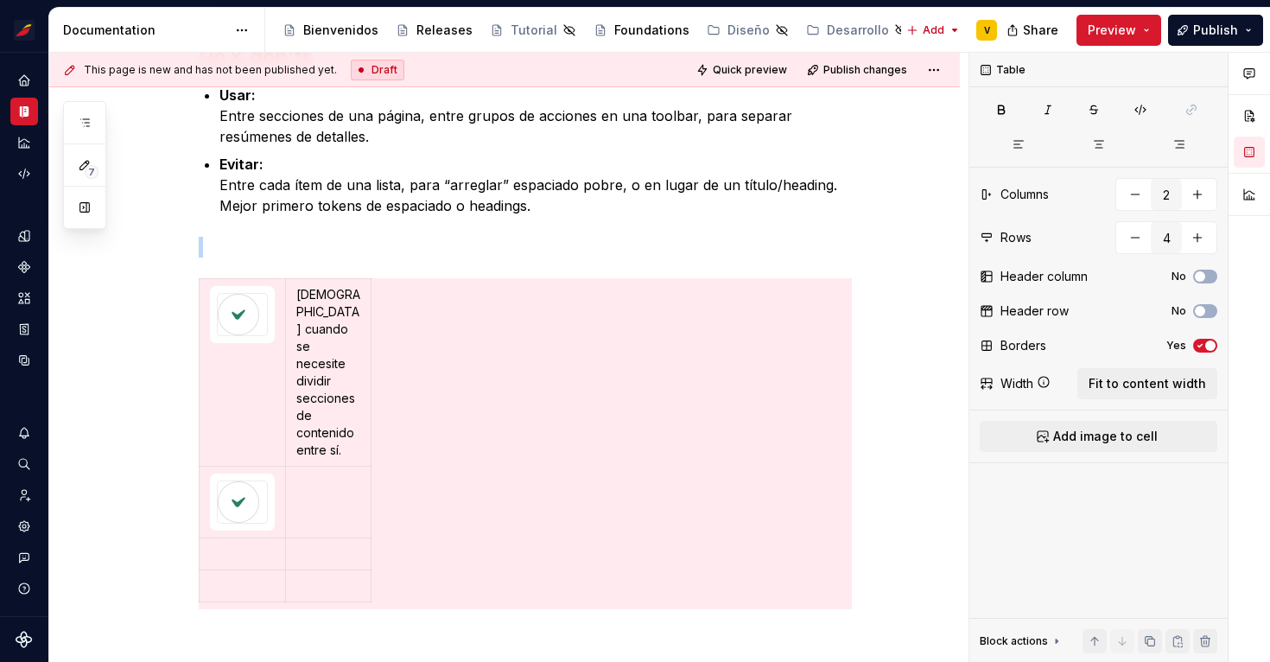
type textarea "*"
click at [1132, 246] on button "button" at bounding box center [1134, 237] width 31 height 31
type input "3"
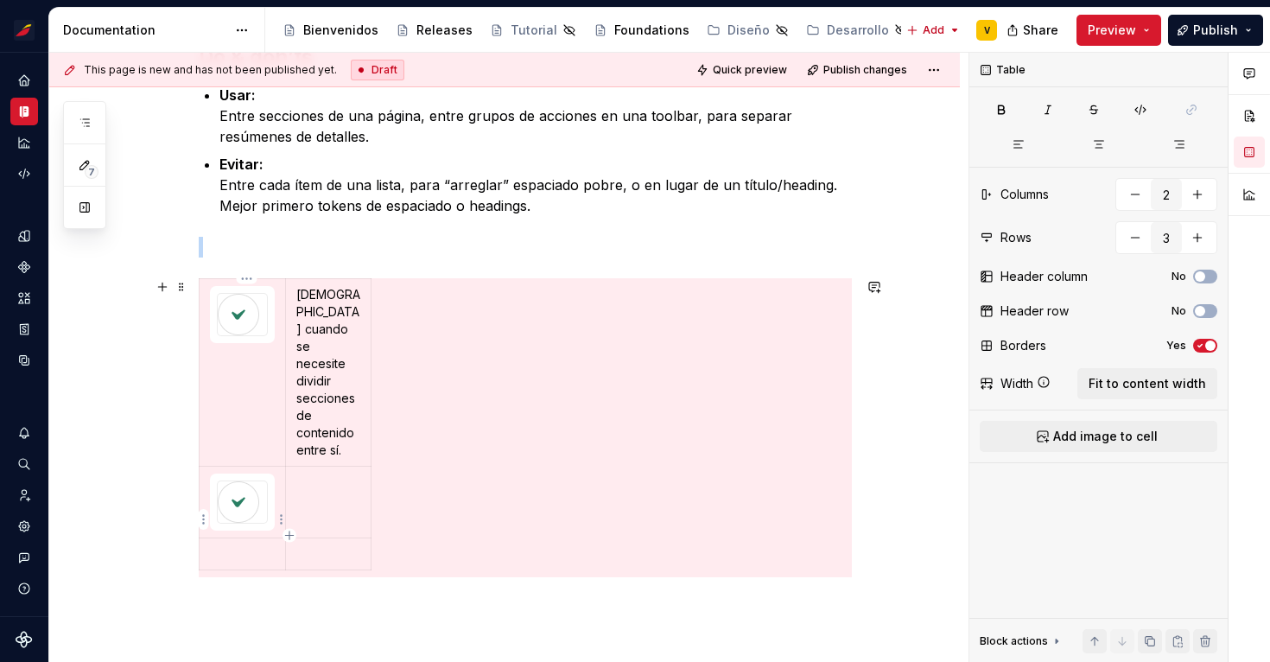
click at [251, 538] on td at bounding box center [243, 554] width 86 height 32
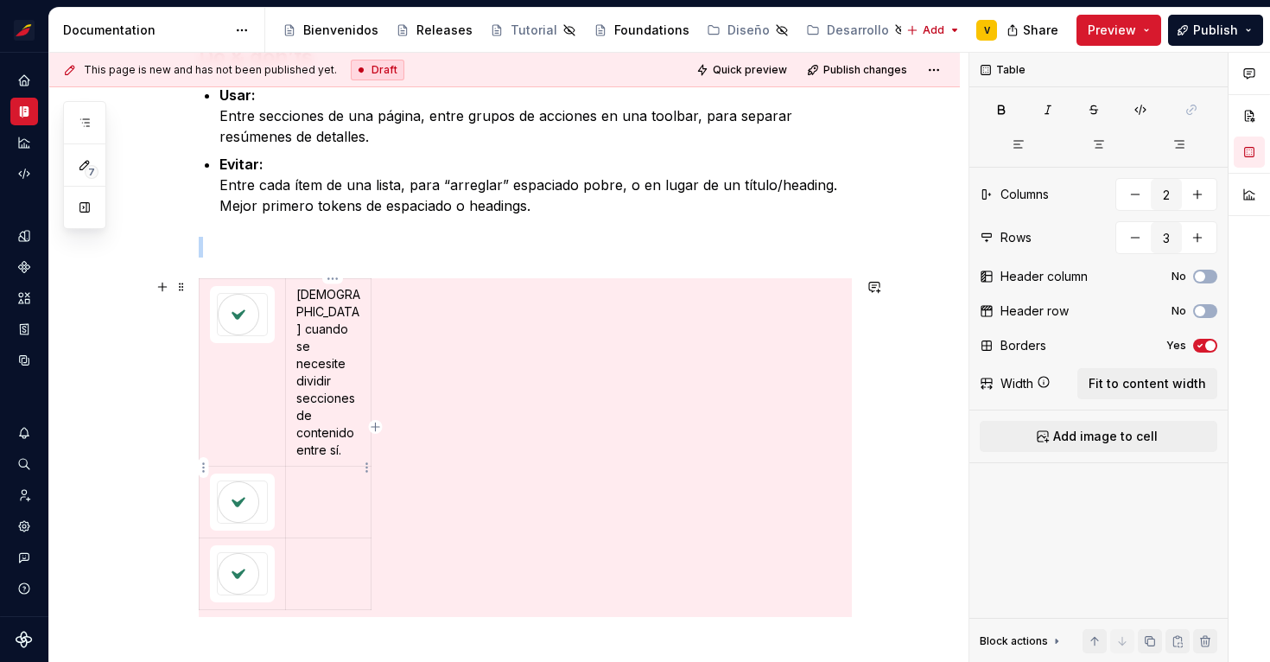
click at [320, 466] on td at bounding box center [328, 502] width 86 height 72
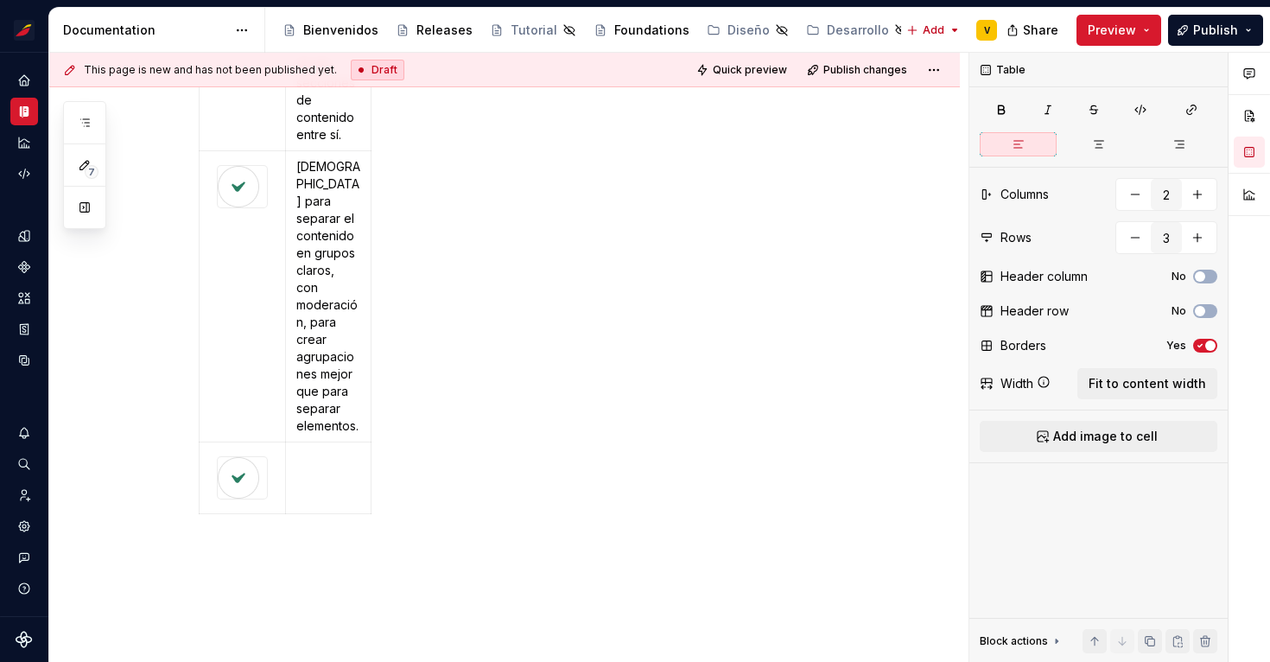
scroll to position [639, 0]
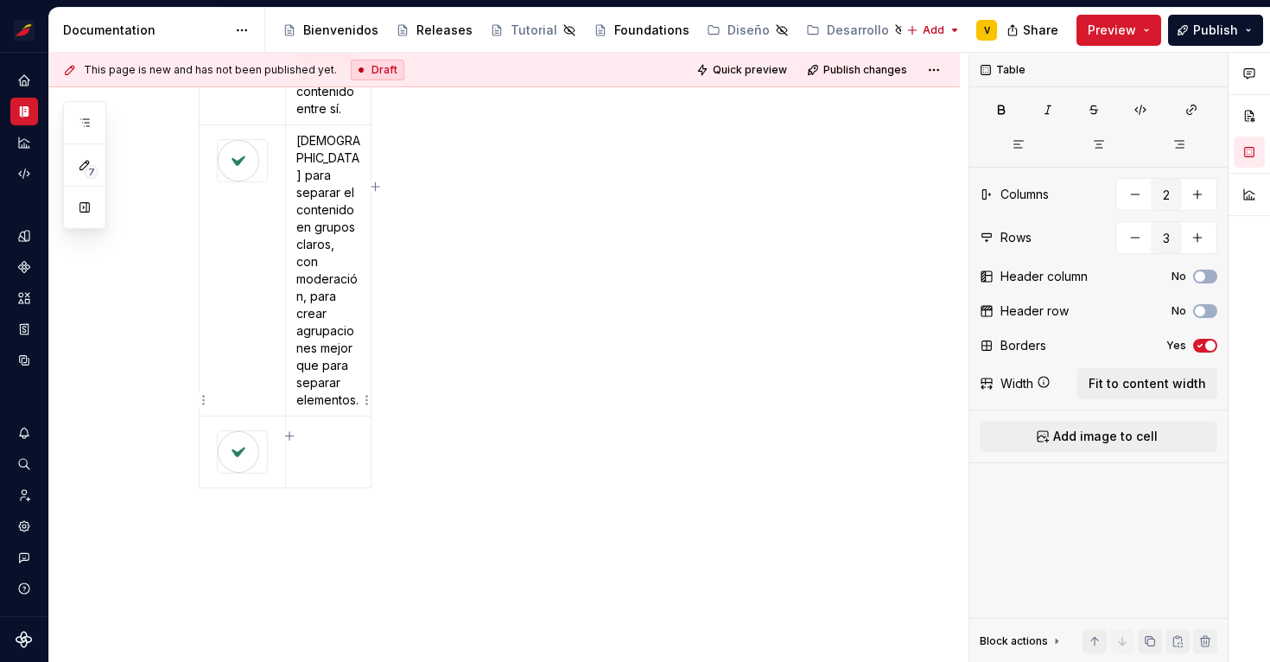
click at [320, 416] on td at bounding box center [328, 452] width 86 height 72
click at [418, 320] on div "[DEMOGRAPHIC_DATA] cuando se necesite dividir secciones de contenido entre sí. …" at bounding box center [525, 265] width 653 height 656
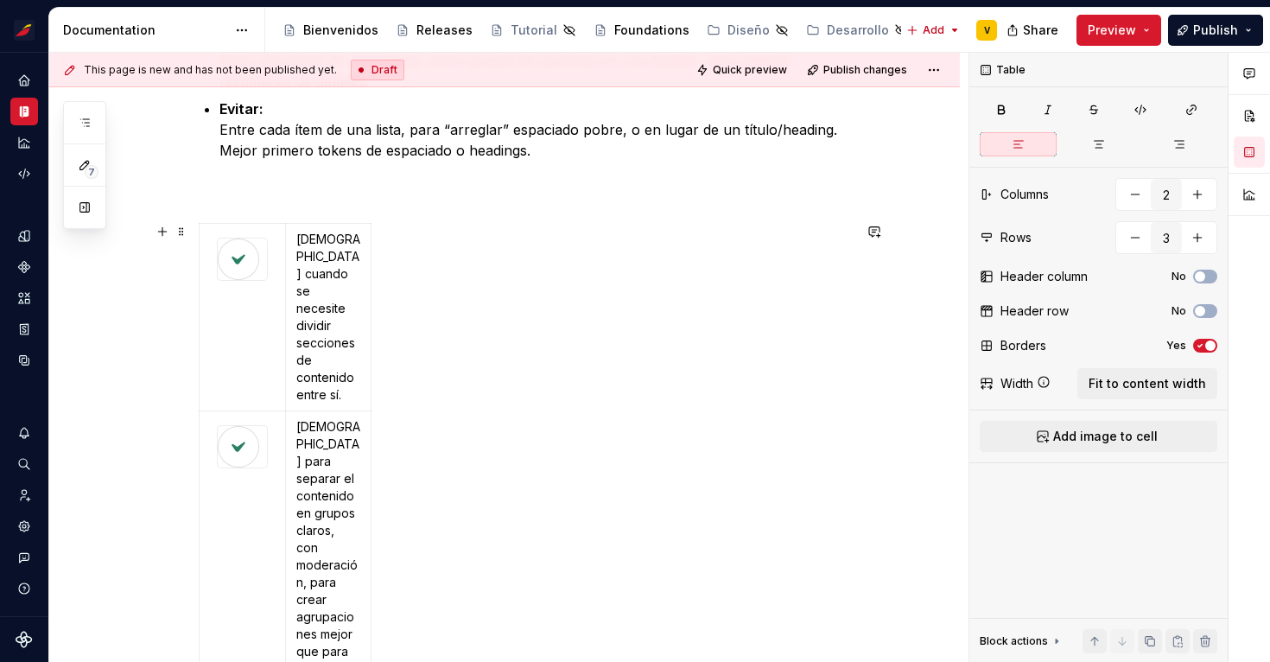
scroll to position [288, 0]
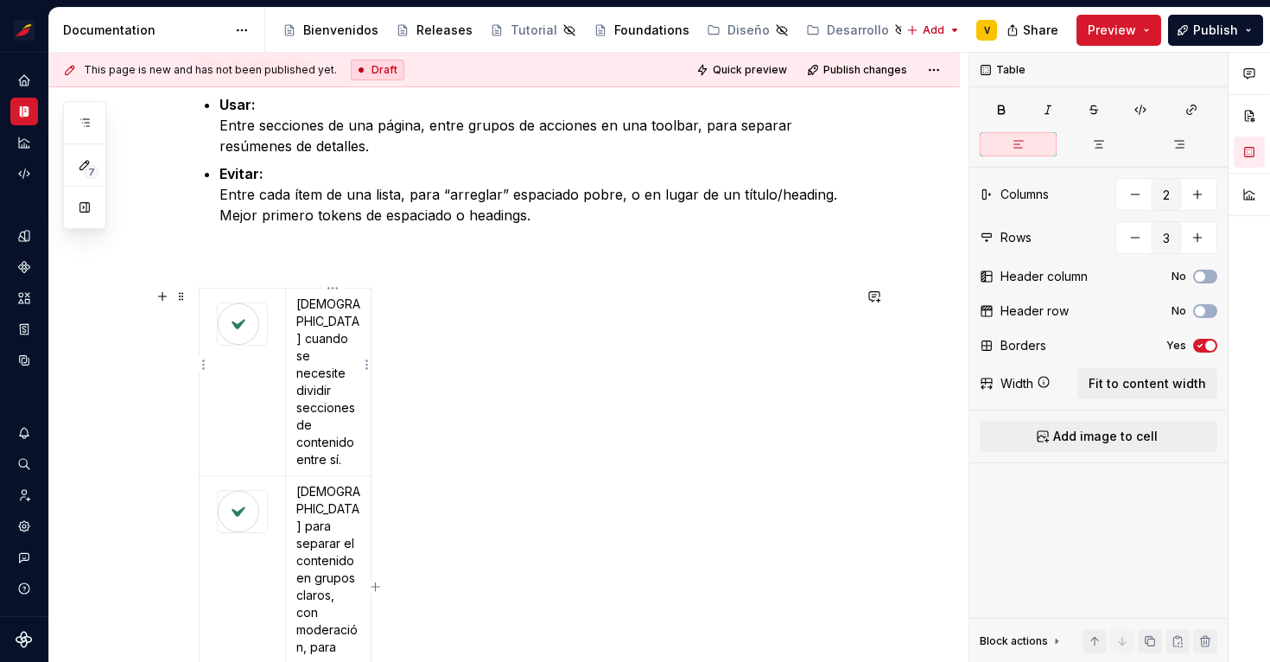
click at [376, 375] on div "[DEMOGRAPHIC_DATA] cuando se necesite dividir secciones de contenido entre sí. …" at bounding box center [525, 616] width 653 height 656
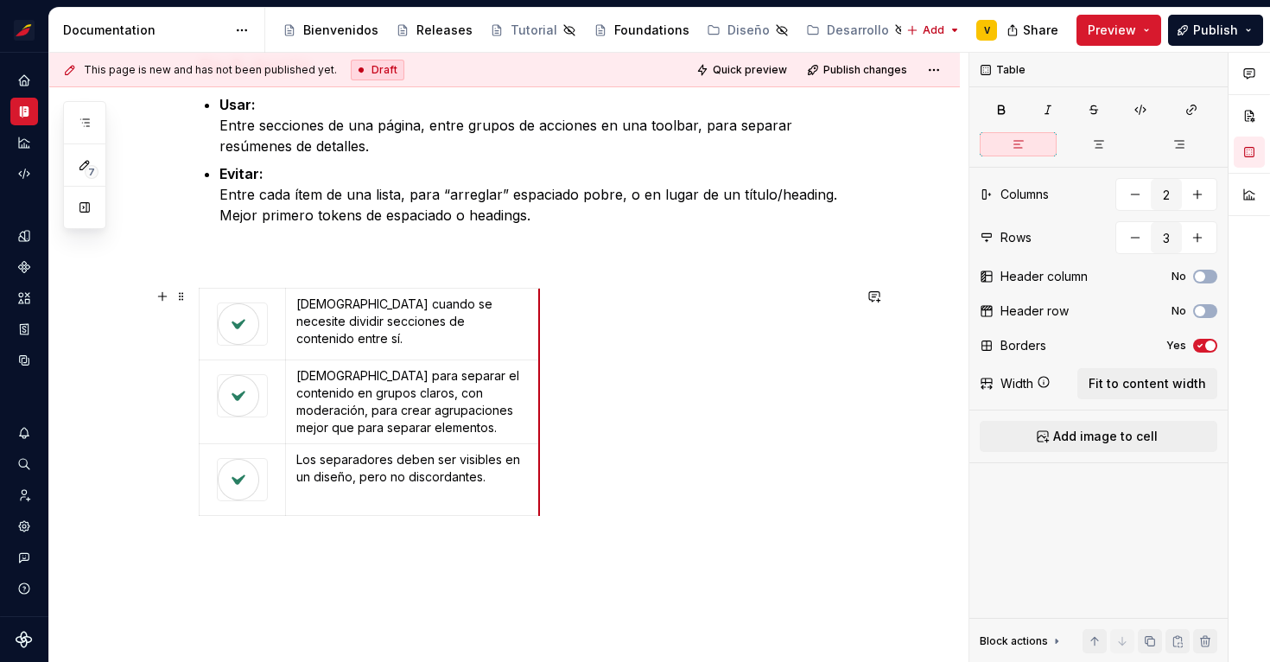
drag, startPoint x: 372, startPoint y: 391, endPoint x: 541, endPoint y: 392, distance: 168.4
click at [1205, 191] on button "button" at bounding box center [1197, 194] width 31 height 31
type input "3"
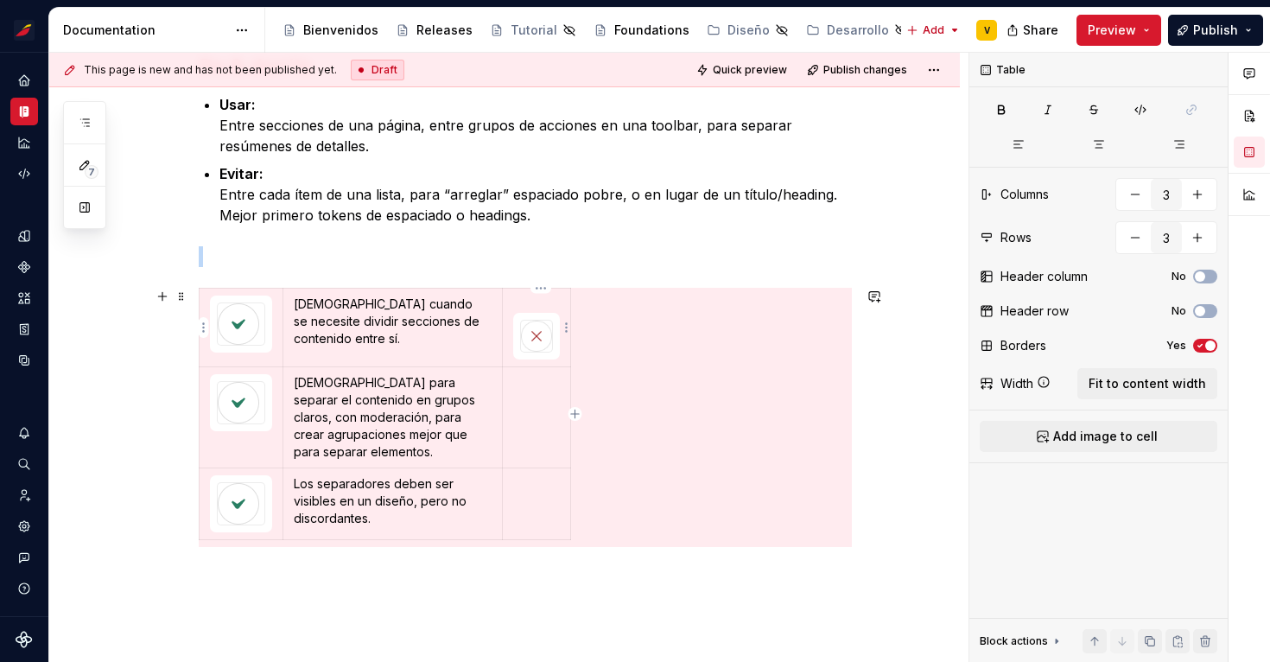
click at [516, 307] on p at bounding box center [536, 303] width 47 height 17
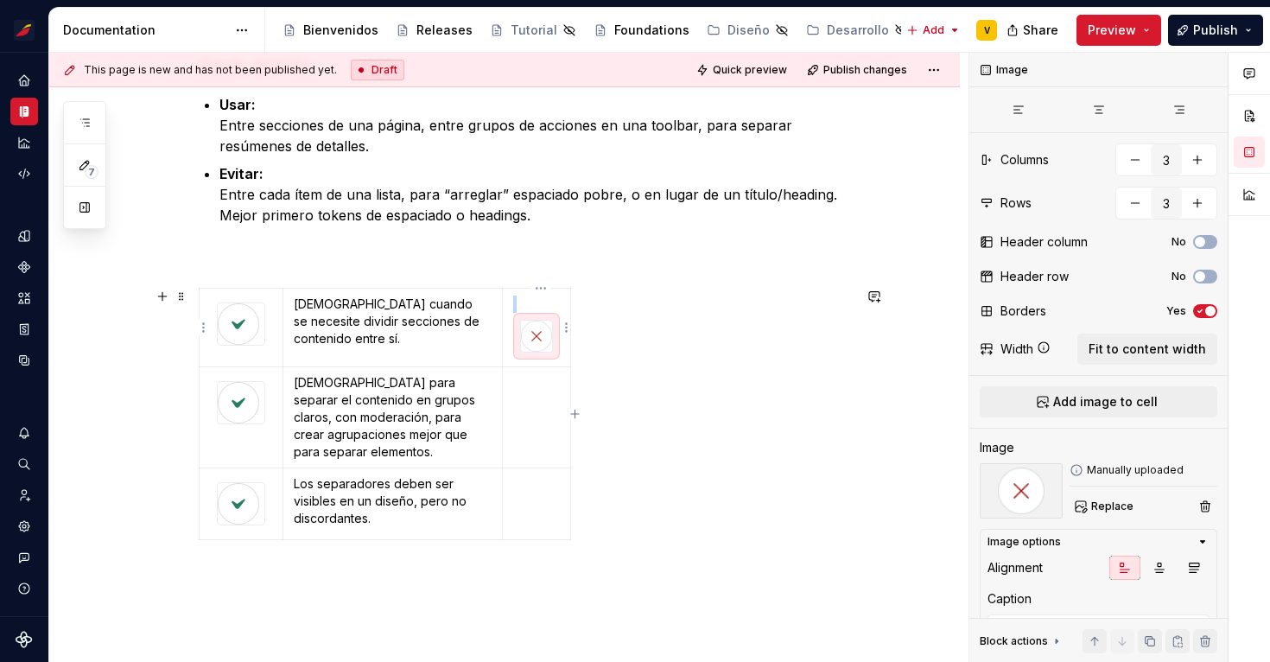
click at [542, 329] on img at bounding box center [536, 335] width 31 height 31
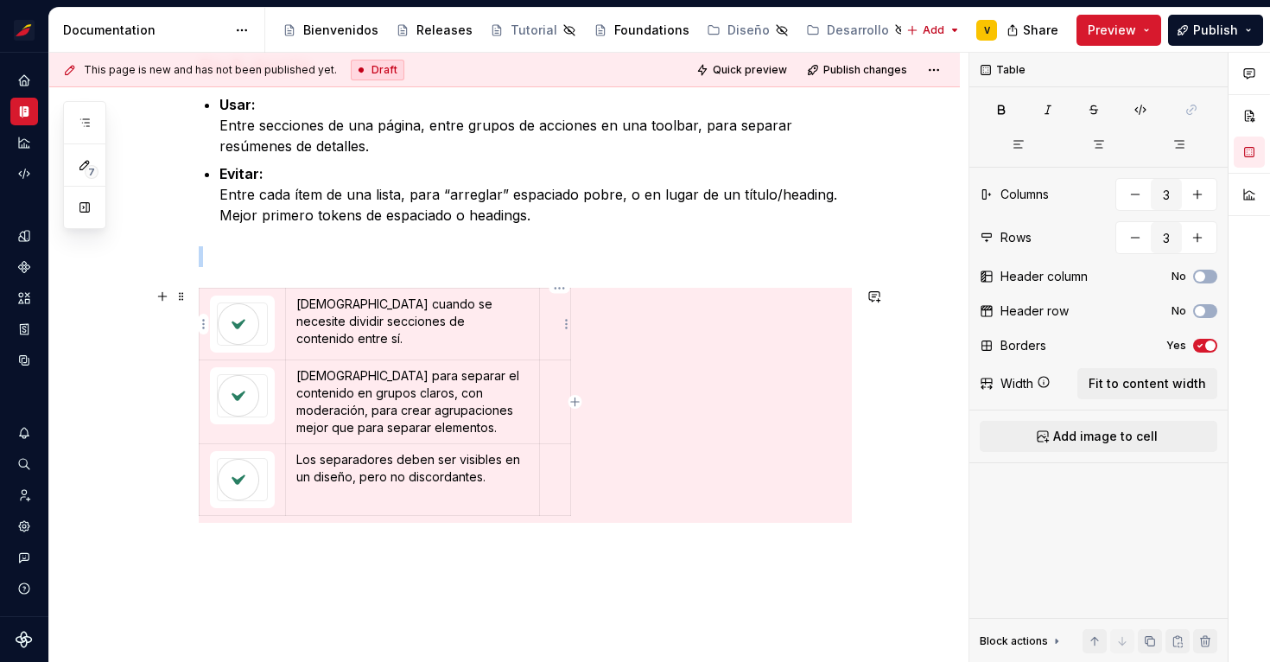
click at [553, 304] on td at bounding box center [554, 324] width 31 height 72
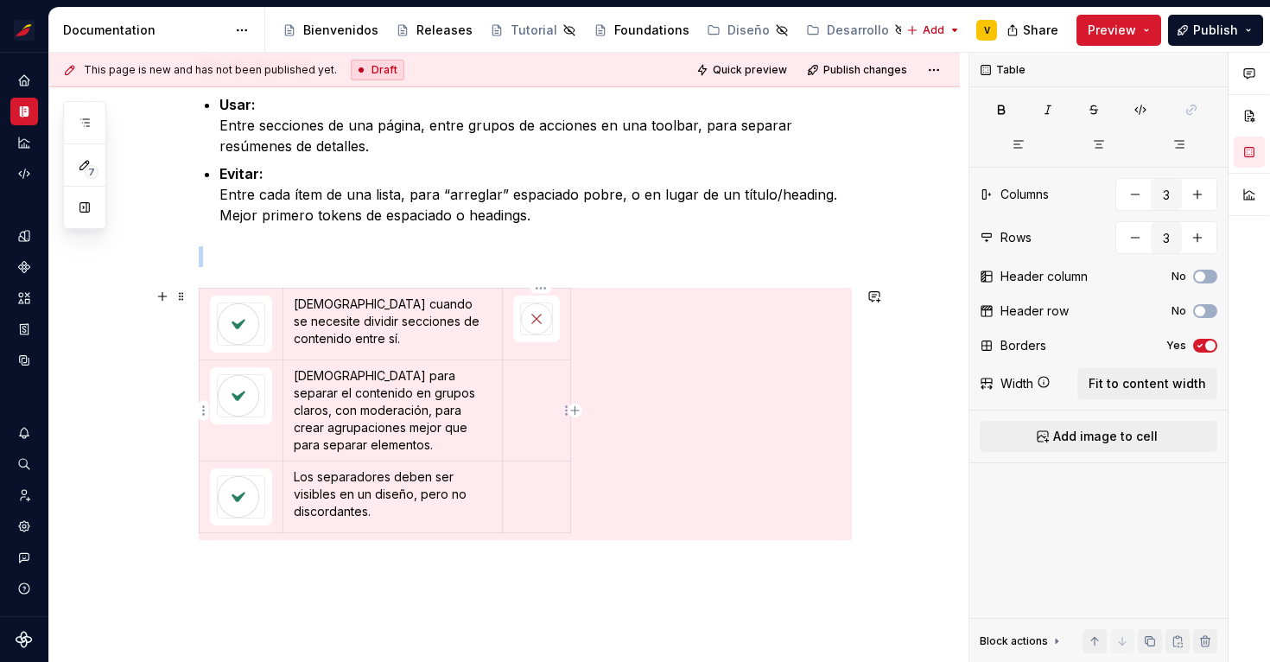
click at [543, 388] on td at bounding box center [536, 410] width 68 height 101
click at [535, 476] on p at bounding box center [536, 476] width 47 height 17
click at [535, 483] on img at bounding box center [536, 491] width 31 height 31
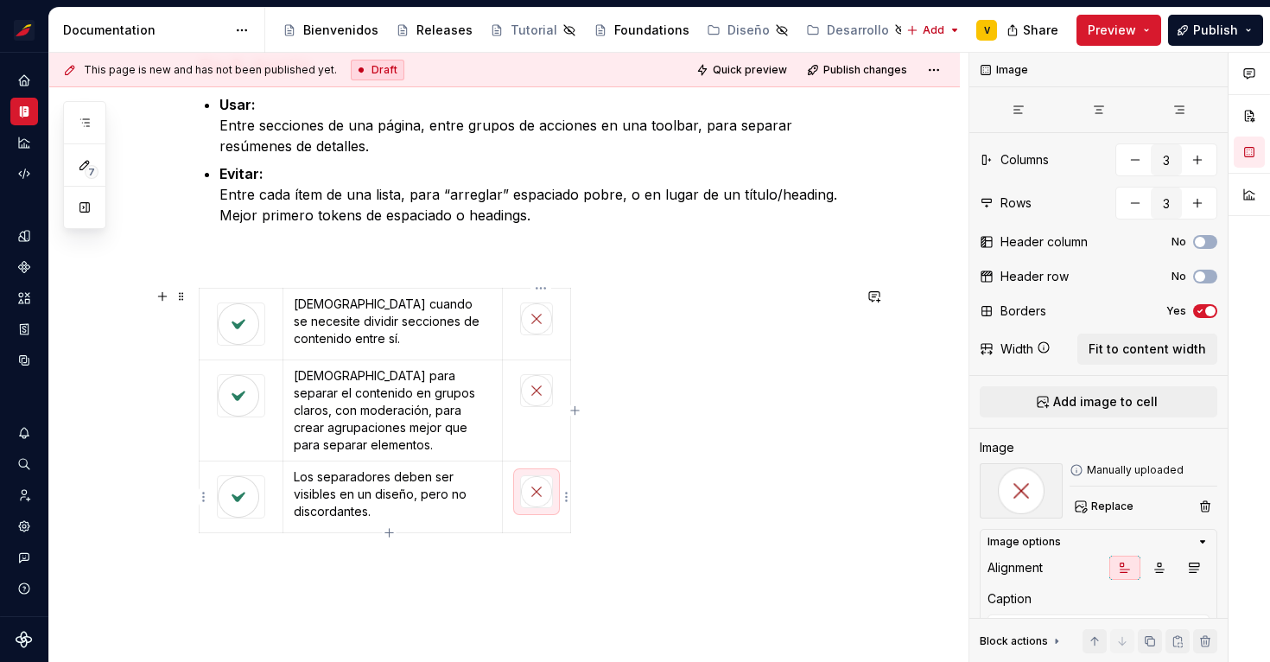
click at [535, 483] on img at bounding box center [536, 491] width 31 height 31
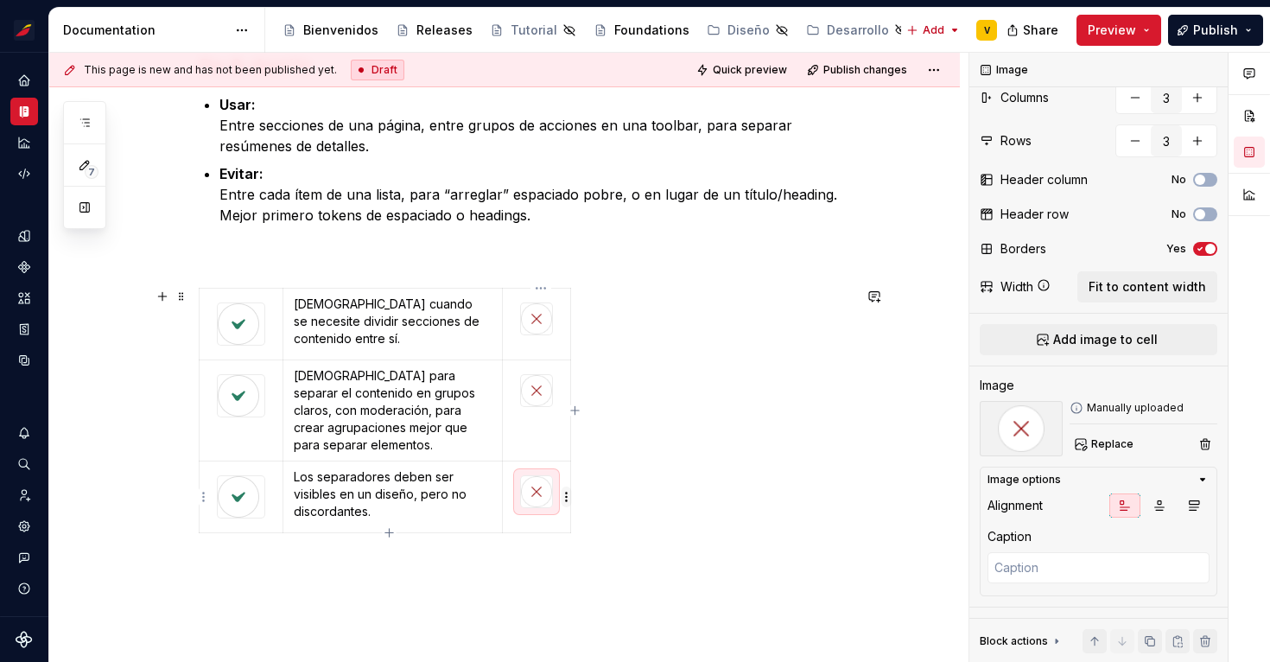
click at [564, 497] on html "Sistema de diseño Iberia V Design system data Documentation Accessibility guide…" at bounding box center [635, 331] width 1270 height 662
type textarea "*"
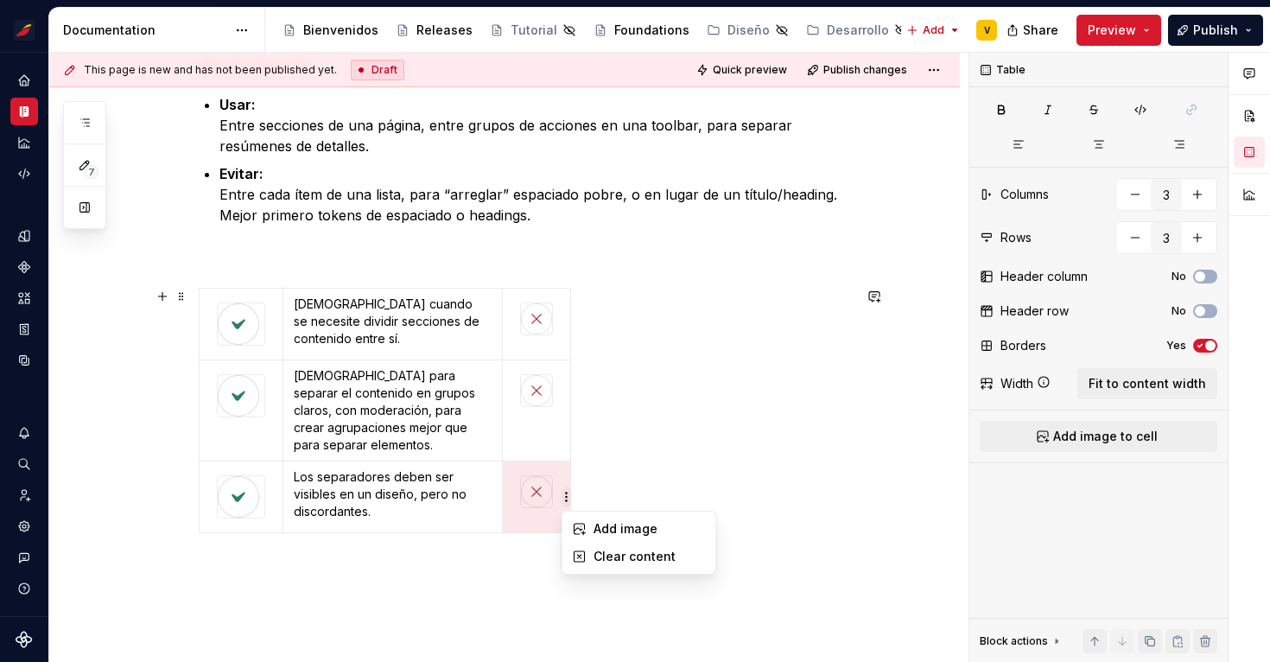
scroll to position [0, 0]
click at [656, 462] on html "Sistema de diseño Iberia V Design system data Documentation Accessibility guide…" at bounding box center [635, 331] width 1270 height 662
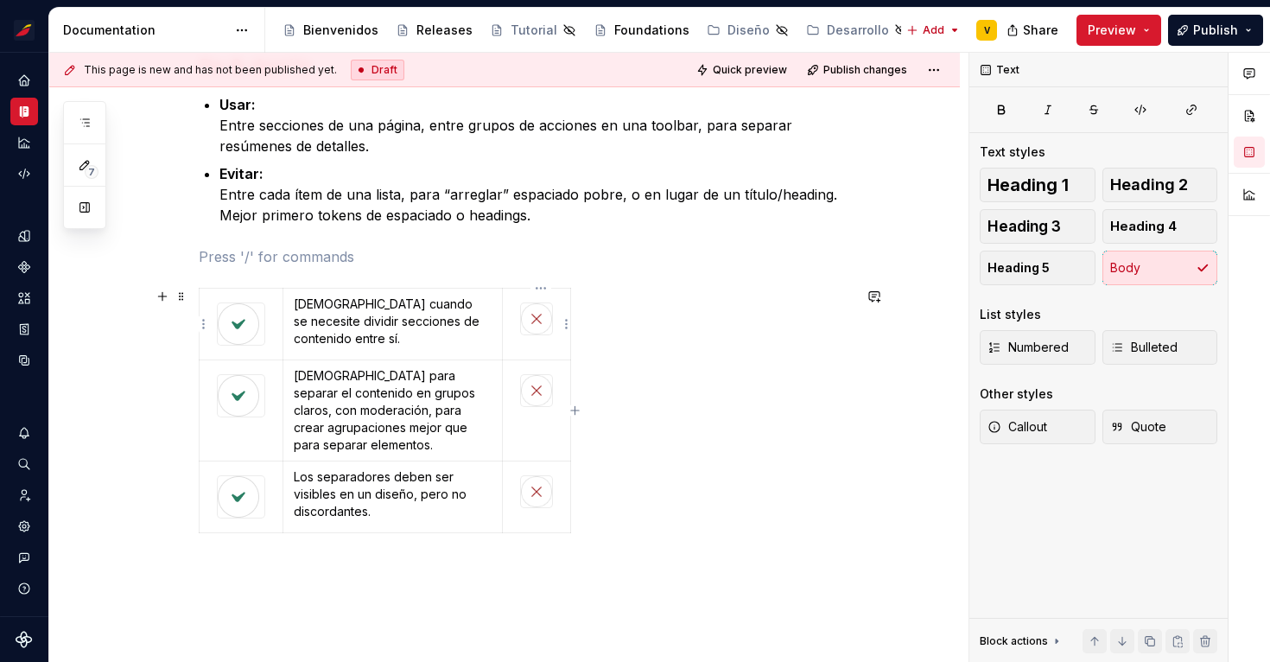
click at [556, 356] on td at bounding box center [536, 324] width 68 height 72
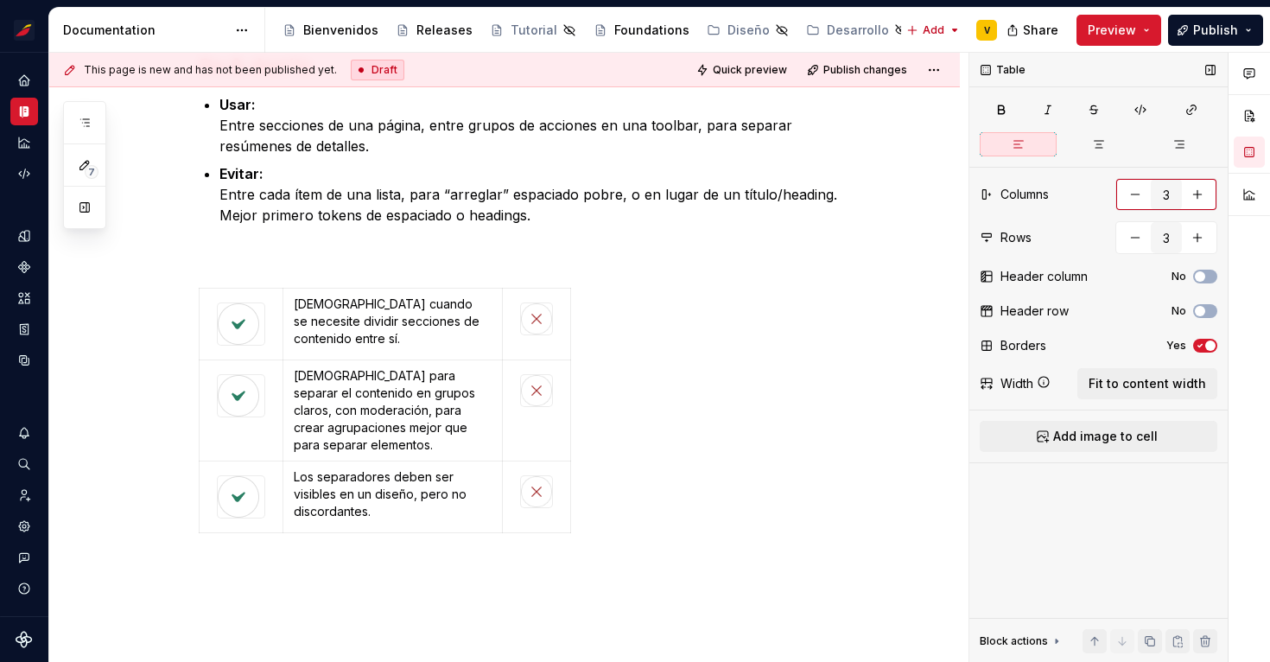
click at [1205, 196] on button "button" at bounding box center [1197, 194] width 31 height 31
type input "4"
click at [587, 319] on td at bounding box center [585, 324] width 31 height 72
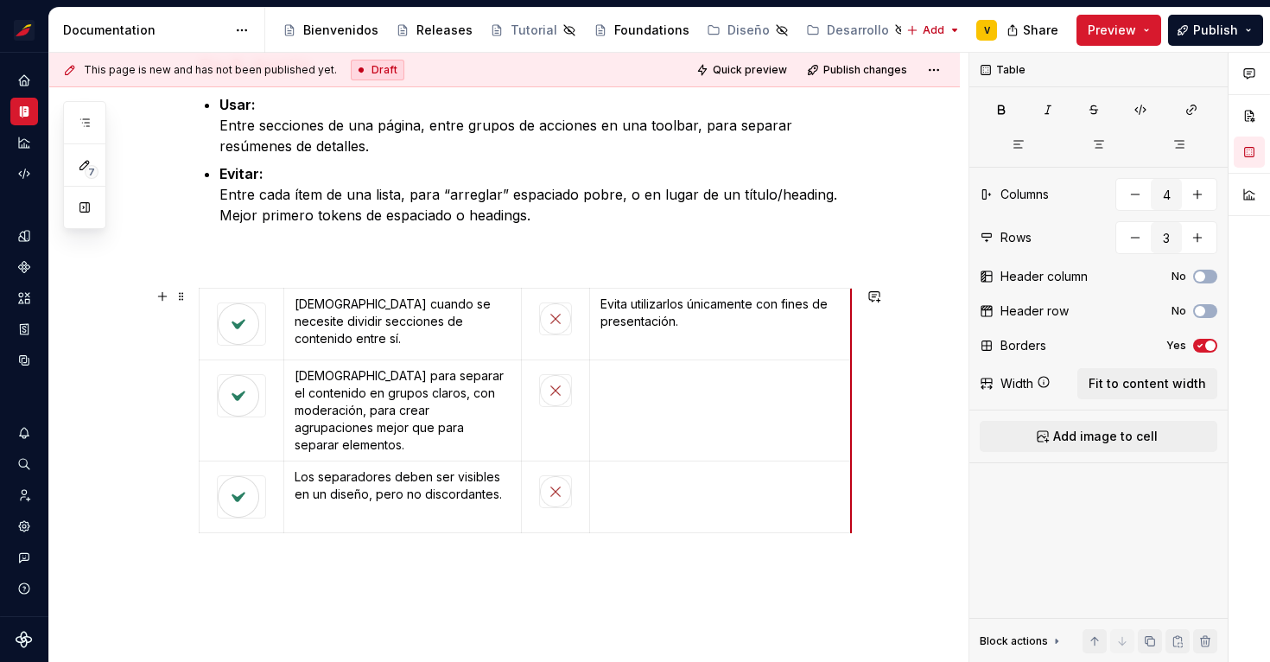
drag, startPoint x: 603, startPoint y: 351, endPoint x: 852, endPoint y: 344, distance: 249.7
click at [1129, 387] on span "Fit to content width" at bounding box center [1146, 383] width 117 height 17
click at [640, 388] on td at bounding box center [721, 410] width 262 height 101
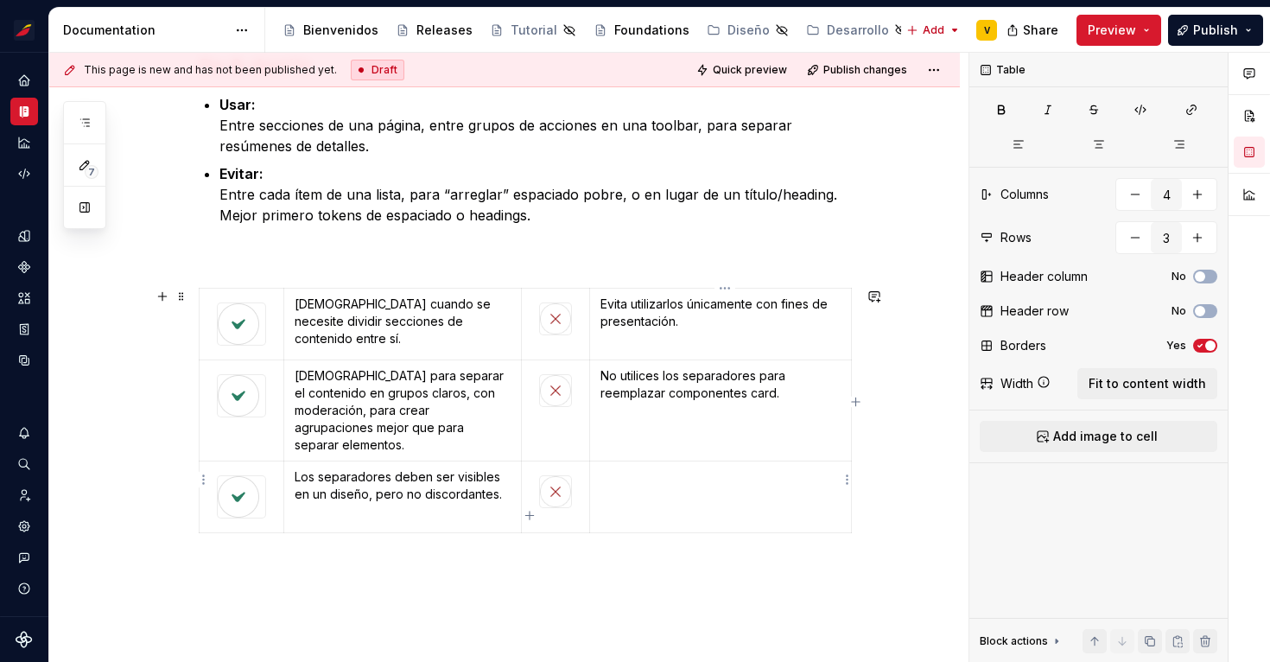
click at [658, 475] on td at bounding box center [721, 497] width 262 height 72
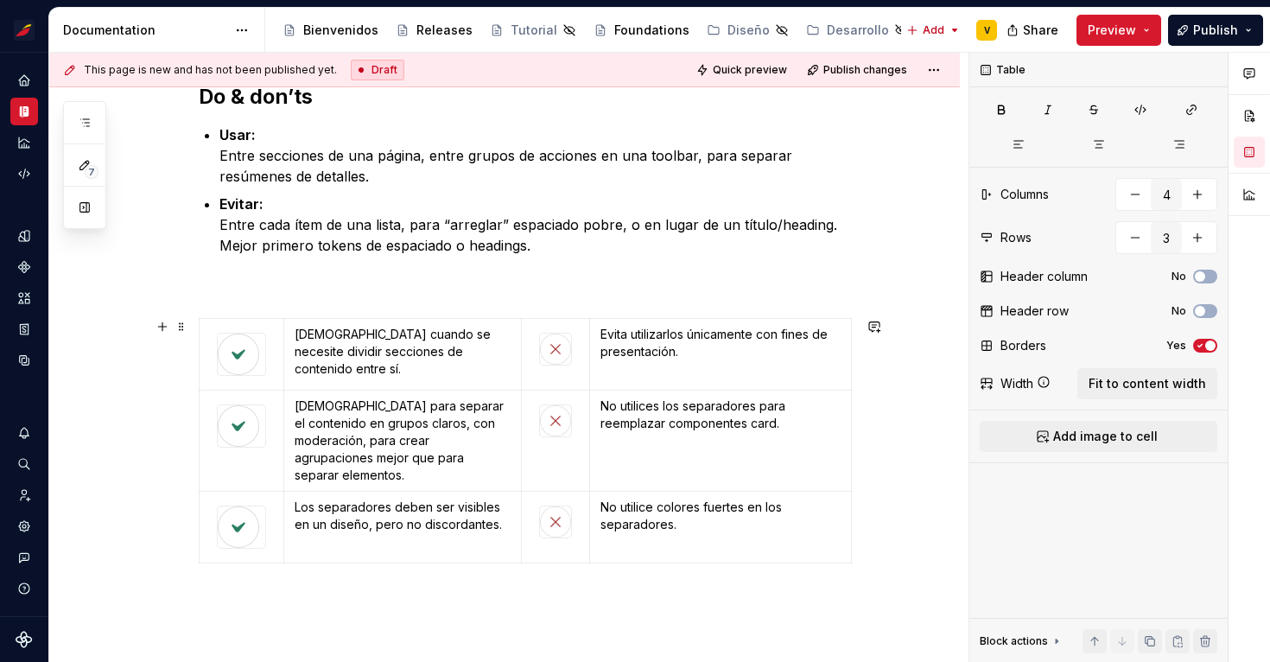
scroll to position [262, 0]
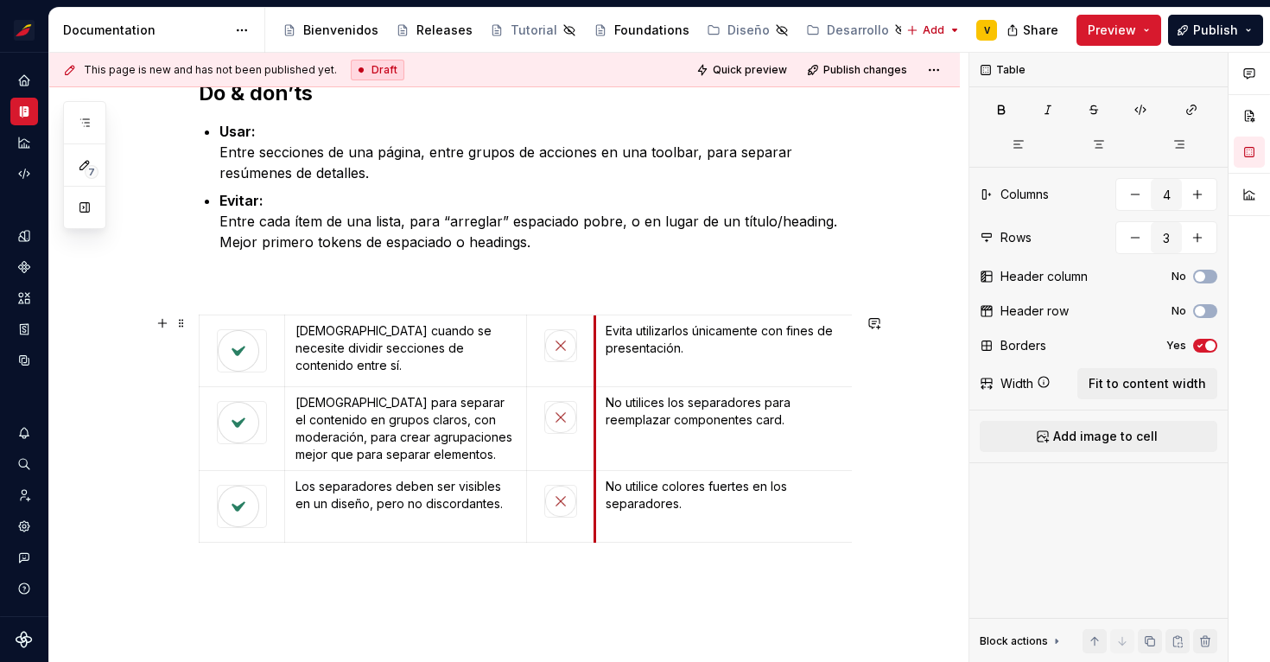
drag, startPoint x: 593, startPoint y: 381, endPoint x: 604, endPoint y: 380, distance: 10.4
click at [569, 354] on img at bounding box center [560, 345] width 31 height 31
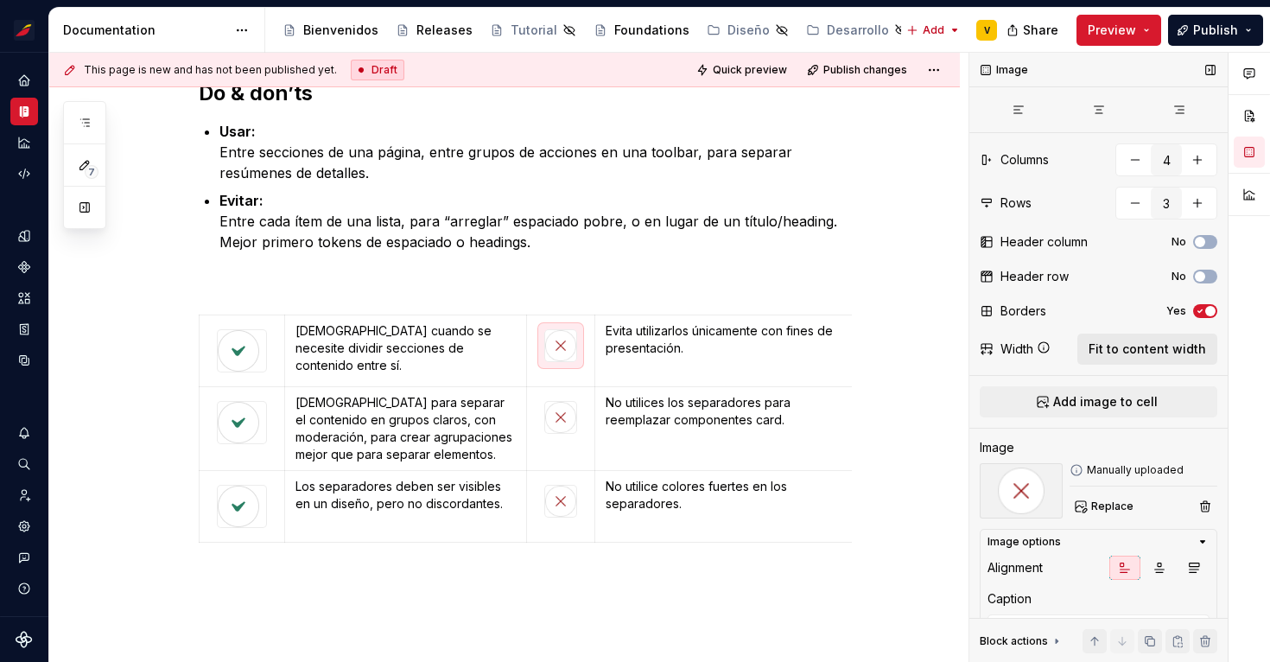
click at [1113, 363] on button "Fit to content width" at bounding box center [1147, 348] width 140 height 31
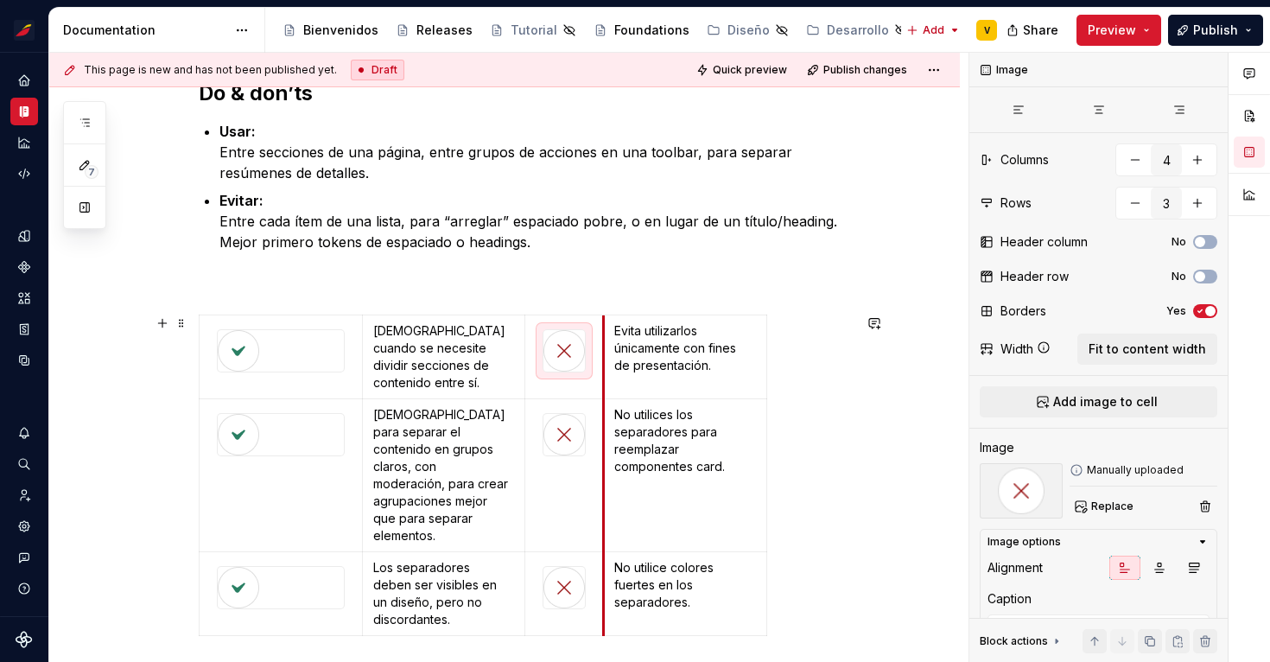
drag, startPoint x: 694, startPoint y: 453, endPoint x: 610, endPoint y: 453, distance: 84.6
click at [610, 453] on td "No utilices los separadores para reemplazar componentes card." at bounding box center [685, 475] width 163 height 153
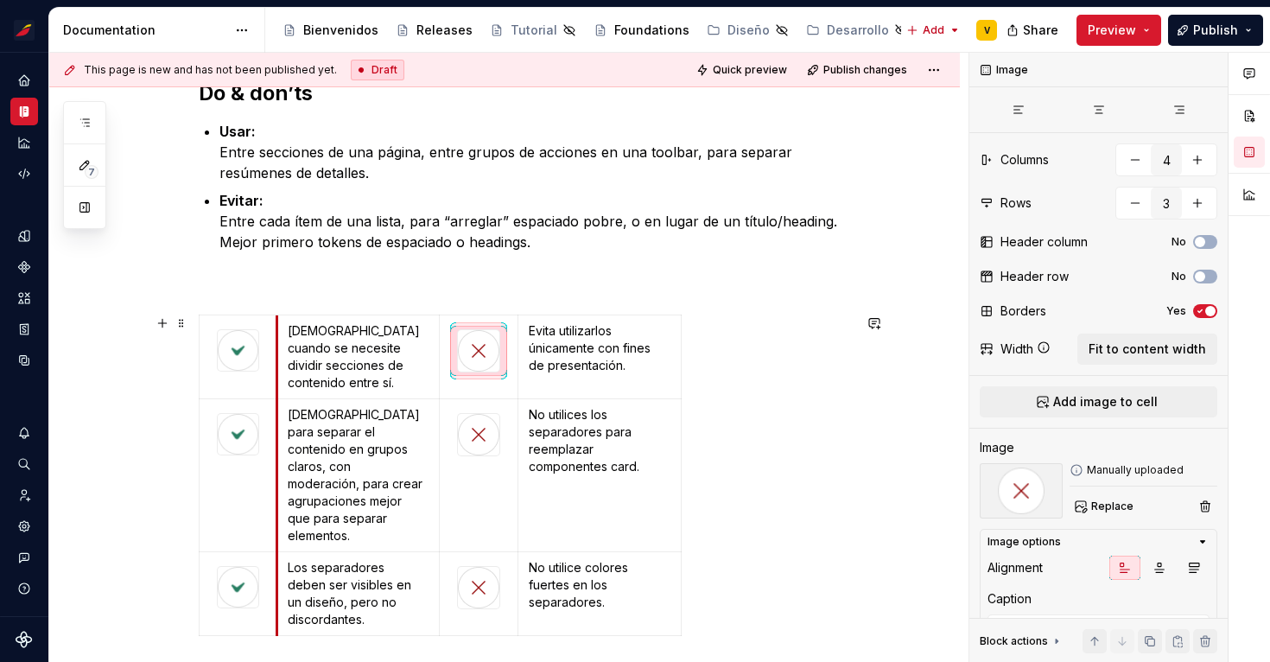
drag, startPoint x: 364, startPoint y: 463, endPoint x: 278, endPoint y: 462, distance: 85.5
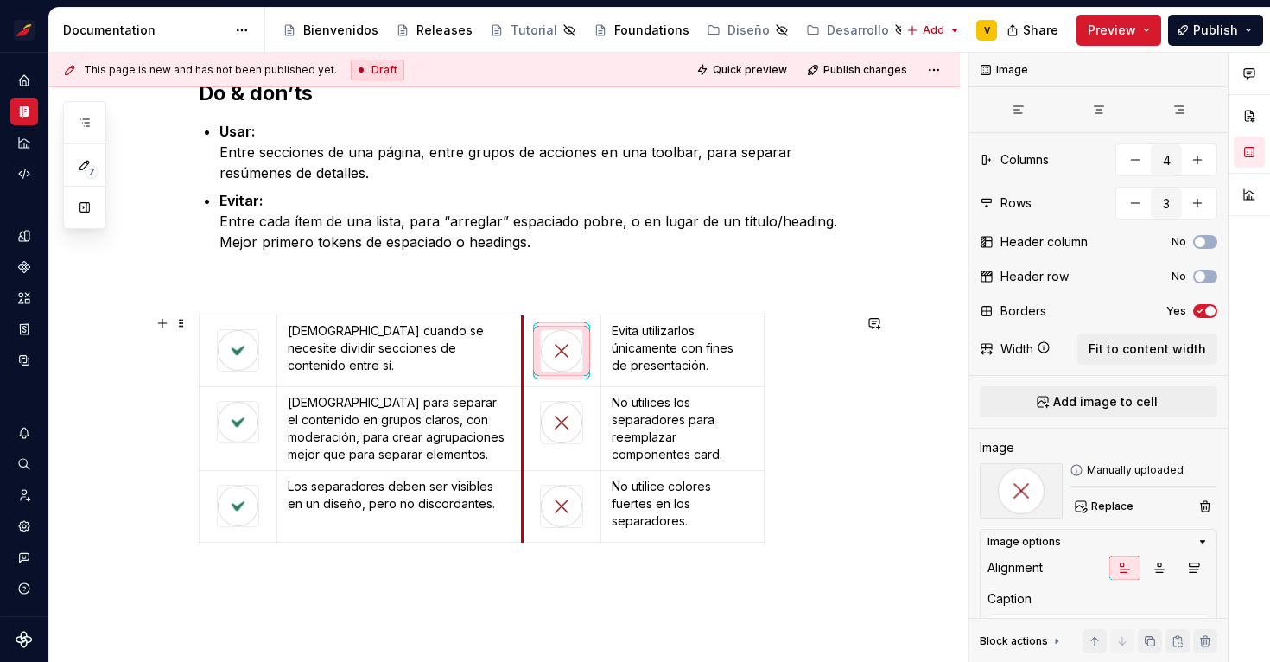
drag, startPoint x: 442, startPoint y: 476, endPoint x: 525, endPoint y: 469, distance: 83.2
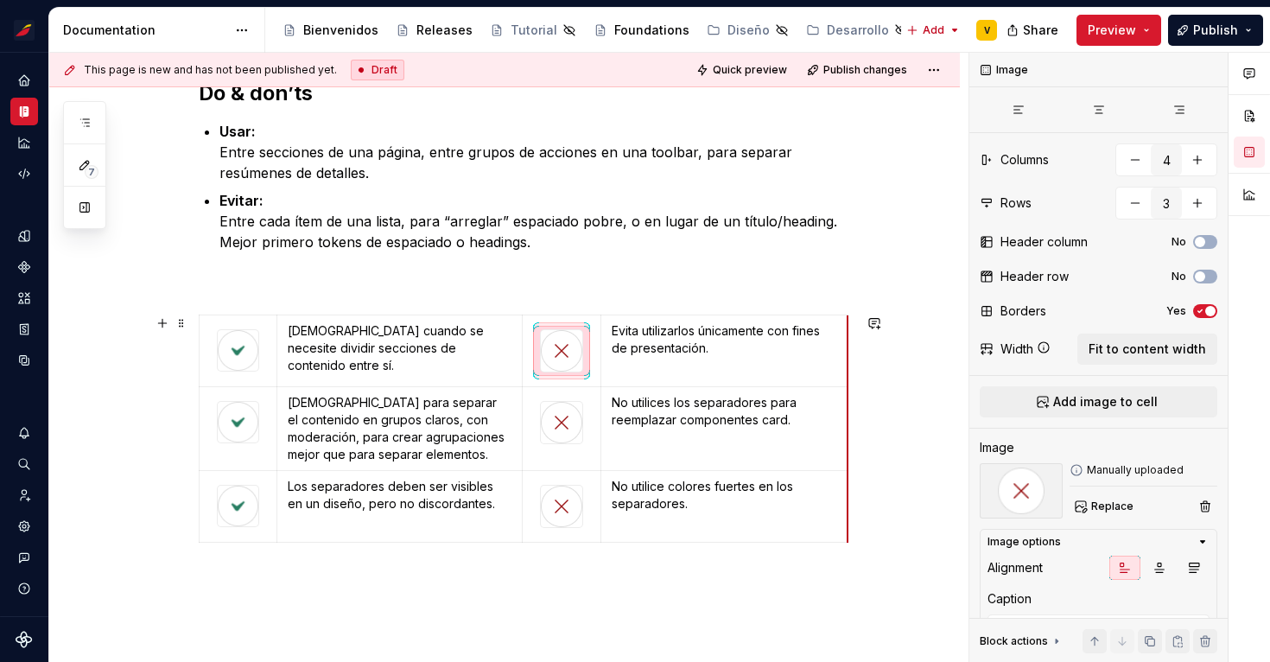
drag, startPoint x: 766, startPoint y: 450, endPoint x: 850, endPoint y: 452, distance: 83.8
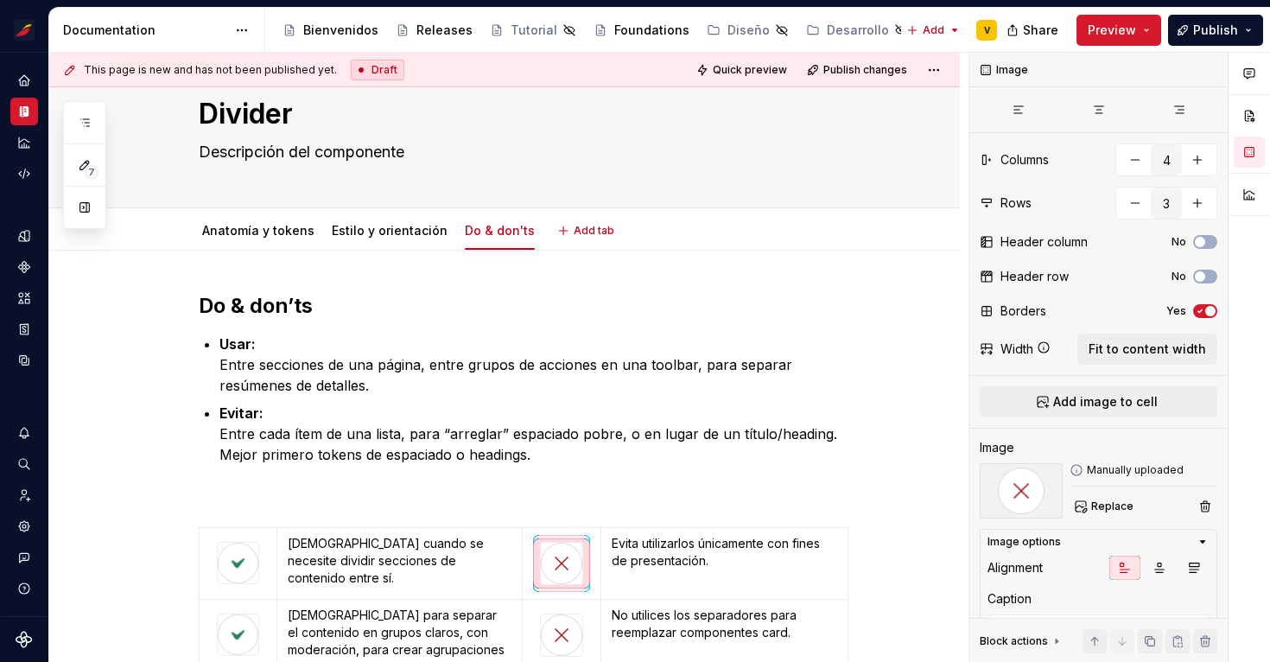
scroll to position [0, 0]
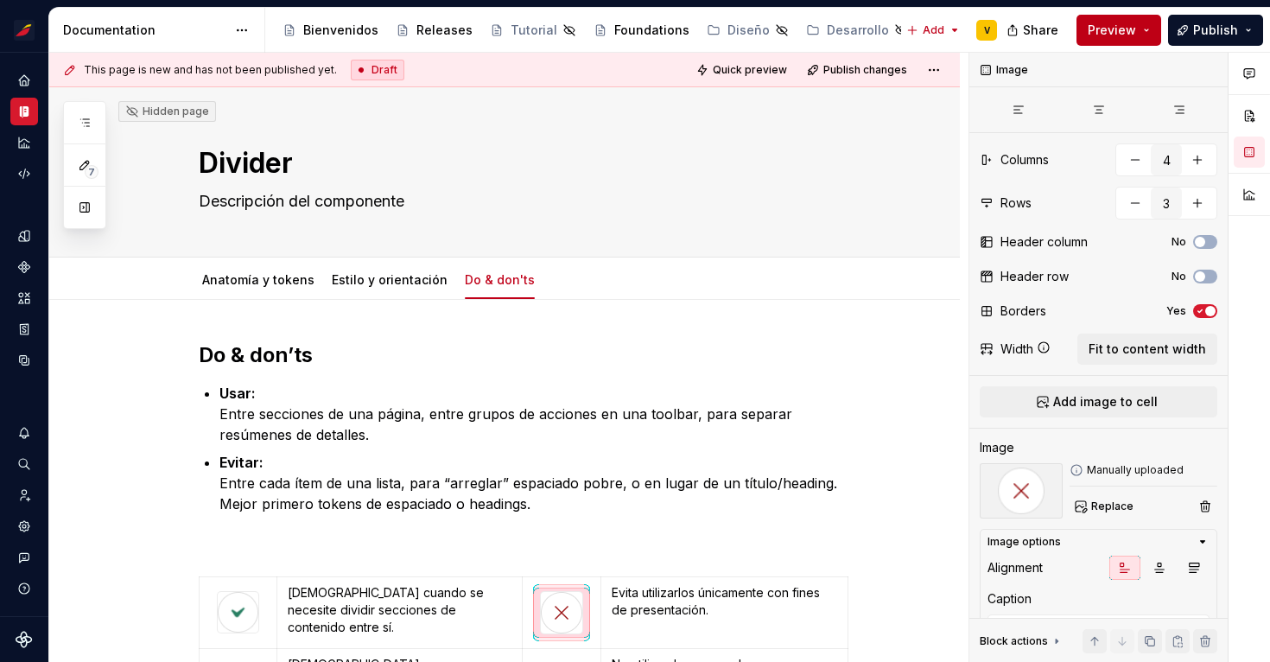
click at [1142, 27] on button "Preview" at bounding box center [1118, 30] width 85 height 31
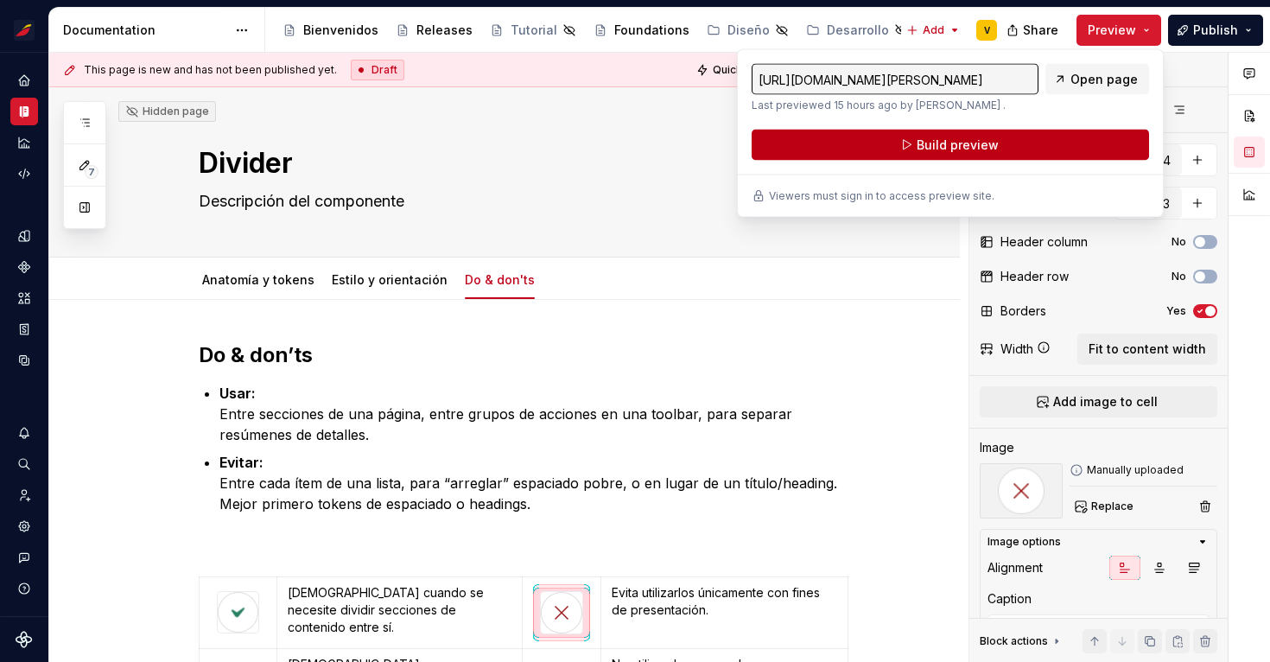
click at [989, 150] on span "Build preview" at bounding box center [957, 144] width 82 height 17
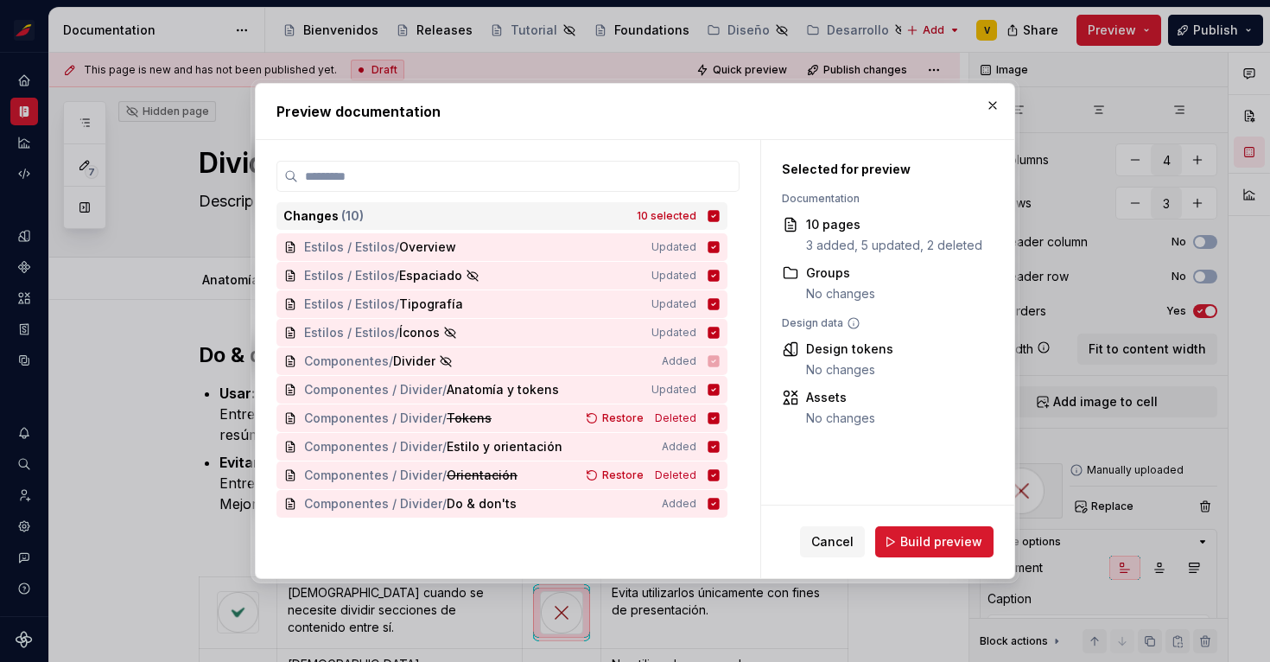
click at [719, 216] on icon at bounding box center [713, 215] width 11 height 11
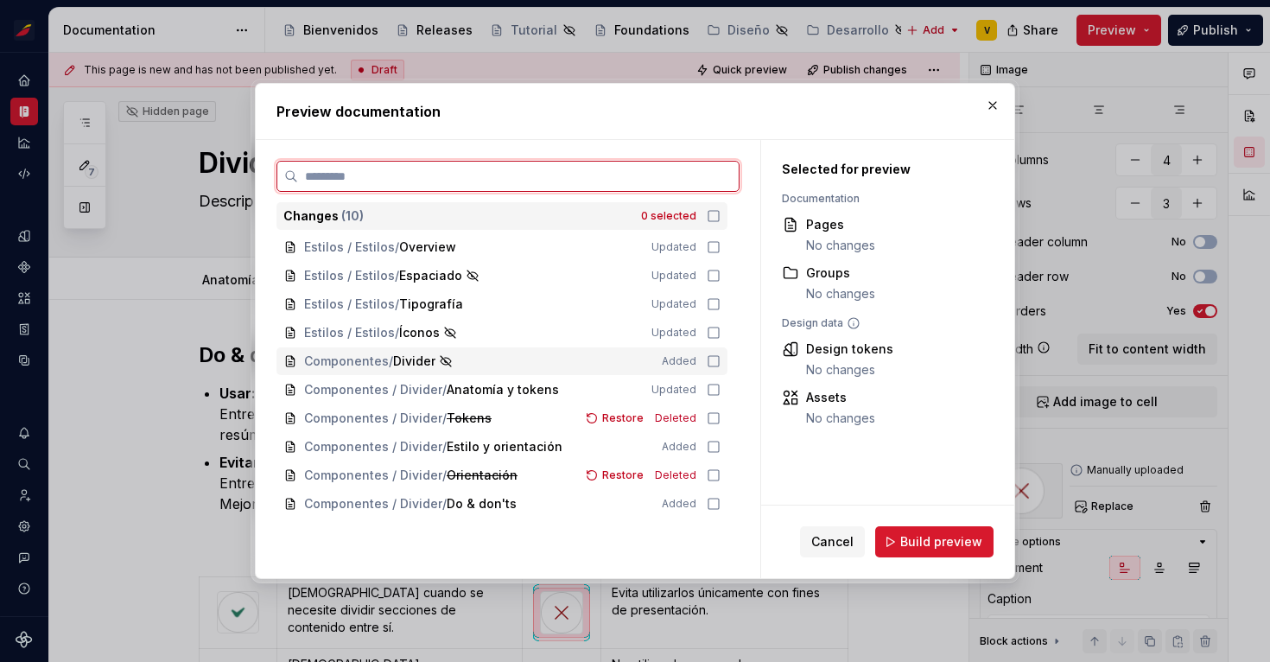
click at [720, 359] on icon at bounding box center [713, 361] width 14 height 14
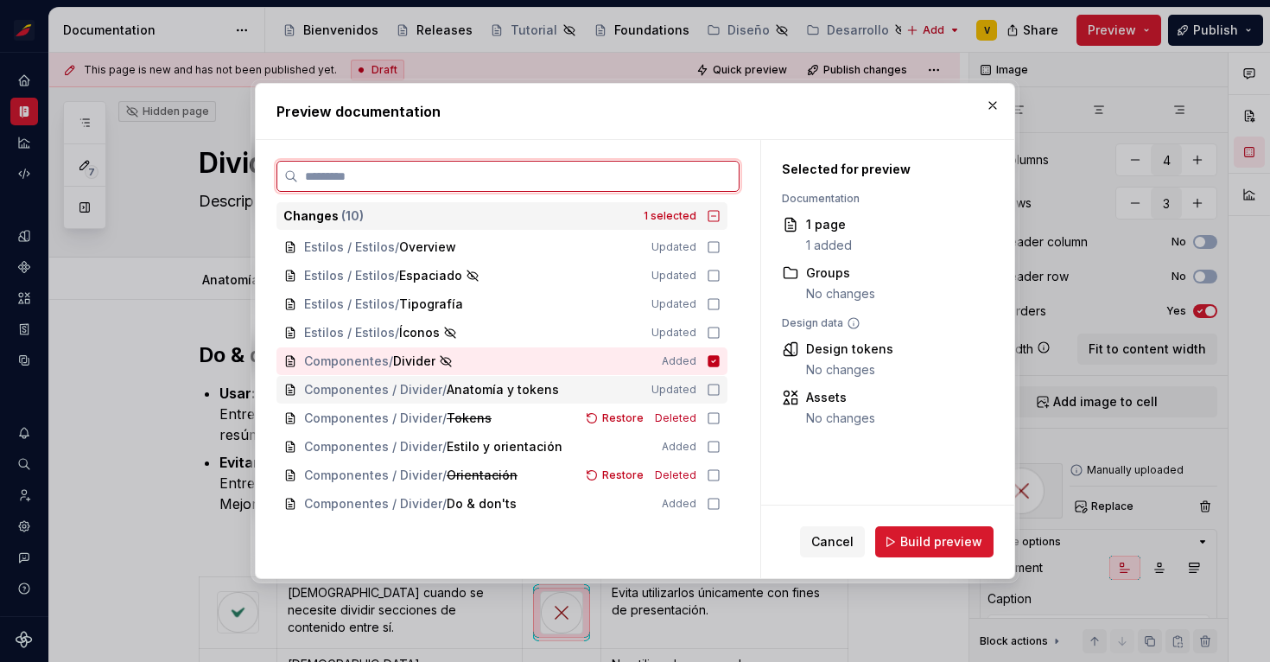
click at [720, 389] on icon at bounding box center [713, 390] width 14 height 14
click at [719, 447] on icon at bounding box center [713, 447] width 14 height 14
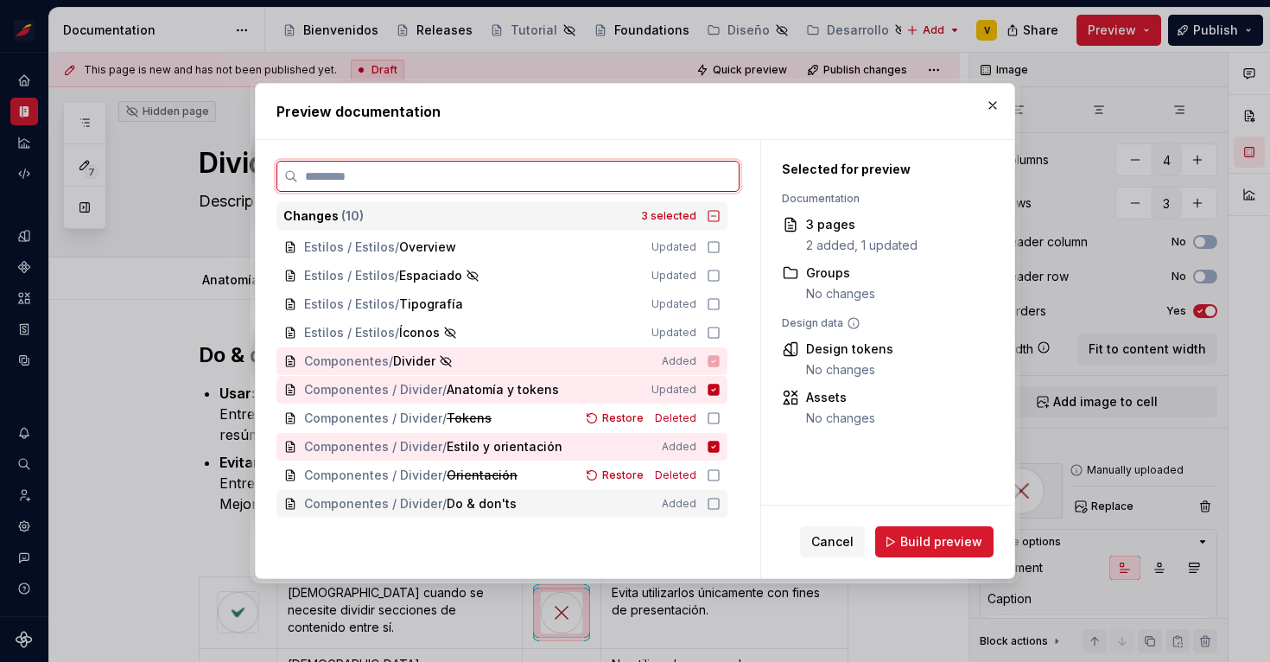
click at [720, 500] on icon at bounding box center [713, 504] width 14 height 14
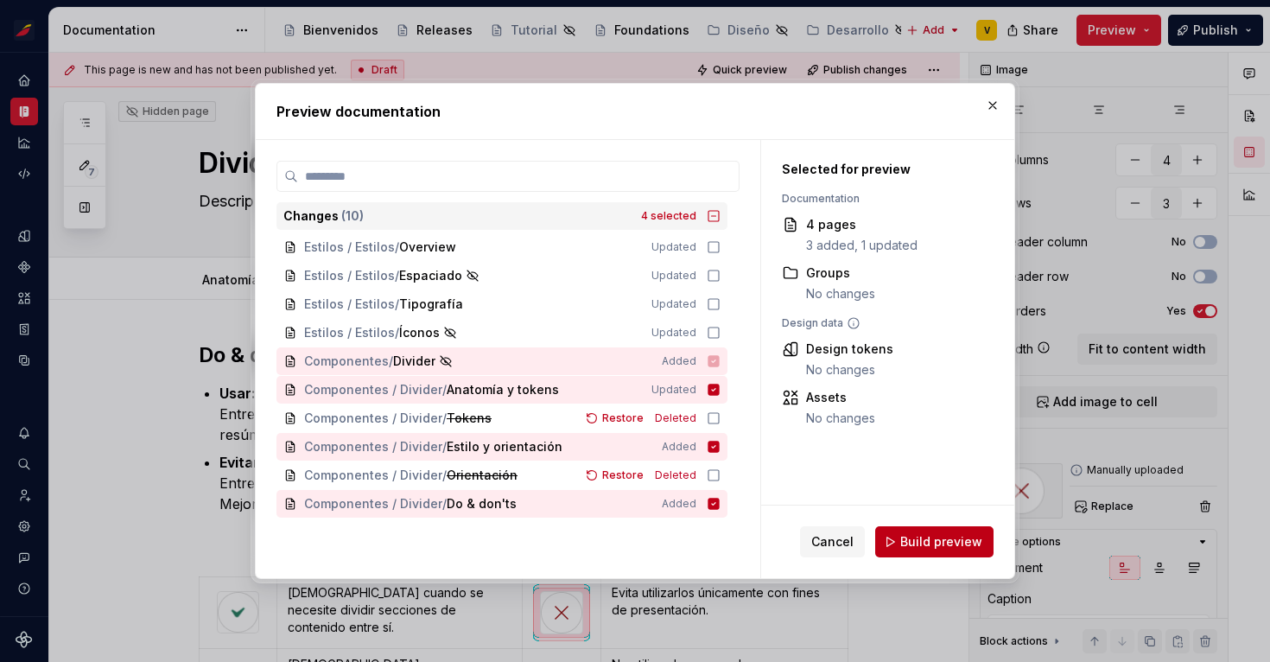
click at [941, 540] on span "Build preview" at bounding box center [941, 541] width 82 height 17
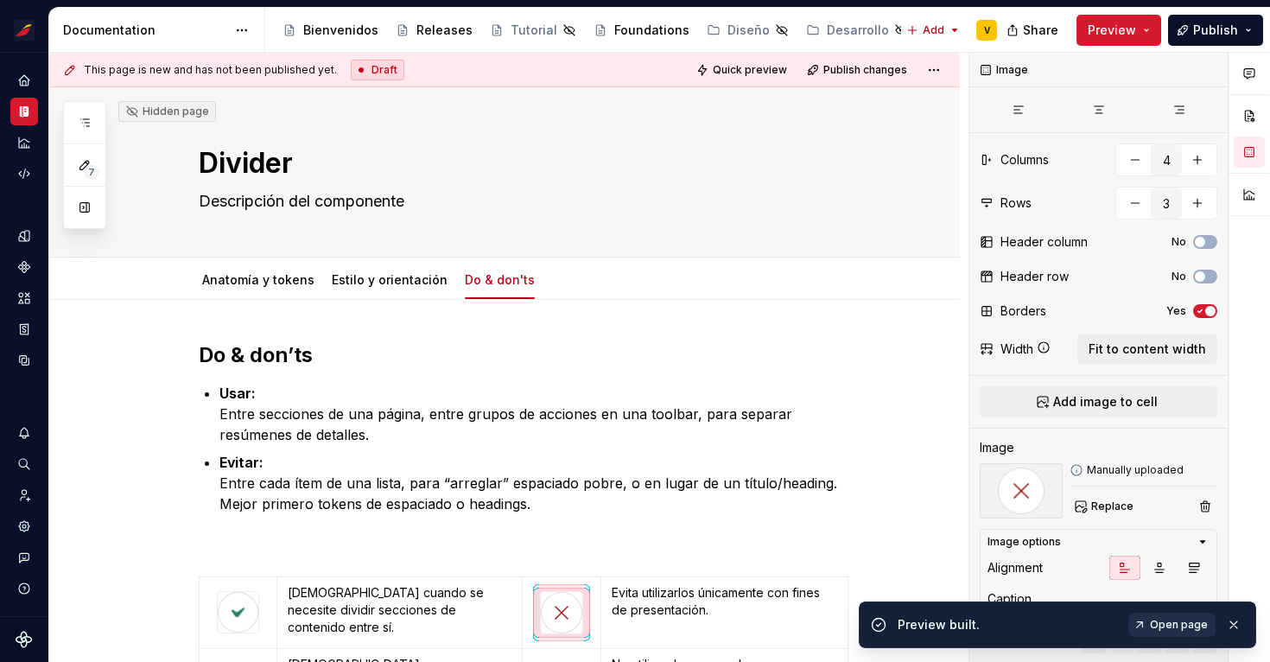
click at [1172, 619] on span "Open page" at bounding box center [1179, 625] width 58 height 14
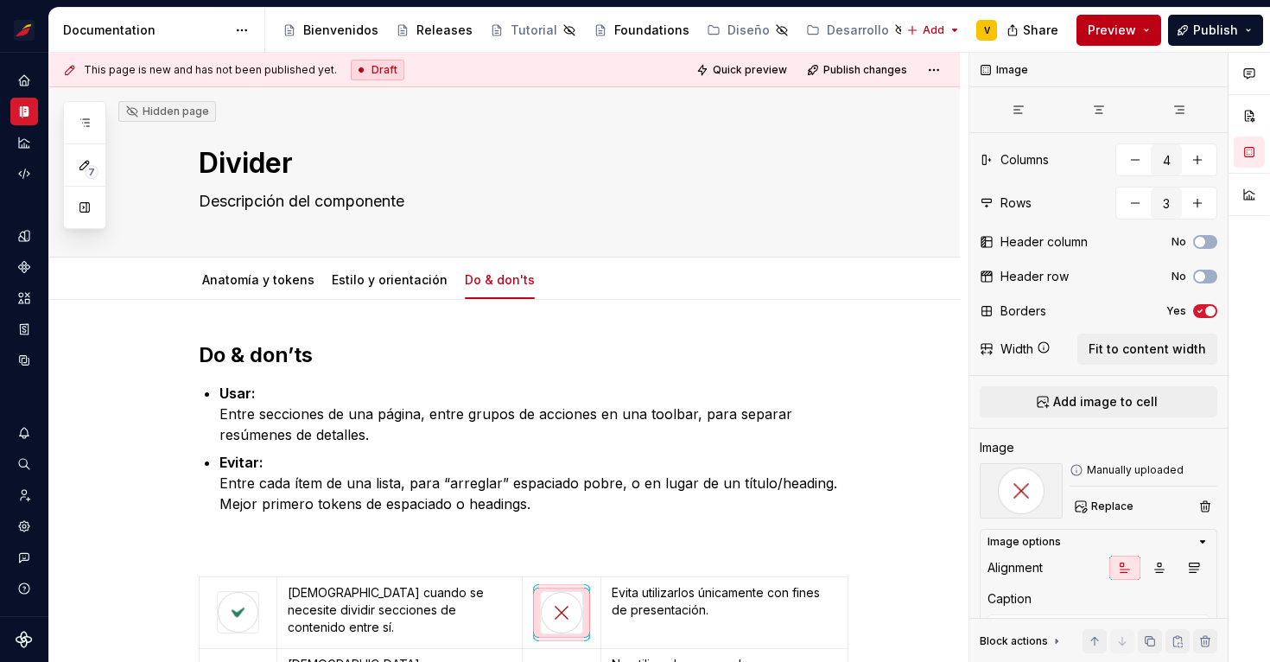
click at [1142, 33] on button "Preview" at bounding box center [1118, 30] width 85 height 31
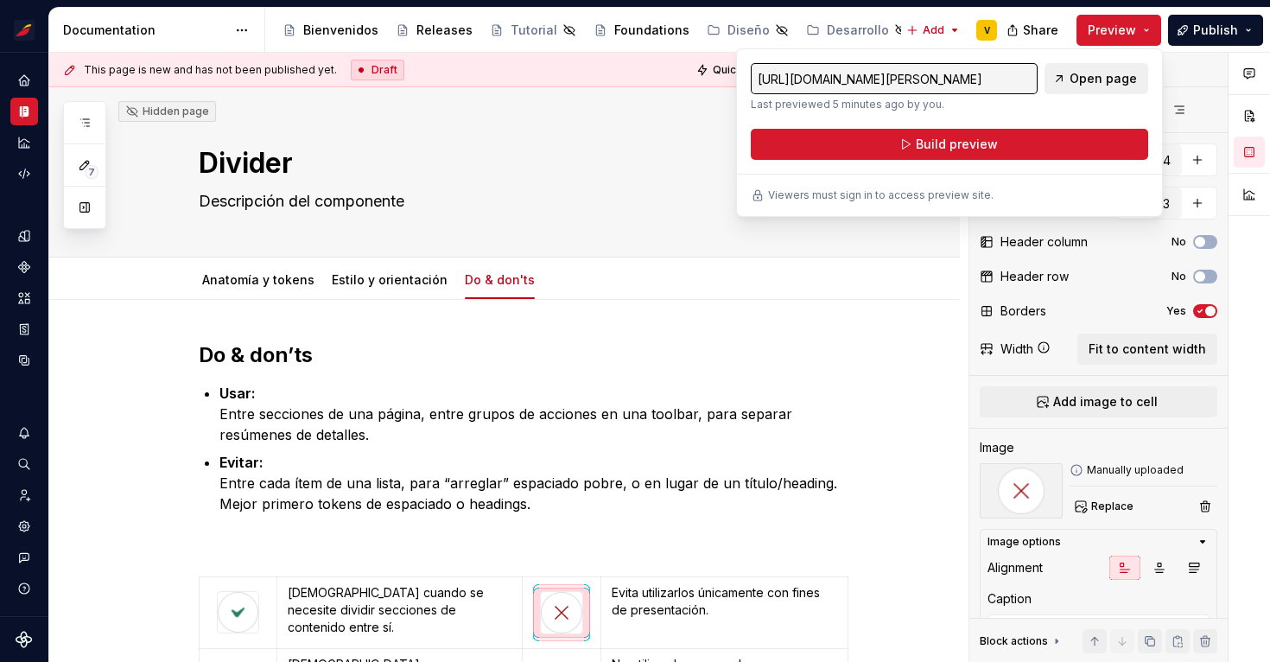
click at [1081, 79] on span "Open page" at bounding box center [1102, 78] width 67 height 17
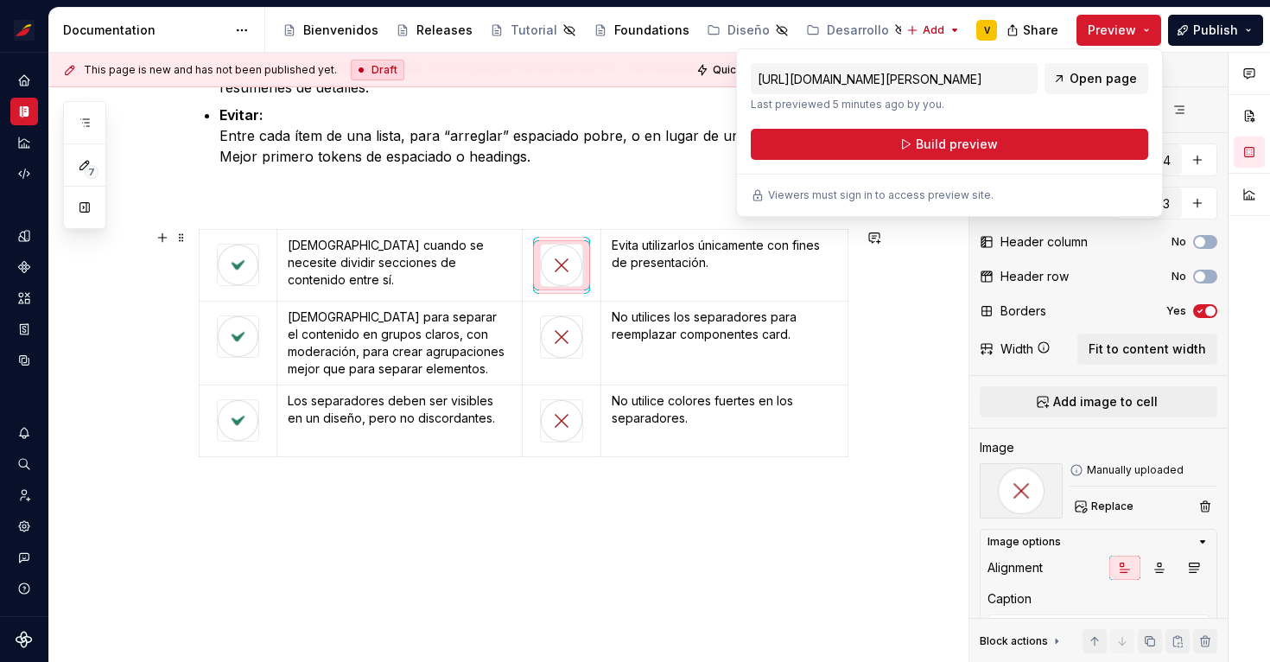
scroll to position [368, 0]
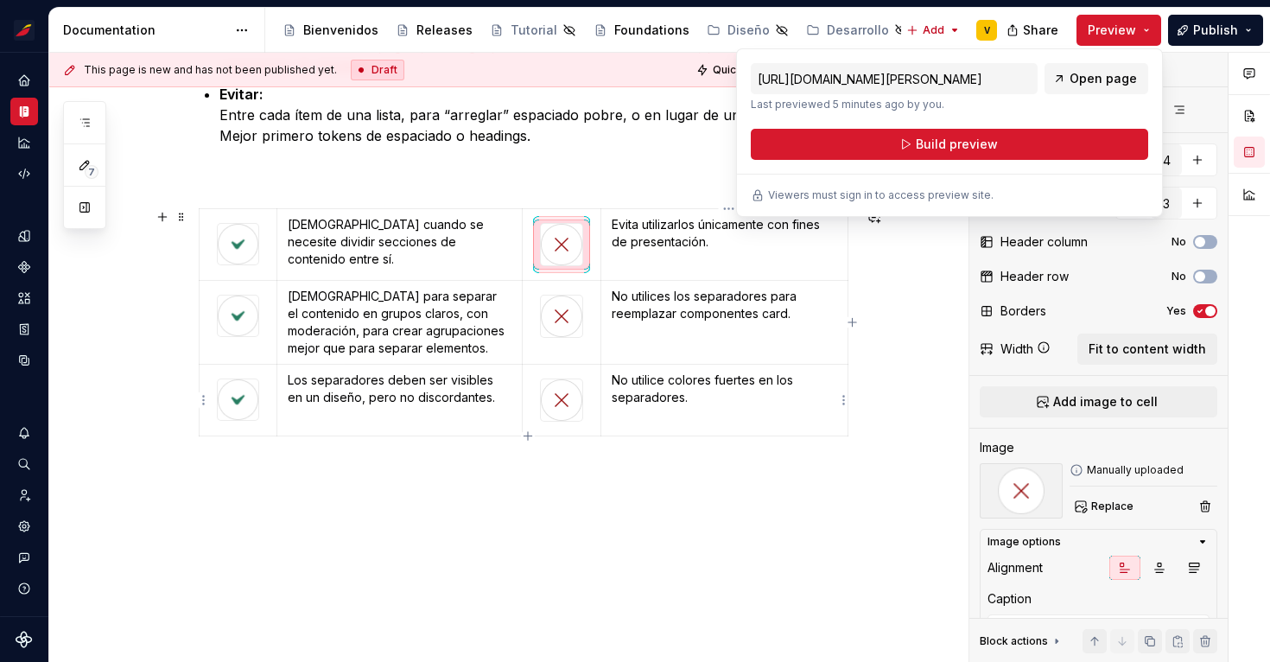
click at [830, 369] on td "No utilice colores fuertes en los separadores." at bounding box center [724, 400] width 247 height 72
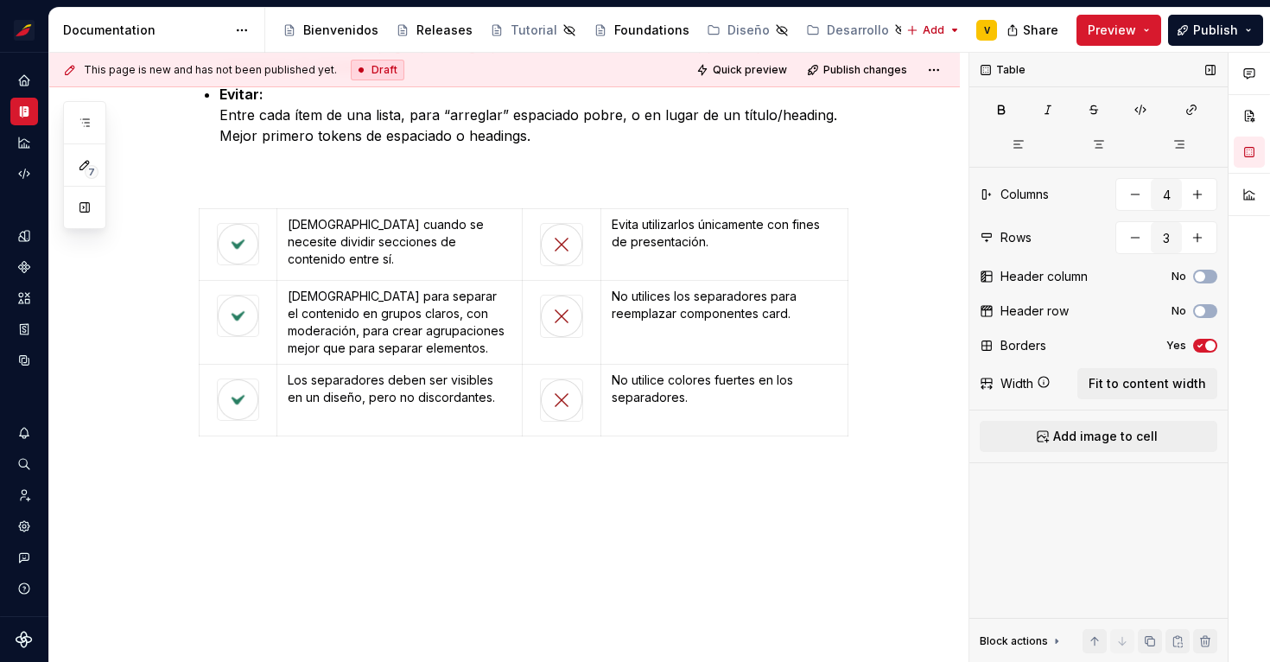
click at [1198, 345] on icon "button" at bounding box center [1200, 345] width 14 height 10
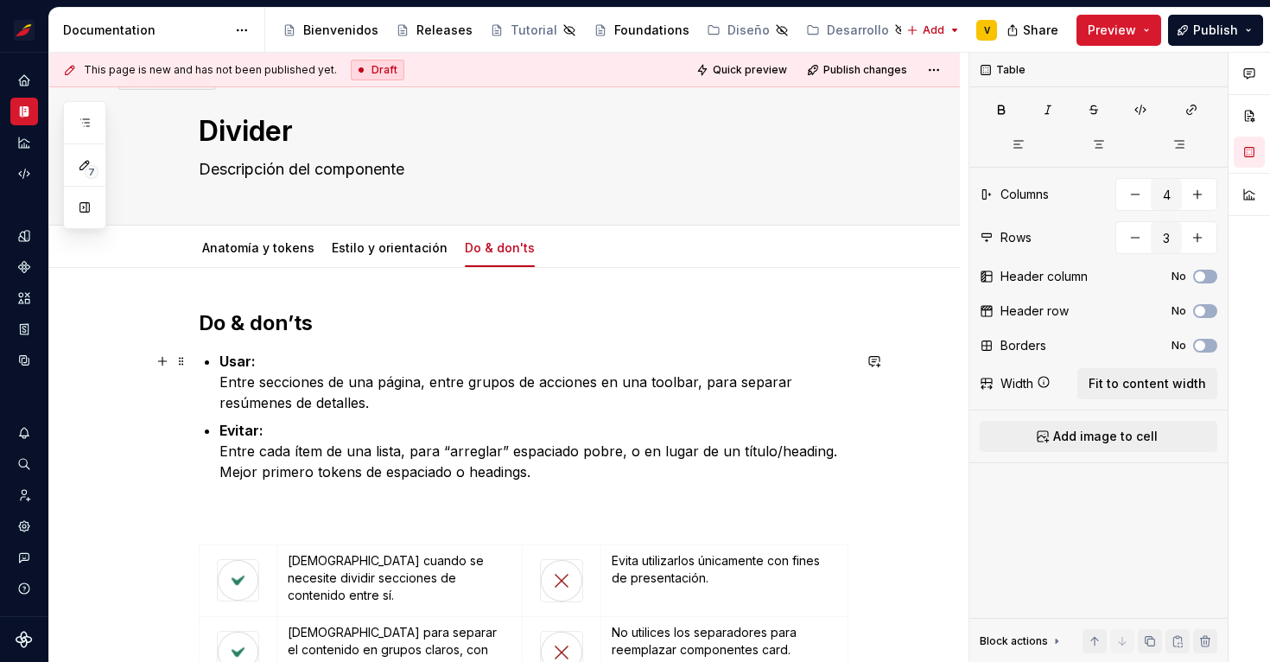
scroll to position [0, 0]
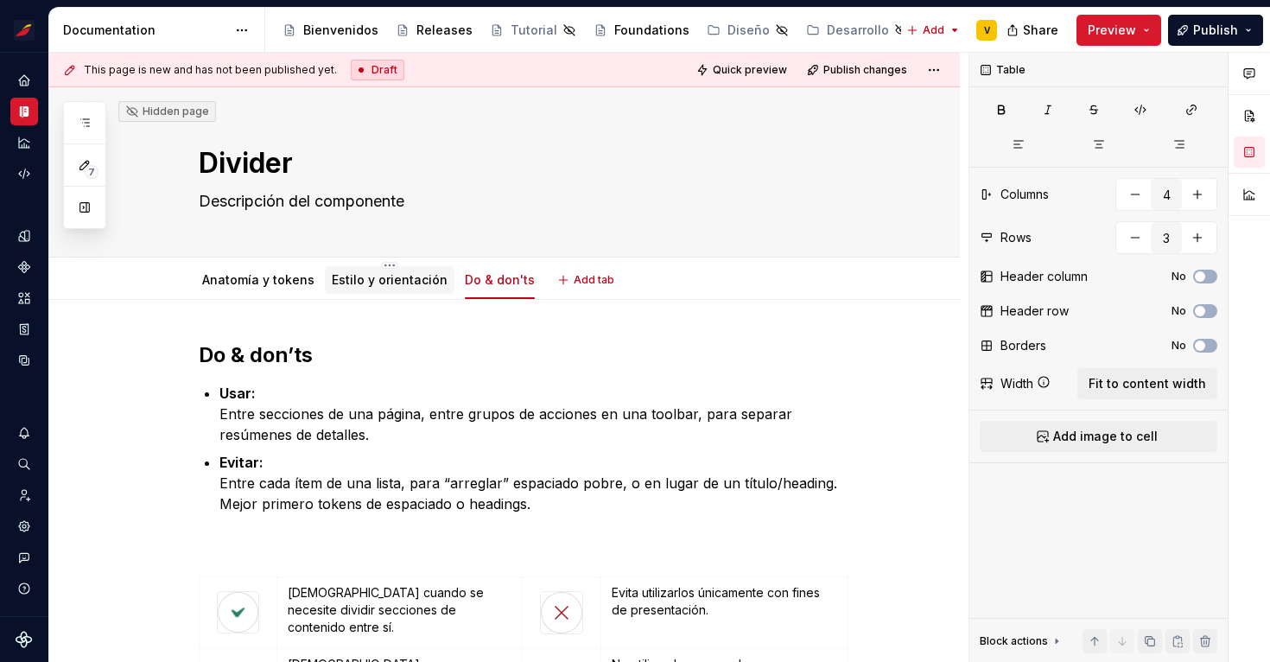
click at [387, 282] on link "Estilo y orientación" at bounding box center [390, 279] width 116 height 15
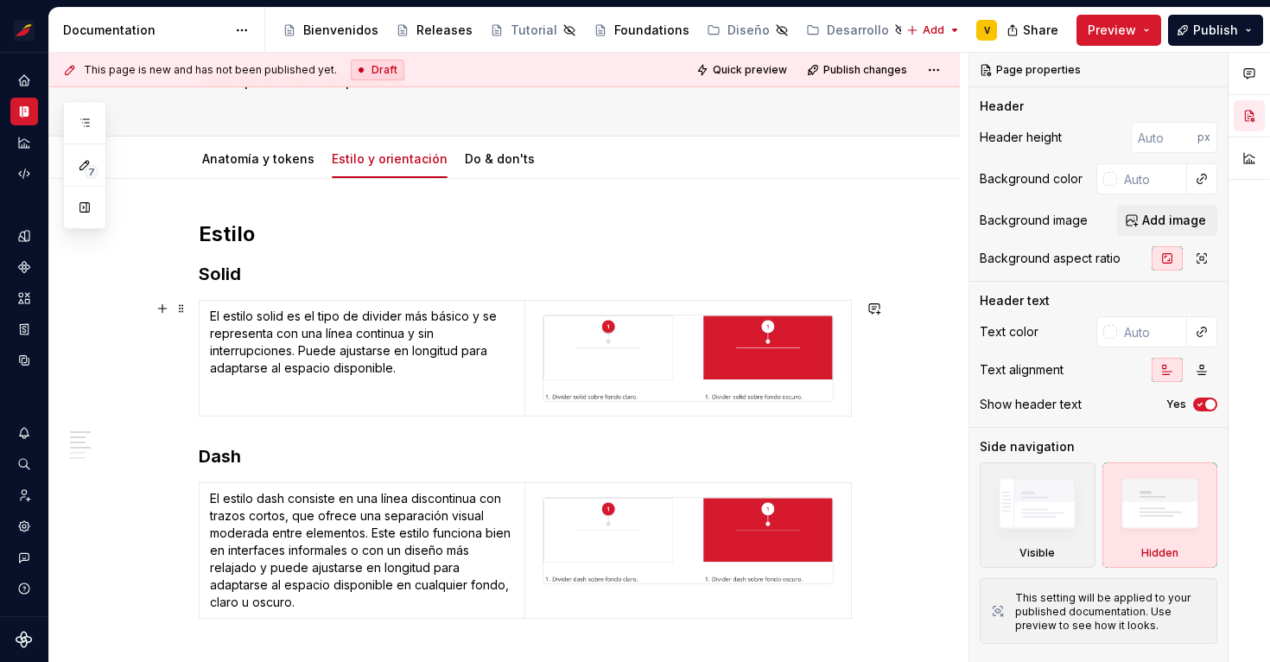
scroll to position [126, 0]
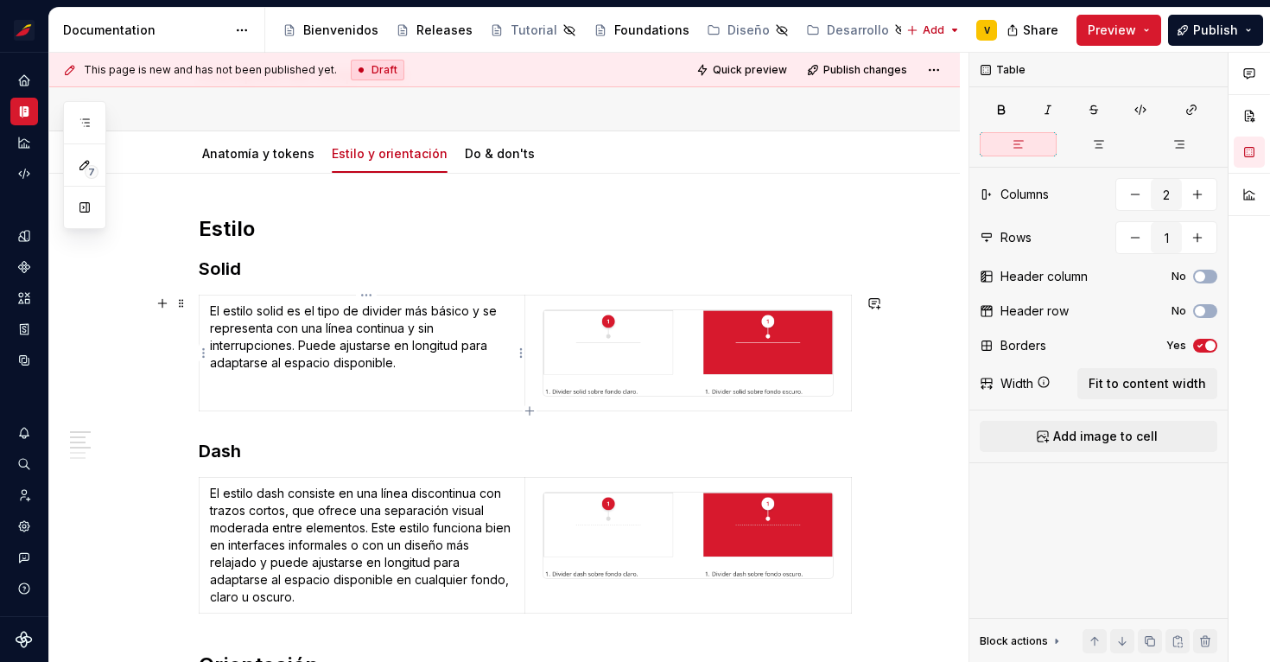
click at [523, 394] on td "El estilo solid es el tipo de divider más básico y se representa con una línea …" at bounding box center [363, 353] width 326 height 116
click at [1202, 344] on icon "button" at bounding box center [1200, 345] width 14 height 10
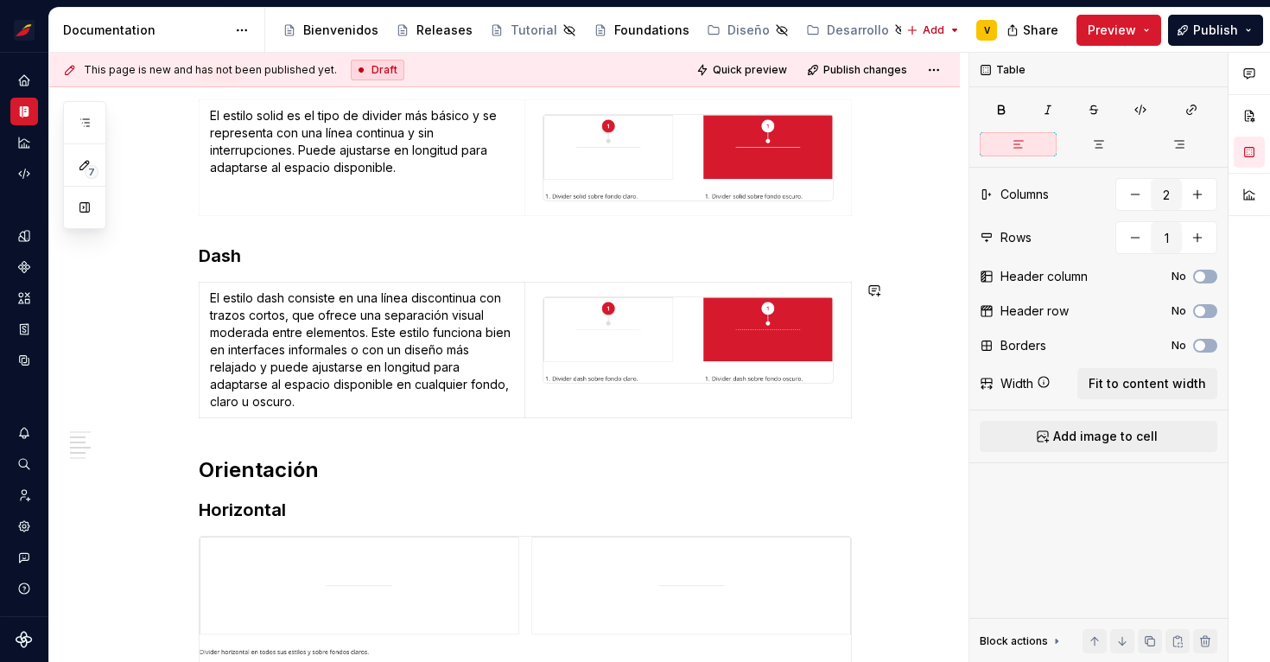
scroll to position [391, 0]
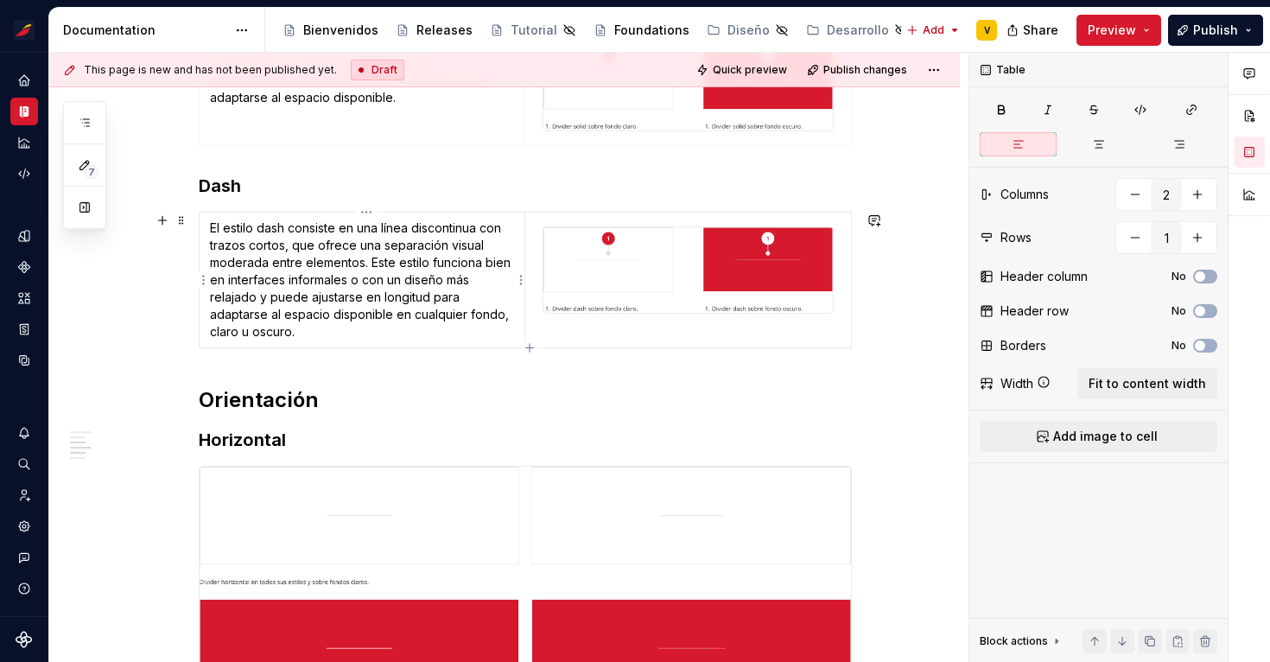
click at [507, 327] on p "El estilo dash consiste en una línea discontinua con trazos cortos, que ofrece …" at bounding box center [362, 279] width 304 height 121
click at [1201, 345] on icon "button" at bounding box center [1200, 346] width 4 height 3
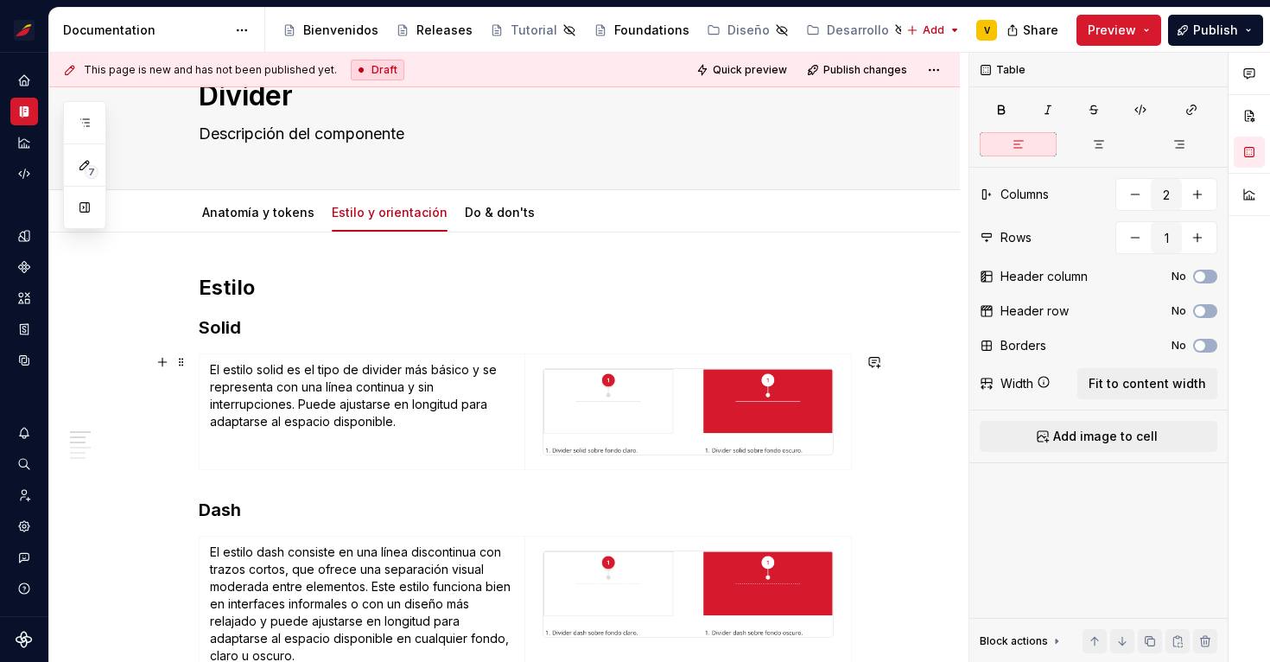
scroll to position [64, 0]
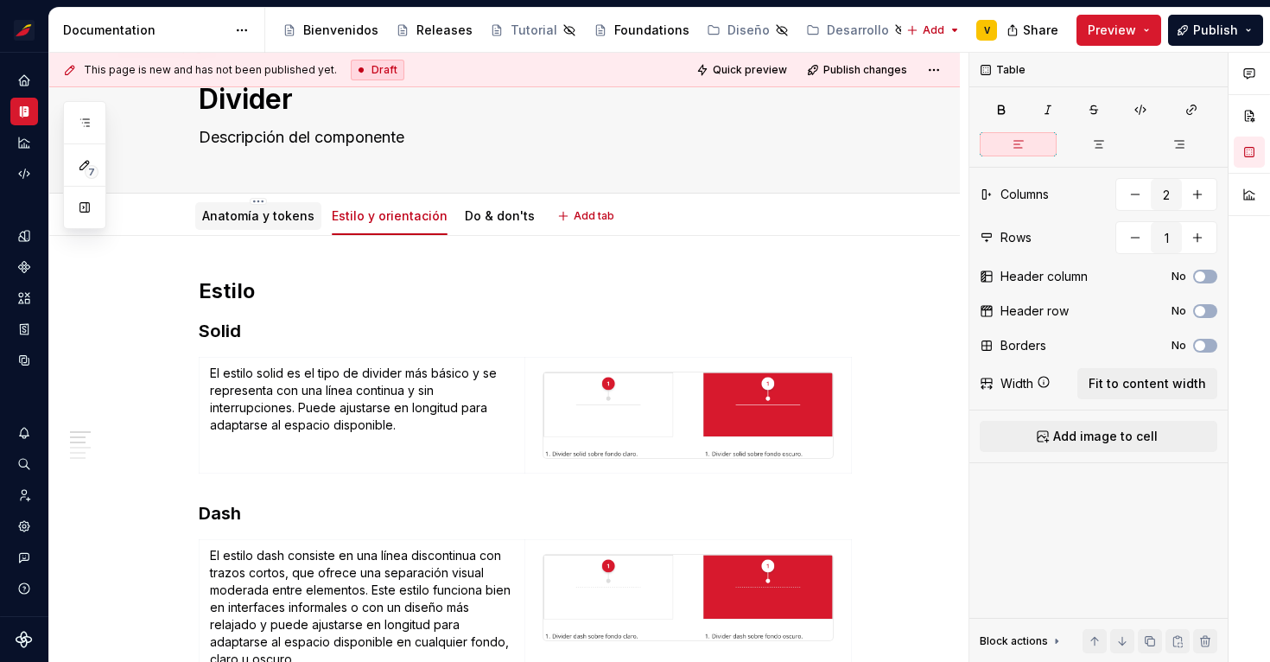
click at [244, 216] on link "Anatomía y tokens" at bounding box center [258, 215] width 112 height 15
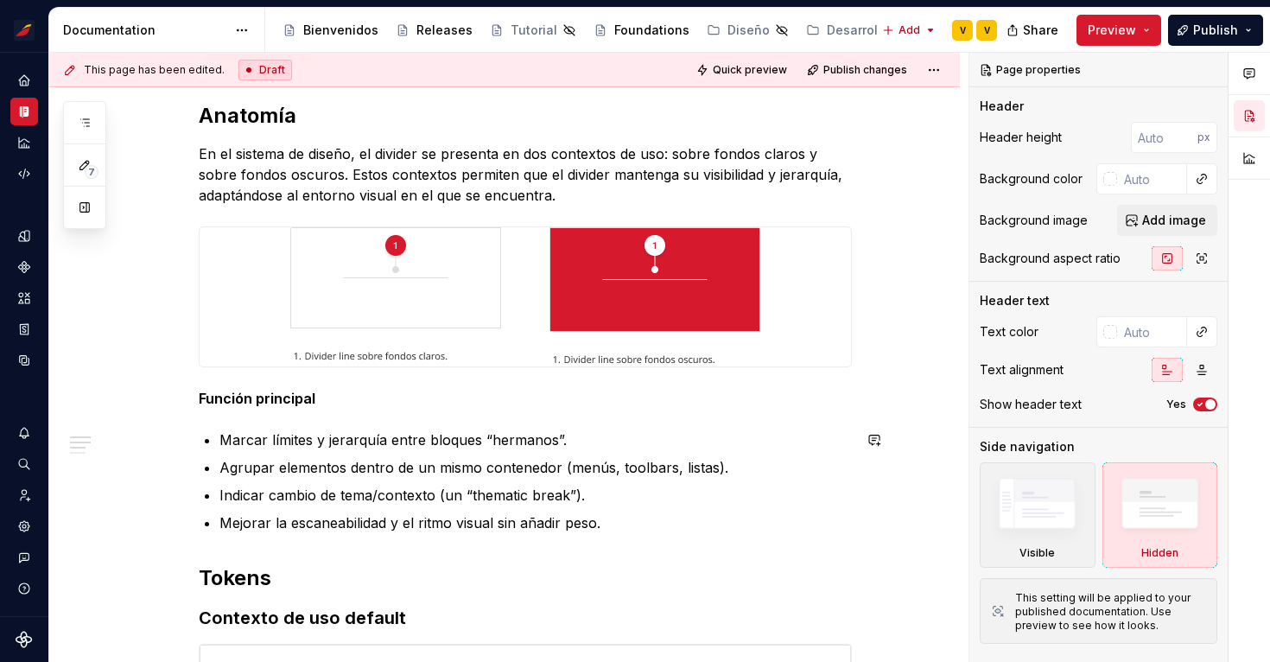
scroll to position [216, 0]
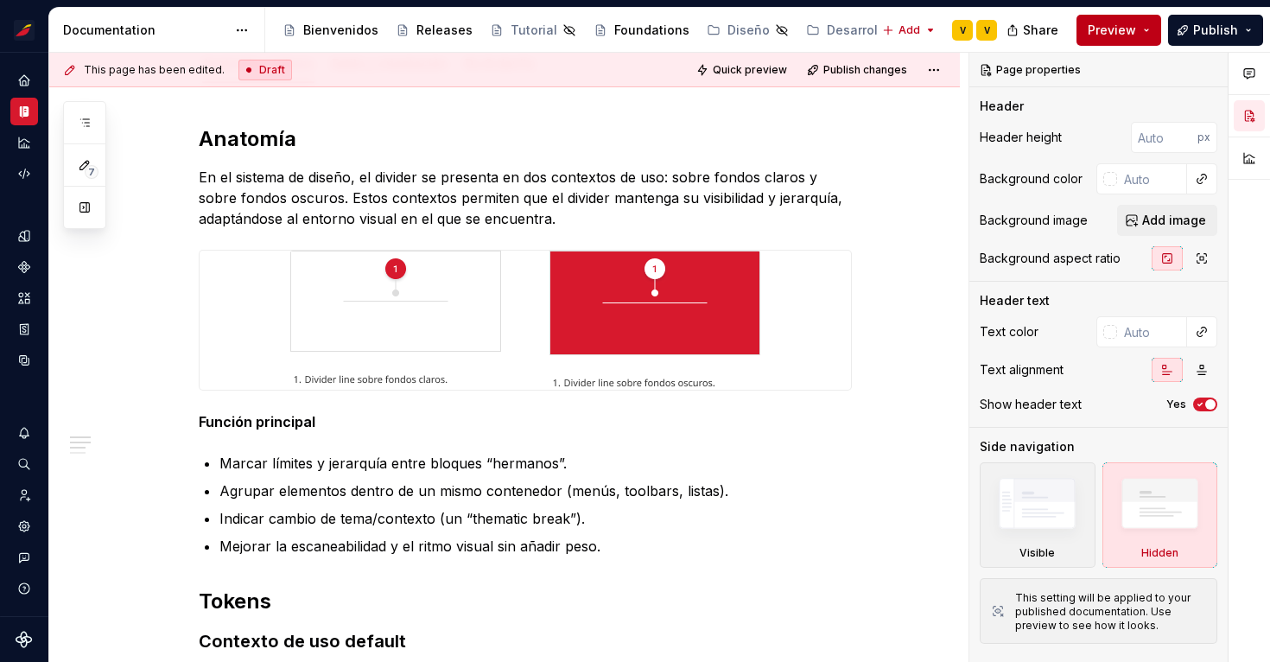
click at [1136, 38] on span "Preview" at bounding box center [1111, 30] width 48 height 17
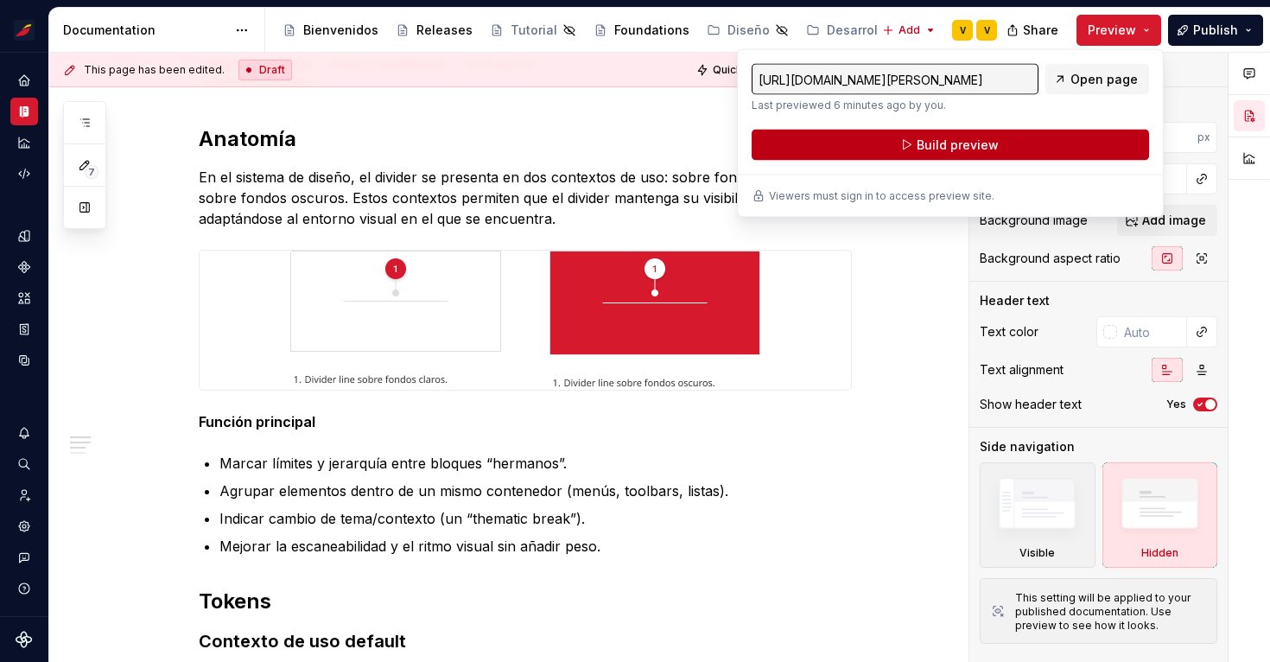
click at [987, 141] on span "Build preview" at bounding box center [957, 144] width 82 height 17
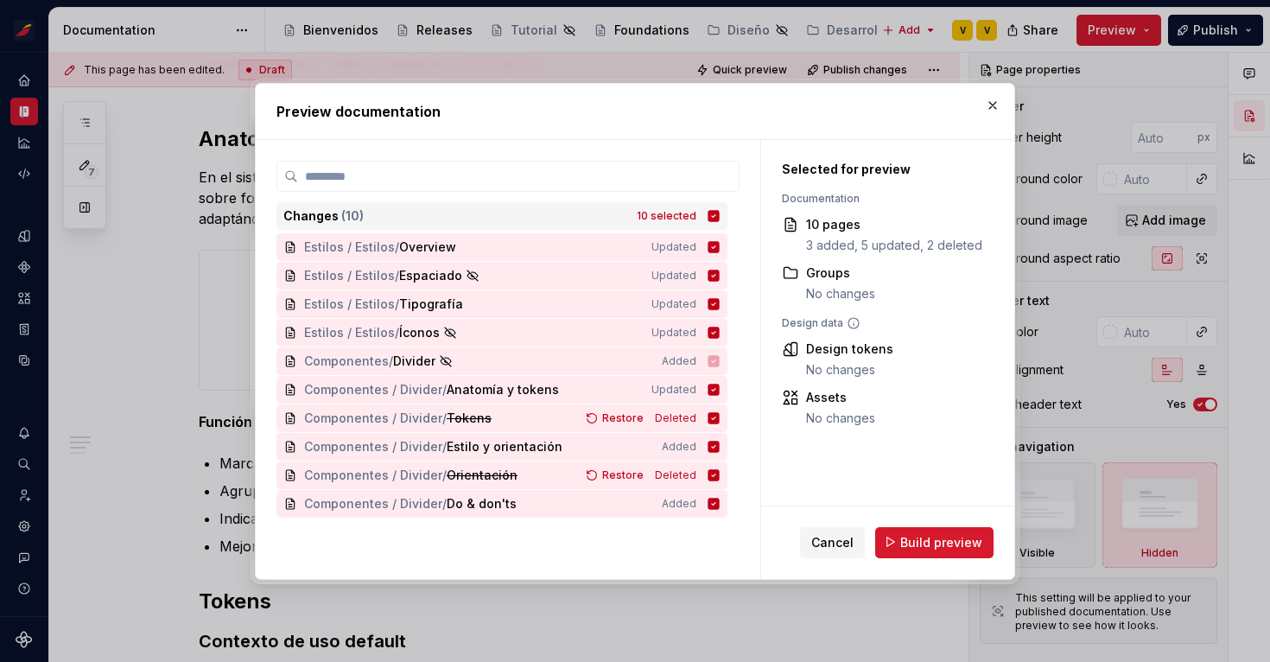
click at [719, 215] on icon at bounding box center [713, 215] width 11 height 11
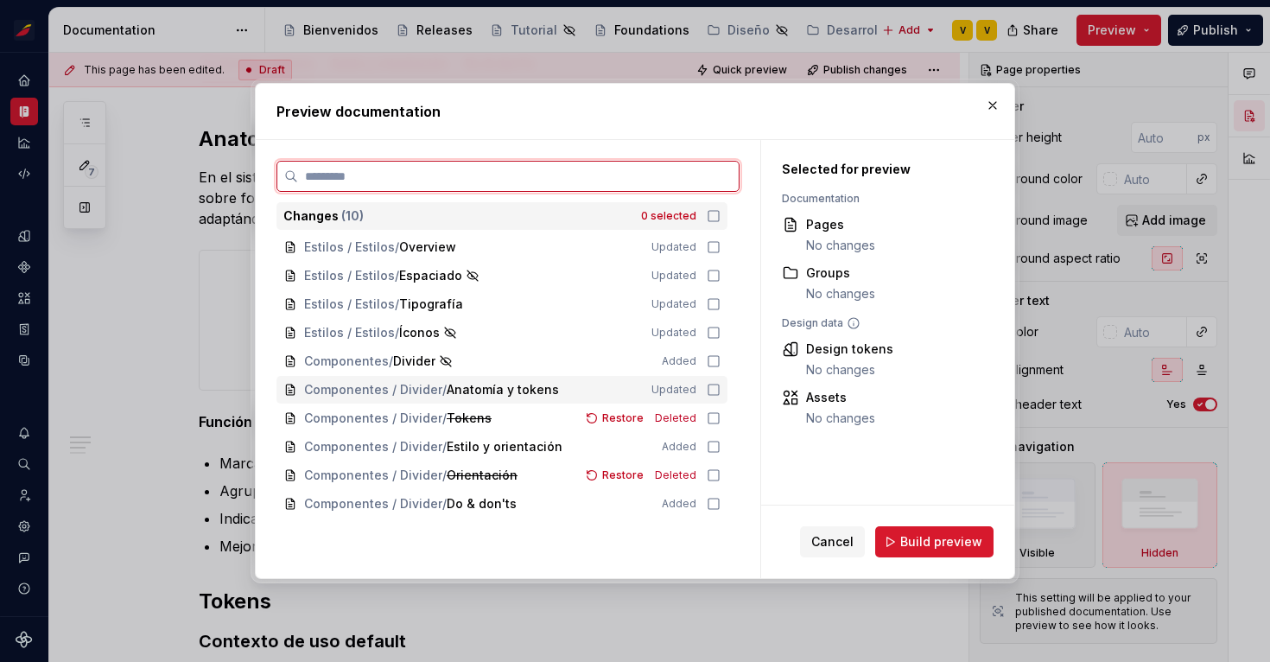
click at [716, 390] on icon at bounding box center [713, 389] width 10 height 10
click at [720, 444] on icon at bounding box center [713, 447] width 14 height 14
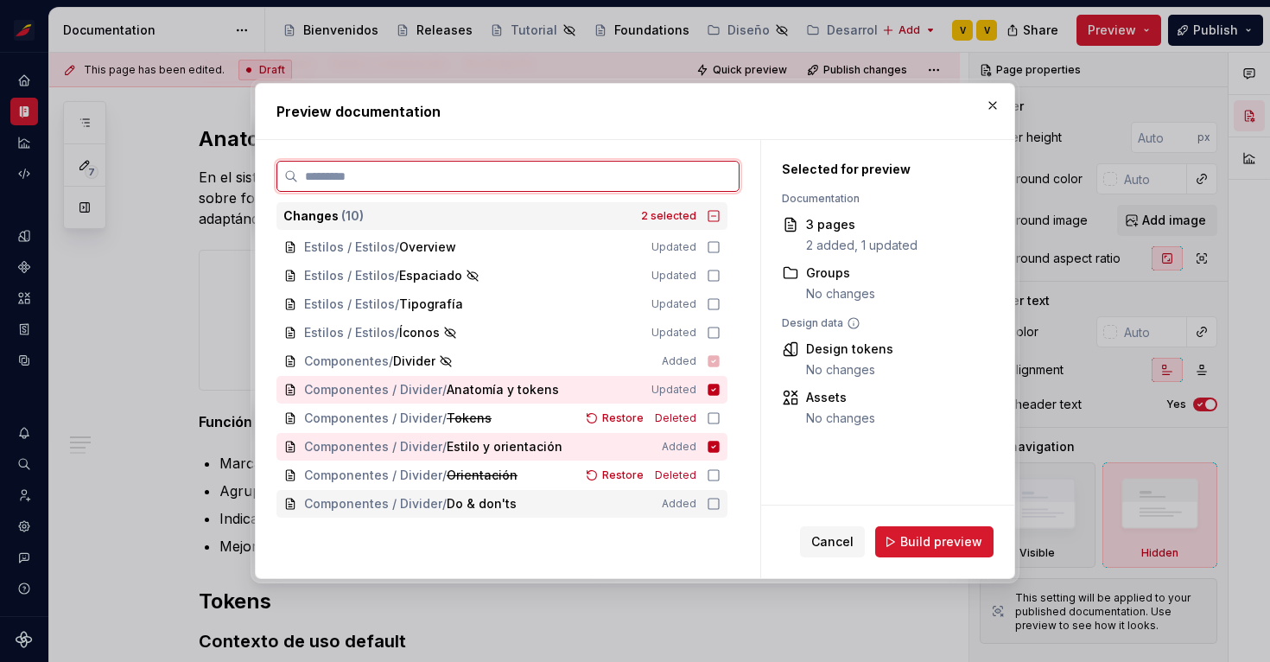
click at [720, 509] on icon at bounding box center [713, 504] width 14 height 14
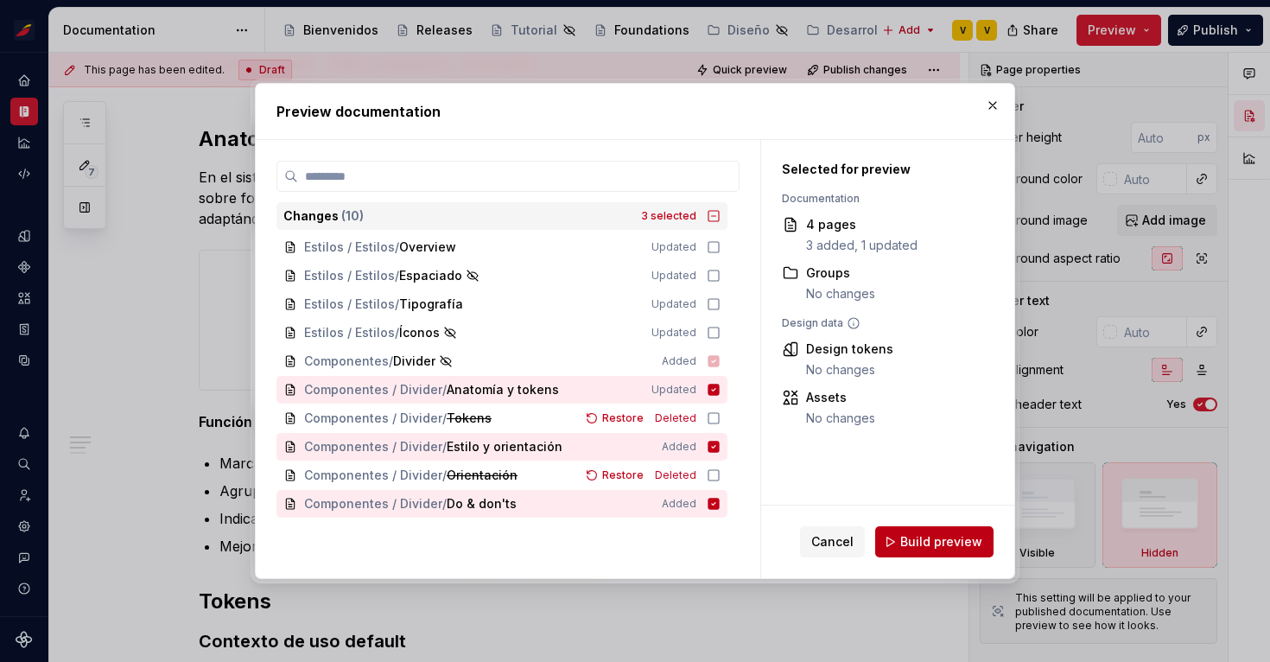
click at [955, 546] on span "Build preview" at bounding box center [941, 541] width 82 height 17
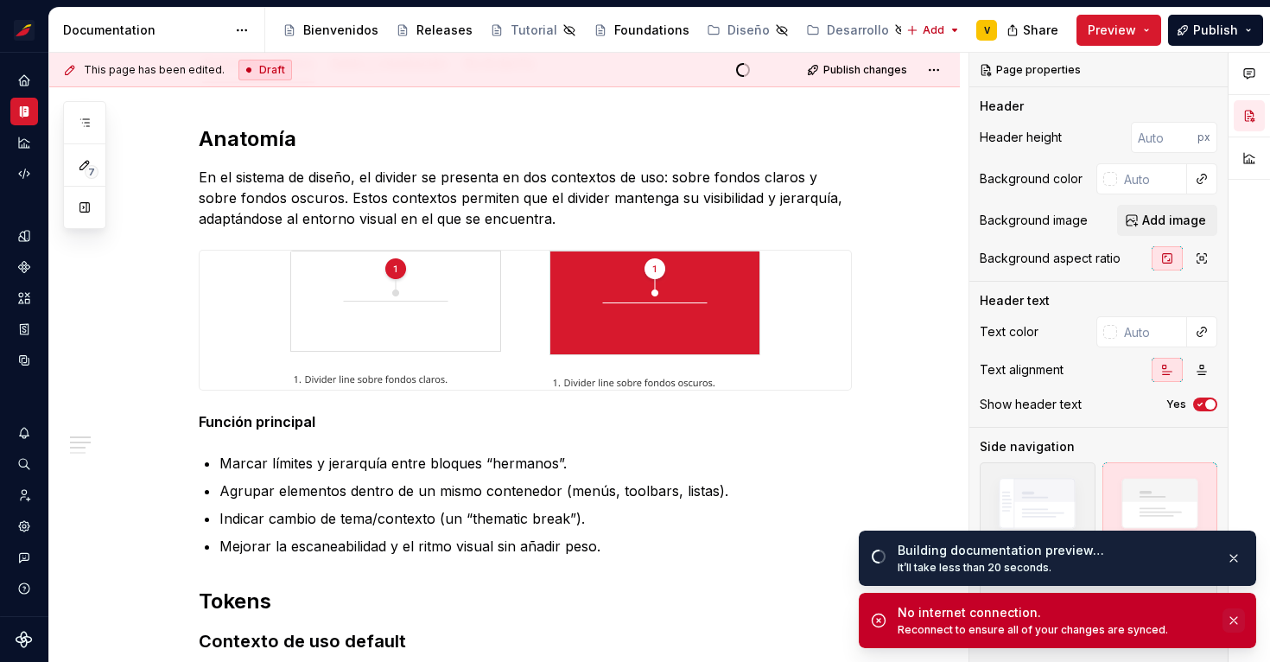
click at [1234, 618] on button "button" at bounding box center [1233, 620] width 22 height 24
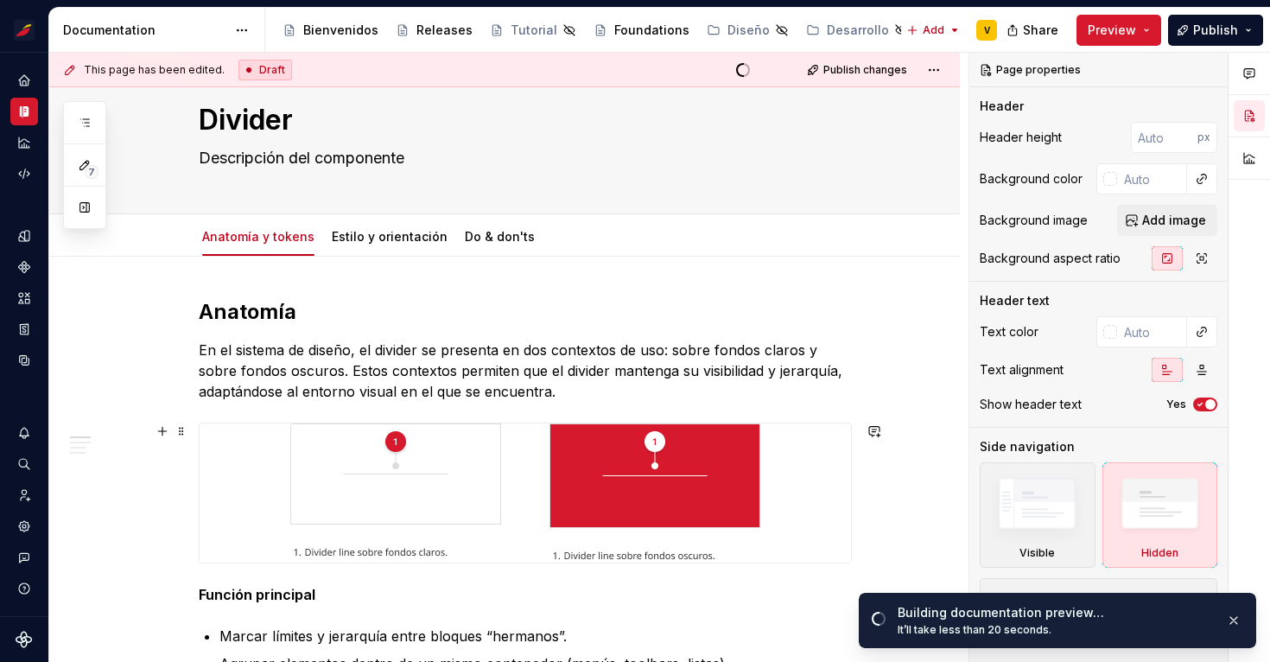
scroll to position [0, 0]
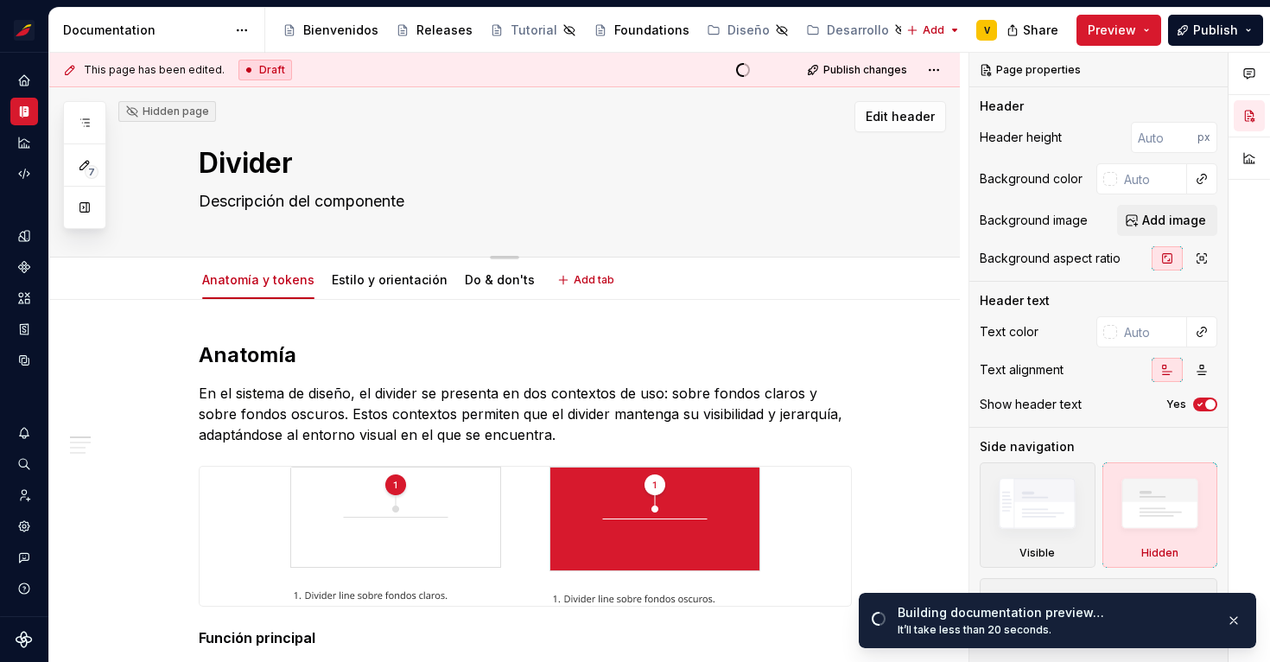
click at [380, 203] on textarea "Descripción del componente" at bounding box center [521, 201] width 653 height 28
paste textarea "Un divider (o divisor) es un componente utilizado para separar visualmente secc…"
type textarea "*"
type textarea "Un divider (o divisor) es un componente utilizado para separar visualmente secc…"
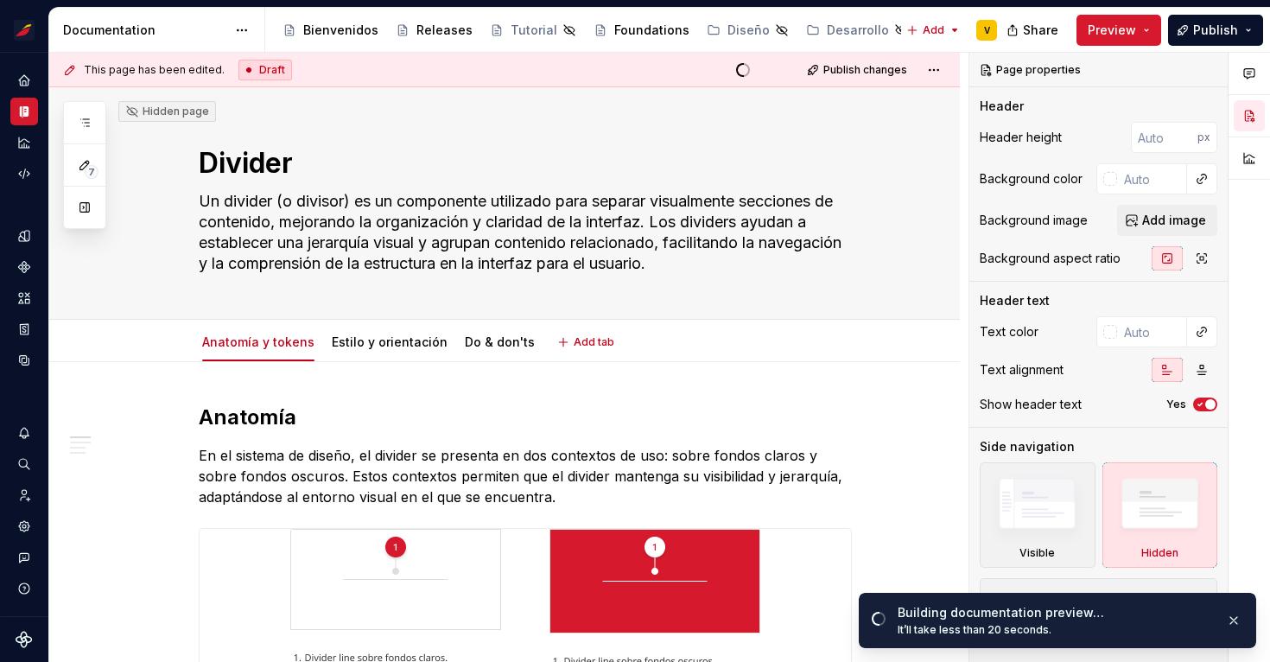
type textarea "*"
type textarea "Un divider (o divisor) es un componente utilizado para separar visualmente secc…"
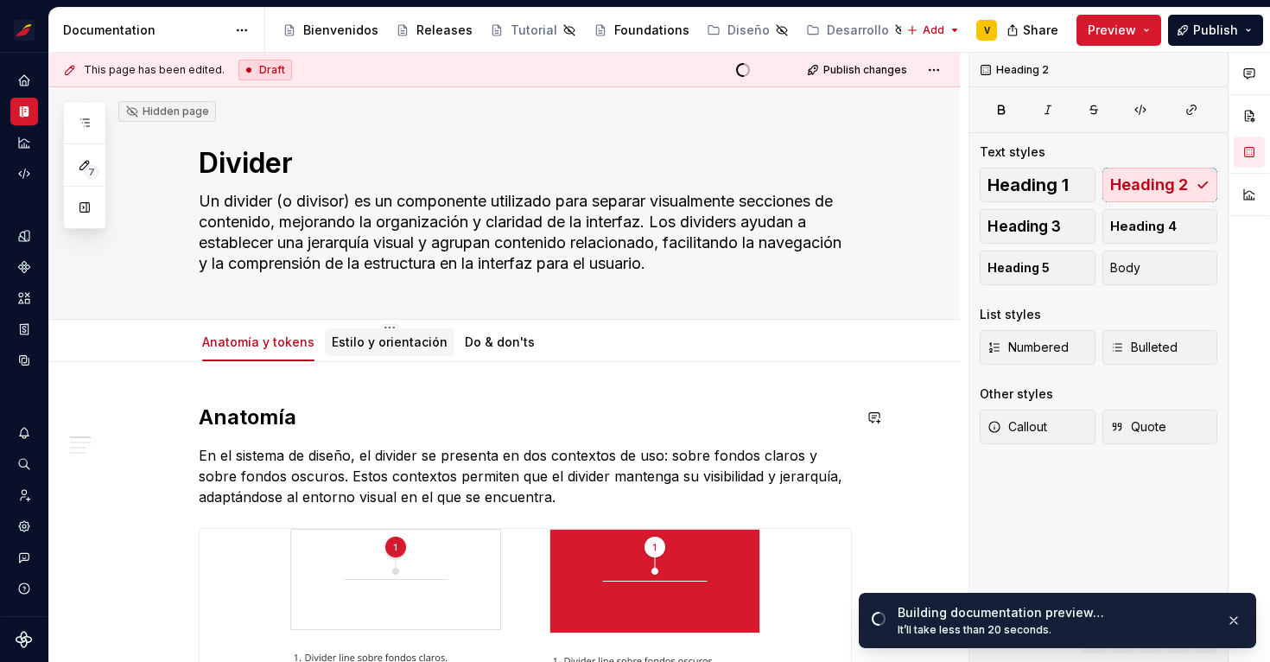
type textarea "*"
click at [371, 342] on link "Estilo y orientación" at bounding box center [390, 341] width 116 height 15
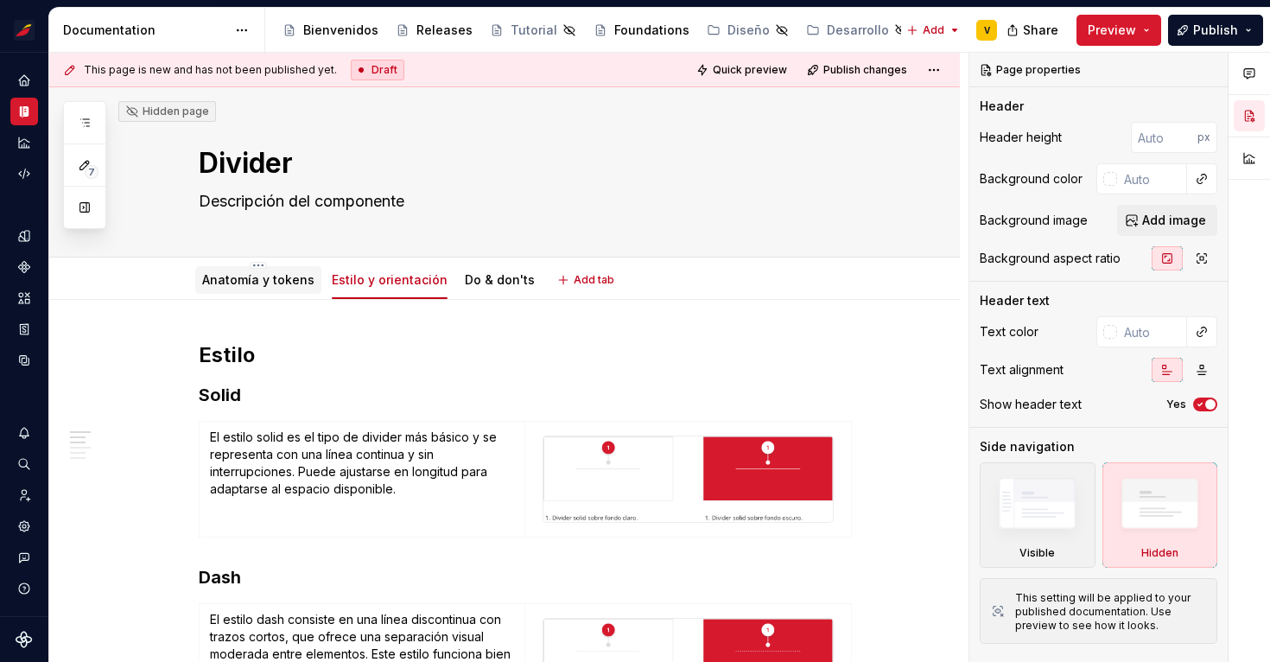
click at [255, 282] on link "Anatomía y tokens" at bounding box center [258, 279] width 112 height 15
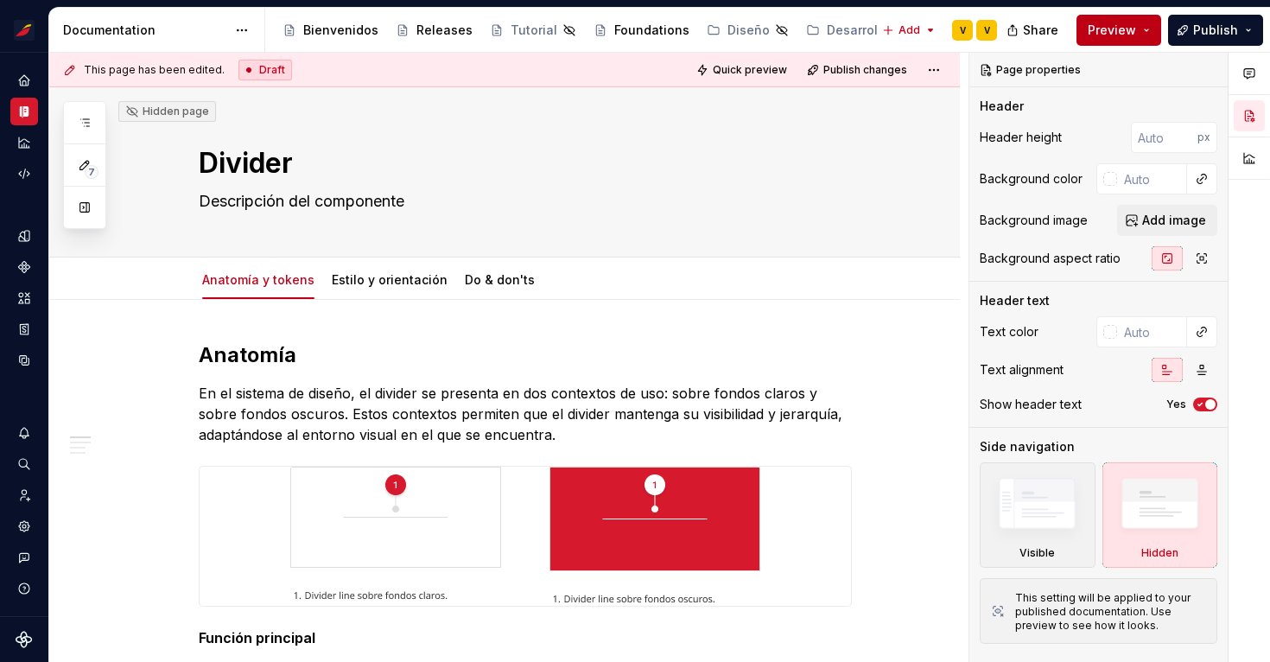
click at [1144, 34] on button "Preview" at bounding box center [1118, 30] width 85 height 31
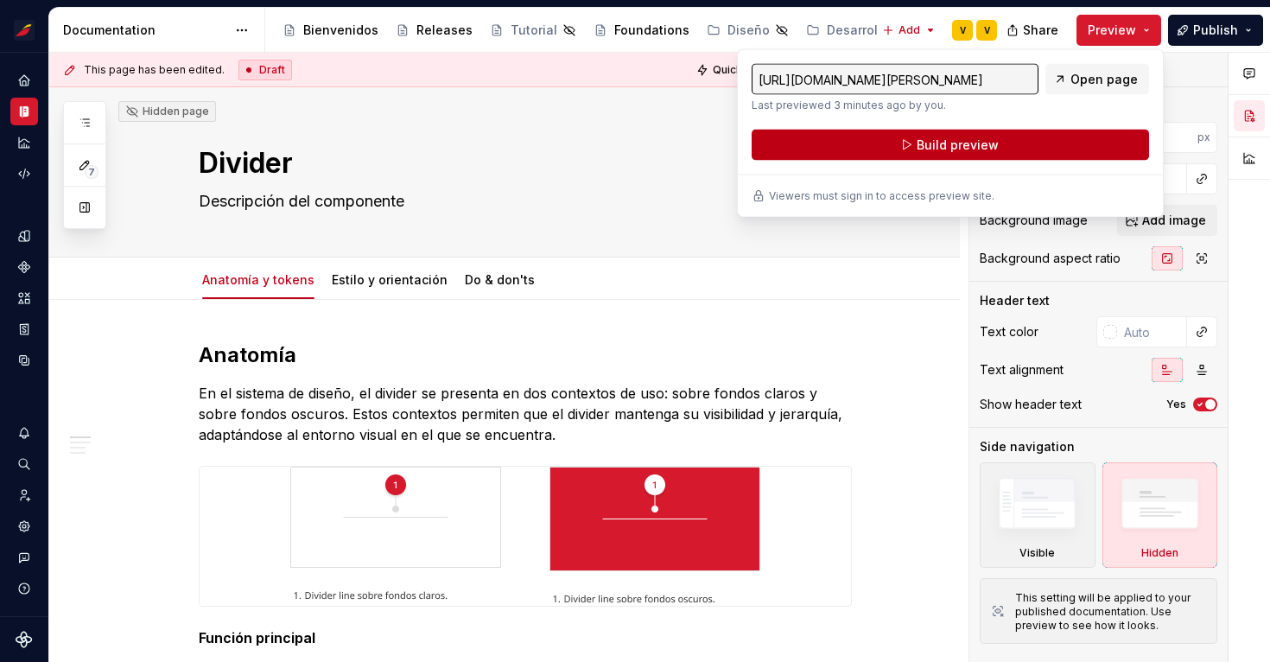
click at [1057, 140] on button "Build preview" at bounding box center [949, 145] width 397 height 31
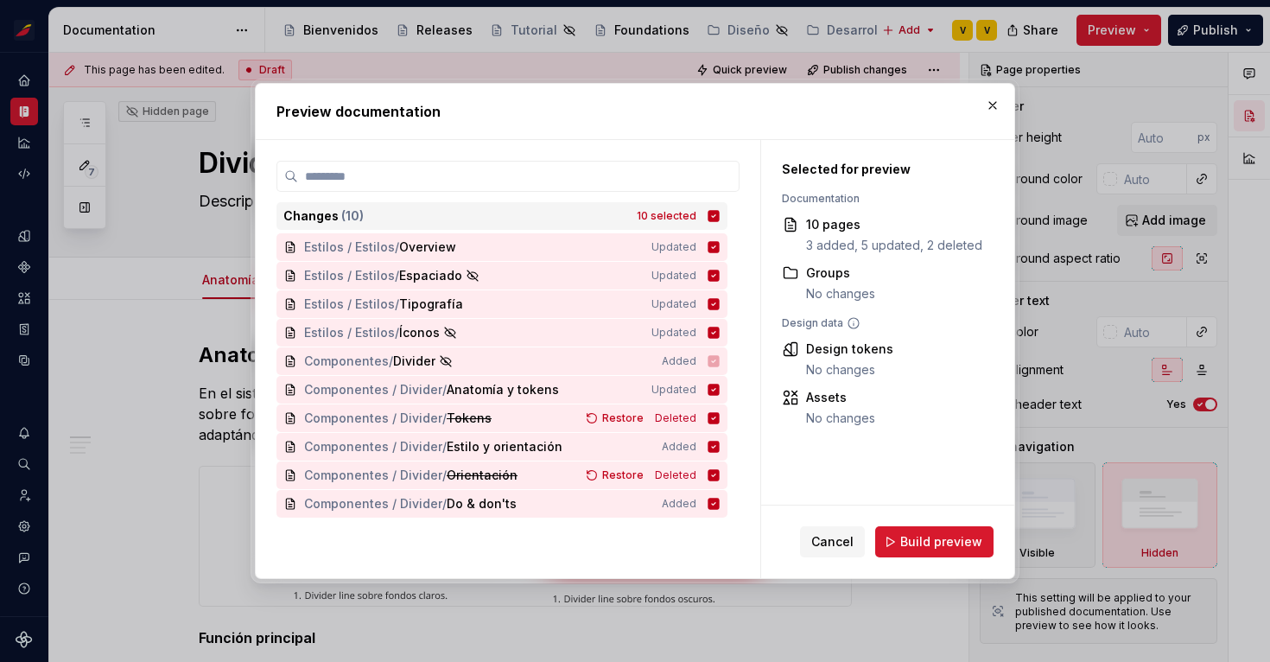
click at [720, 214] on icon at bounding box center [713, 216] width 14 height 14
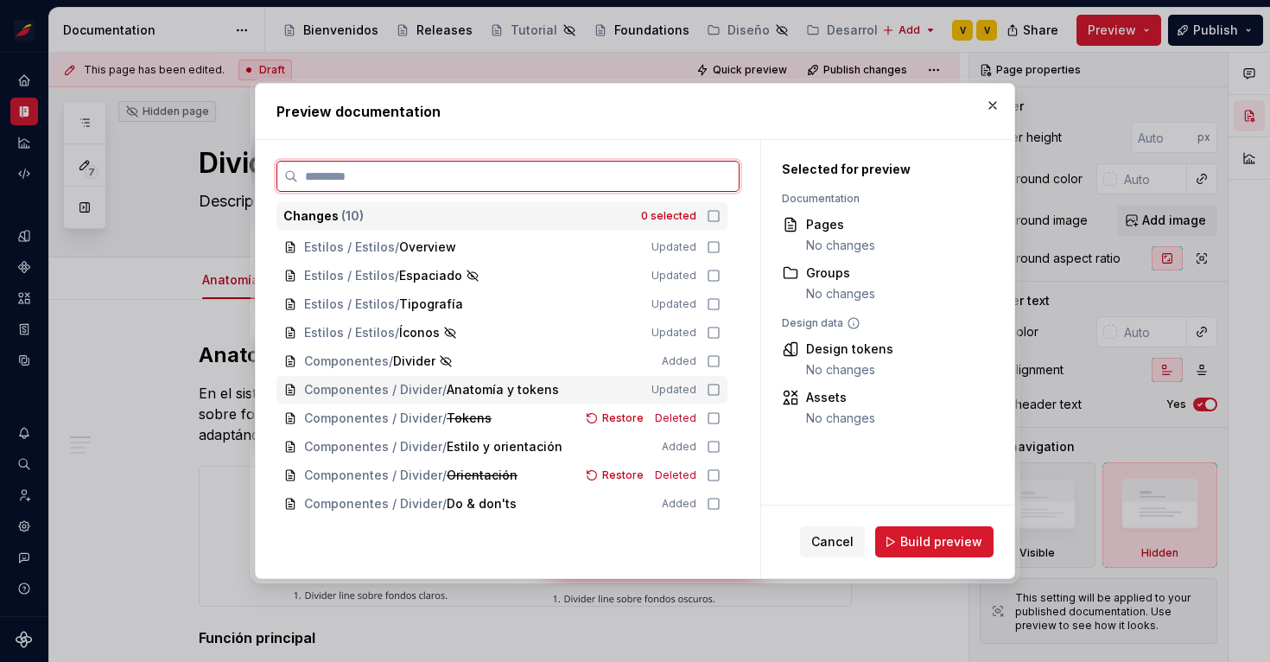
click at [720, 390] on icon at bounding box center [713, 390] width 14 height 14
click at [720, 443] on icon at bounding box center [713, 447] width 14 height 14
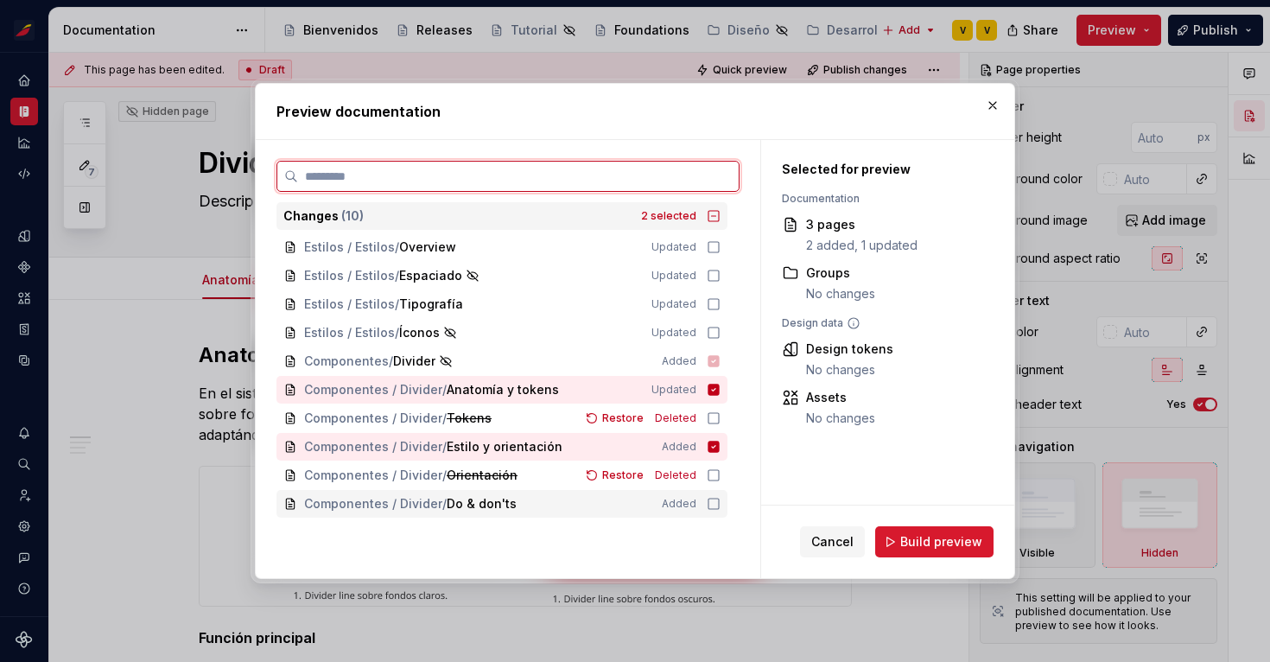
click at [720, 504] on icon at bounding box center [713, 504] width 14 height 14
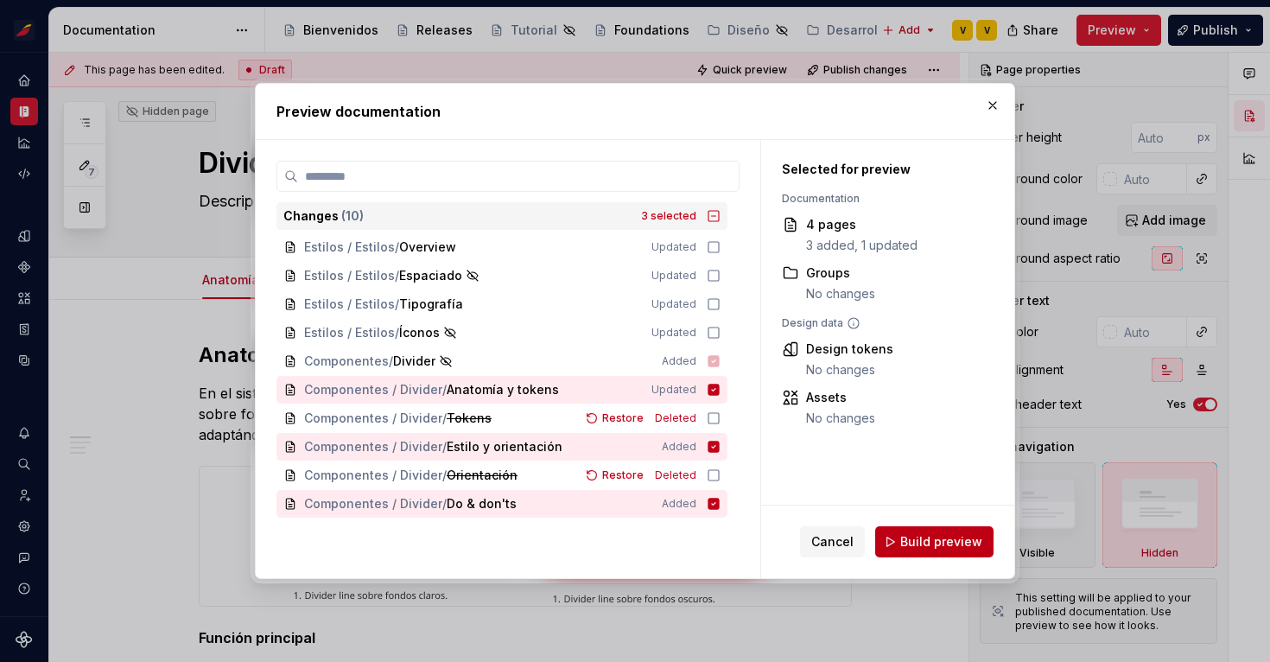
click at [959, 544] on span "Build preview" at bounding box center [941, 541] width 82 height 17
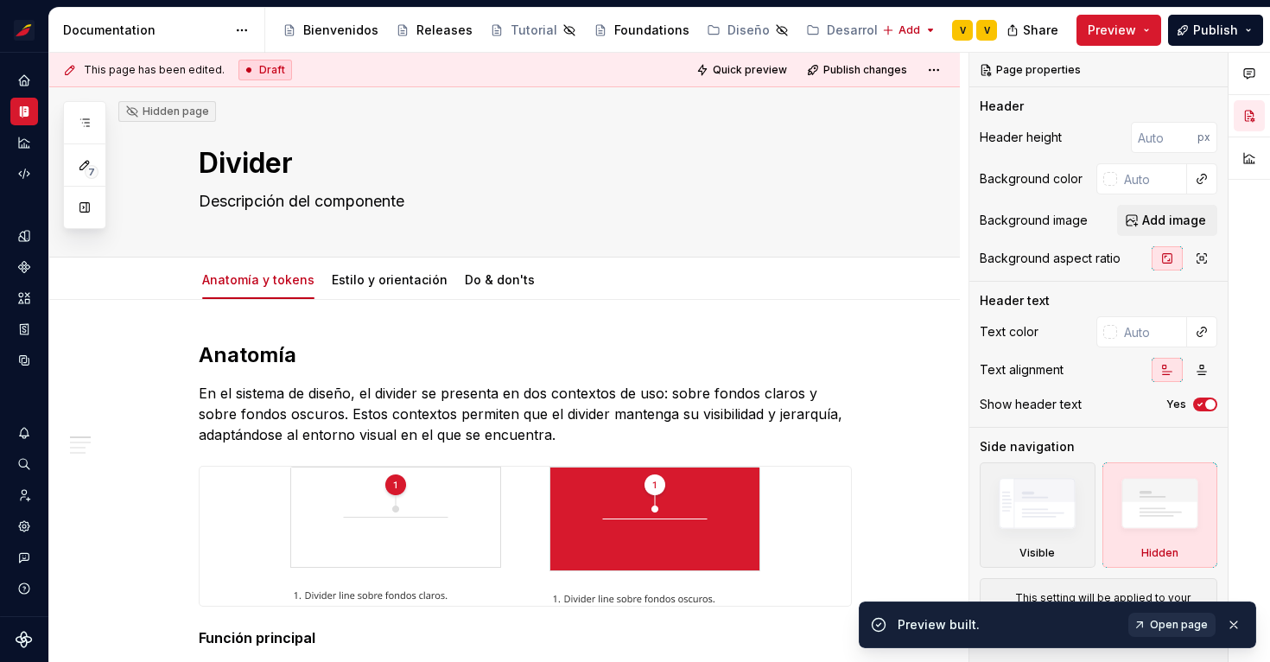
click at [1167, 622] on span "Open page" at bounding box center [1179, 625] width 58 height 14
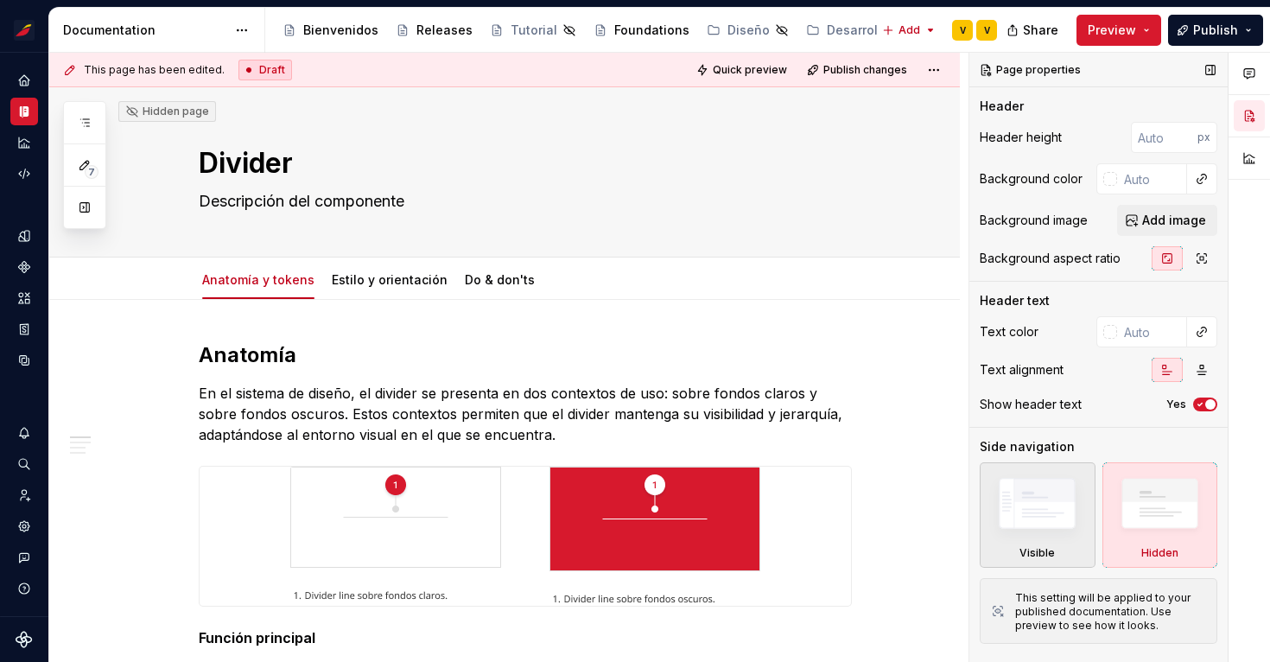
click at [1036, 502] on img at bounding box center [1036, 507] width 99 height 75
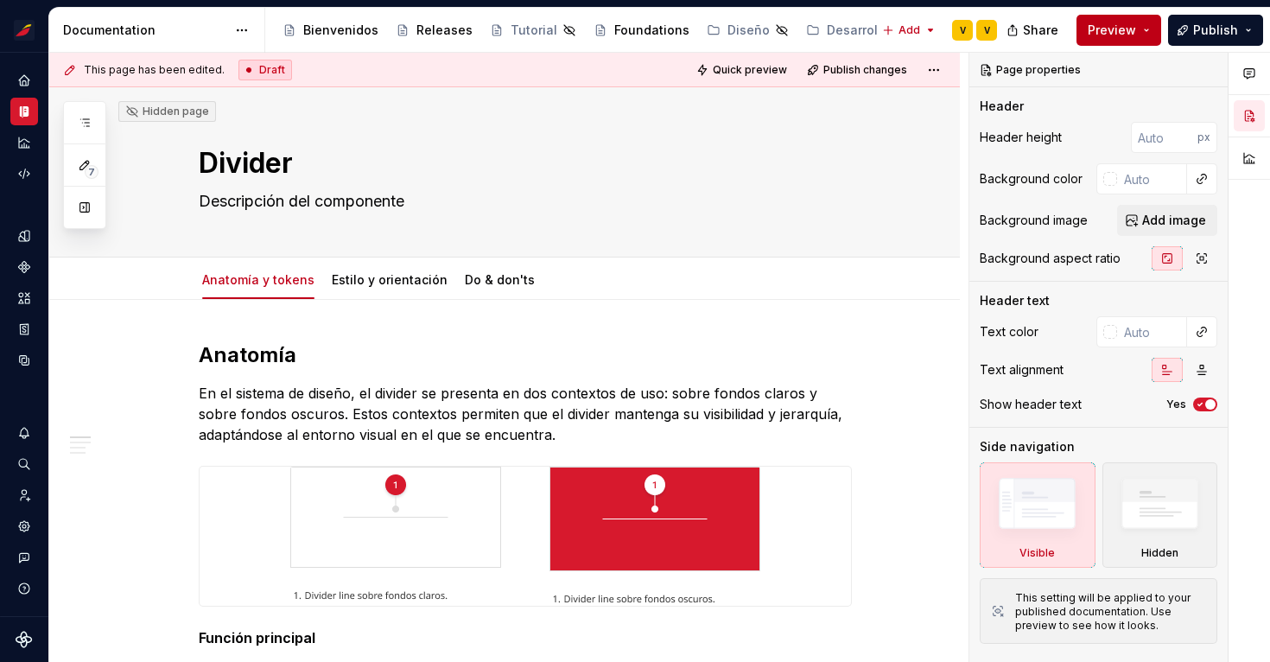
click at [1146, 22] on button "Preview" at bounding box center [1118, 30] width 85 height 31
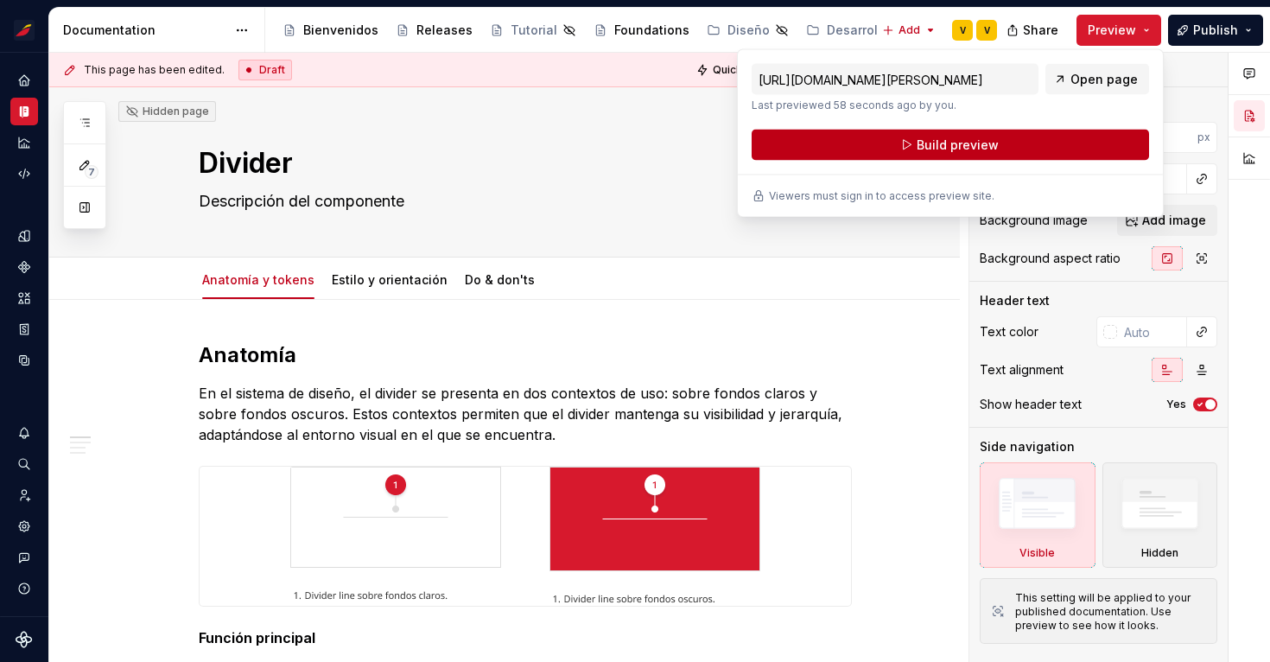
click at [1010, 149] on button "Build preview" at bounding box center [949, 145] width 397 height 31
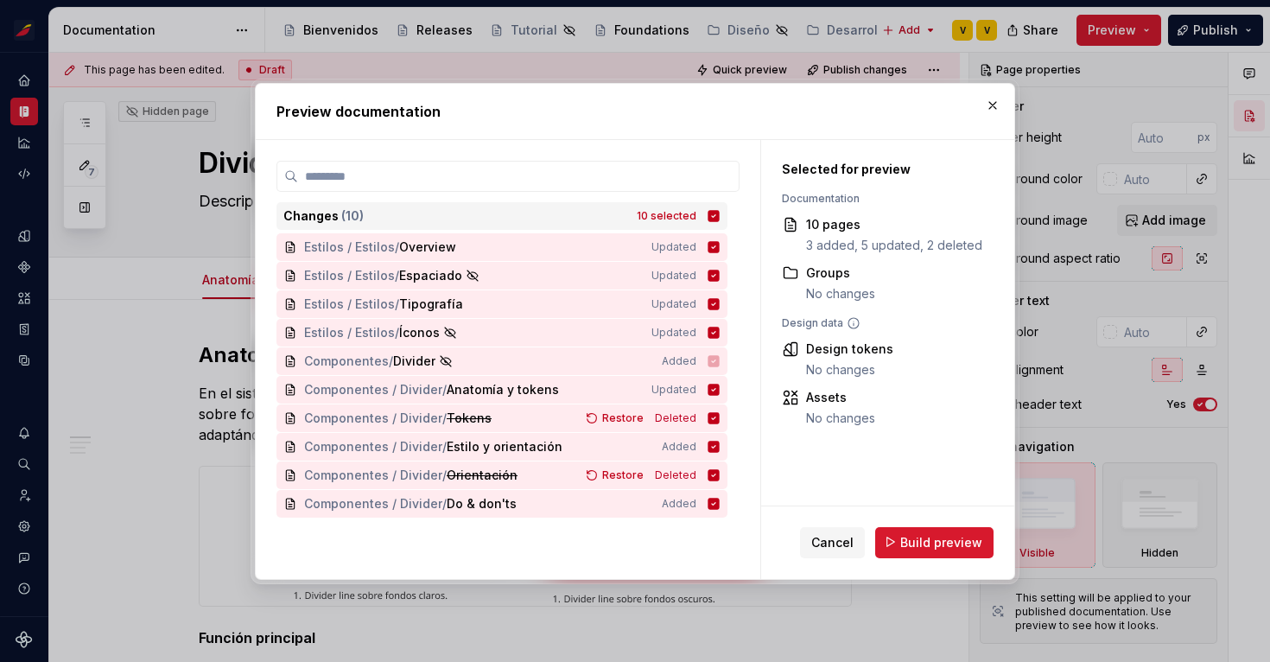
click at [719, 212] on icon at bounding box center [713, 215] width 11 height 11
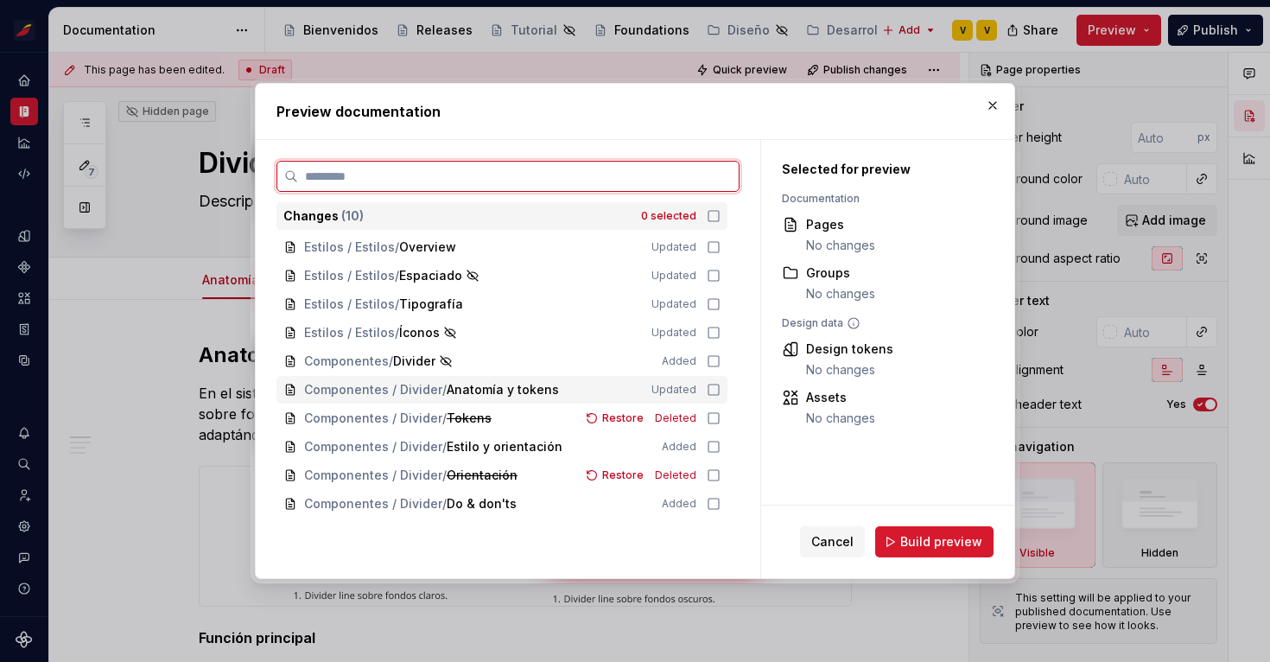
click at [717, 390] on icon at bounding box center [713, 389] width 10 height 10
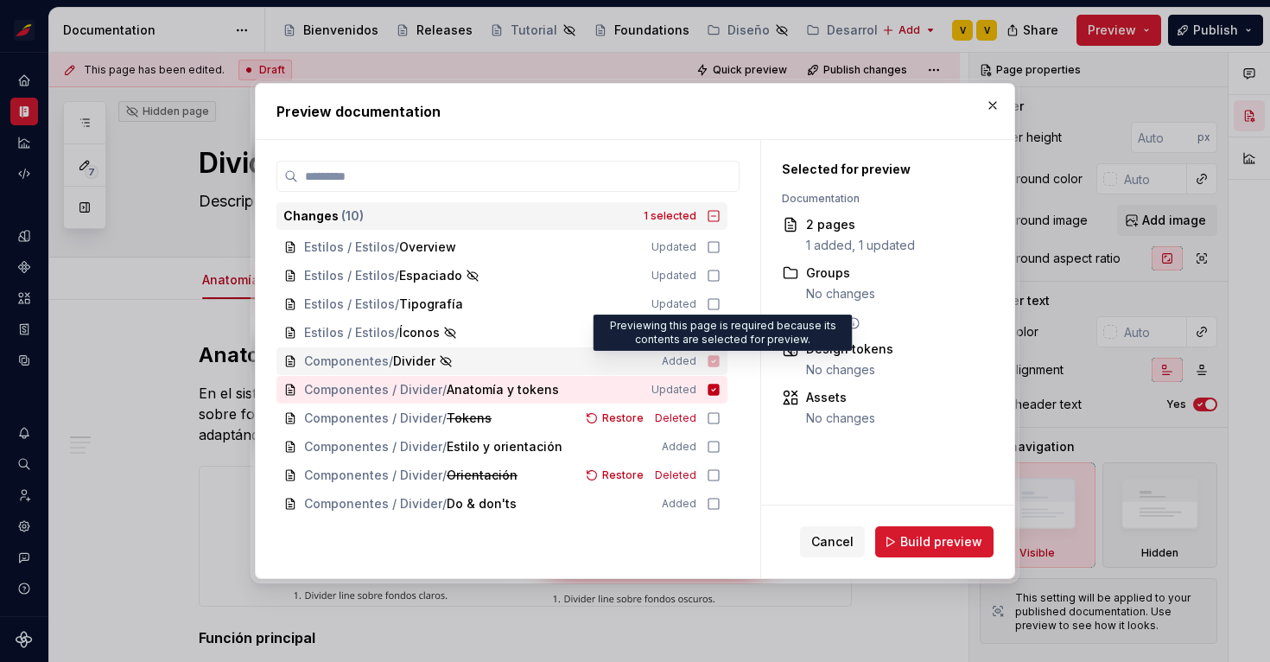
click at [719, 364] on icon at bounding box center [713, 360] width 11 height 11
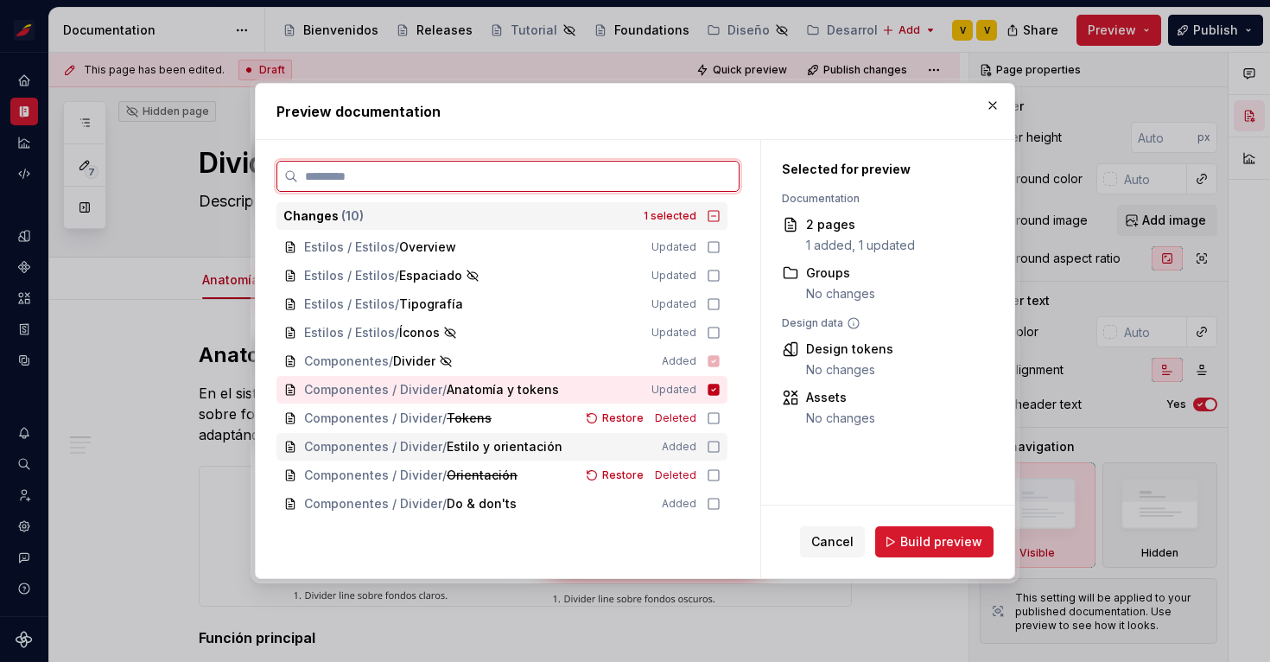
click at [720, 450] on icon at bounding box center [713, 447] width 14 height 14
click at [720, 506] on icon at bounding box center [713, 504] width 14 height 14
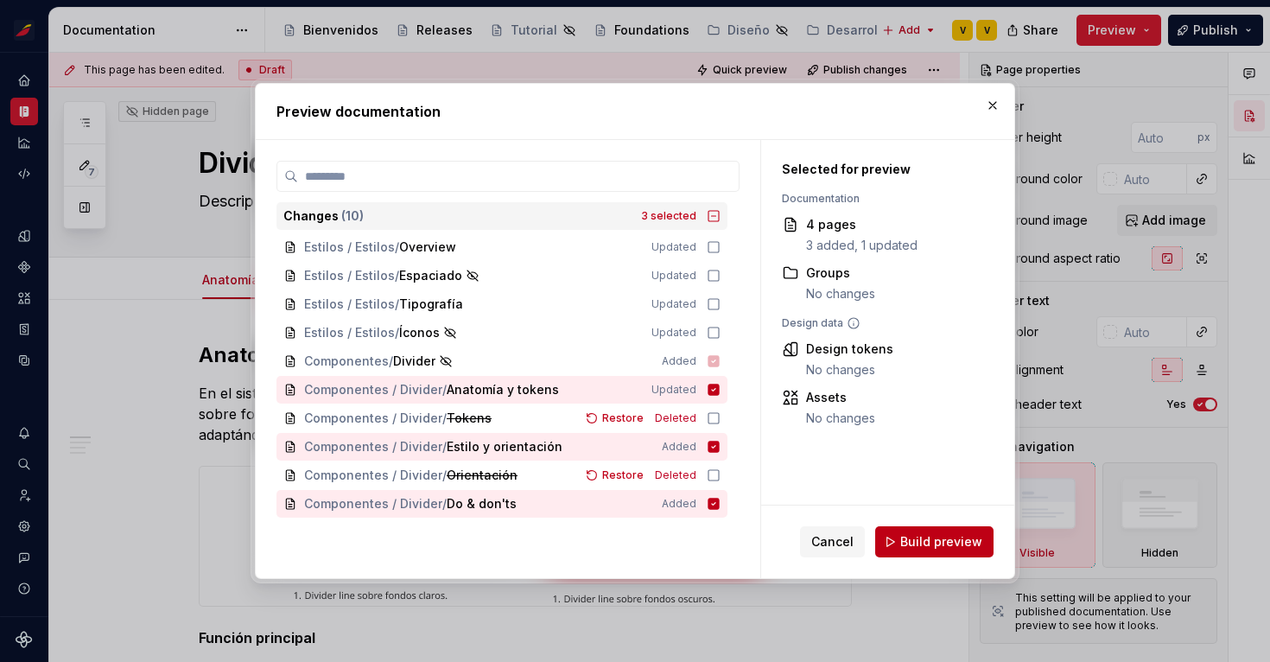
click at [915, 548] on span "Build preview" at bounding box center [941, 541] width 82 height 17
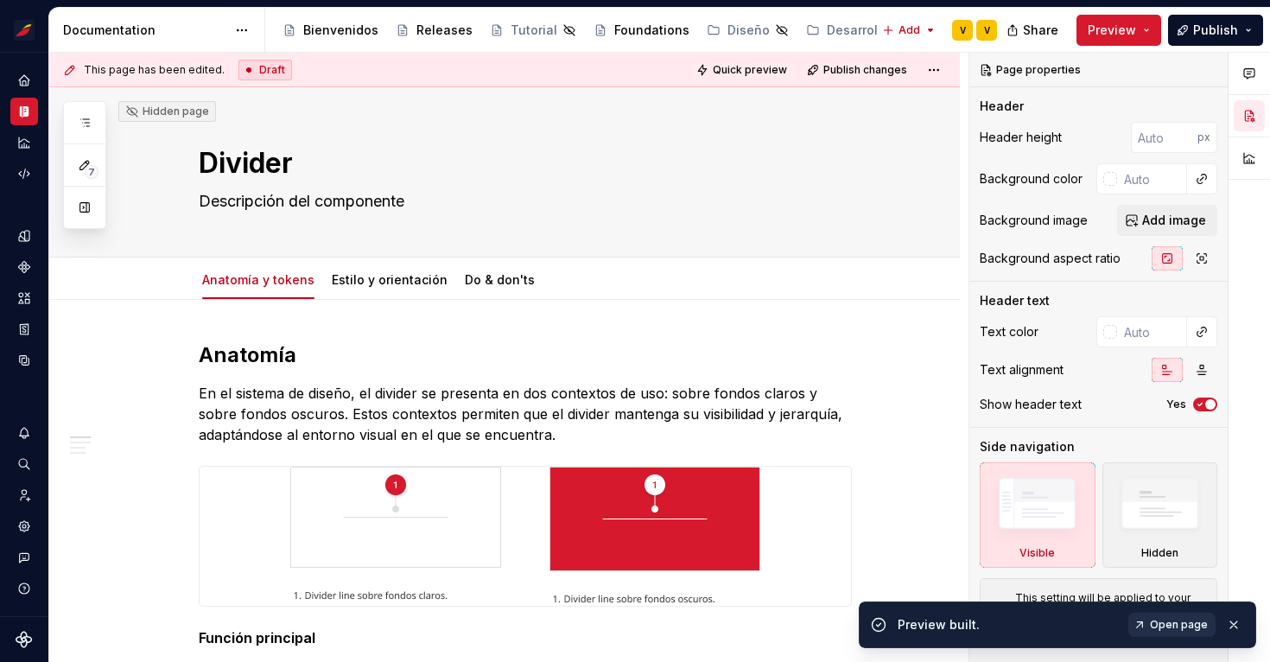
click at [1176, 619] on span "Open page" at bounding box center [1179, 625] width 58 height 14
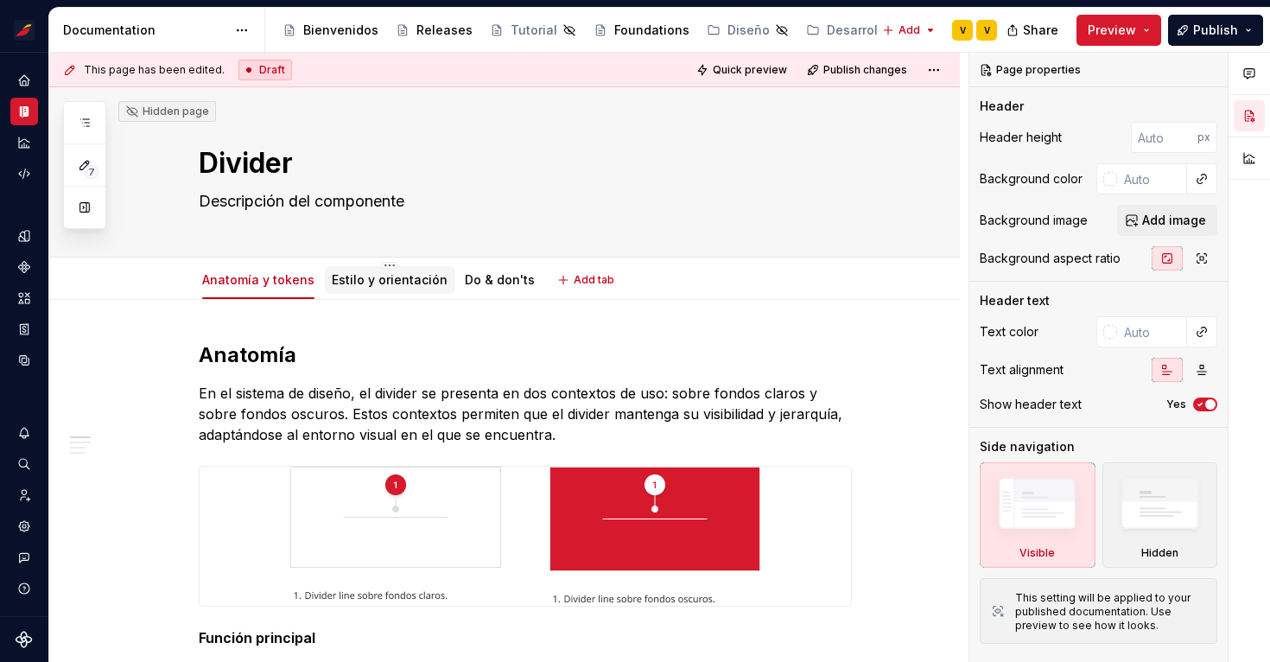
click at [386, 282] on link "Estilo y orientación" at bounding box center [390, 279] width 116 height 15
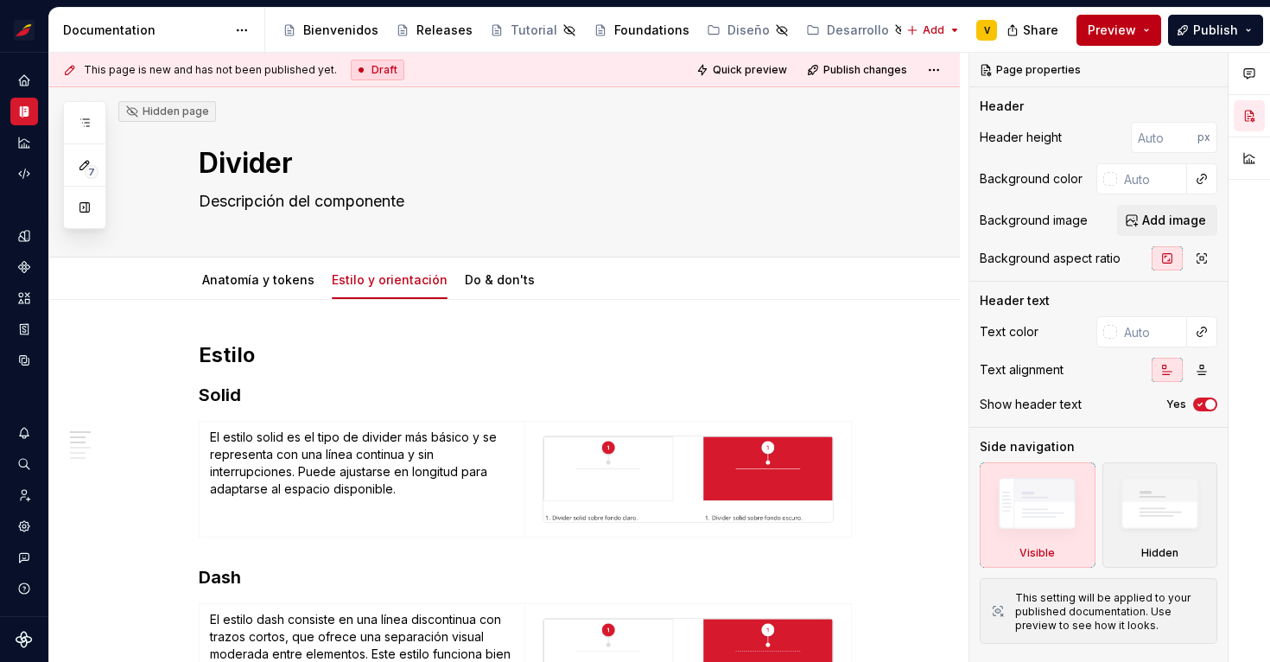
click at [1121, 35] on span "Preview" at bounding box center [1111, 30] width 48 height 17
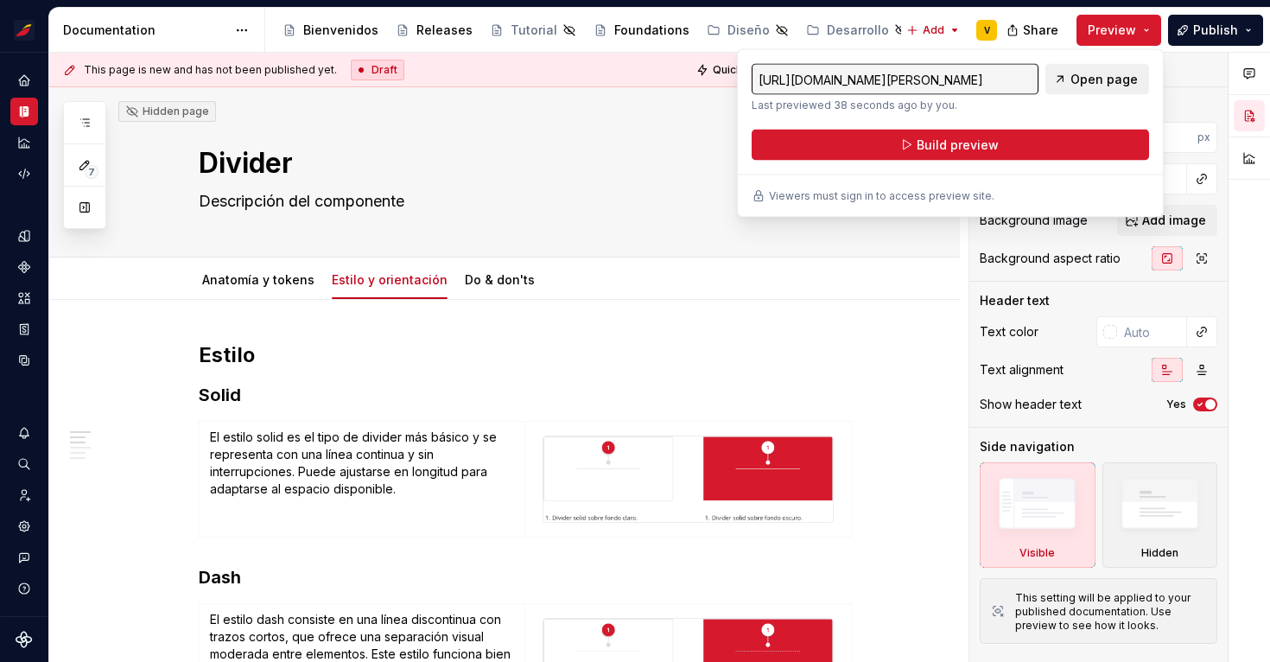
click at [1099, 81] on span "Open page" at bounding box center [1103, 79] width 67 height 17
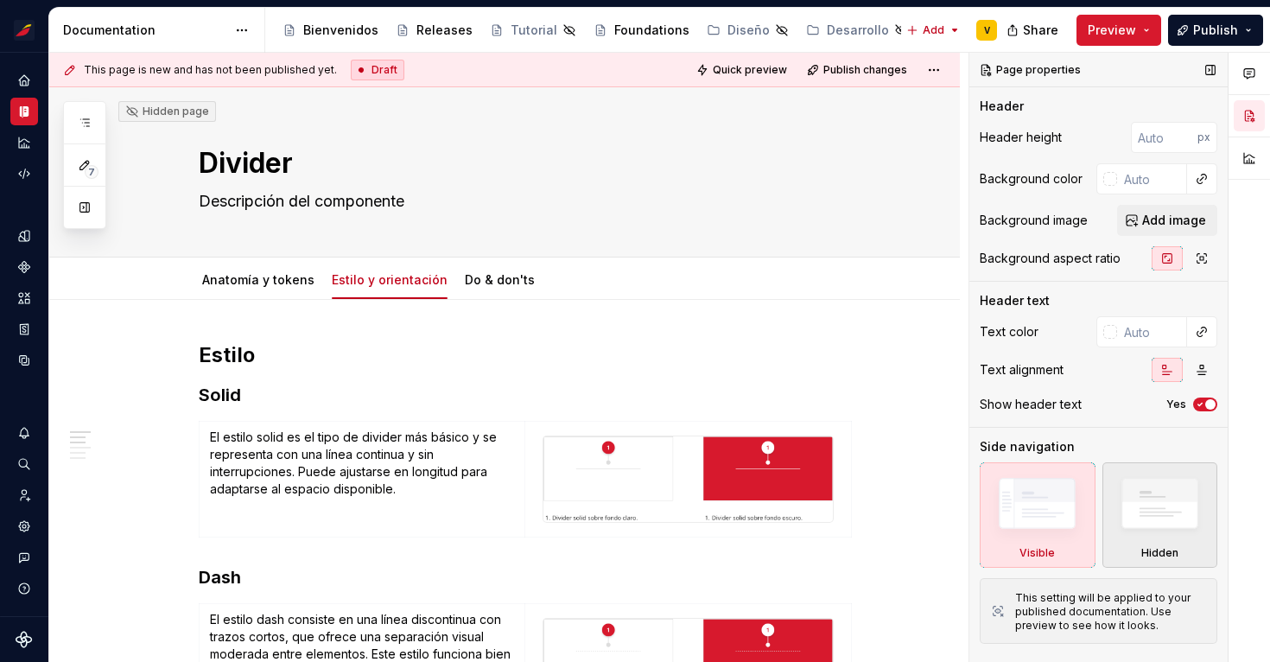
click at [1153, 510] on img at bounding box center [1159, 508] width 99 height 76
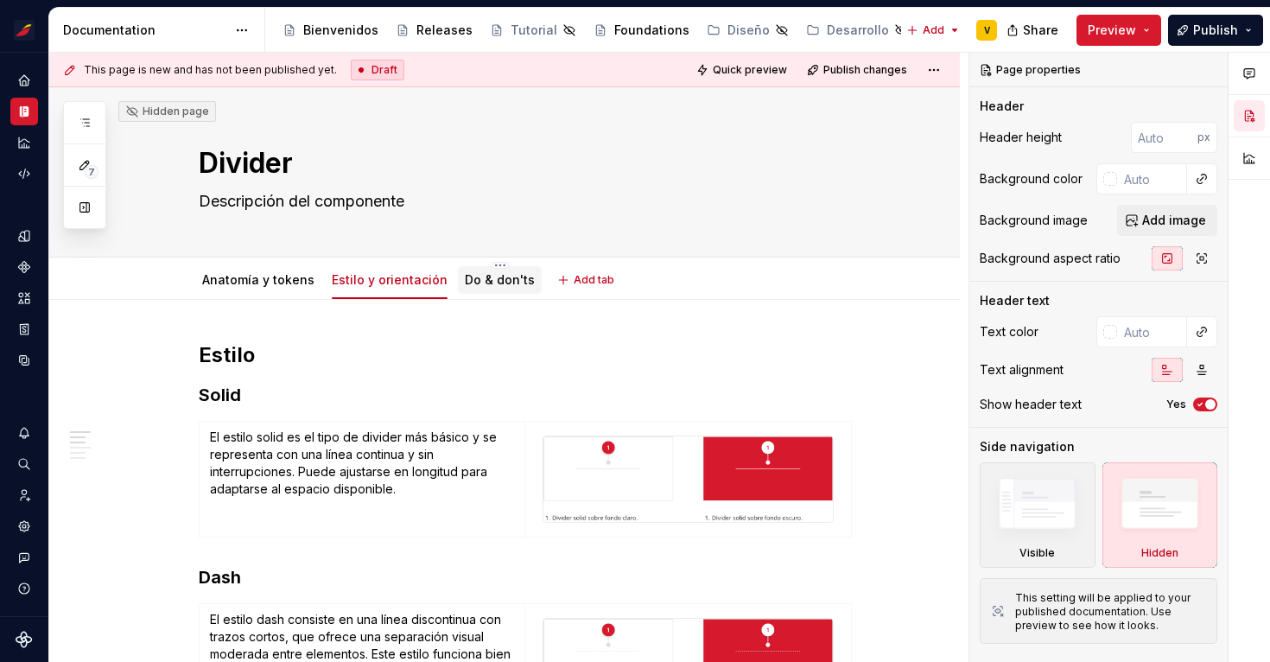
click at [499, 280] on link "Do & don'ts" at bounding box center [500, 279] width 70 height 15
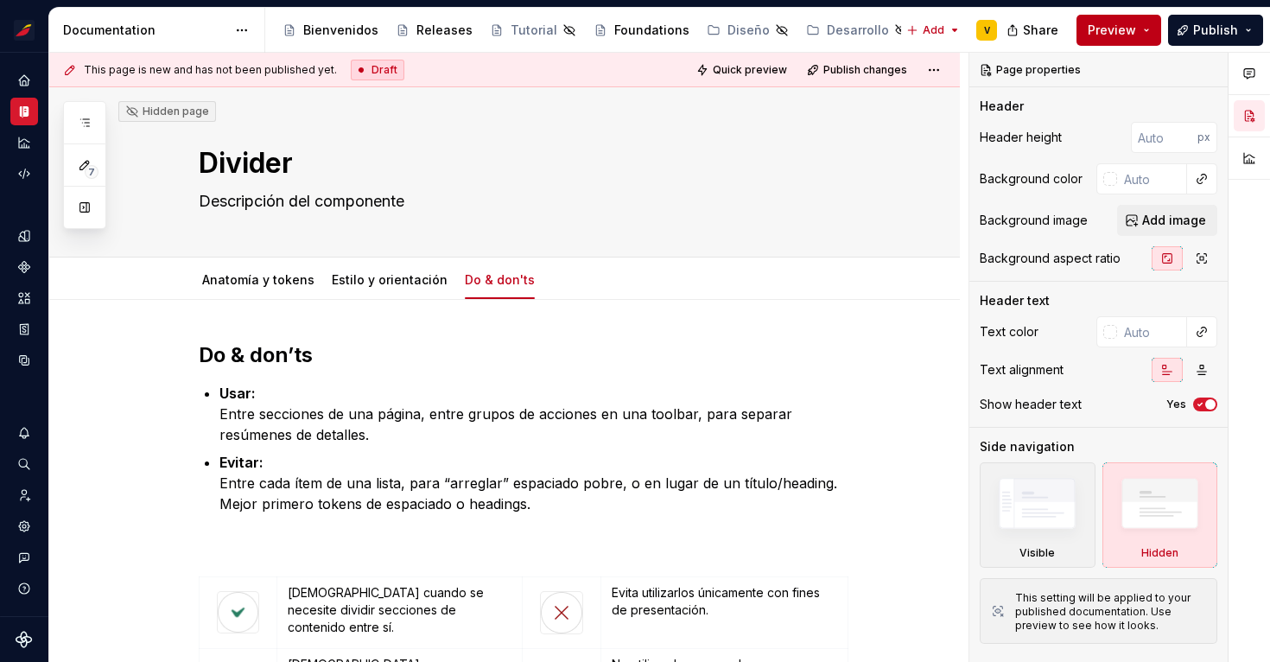
click at [1134, 32] on span "Preview" at bounding box center [1111, 30] width 48 height 17
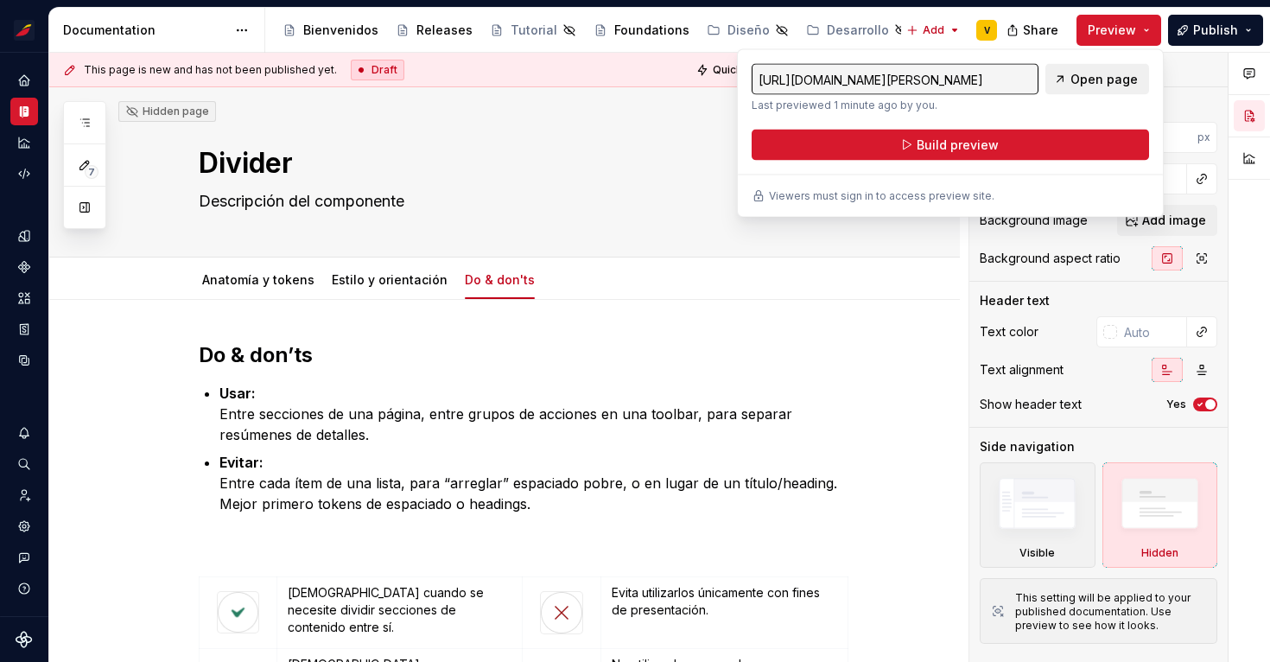
click at [1099, 79] on span "Open page" at bounding box center [1103, 79] width 67 height 17
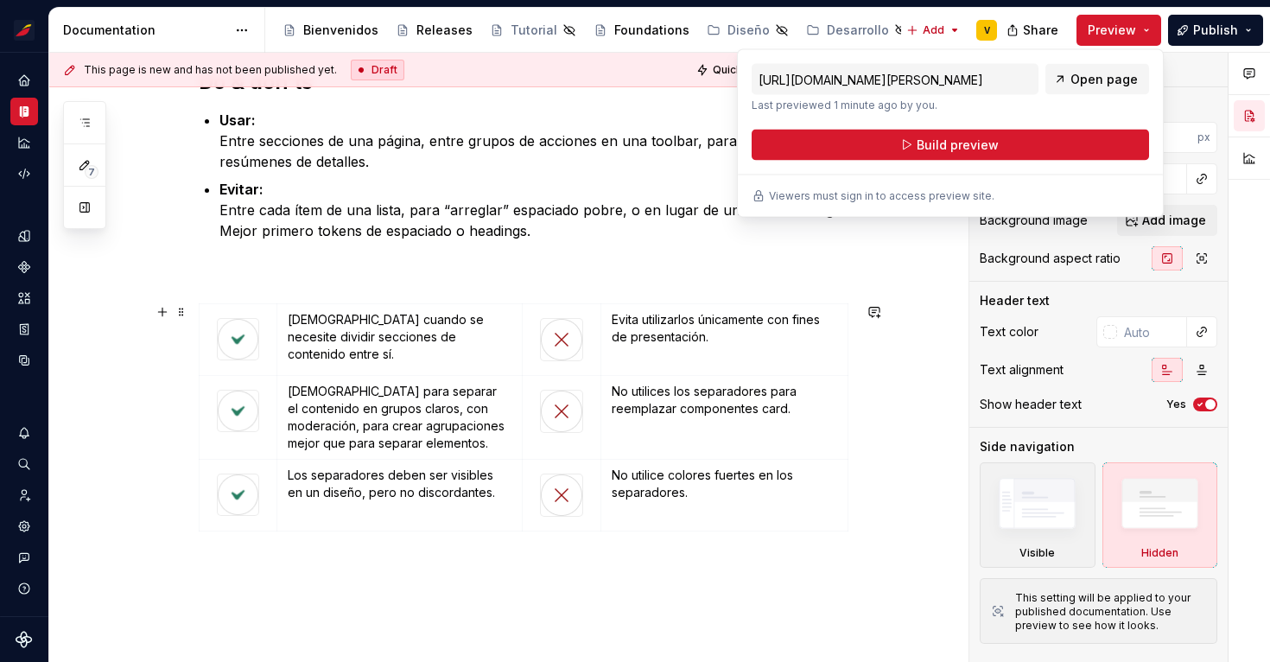
scroll to position [274, 0]
click at [519, 337] on html "Sistema de diseño Iberia V Design system data Documentation Accessibility guide…" at bounding box center [635, 331] width 1270 height 662
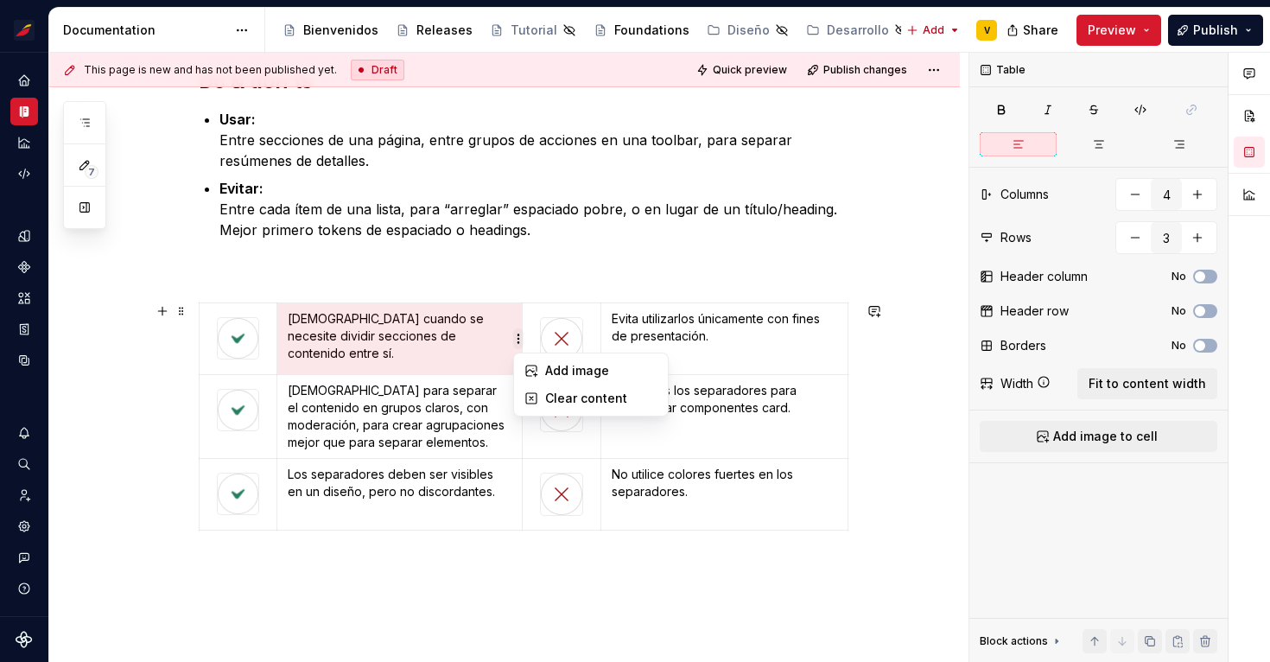
type textarea "*"
click at [522, 283] on html "Sistema de diseño Iberia V Design system data Documentation Accessibility guide…" at bounding box center [635, 331] width 1270 height 662
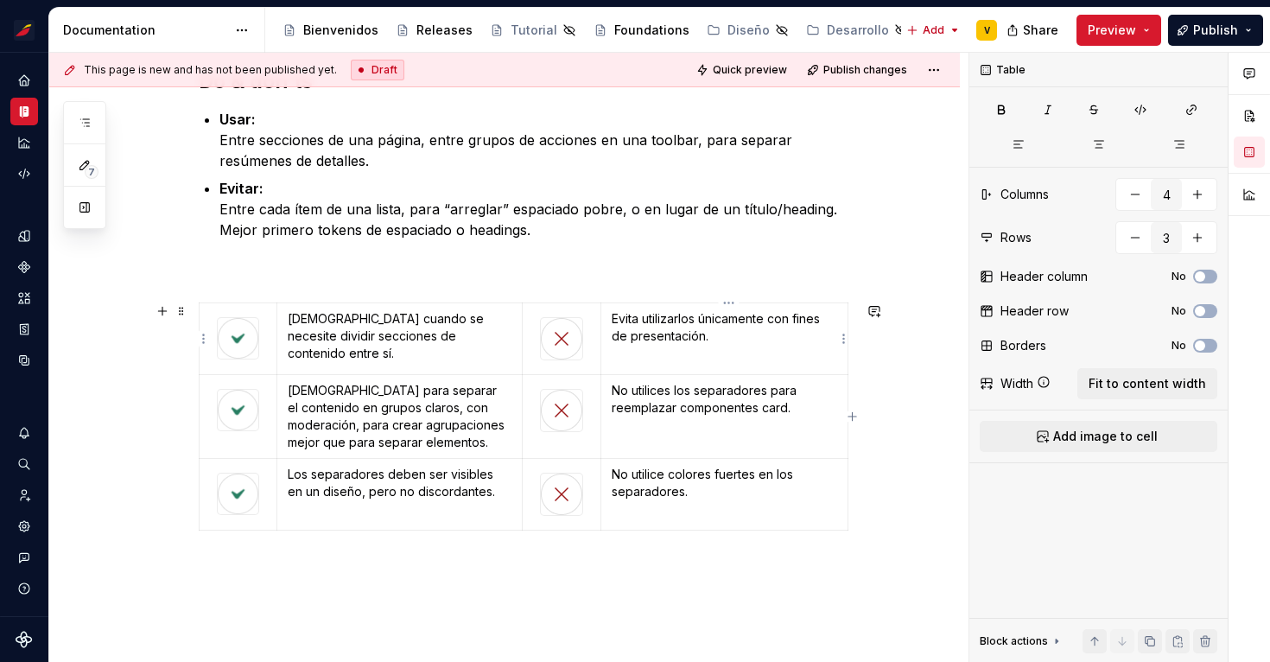
click at [809, 364] on td "Evita utilizarlos únicamente con fines de presentación." at bounding box center [724, 339] width 247 height 72
click at [1208, 200] on button "button" at bounding box center [1197, 194] width 31 height 31
type input "5"
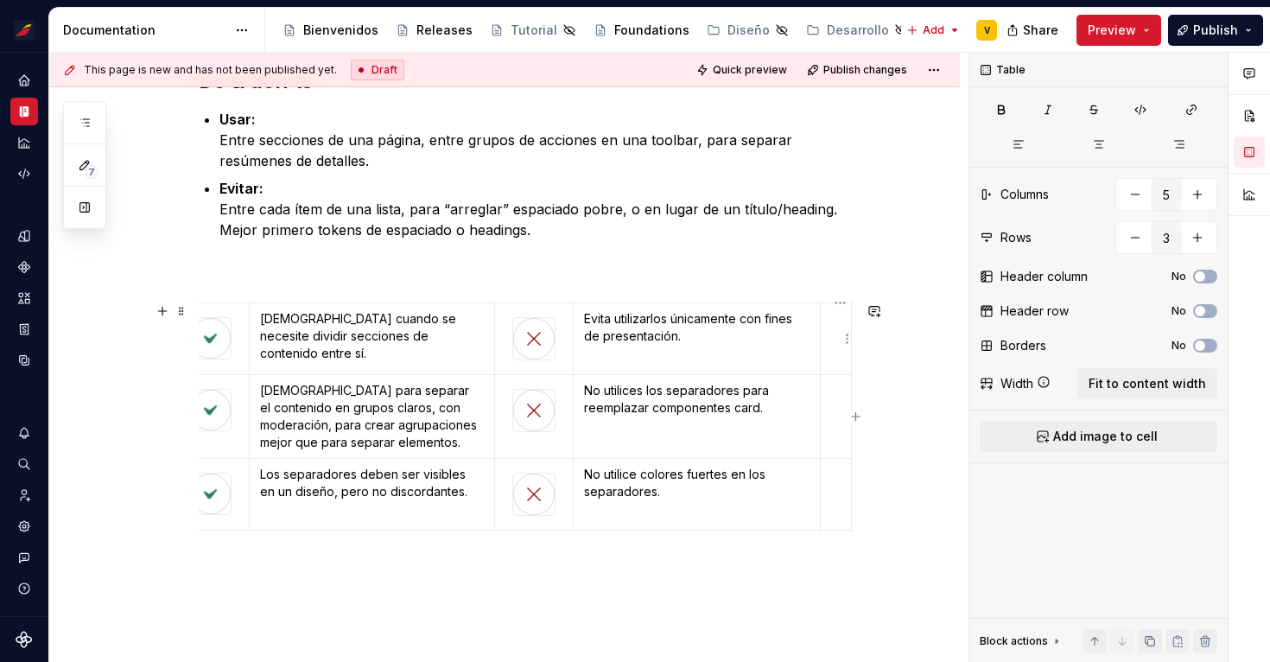
click at [839, 314] on p at bounding box center [836, 318] width 10 height 17
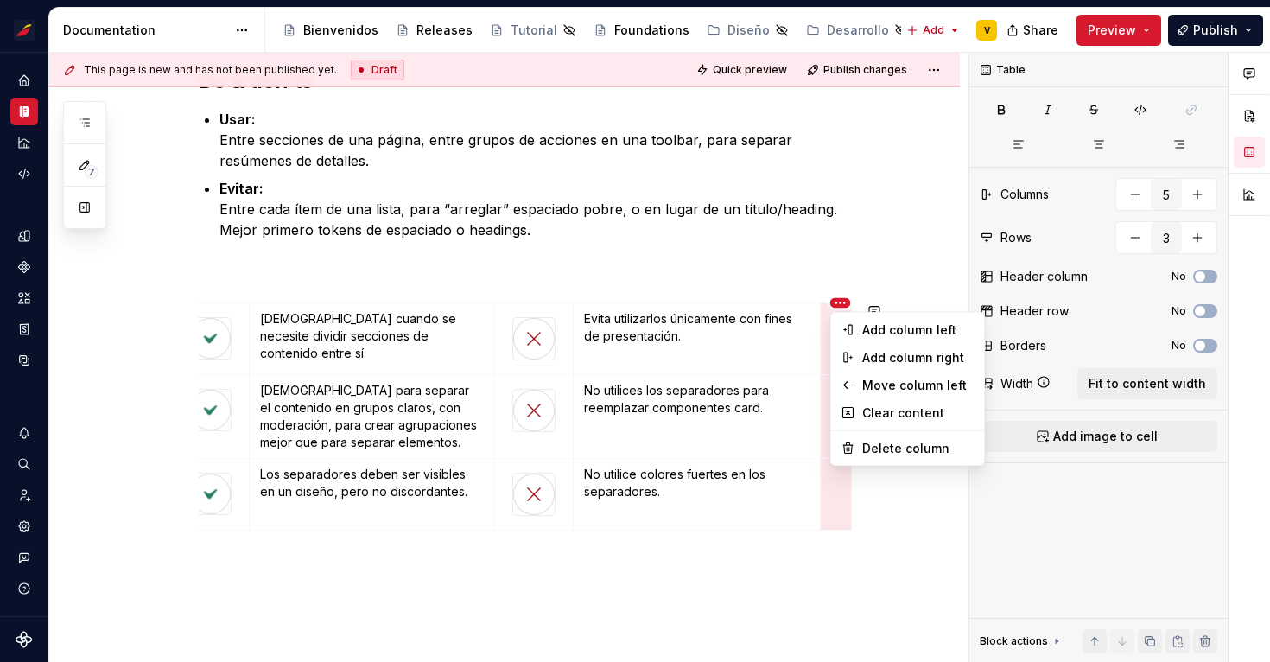
click at [619, 303] on html "Sistema de diseño Iberia V Design system data Documentation Accessibility guide…" at bounding box center [635, 331] width 1270 height 662
click at [883, 390] on div "Move column left" at bounding box center [918, 385] width 112 height 17
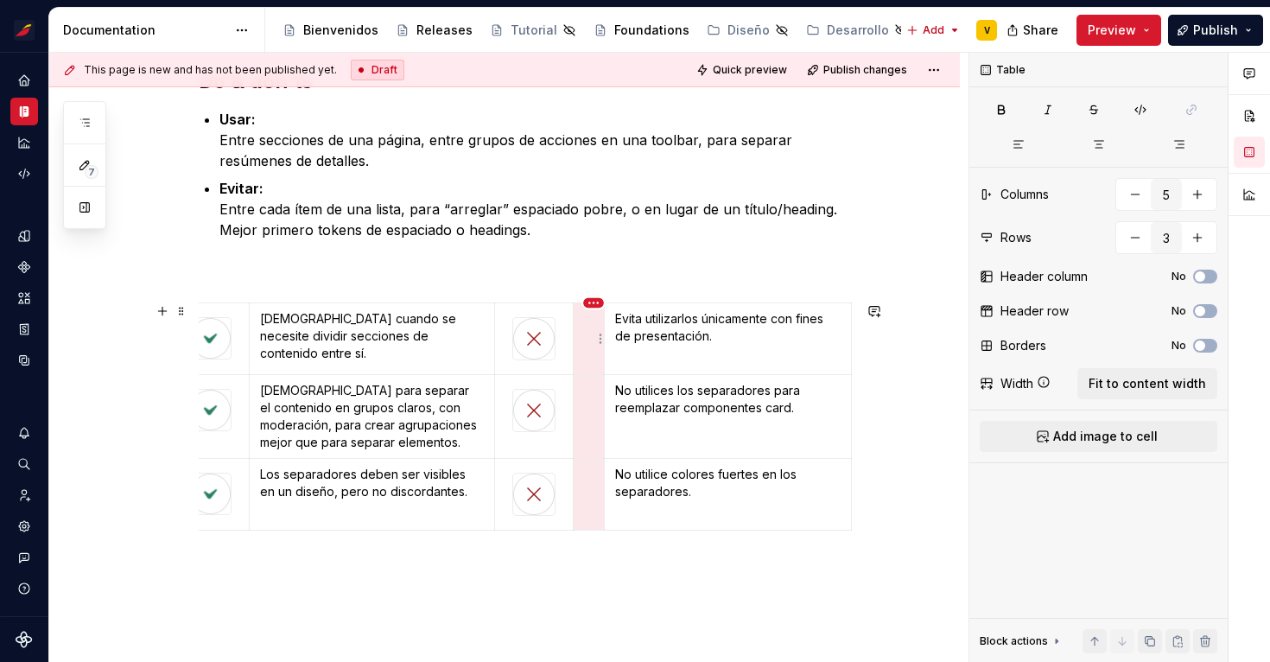
click at [592, 307] on html "Sistema de diseño Iberia V Design system data Documentation Accessibility guide…" at bounding box center [635, 331] width 1270 height 662
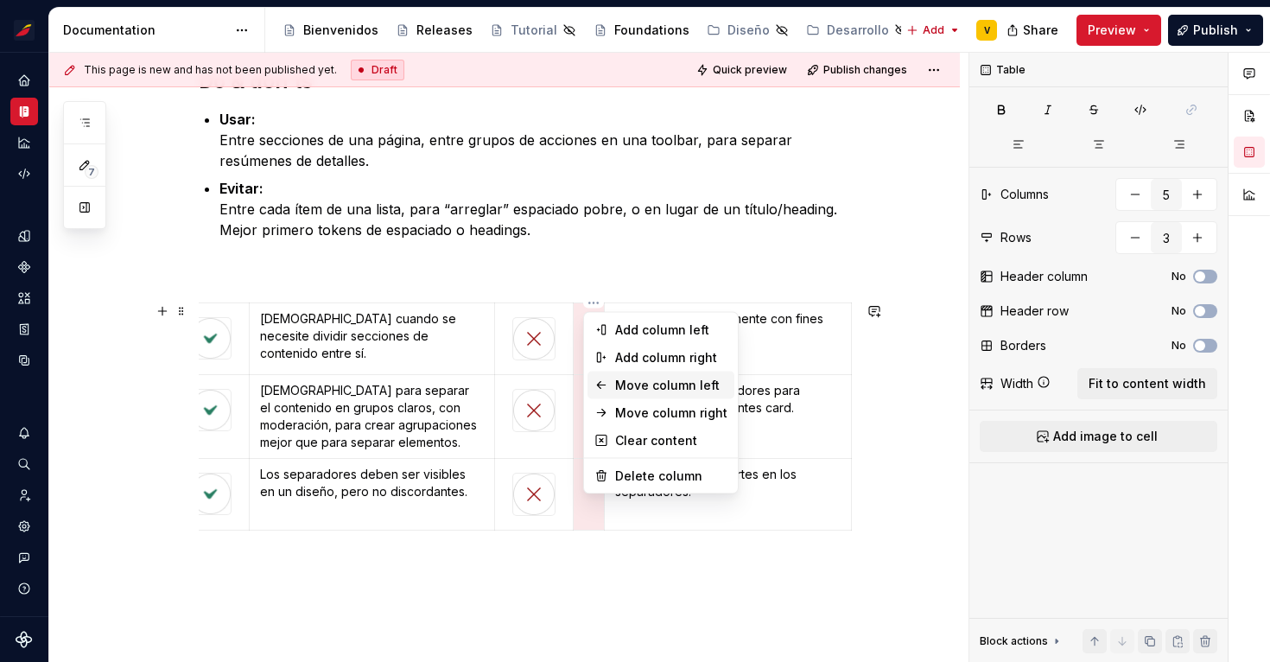
click at [635, 377] on div "Move column left" at bounding box center [671, 385] width 112 height 17
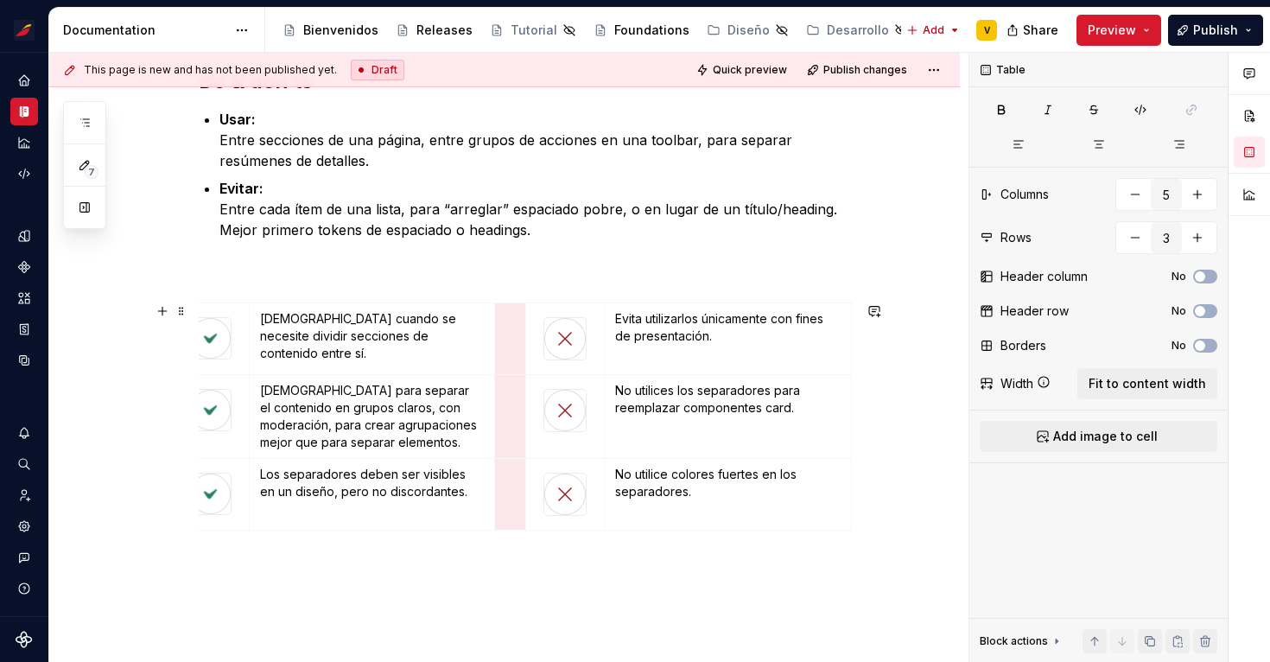
scroll to position [0, 0]
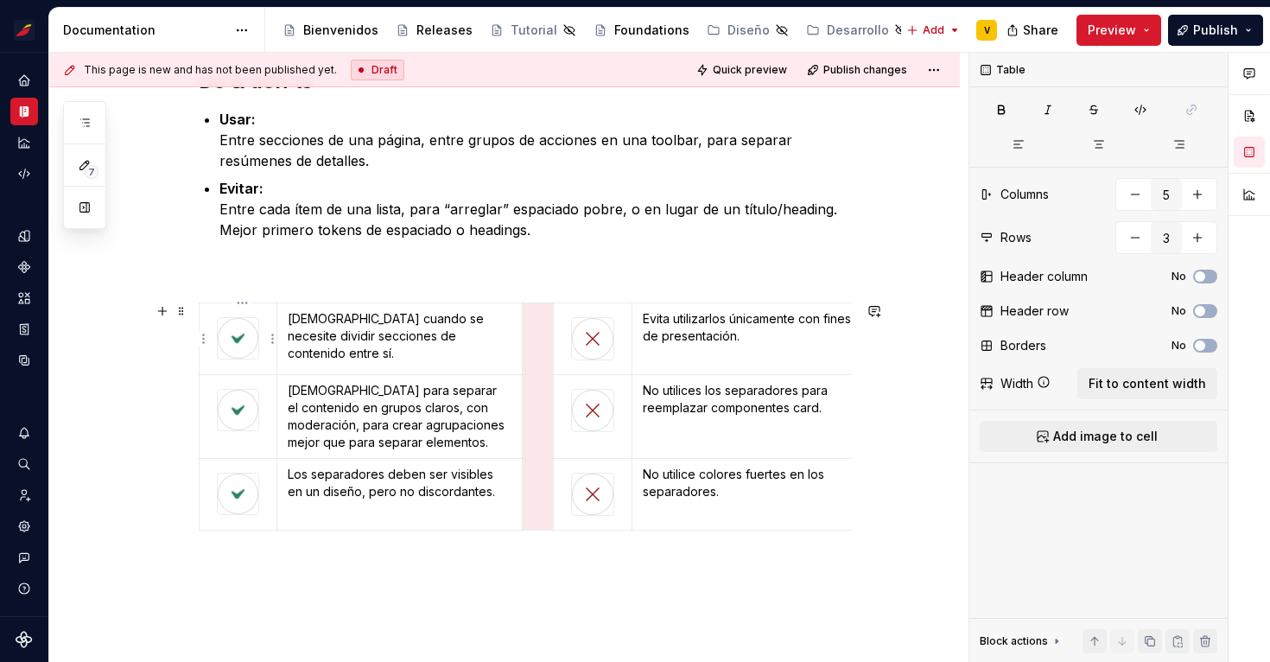
click at [276, 367] on td at bounding box center [239, 339] width 78 height 72
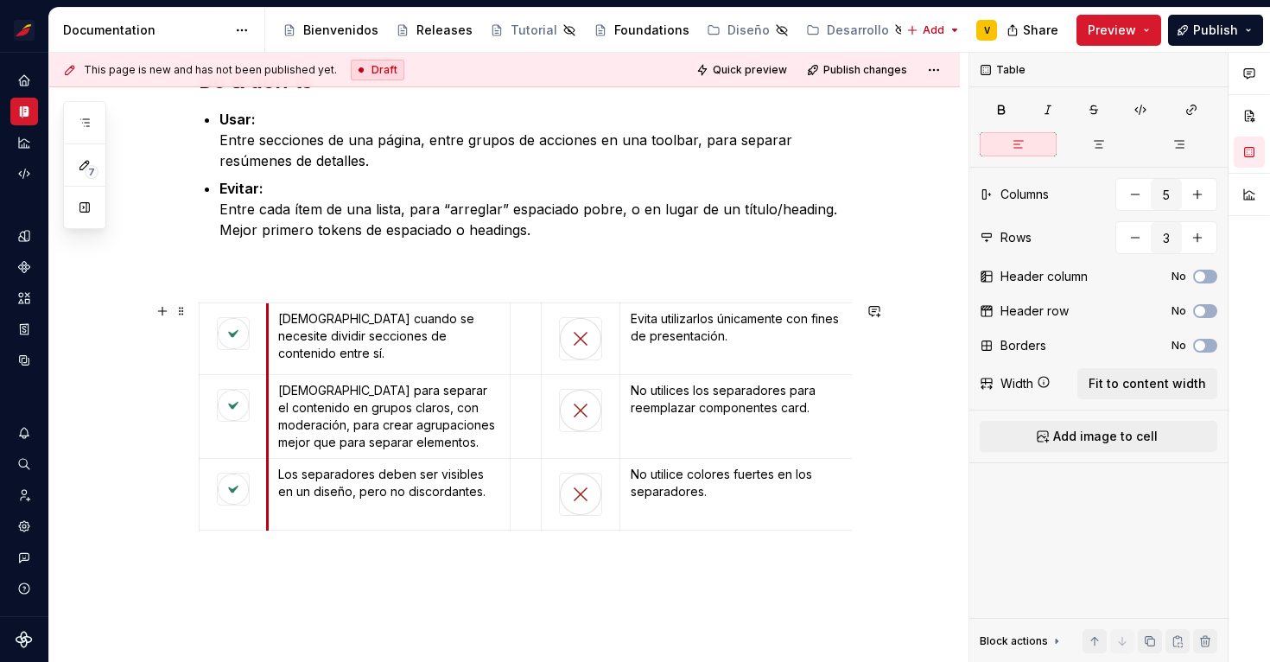
drag, startPoint x: 281, startPoint y: 366, endPoint x: 265, endPoint y: 366, distance: 15.5
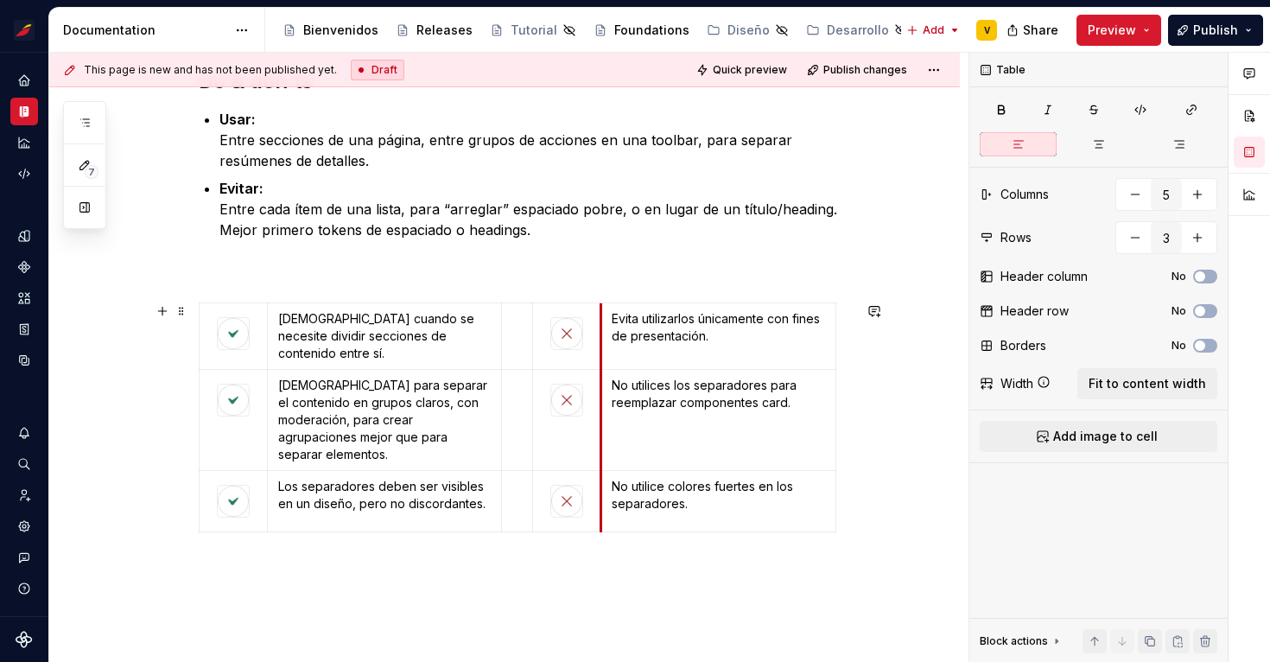
drag, startPoint x: 625, startPoint y: 366, endPoint x: 598, endPoint y: 367, distance: 27.7
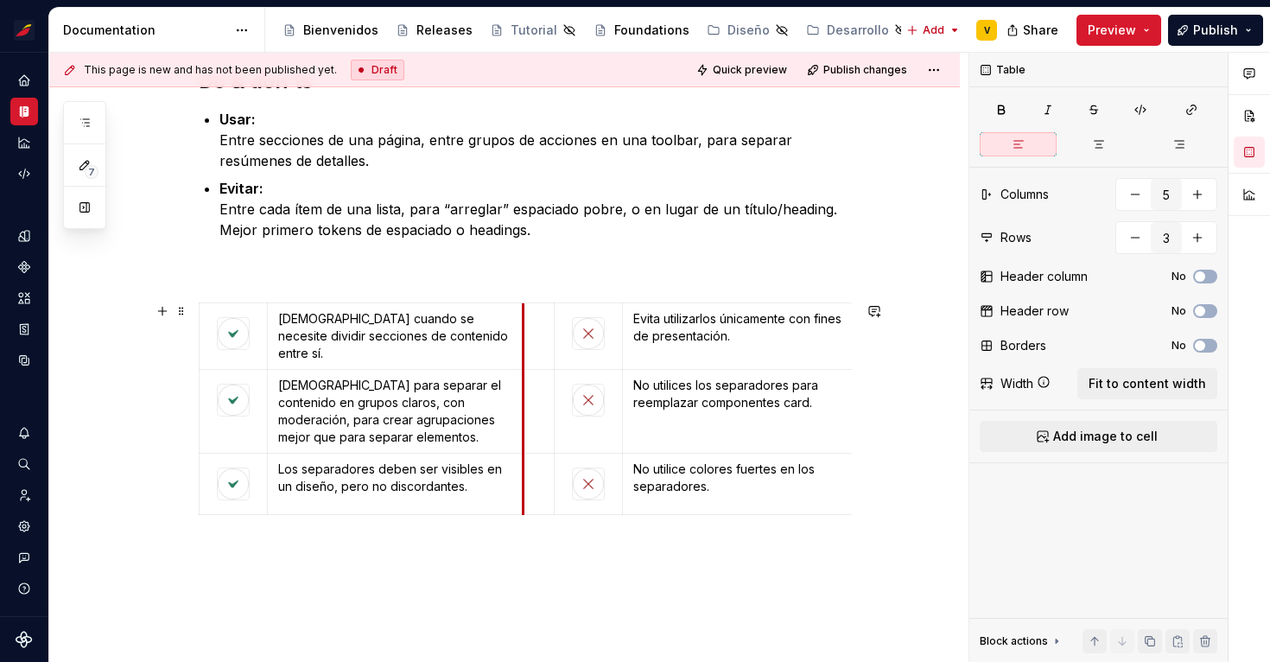
drag, startPoint x: 505, startPoint y: 412, endPoint x: 528, endPoint y: 412, distance: 22.5
click at [528, 412] on td at bounding box center [538, 412] width 31 height 84
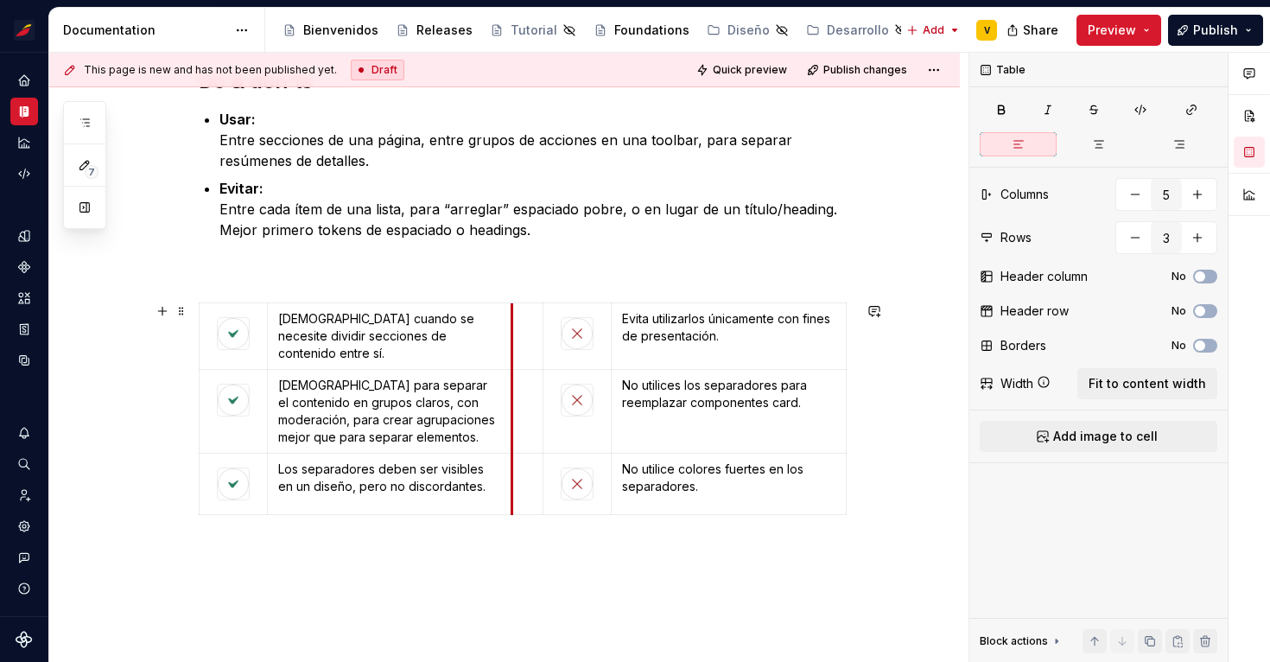
drag, startPoint x: 527, startPoint y: 422, endPoint x: 515, endPoint y: 422, distance: 12.1
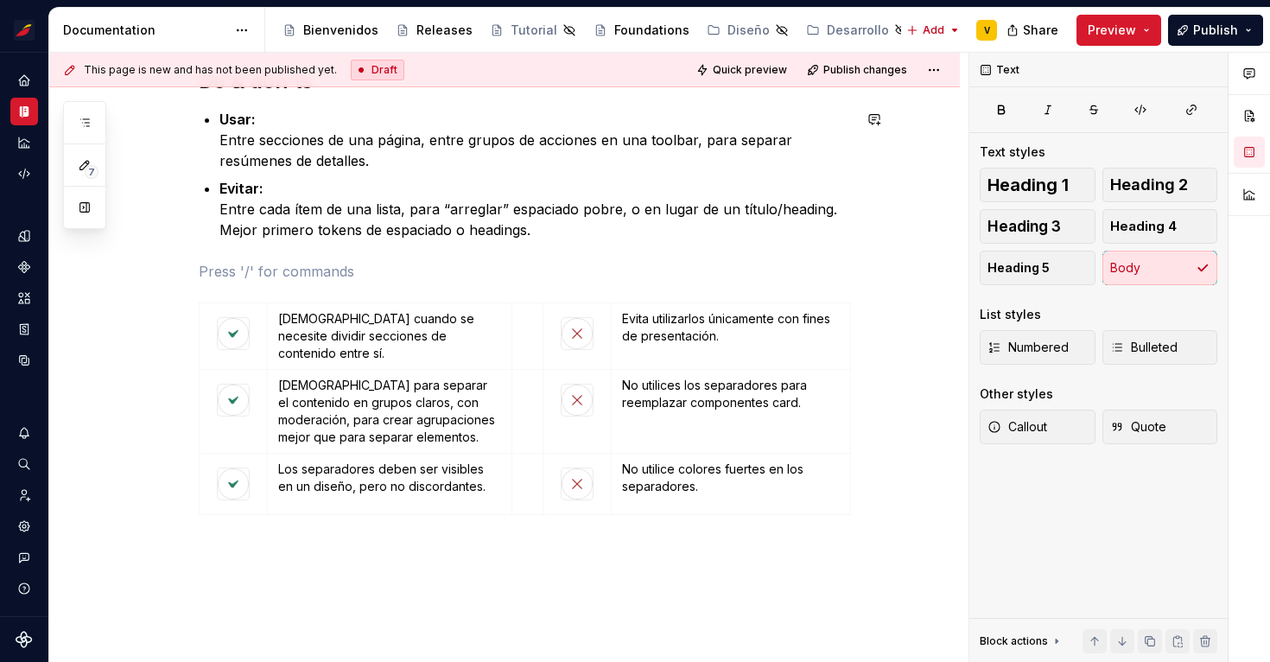
click at [613, 252] on div "Do & don’ts Usar: Entre secciones de una página, entre grupos de acciones en un…" at bounding box center [525, 294] width 653 height 454
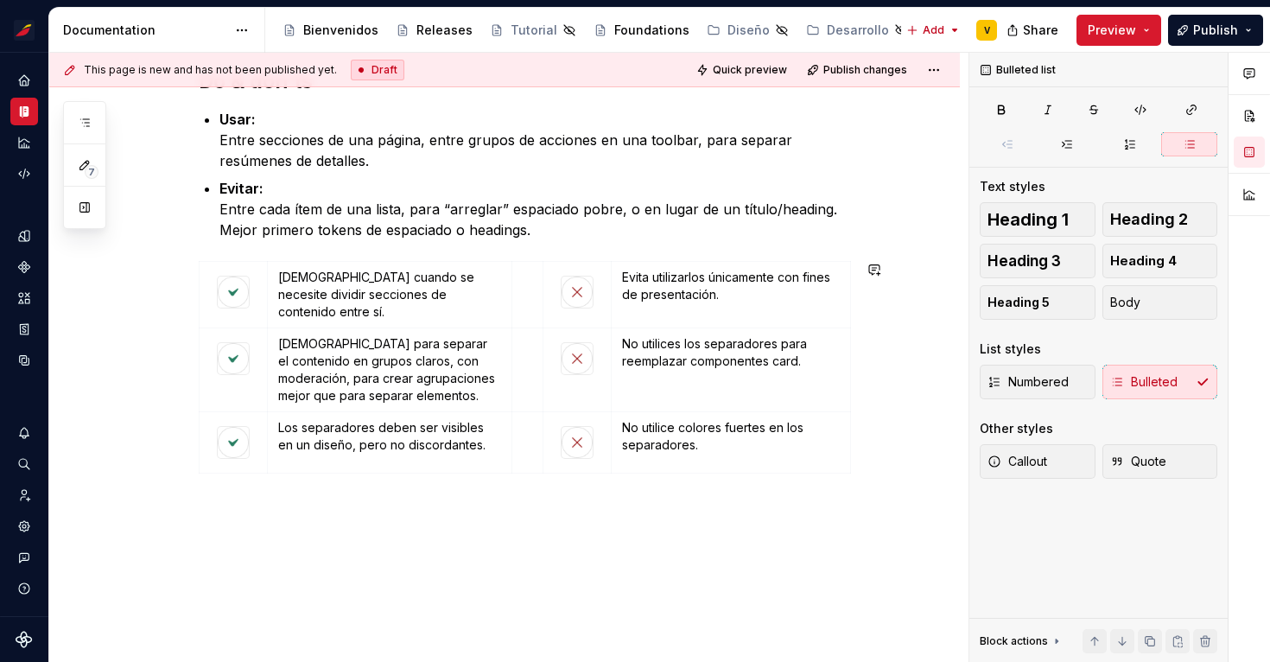
click at [896, 550] on div "Do & don’ts Usar: Entre secciones de una página, entre grupos de acciones en un…" at bounding box center [504, 363] width 910 height 674
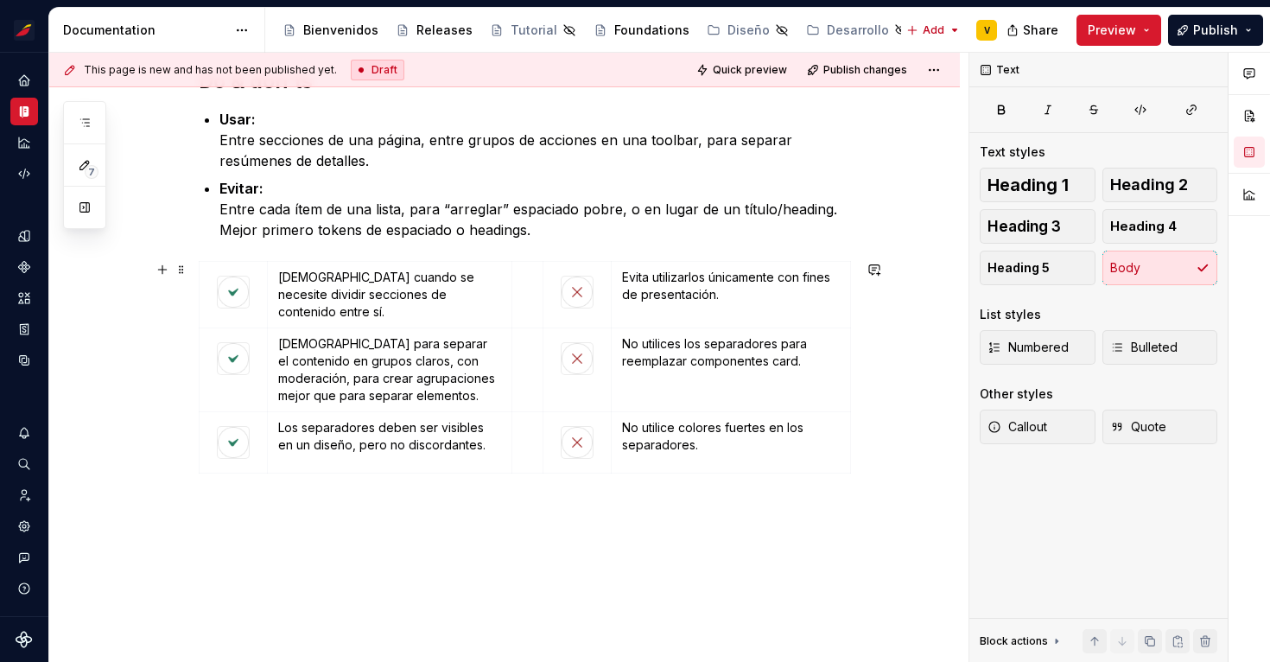
click at [926, 396] on div "Do & don’ts Usar: Entre secciones de una página, entre grupos de acciones en un…" at bounding box center [504, 383] width 910 height 715
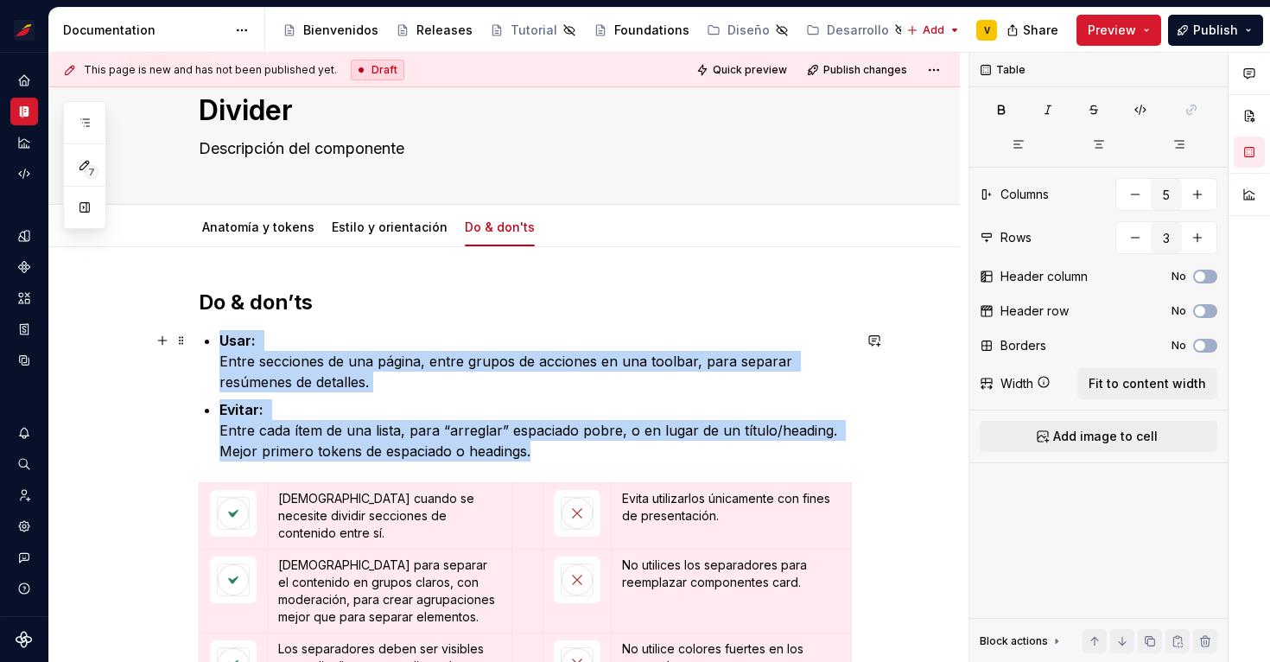
scroll to position [47, 0]
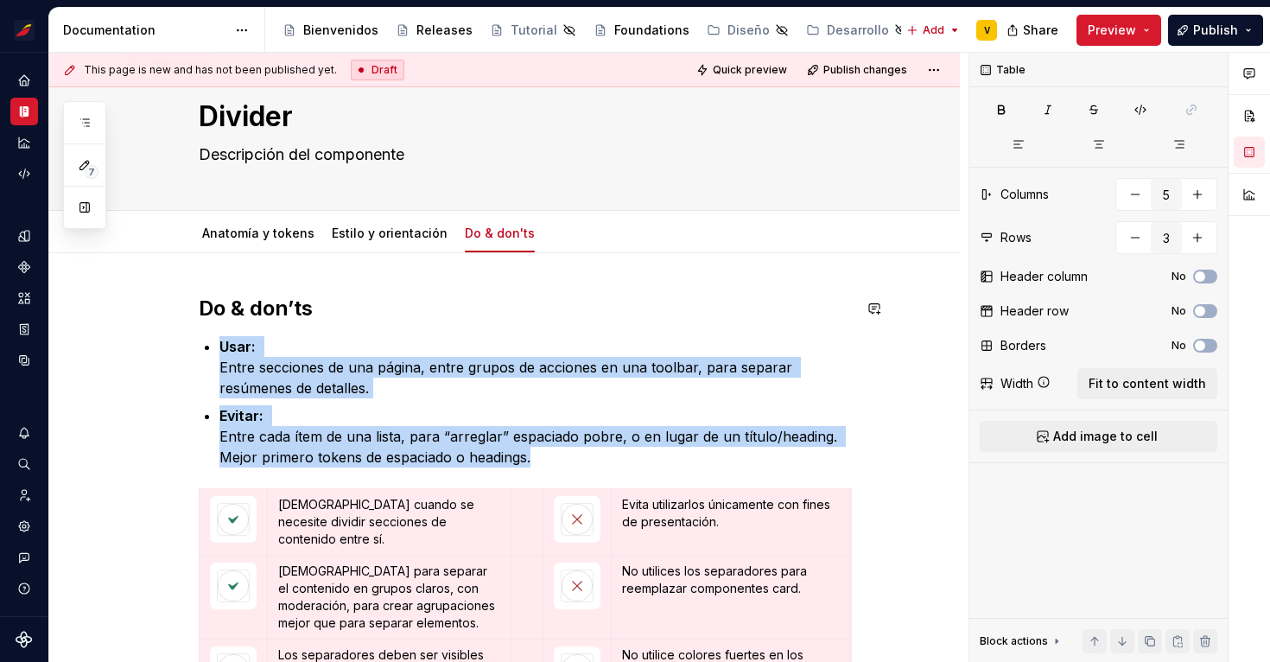
click at [713, 288] on div "Do & don’ts Usar: Entre secciones de una página, entre grupos de acciones en un…" at bounding box center [504, 610] width 910 height 715
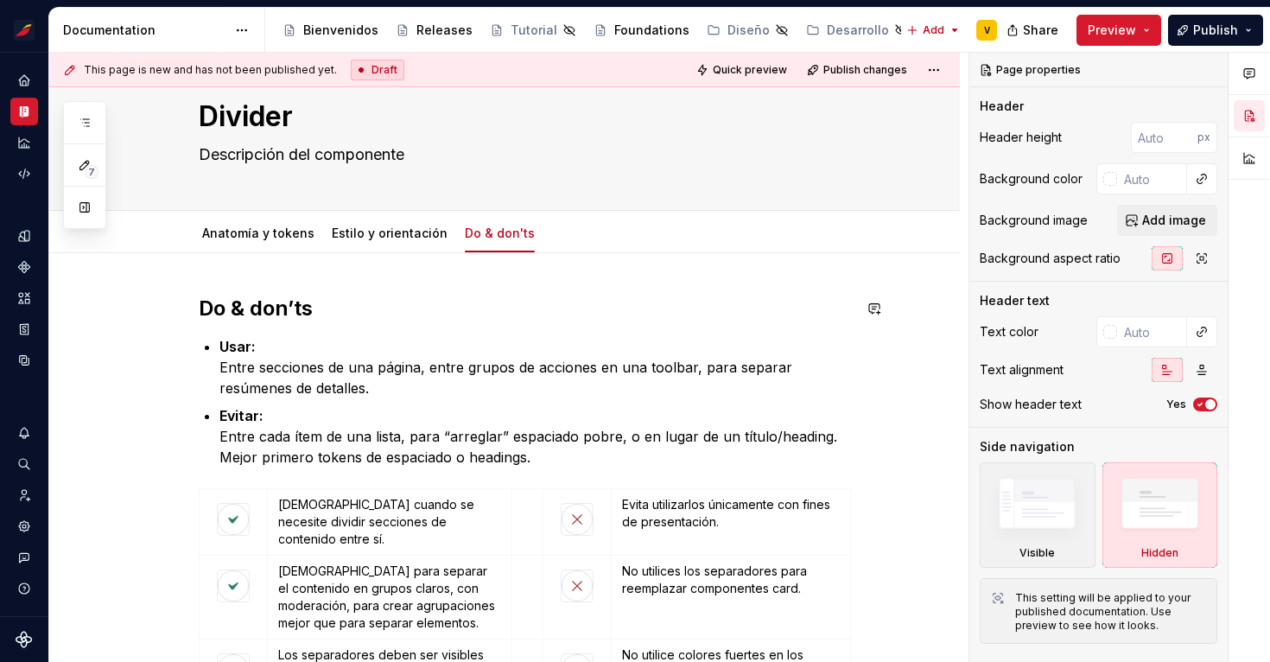
scroll to position [132, 0]
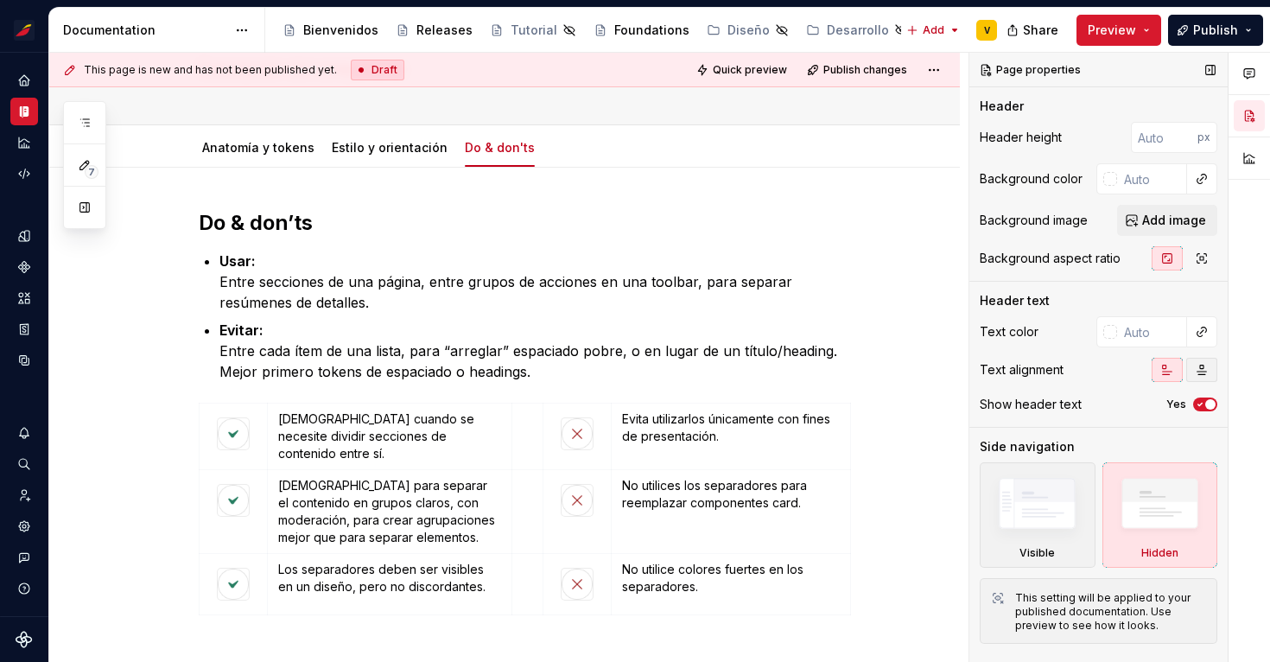
click at [1201, 376] on icon "button" at bounding box center [1201, 370] width 14 height 14
click at [1169, 370] on icon "button" at bounding box center [1167, 370] width 14 height 14
click at [490, 135] on html "Sistema de diseño Iberia V Design system data Documentation Accessibility guide…" at bounding box center [635, 331] width 1270 height 662
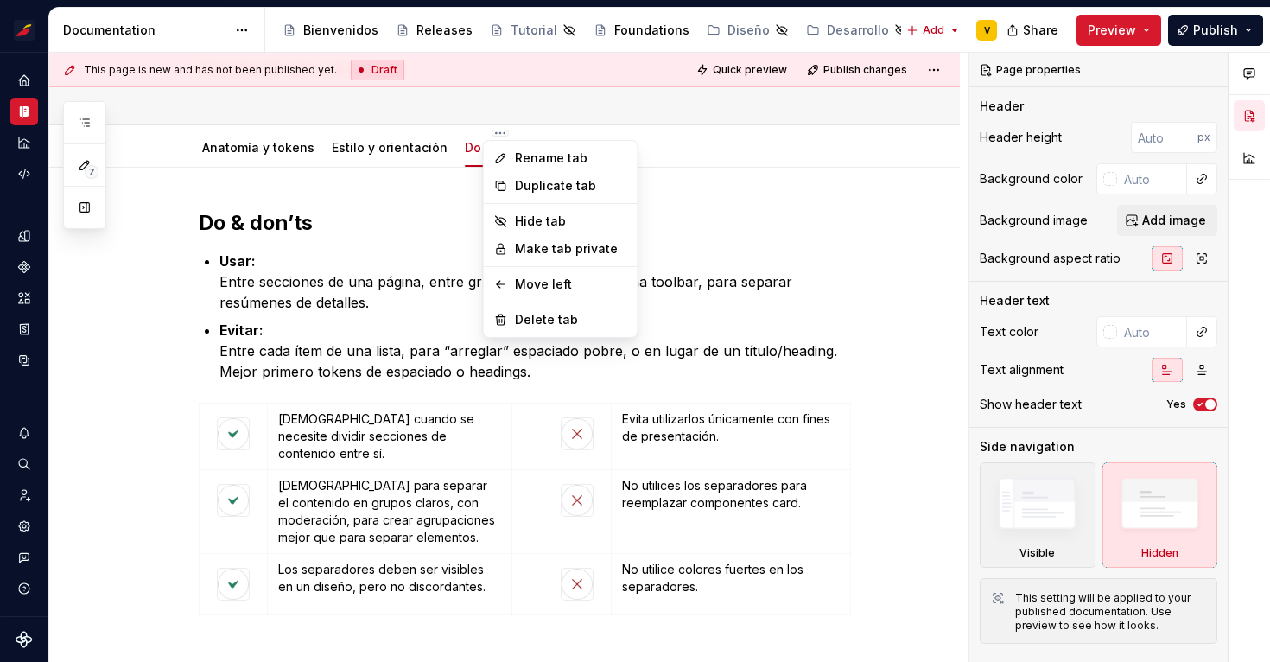
click at [769, 209] on html "Sistema de diseño Iberia V Design system data Documentation Accessibility guide…" at bounding box center [635, 331] width 1270 height 662
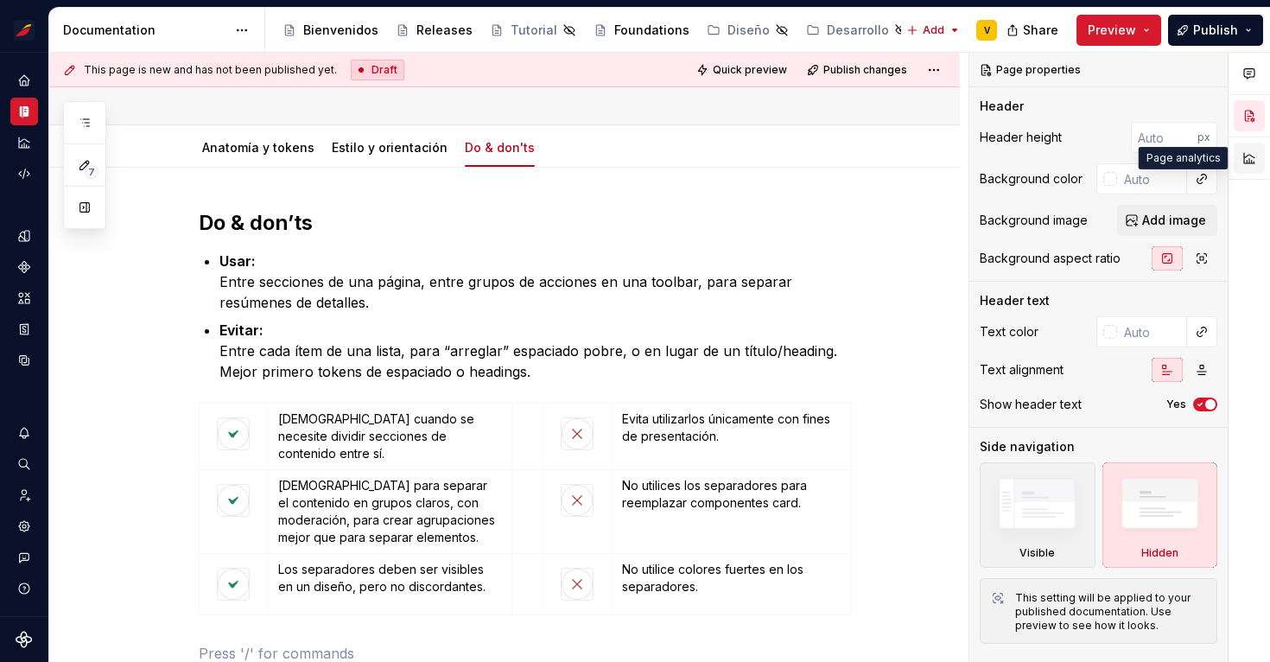
click at [1252, 159] on button "button" at bounding box center [1248, 158] width 31 height 31
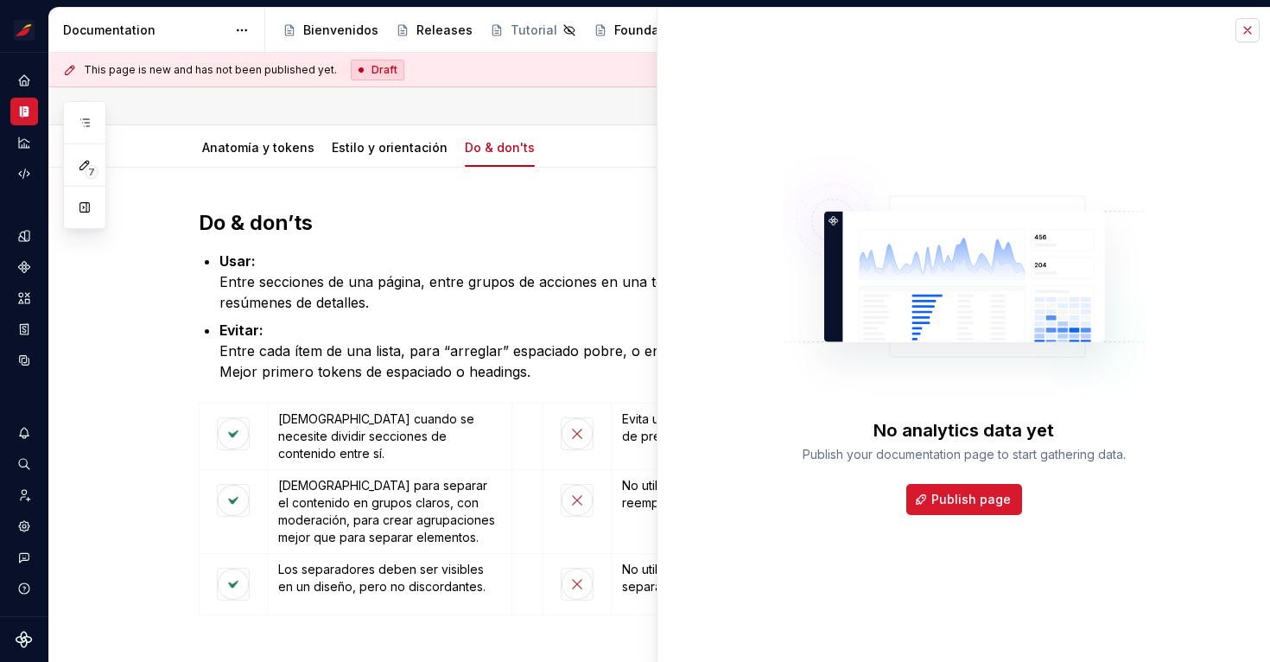
click at [1250, 32] on button "button" at bounding box center [1247, 30] width 24 height 24
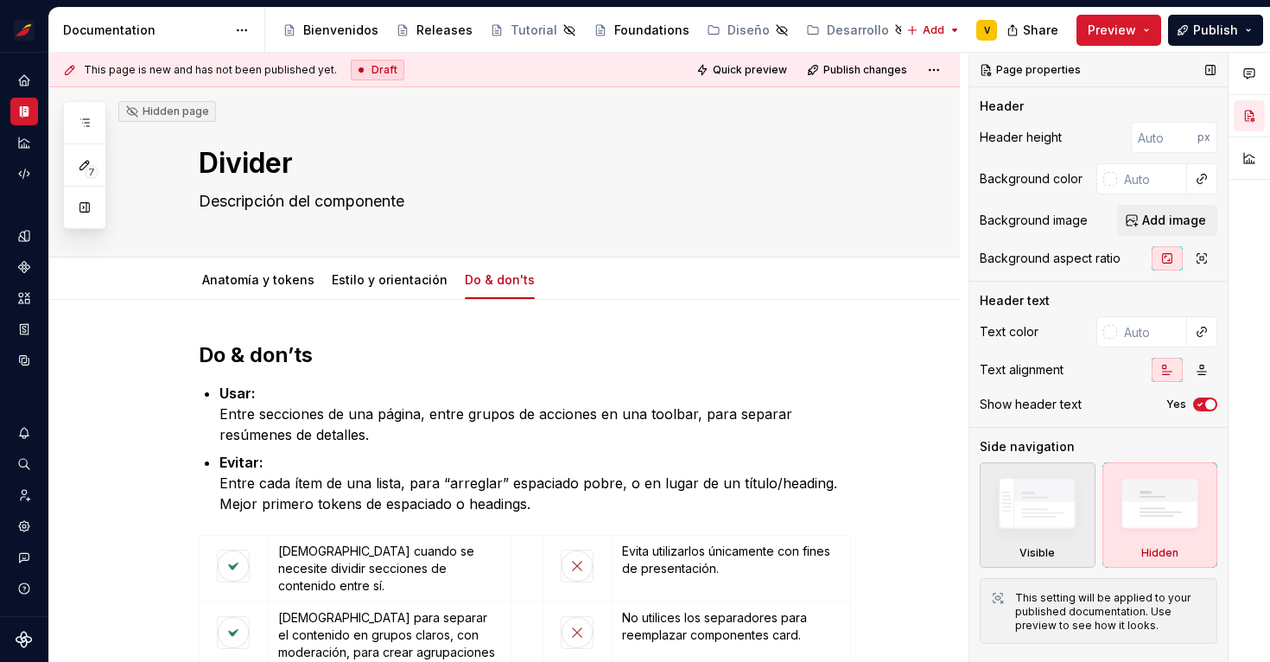
click at [1035, 529] on img at bounding box center [1036, 507] width 99 height 75
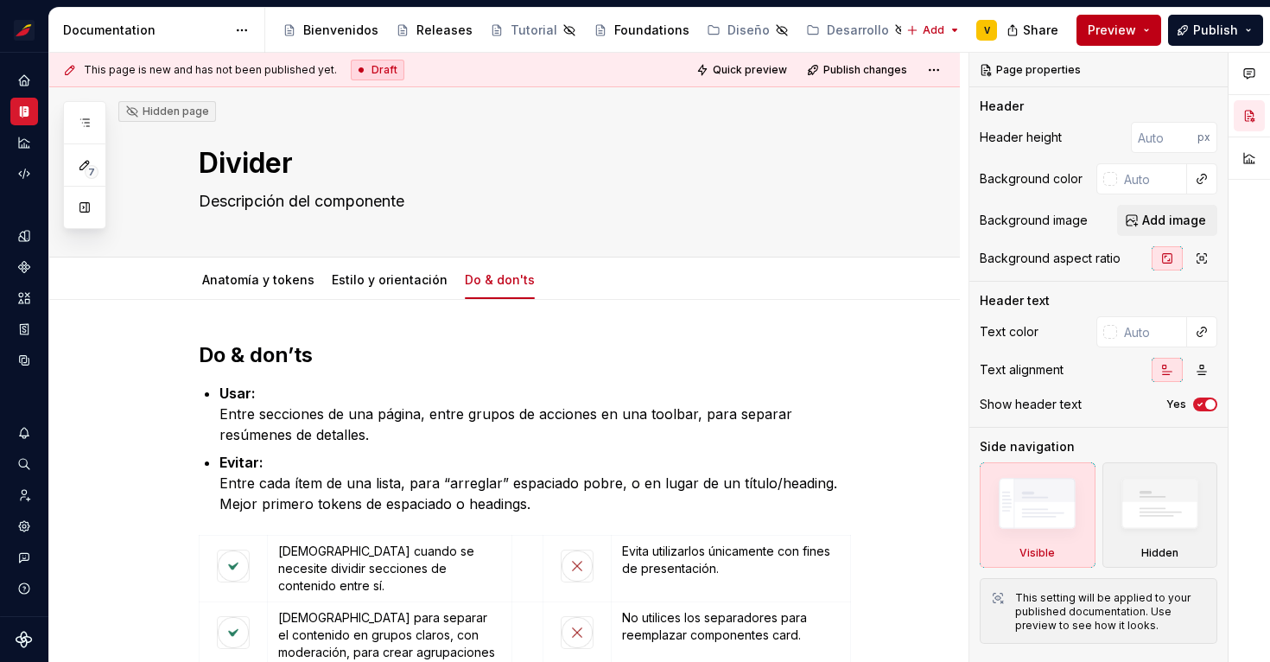
click at [1136, 36] on span "Preview" at bounding box center [1111, 30] width 48 height 17
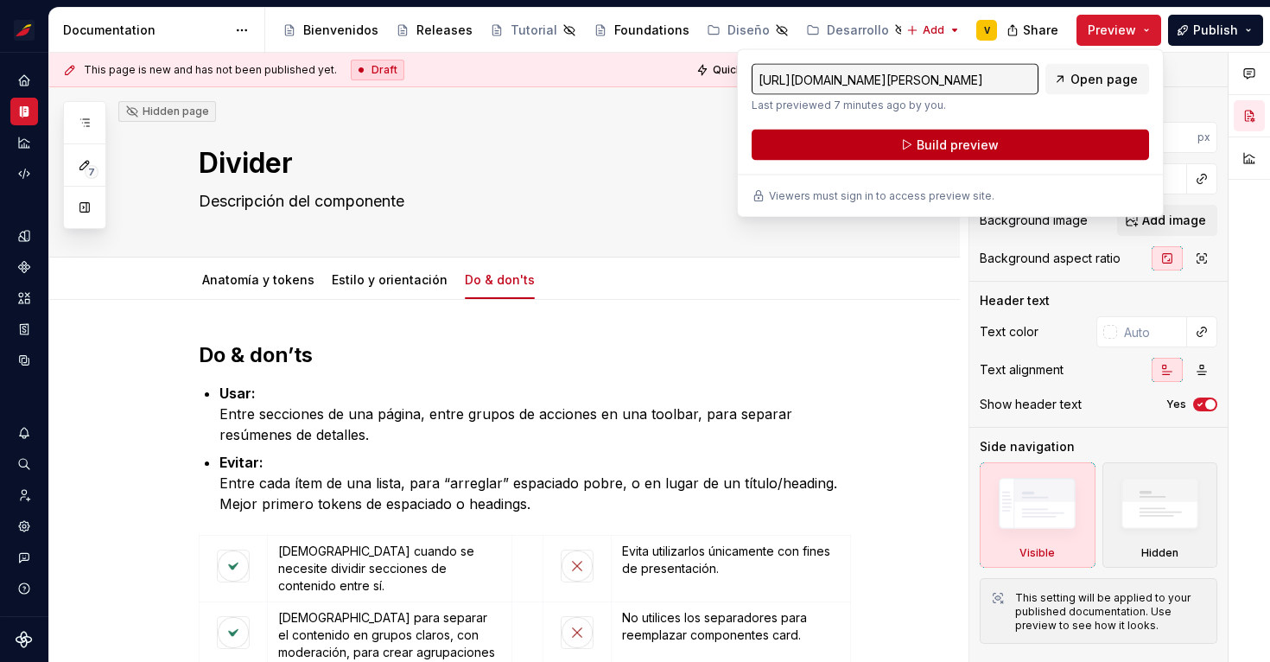
click at [1047, 141] on button "Build preview" at bounding box center [949, 145] width 397 height 31
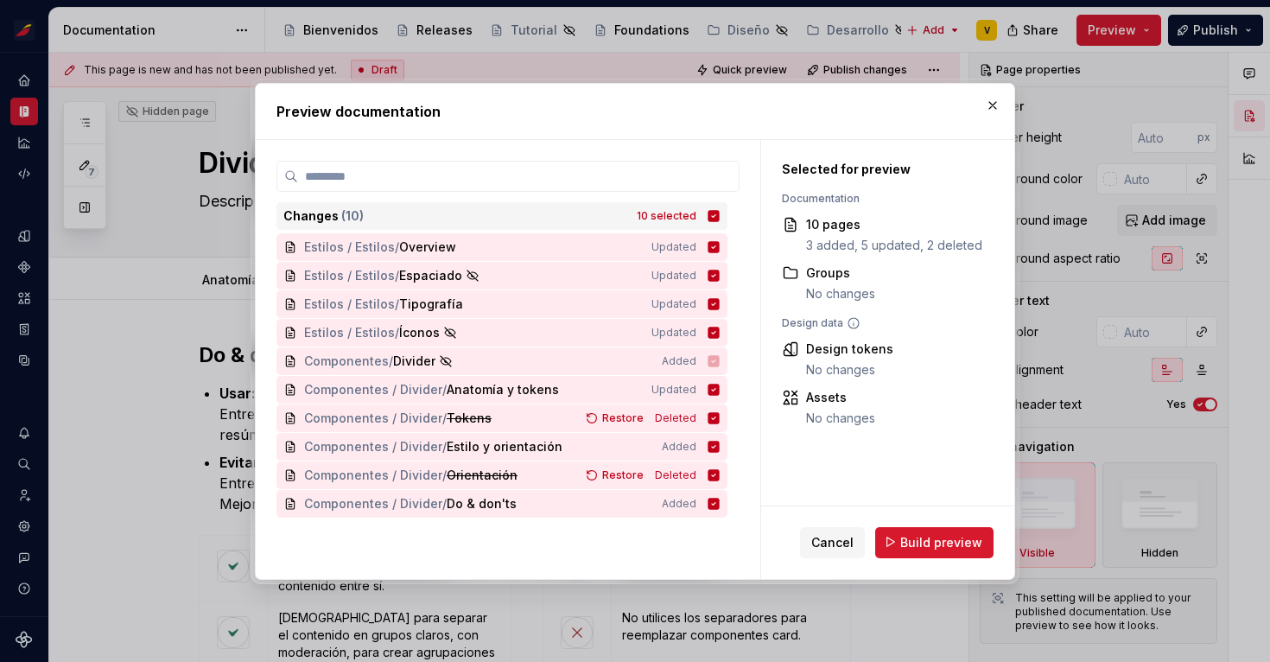
click at [719, 213] on icon at bounding box center [713, 215] width 11 height 11
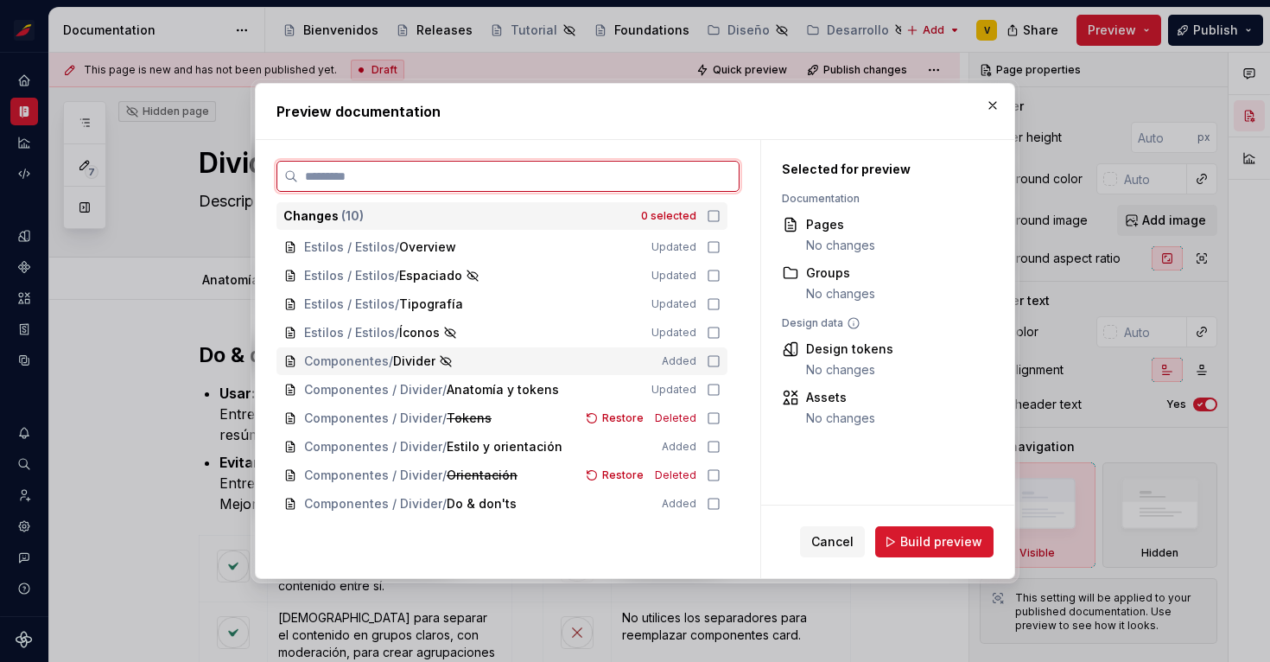
click at [720, 364] on icon at bounding box center [713, 361] width 14 height 14
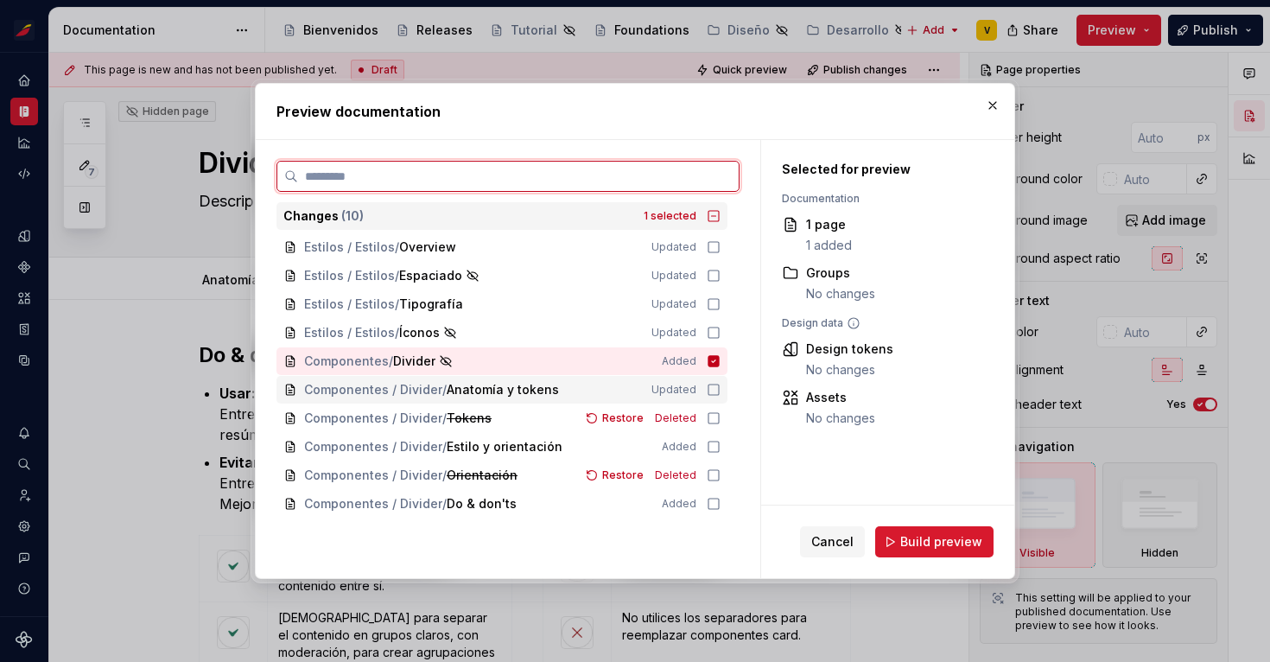
click at [720, 388] on icon at bounding box center [713, 390] width 14 height 14
click at [720, 448] on icon at bounding box center [713, 447] width 14 height 14
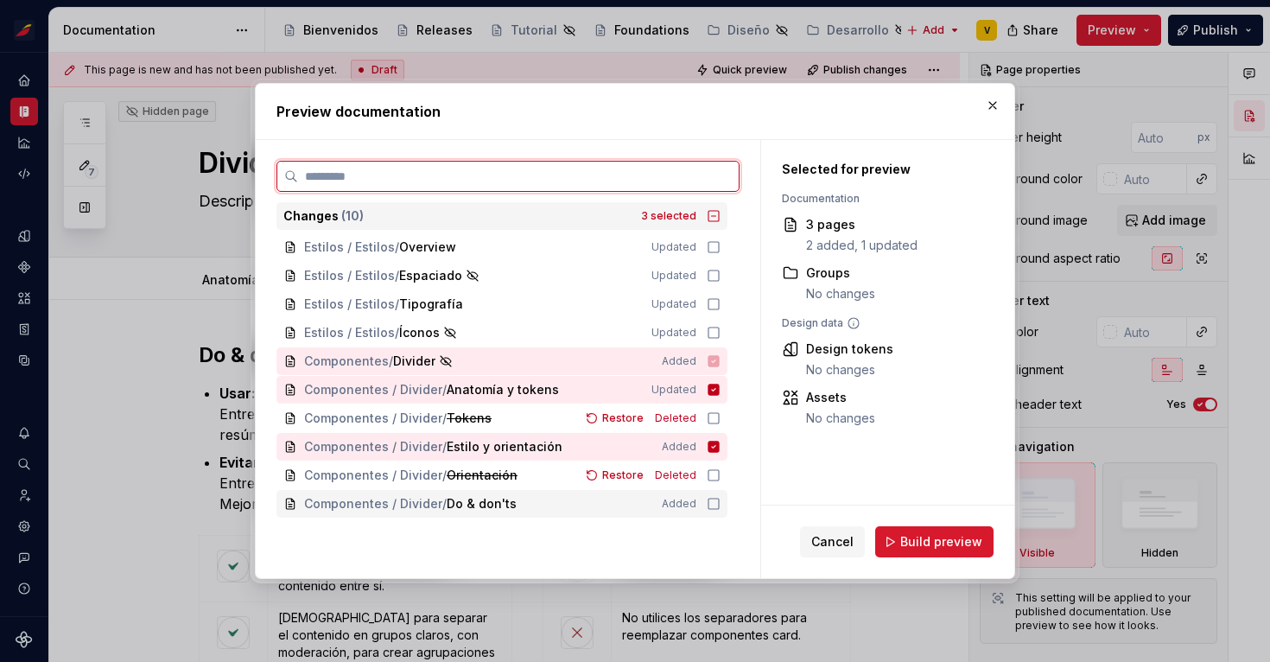
click at [720, 500] on icon at bounding box center [713, 504] width 14 height 14
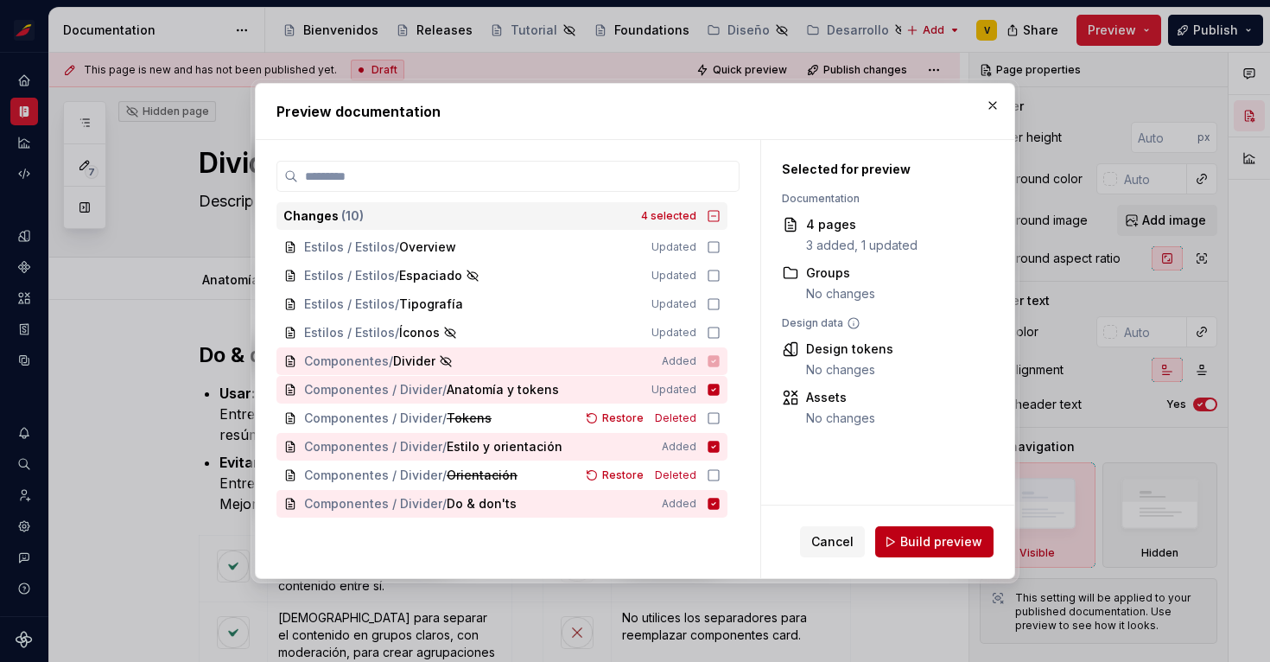
click at [934, 548] on span "Build preview" at bounding box center [941, 541] width 82 height 17
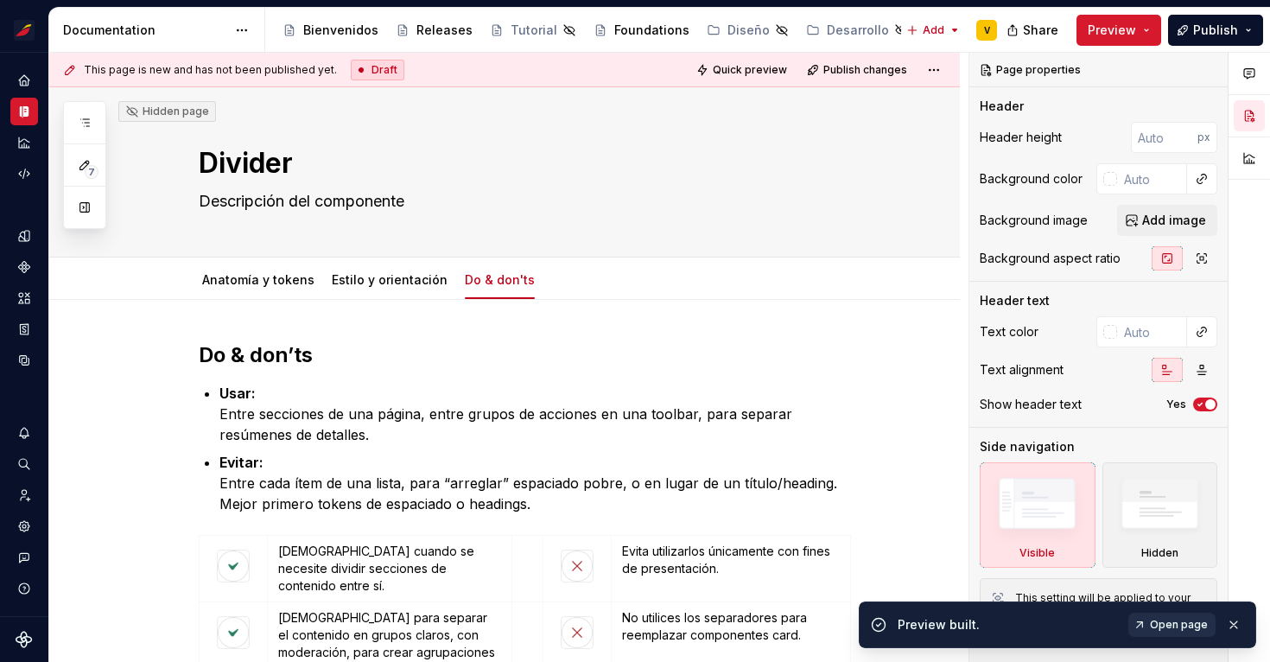
click at [1186, 628] on span "Open page" at bounding box center [1179, 625] width 58 height 14
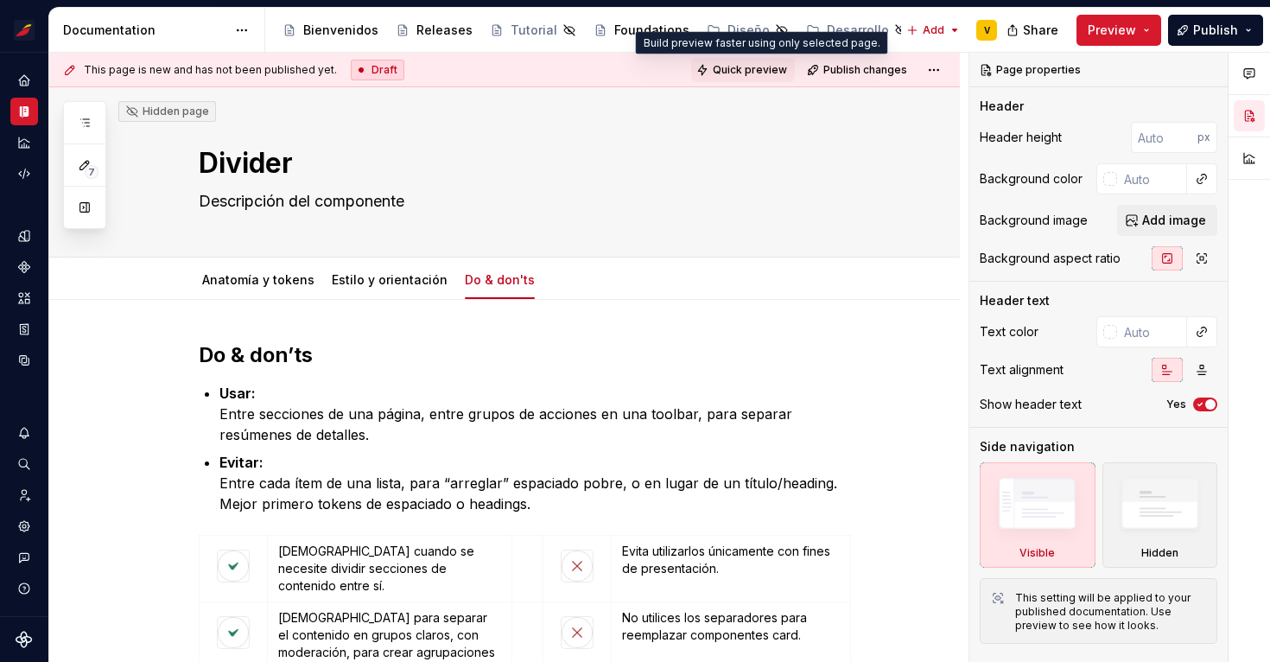
click at [743, 67] on span "Quick preview" at bounding box center [750, 70] width 74 height 14
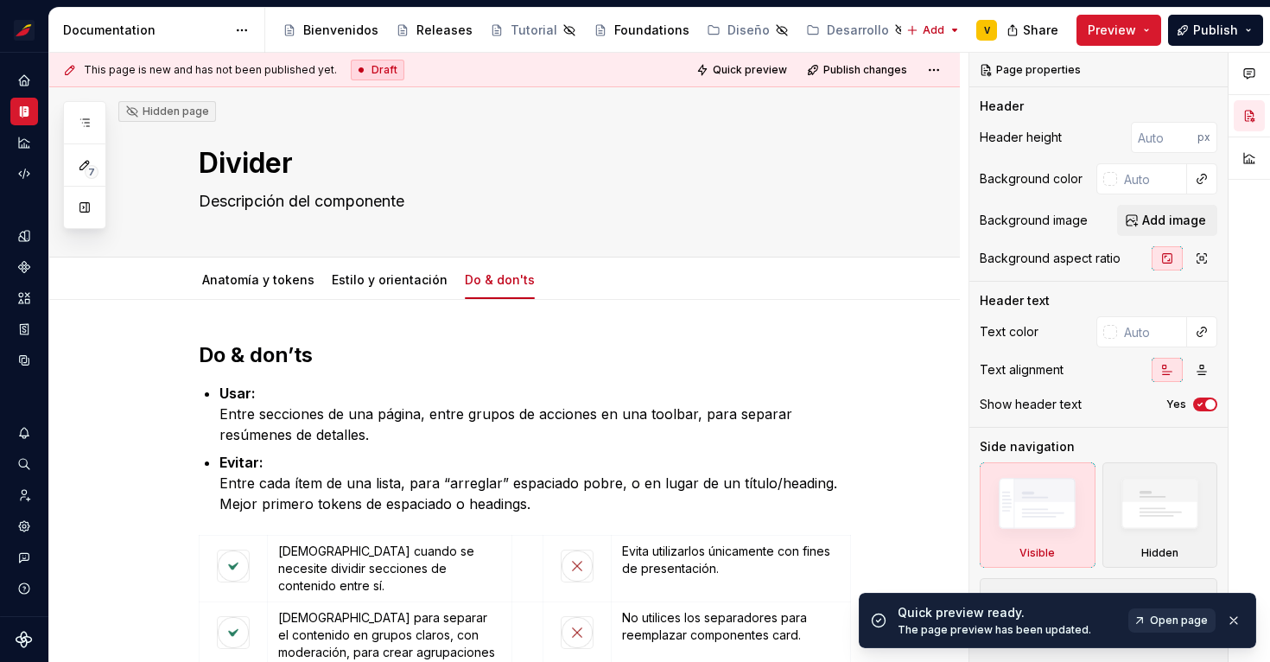
click at [1184, 618] on span "Open page" at bounding box center [1179, 620] width 58 height 14
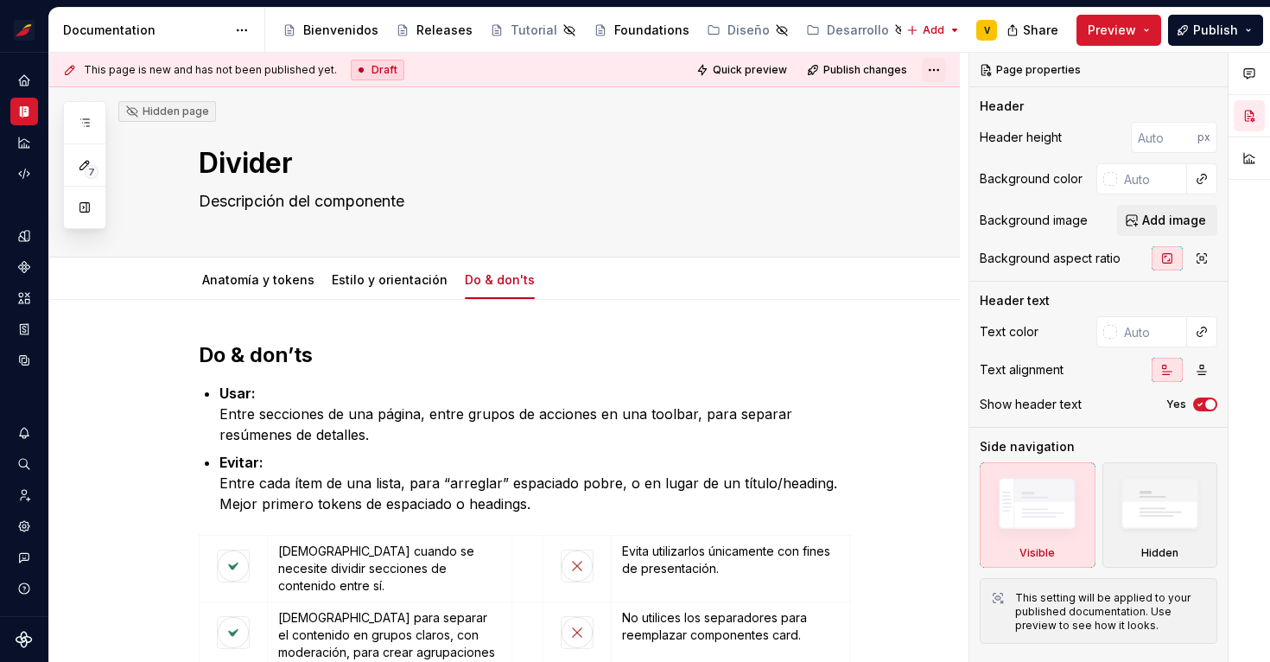
click at [939, 75] on html "Sistema de diseño Iberia V Design system data Documentation Accessibility guide…" at bounding box center [635, 331] width 1270 height 662
click at [706, 210] on html "Sistema de diseño Iberia V Design system data Documentation Accessibility guide…" at bounding box center [635, 331] width 1270 height 662
click at [361, 284] on link "Estilo y orientación" at bounding box center [390, 279] width 116 height 15
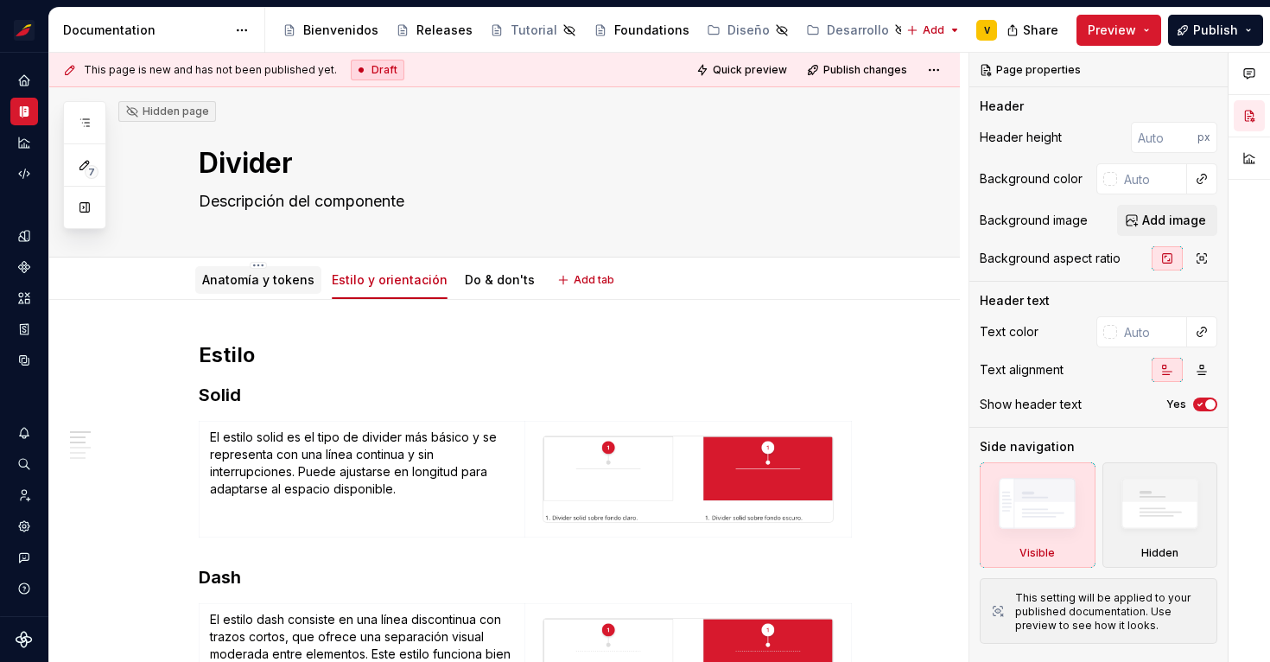
click at [239, 286] on link "Anatomía y tokens" at bounding box center [258, 279] width 112 height 15
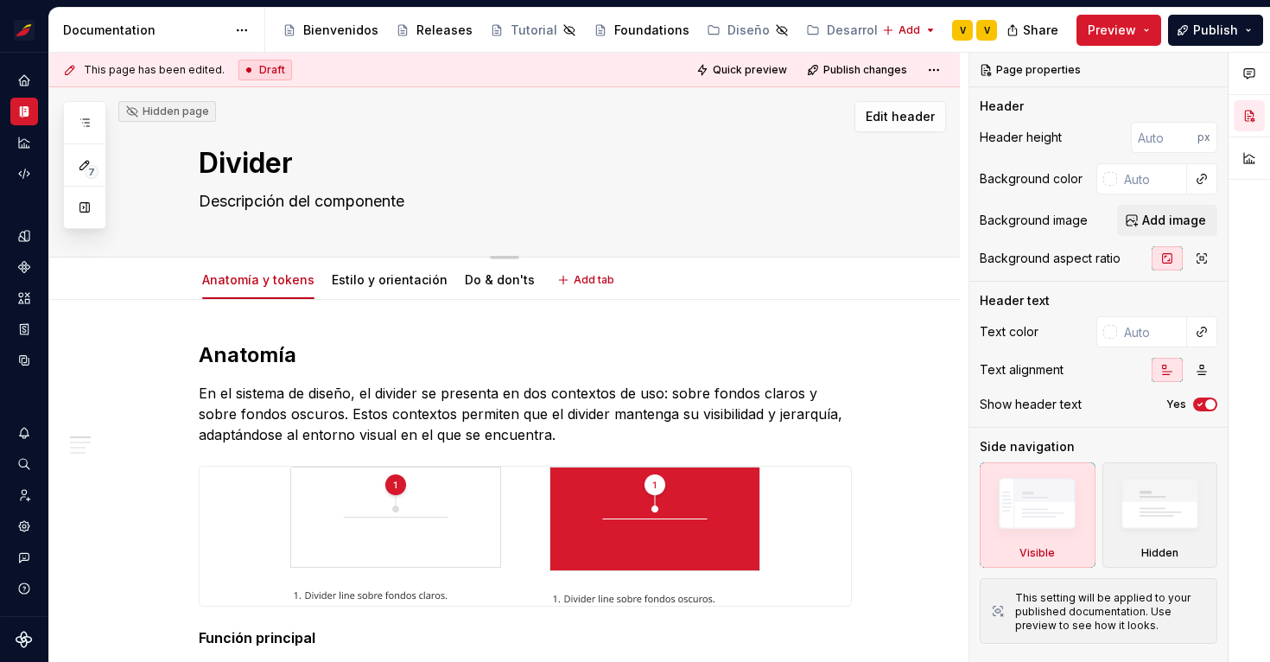
click at [901, 222] on div "Hidden page Divider Descripción del componente Edit header" at bounding box center [504, 172] width 910 height 170
click at [353, 202] on textarea "Descripción del componente" at bounding box center [521, 201] width 653 height 28
paste textarea "Un divider (o divisor) es un componente utilizado para separar visualmente secc…"
type textarea "*"
type textarea "Un divider (o divisor) es un componente utilizado para separar visualmente secc…"
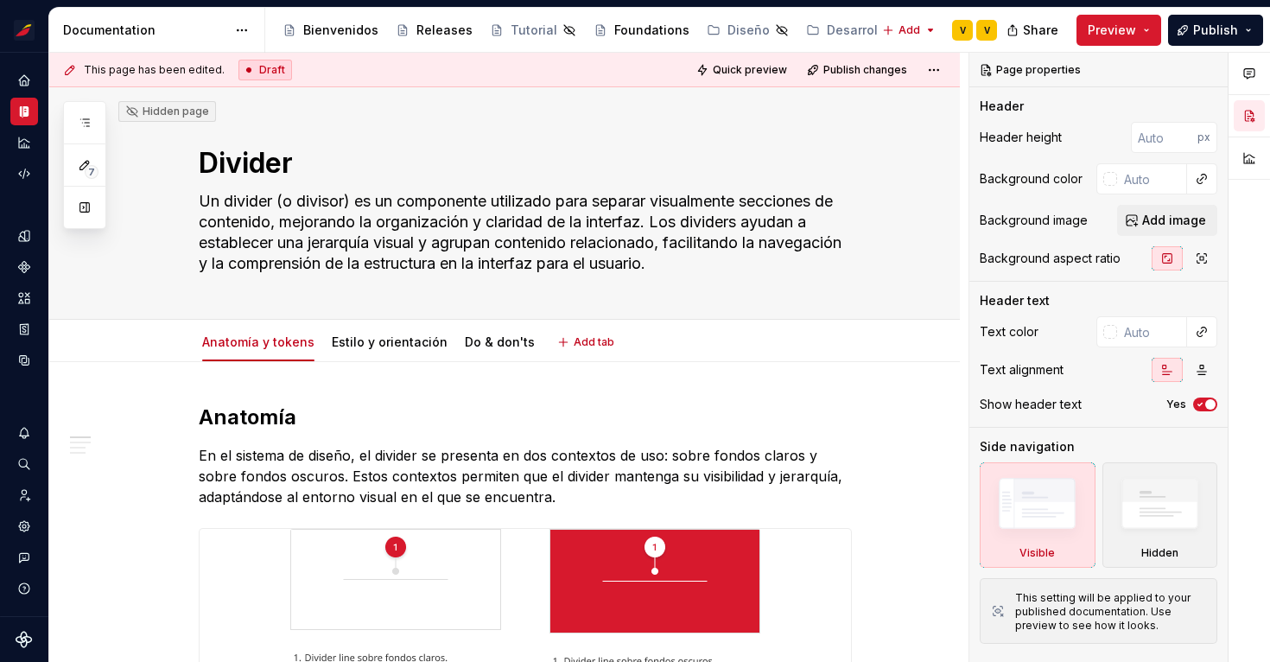
type textarea "*"
type textarea "Un divider (o divisor) es un componente utilizado para separar visualmente secc…"
click at [852, 407] on h2 "Anatomía" at bounding box center [525, 417] width 653 height 28
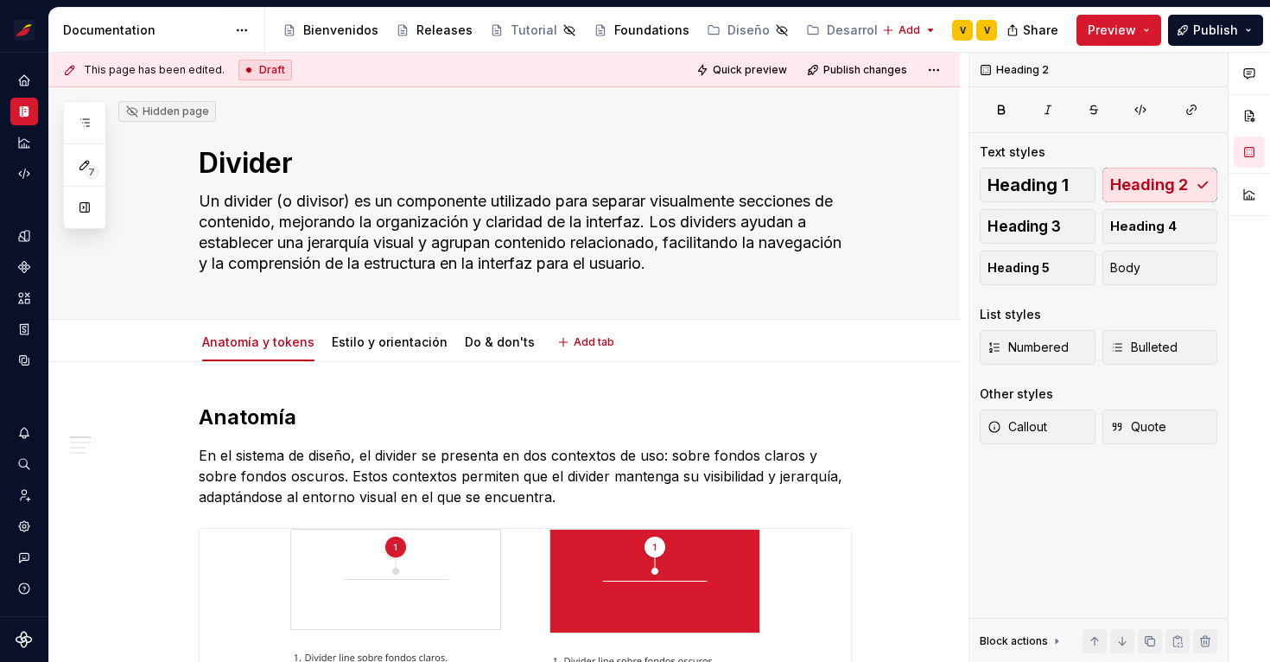
type textarea "*"
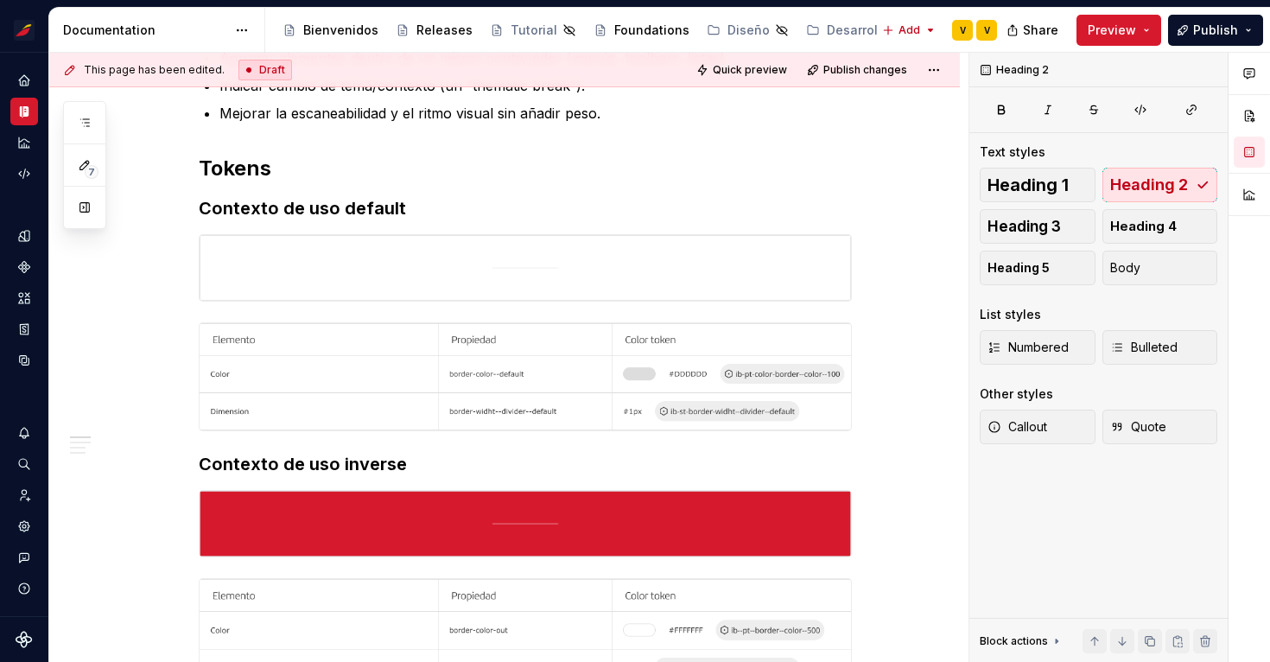
scroll to position [954, 0]
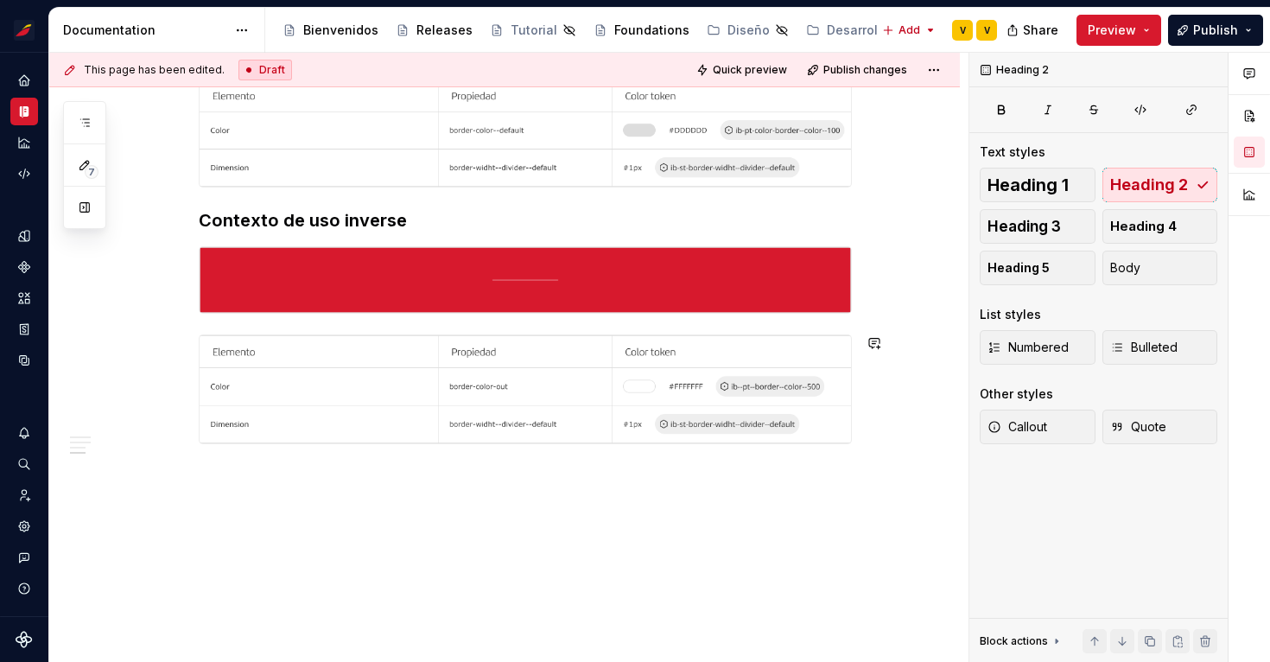
click at [367, 478] on div "Anatomía En el sistema de diseño, el divider se presenta en dos contextos de us…" at bounding box center [504, 36] width 910 height 1256
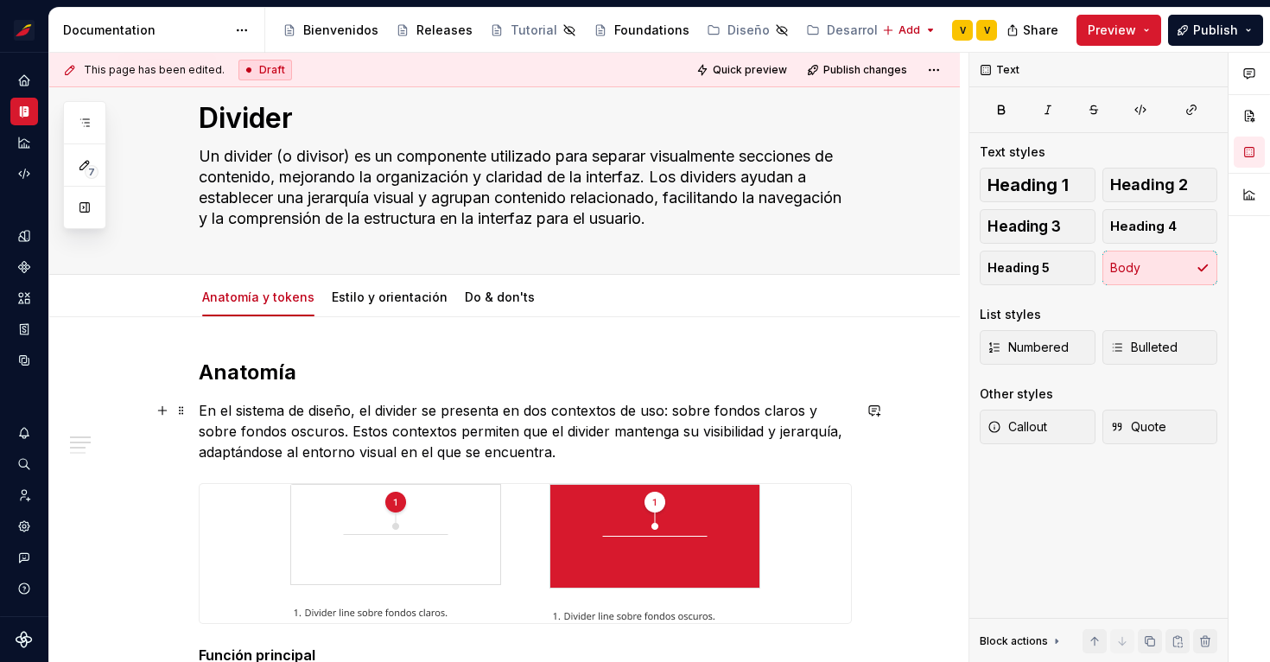
scroll to position [0, 0]
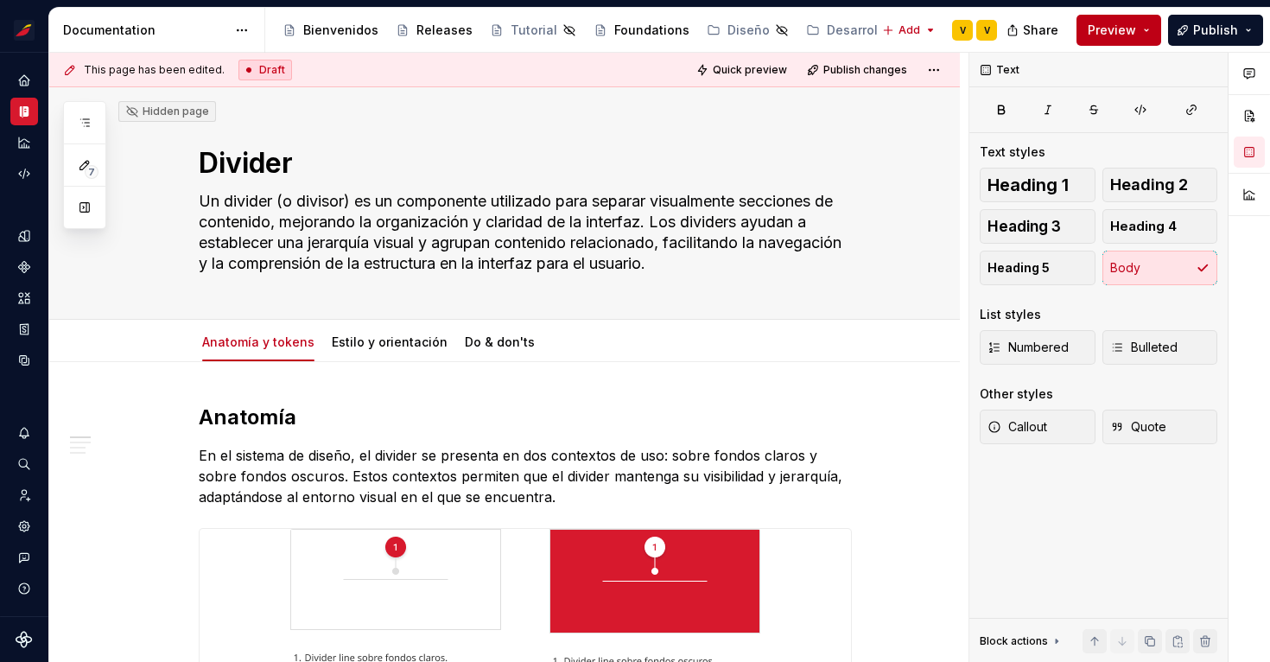
click at [1138, 29] on button "Preview" at bounding box center [1118, 30] width 85 height 31
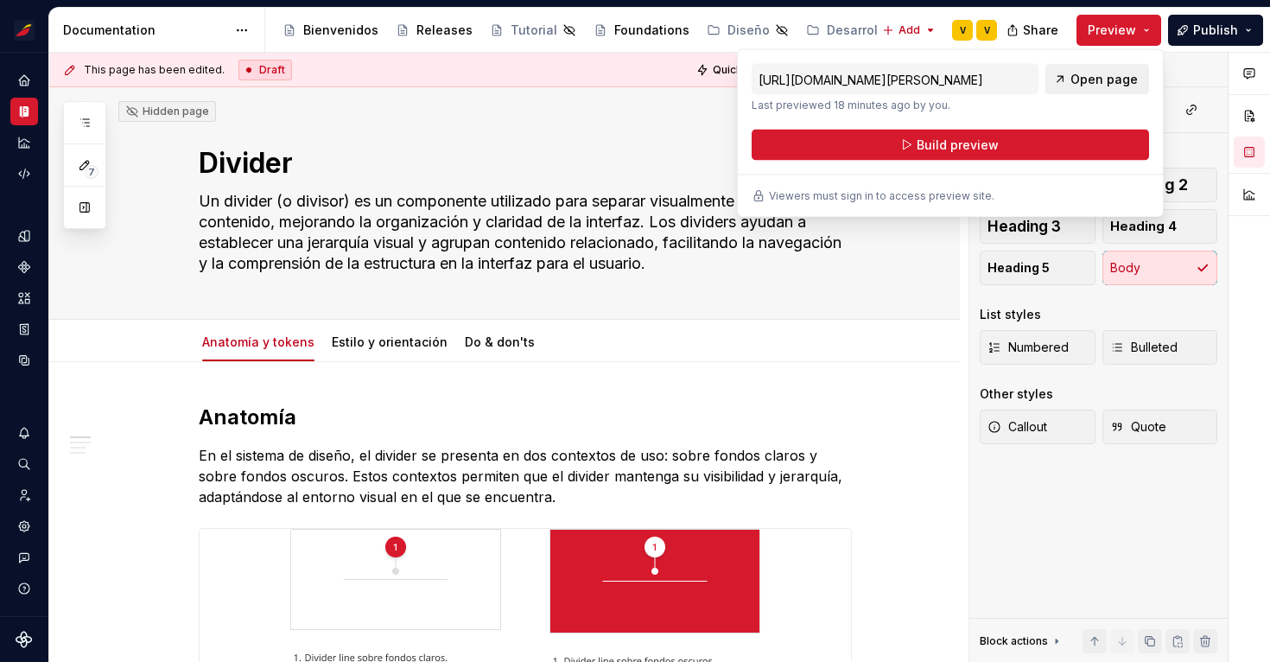
click at [1089, 75] on span "Open page" at bounding box center [1103, 79] width 67 height 17
click at [806, 354] on div "Anatomía y tokens Estilo y orientación Do & don'ts Add tab" at bounding box center [525, 342] width 674 height 38
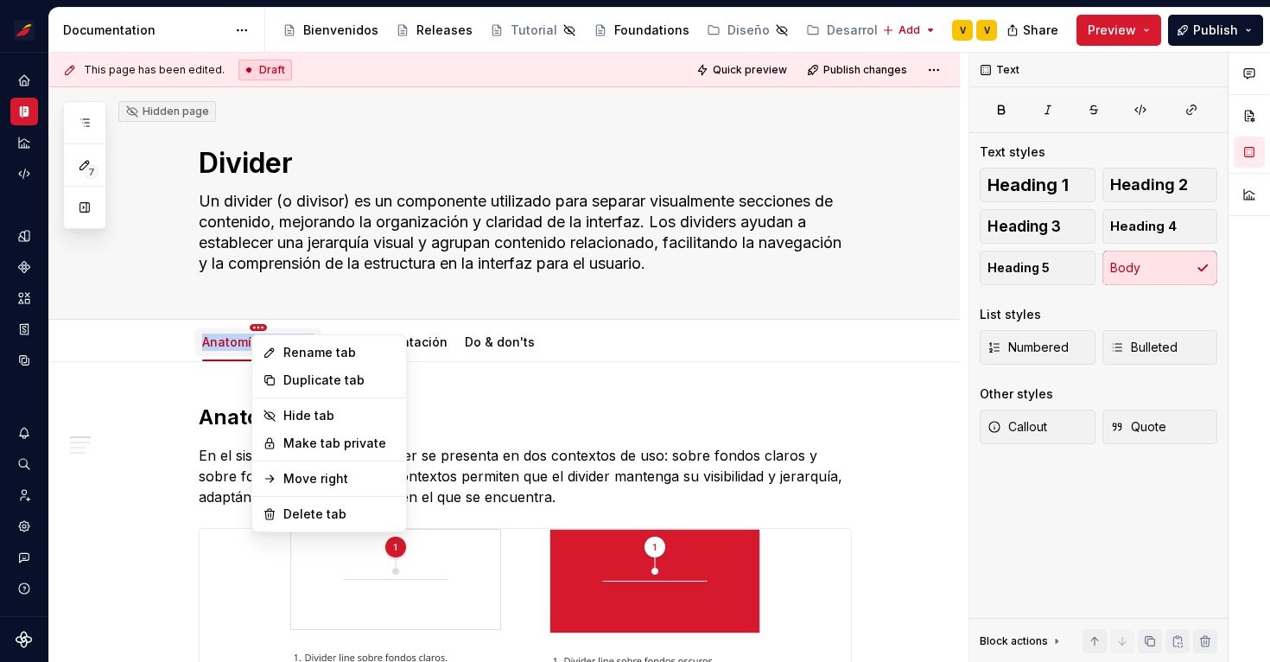
click at [260, 328] on html "Sistema de diseño Iberia V Design system data Documentation Accessibility guide…" at bounding box center [635, 331] width 1270 height 662
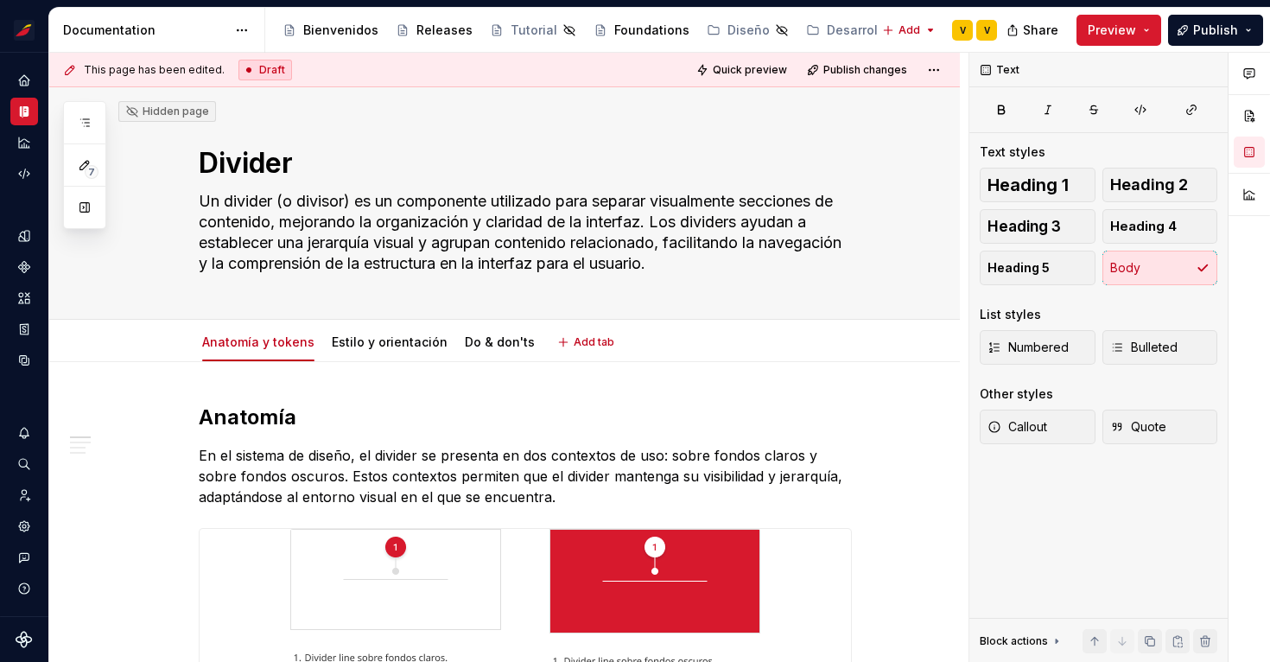
click at [165, 187] on html "Sistema de diseño Iberia V Design system data Documentation Accessibility guide…" at bounding box center [635, 331] width 1270 height 662
click at [26, 115] on icon "Documentation" at bounding box center [25, 111] width 6 height 11
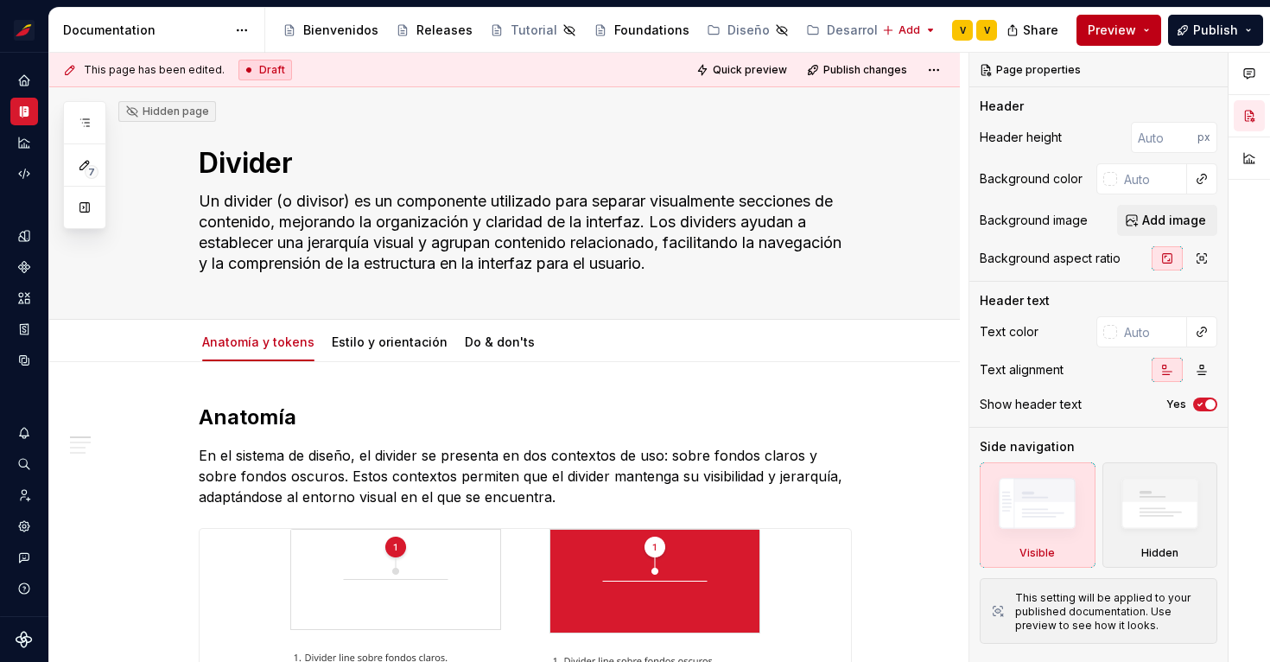
click at [1127, 29] on span "Preview" at bounding box center [1111, 30] width 48 height 17
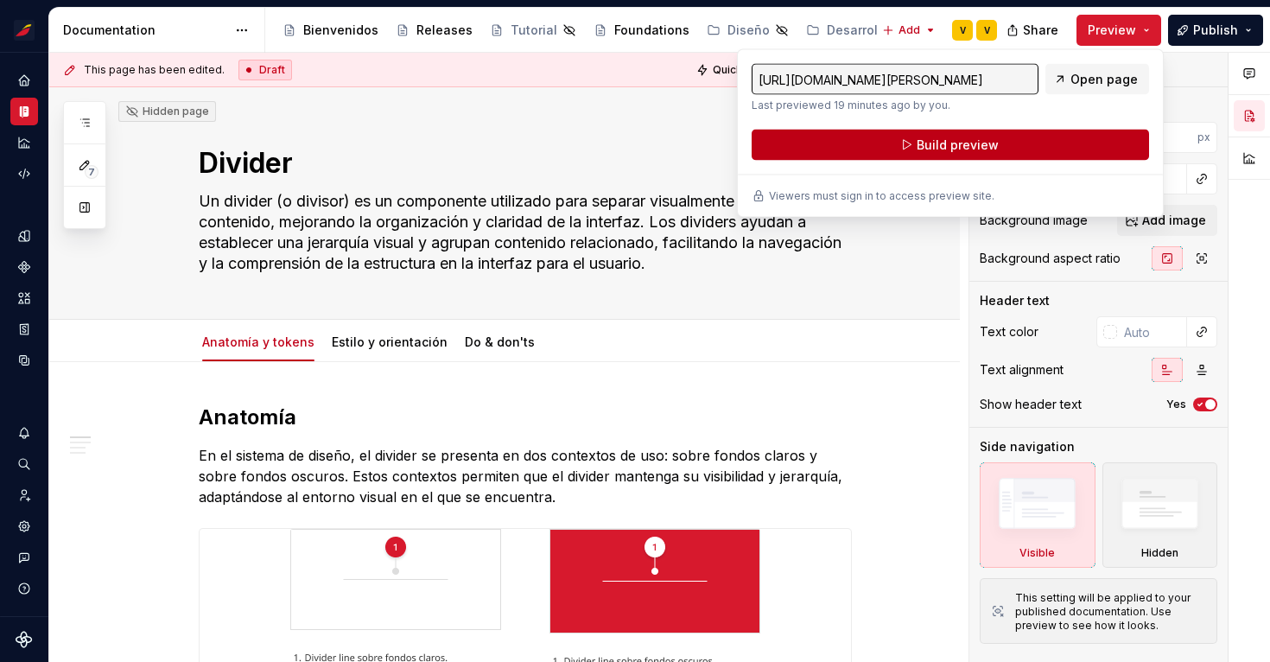
click at [948, 144] on span "Build preview" at bounding box center [957, 144] width 82 height 17
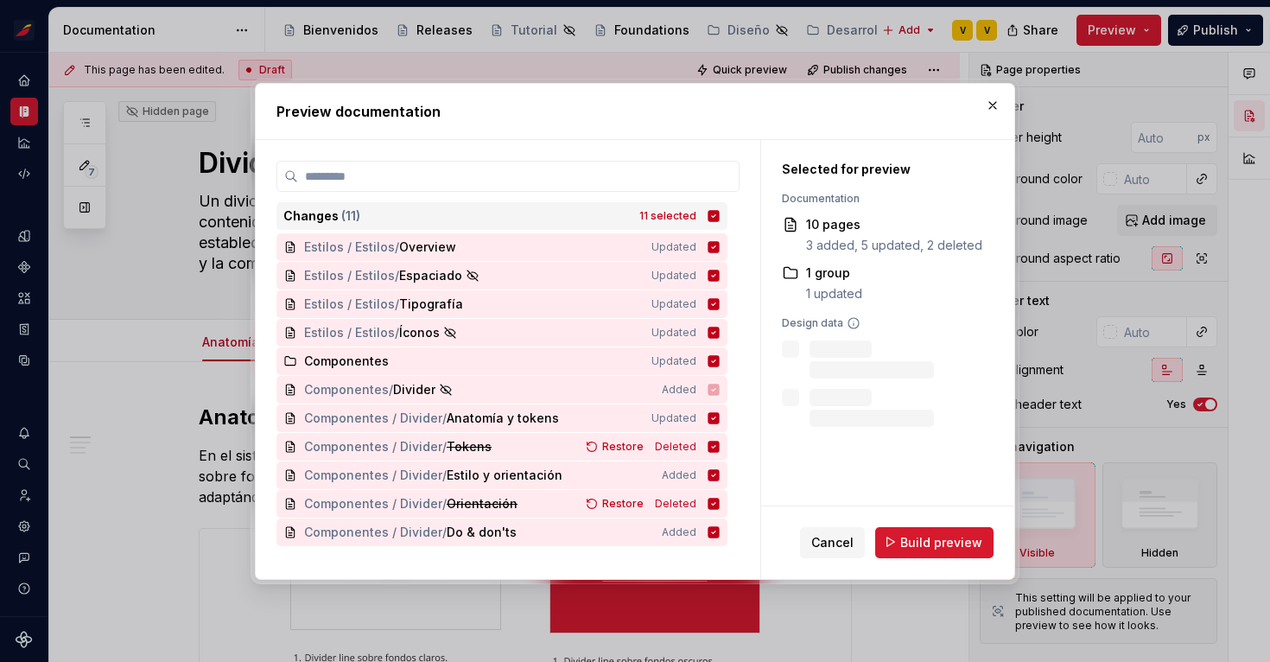
click at [719, 219] on icon at bounding box center [713, 215] width 11 height 11
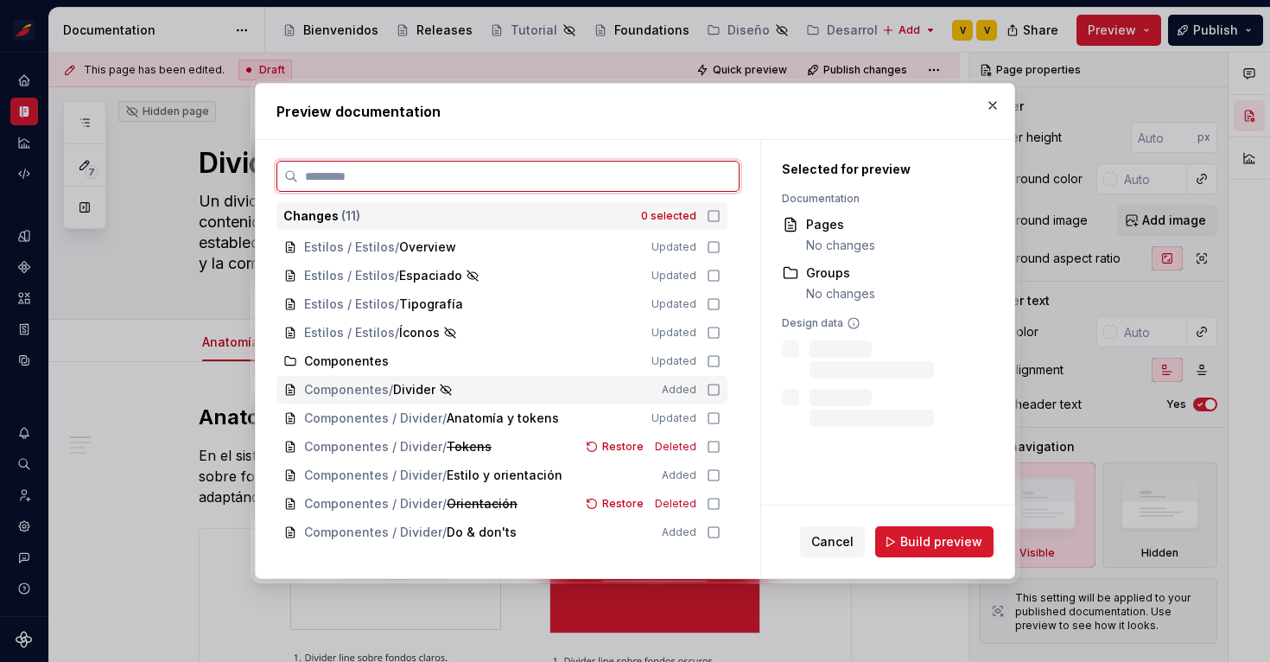
click at [720, 389] on icon at bounding box center [713, 390] width 14 height 14
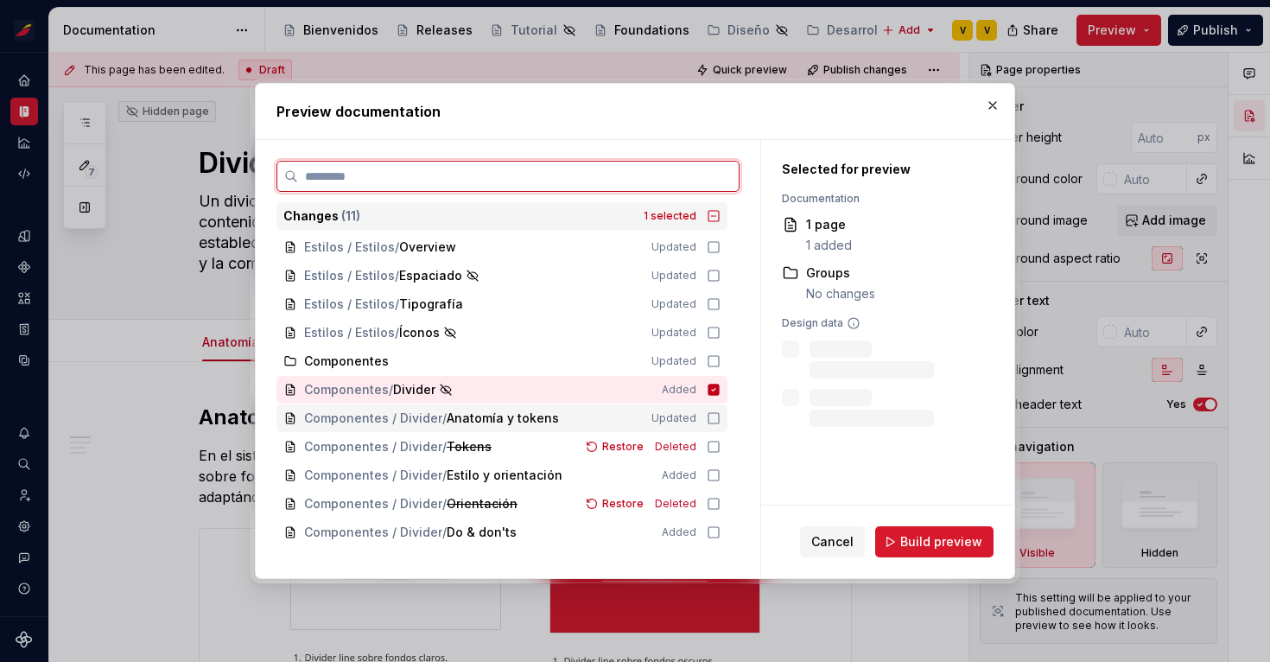
click at [720, 420] on icon at bounding box center [713, 418] width 14 height 14
click at [720, 473] on icon at bounding box center [713, 475] width 14 height 14
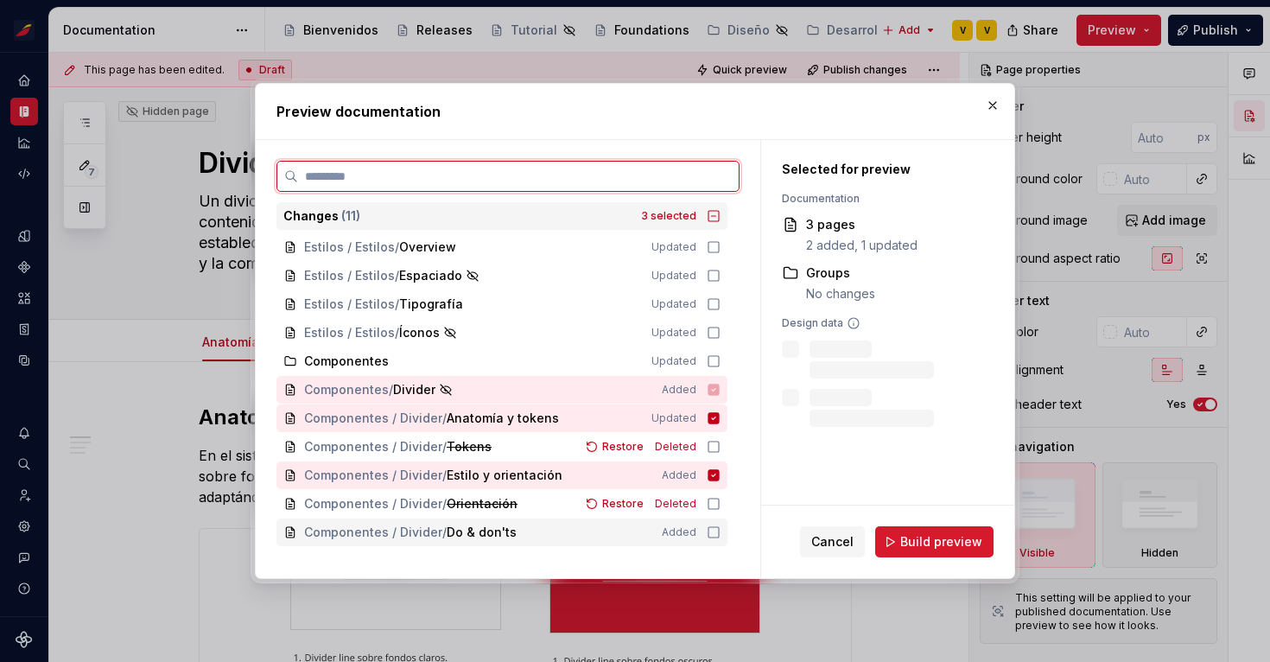
click at [720, 533] on icon at bounding box center [713, 532] width 14 height 14
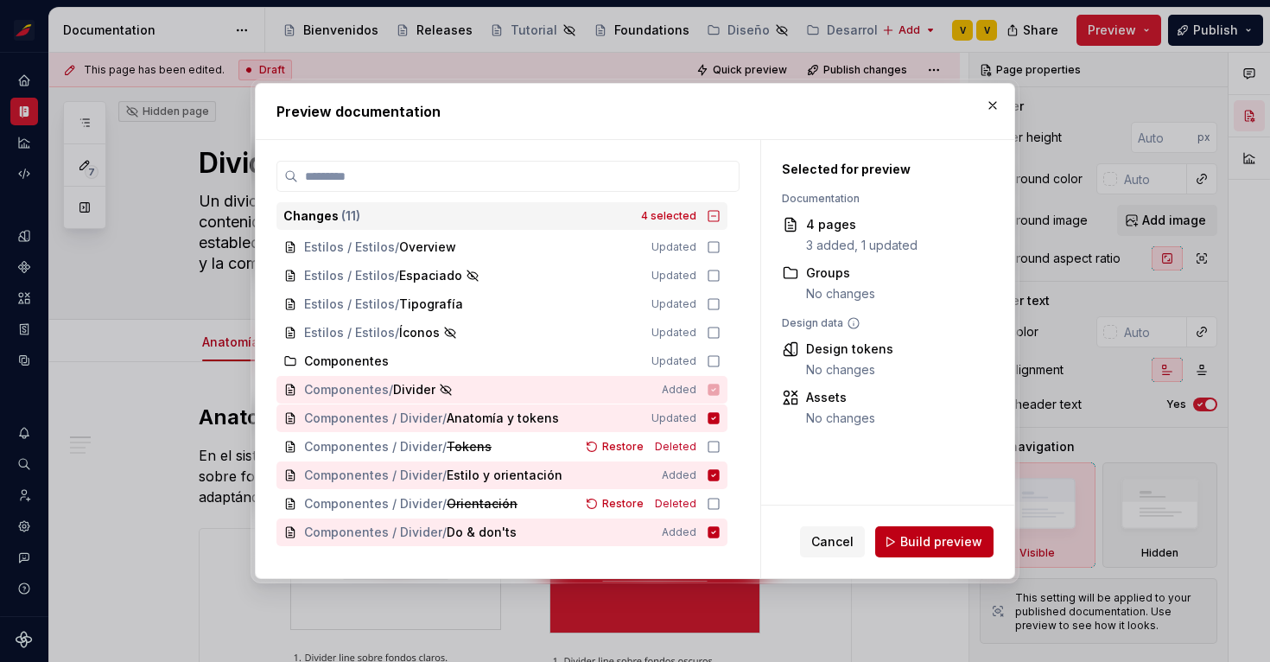
click at [935, 542] on span "Build preview" at bounding box center [941, 541] width 82 height 17
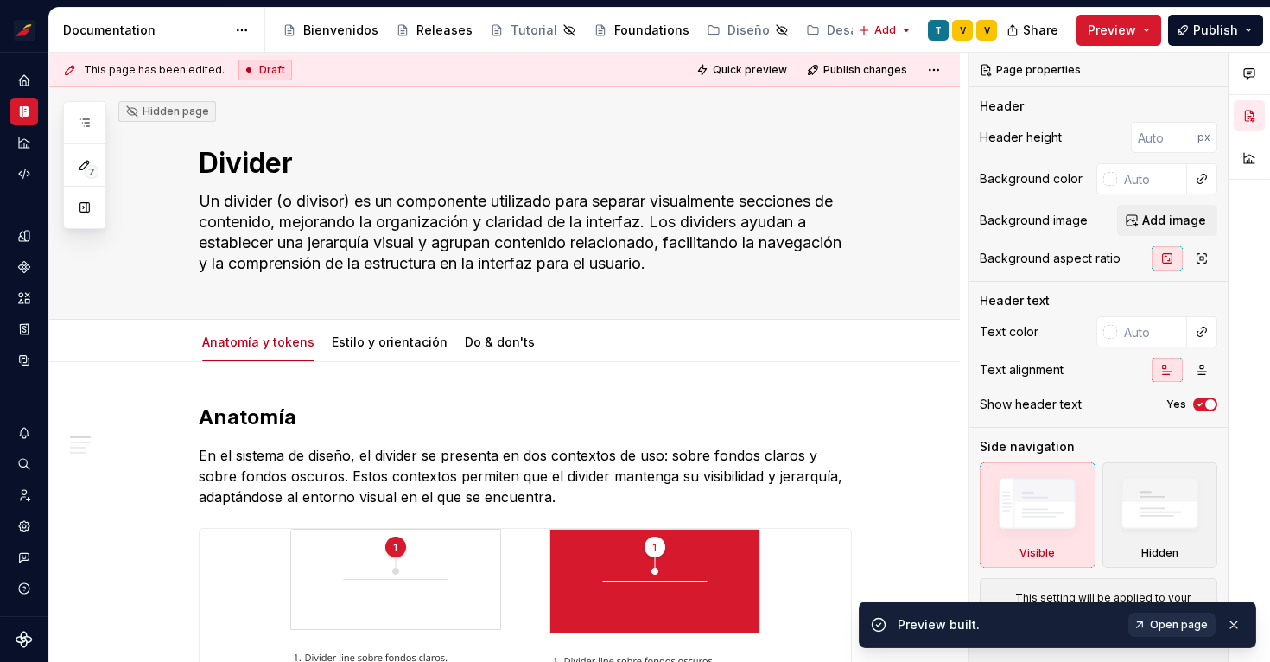
click at [1169, 625] on span "Open page" at bounding box center [1179, 625] width 58 height 14
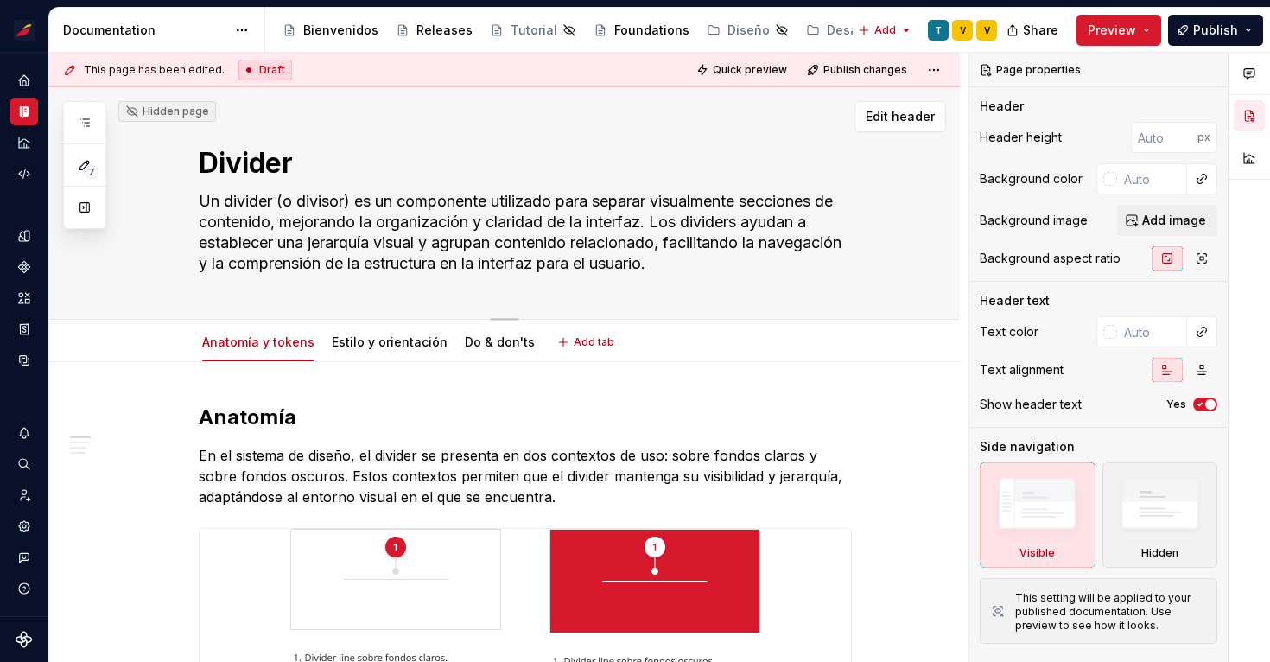
type textarea "*"
